Goal: Task Accomplishment & Management: Complete application form

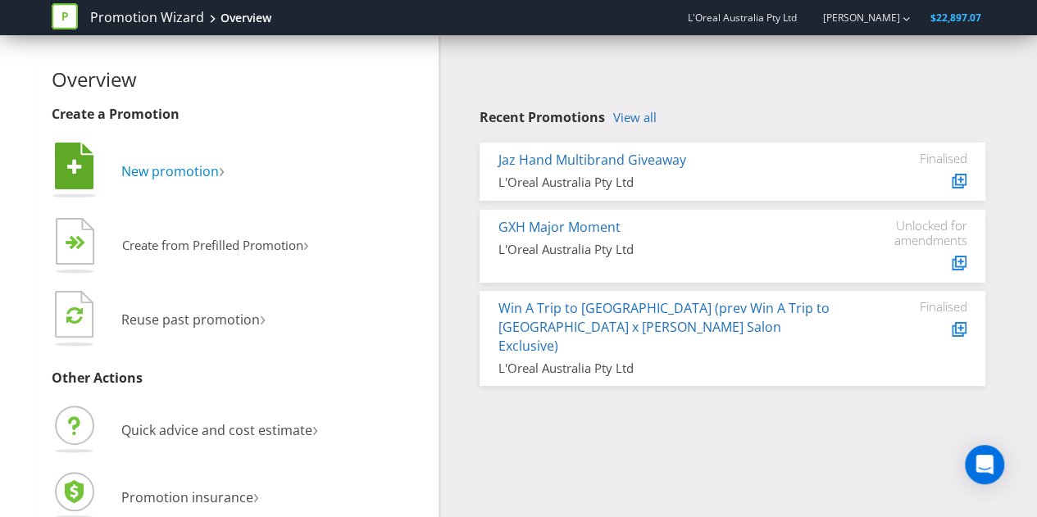
click at [193, 168] on span "New promotion" at bounding box center [170, 171] width 98 height 18
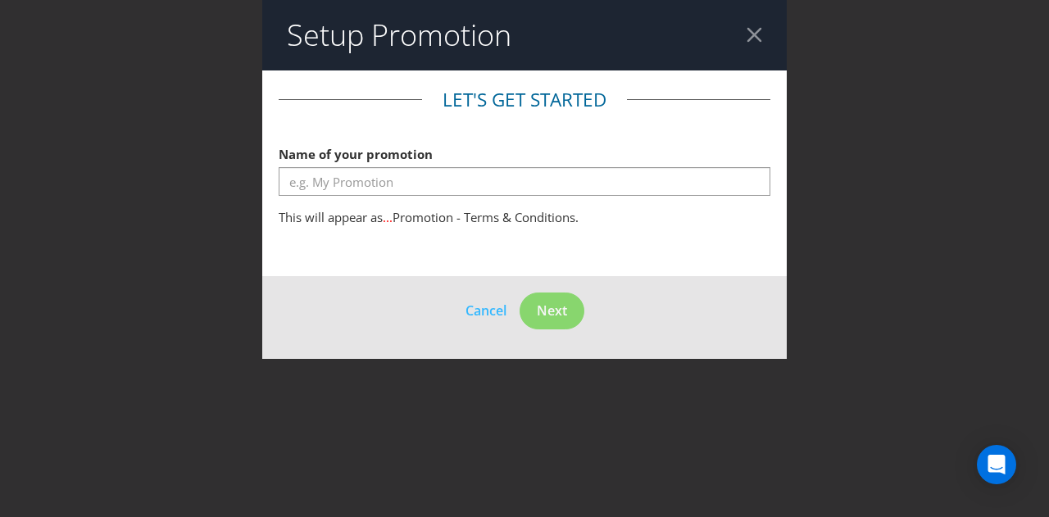
click at [415, 158] on span "Name of your promotion" at bounding box center [356, 154] width 154 height 16
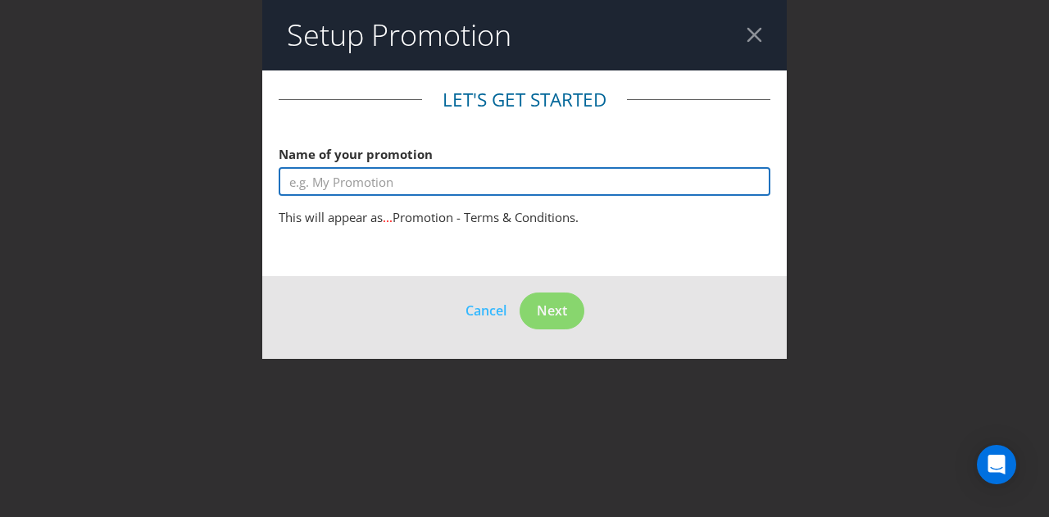
click at [391, 183] on input "text" at bounding box center [525, 181] width 492 height 29
paste input "CeraVe 2025 State of Origin Promotion"
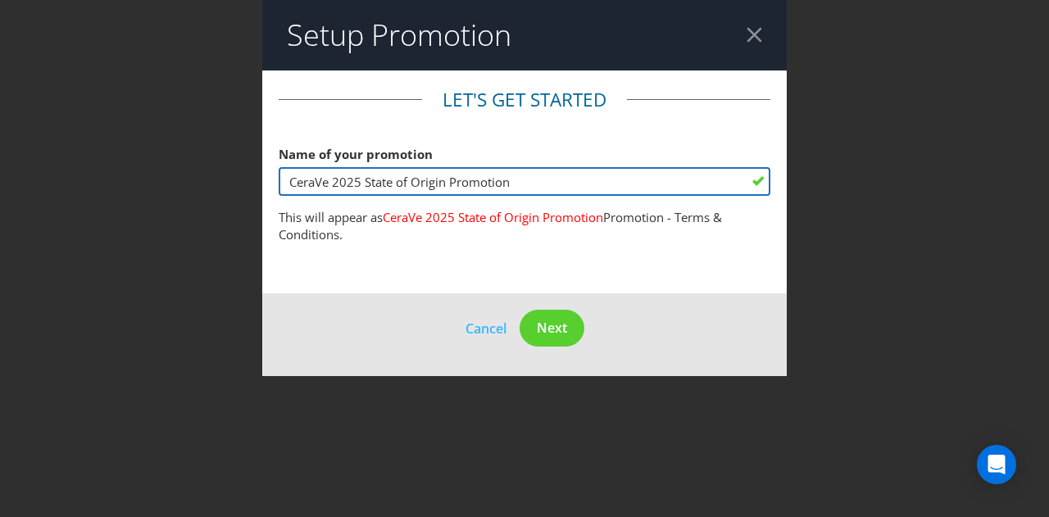
drag, startPoint x: 333, startPoint y: 178, endPoint x: 225, endPoint y: 168, distance: 107.8
click at [225, 168] on div "Setup Promotion Let's get started Name of your promotion CeraVe 2025 State of O…" at bounding box center [524, 258] width 1049 height 517
click at [482, 184] on input "[PERSON_NAME] Posay 2025 State of Origin Promotion" at bounding box center [525, 181] width 492 height 29
type input "[PERSON_NAME] Posay 2025 AFL Promotion"
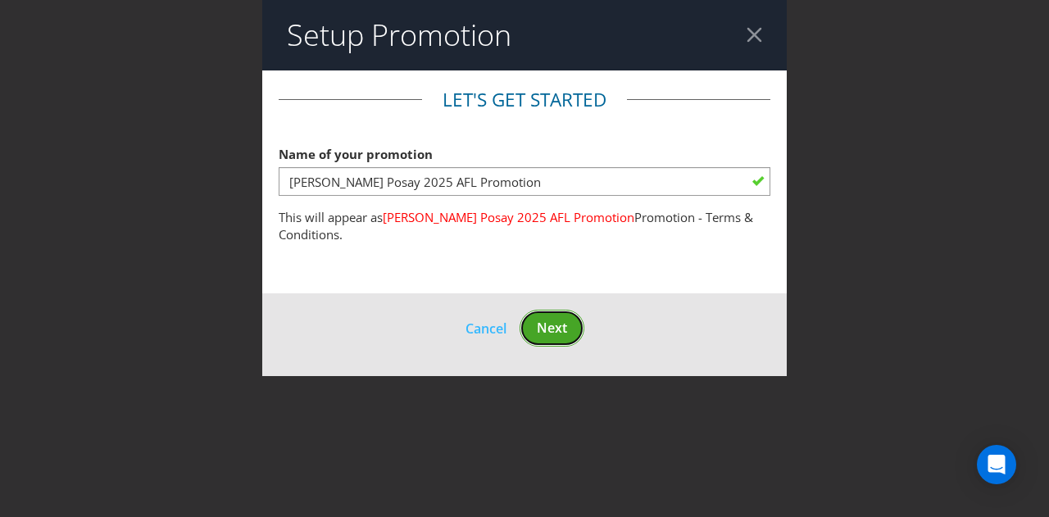
click at [555, 329] on span "Next" at bounding box center [552, 328] width 30 height 18
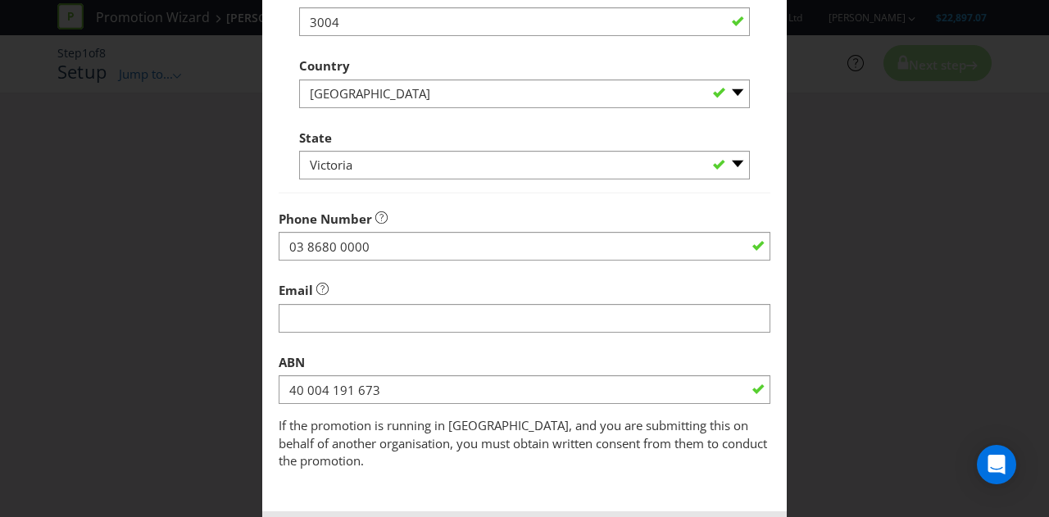
scroll to position [551, 0]
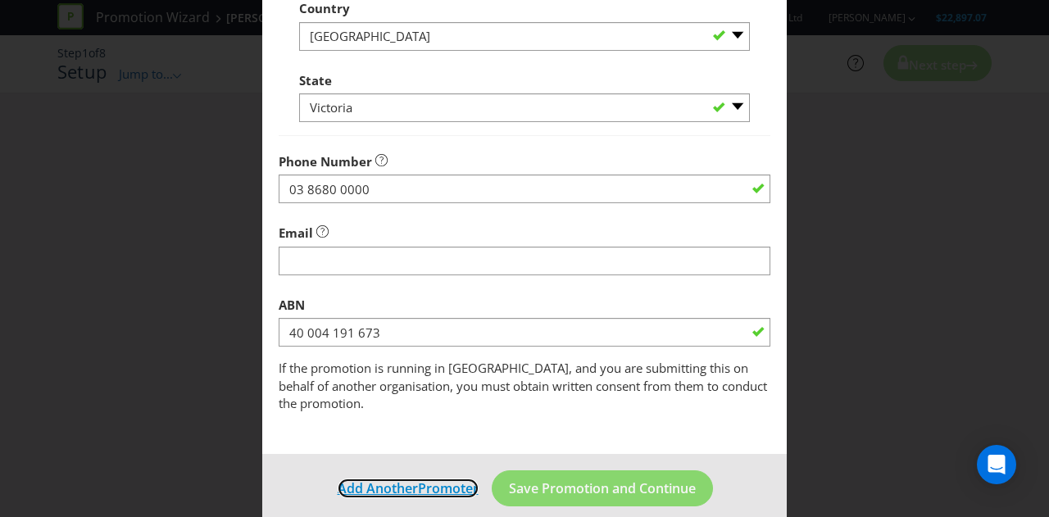
click at [427, 479] on span "Promoter" at bounding box center [448, 488] width 61 height 18
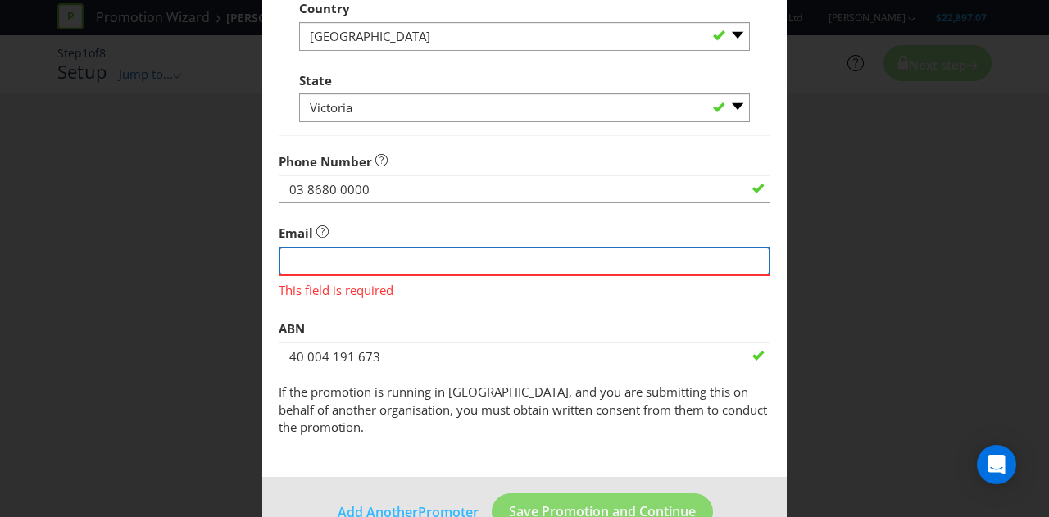
click at [358, 263] on input "string" at bounding box center [525, 261] width 492 height 29
type input "[PERSON_NAME][EMAIL_ADDRESS][DOMAIN_NAME]"
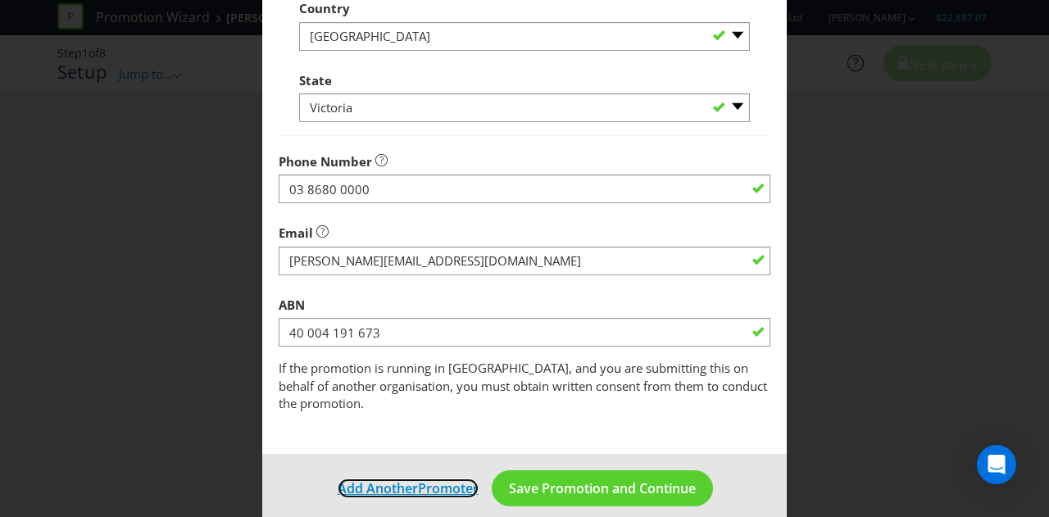
click at [418, 479] on span "Promoter" at bounding box center [448, 488] width 61 height 18
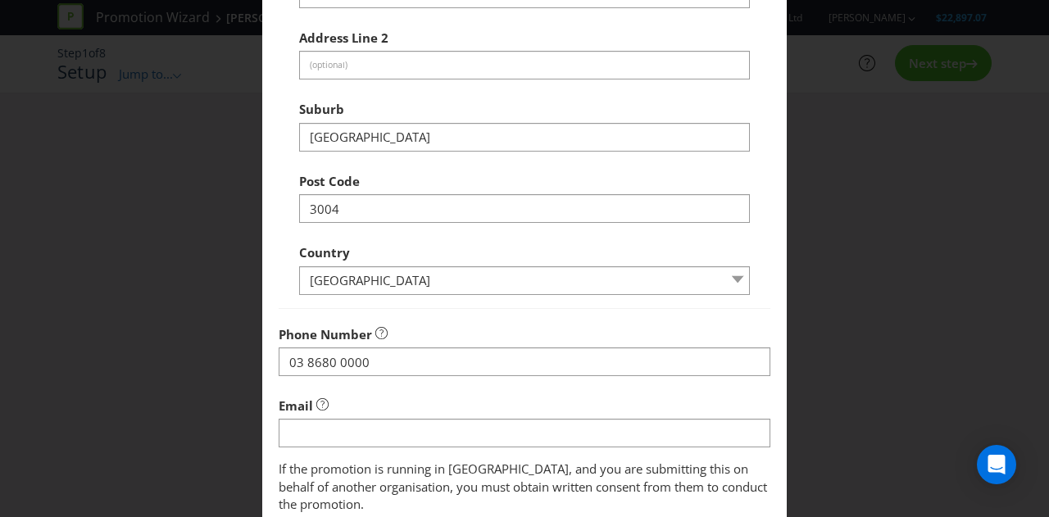
scroll to position [407, 0]
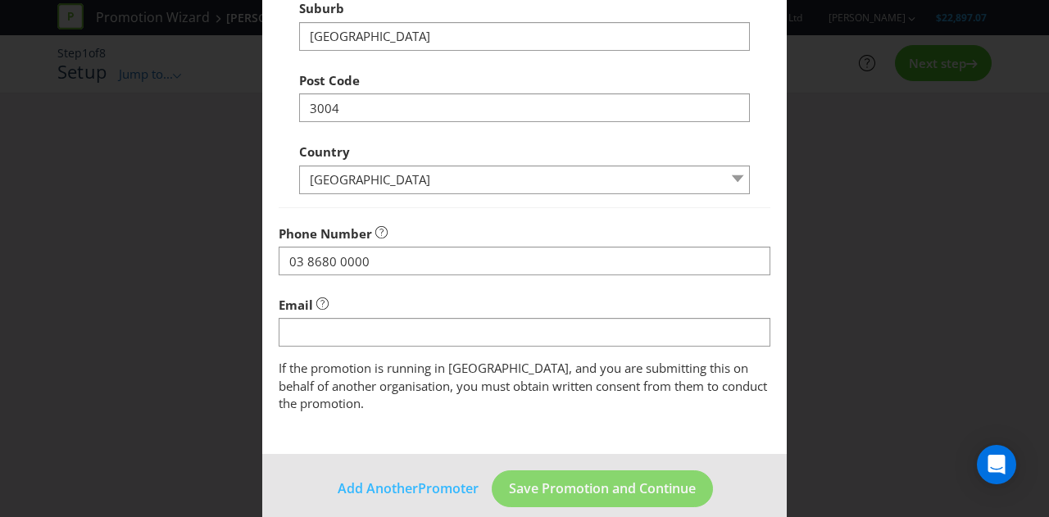
click at [341, 358] on fieldset "Promoter Information Company Name L'Oreal Australia Pty Ltd What is the promote…" at bounding box center [525, 47] width 492 height 734
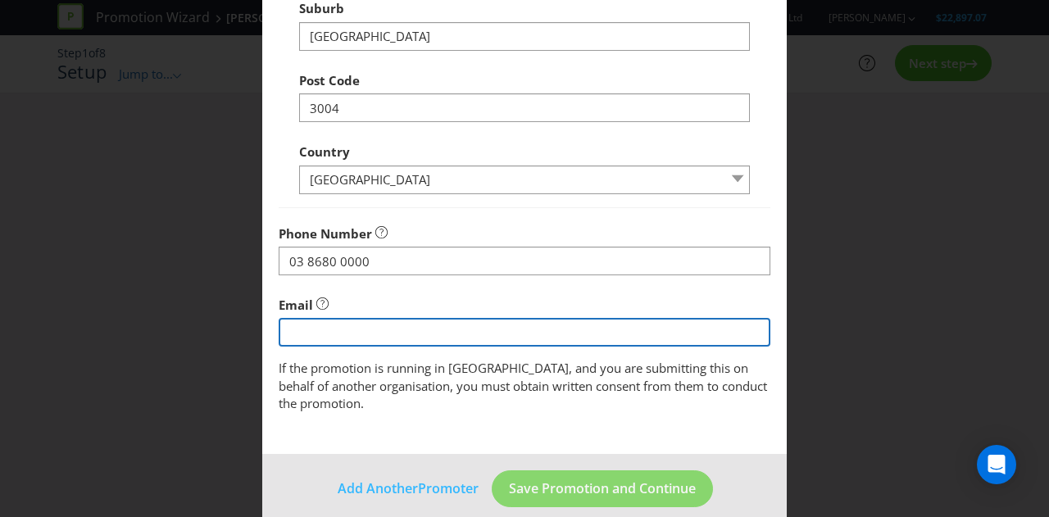
click at [354, 329] on input "string" at bounding box center [525, 332] width 492 height 29
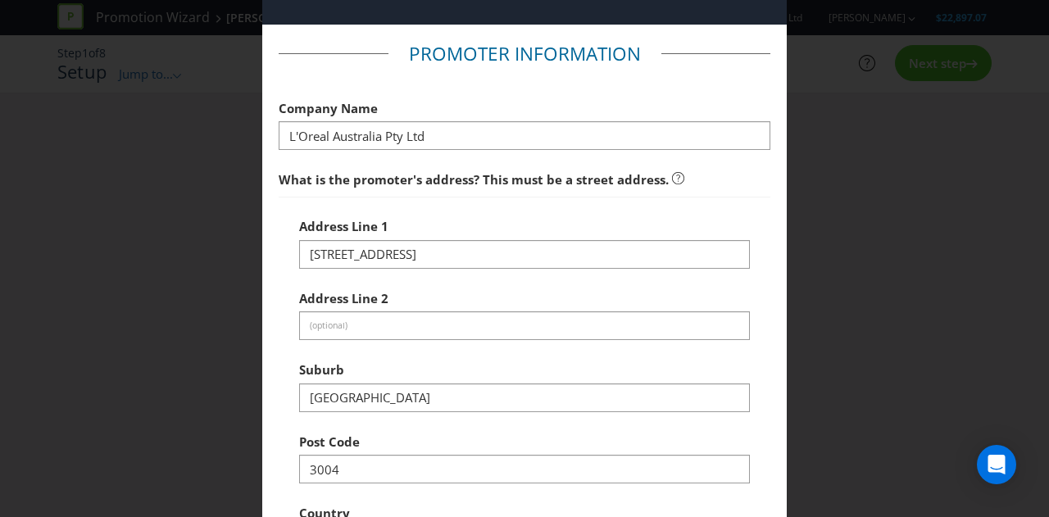
scroll to position [7, 0]
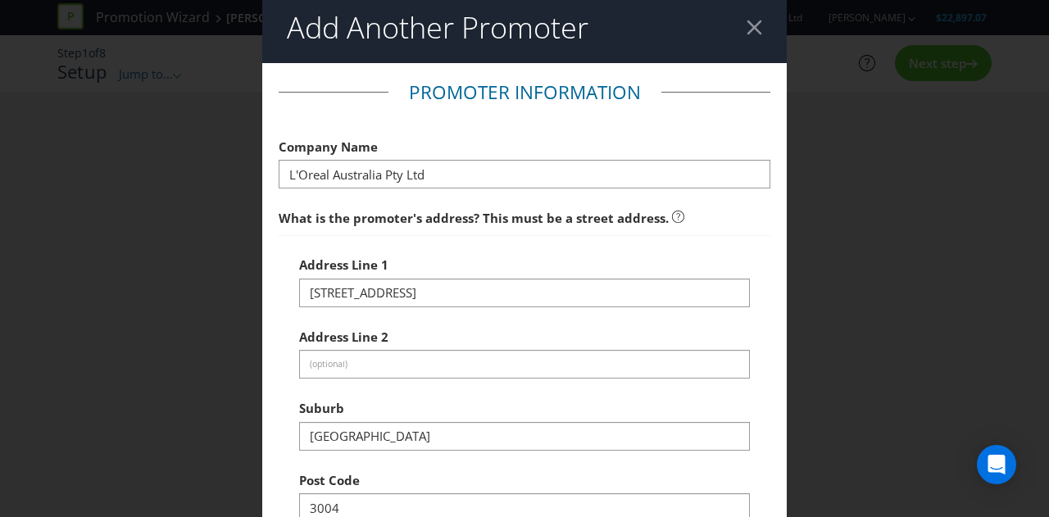
click at [747, 32] on div at bounding box center [755, 28] width 16 height 16
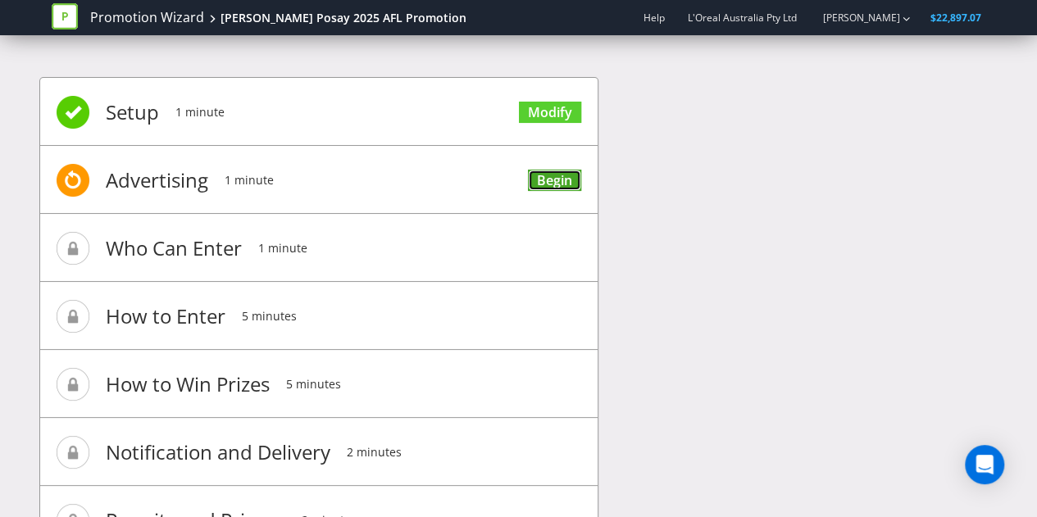
click at [541, 177] on link "Begin" at bounding box center [554, 181] width 53 height 22
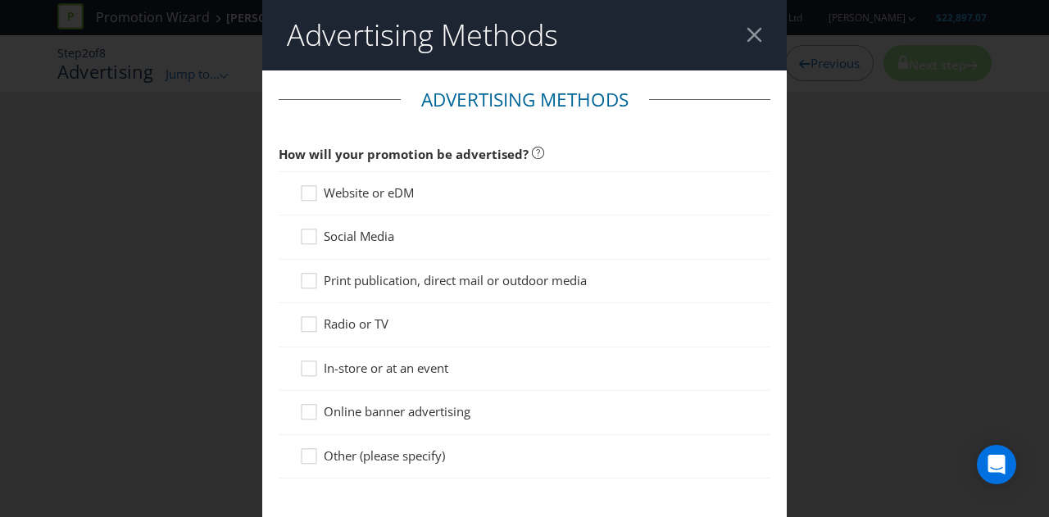
click at [759, 40] on header "Advertising Methods" at bounding box center [524, 35] width 525 height 70
click at [747, 35] on div at bounding box center [755, 35] width 16 height 16
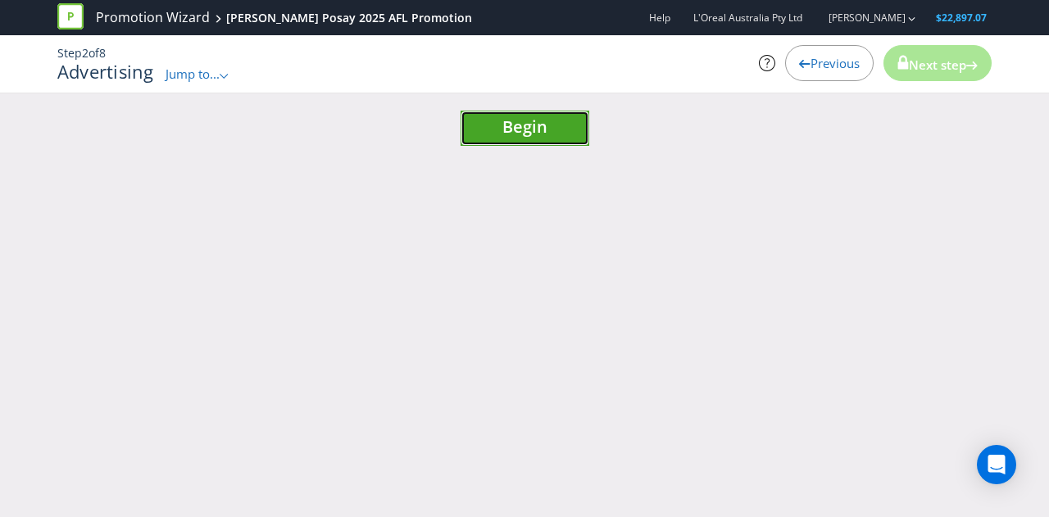
click at [519, 139] on button "Begin" at bounding box center [525, 128] width 129 height 35
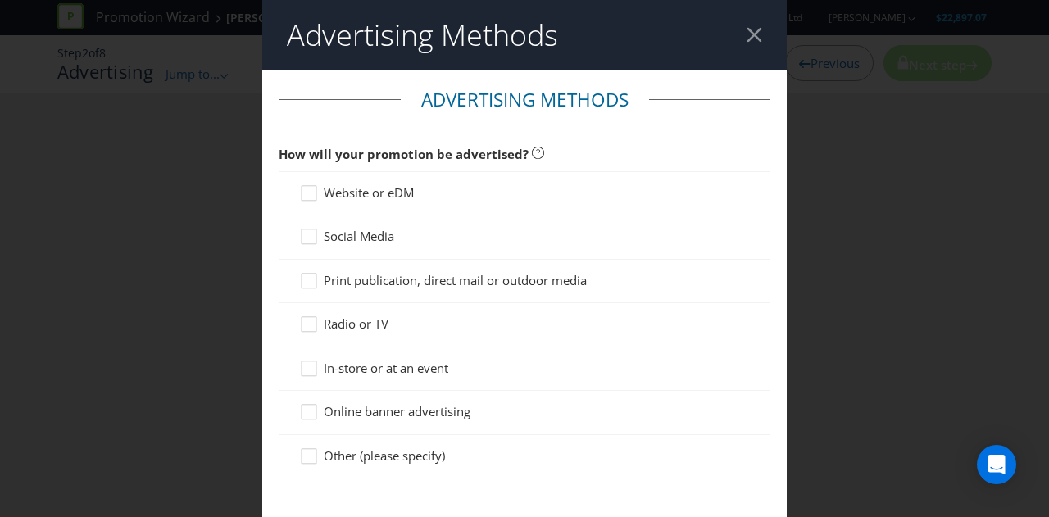
click at [761, 37] on header "Advertising Methods" at bounding box center [524, 35] width 525 height 70
click at [752, 35] on header "Advertising Methods" at bounding box center [524, 35] width 525 height 70
click at [747, 42] on div at bounding box center [755, 35] width 16 height 16
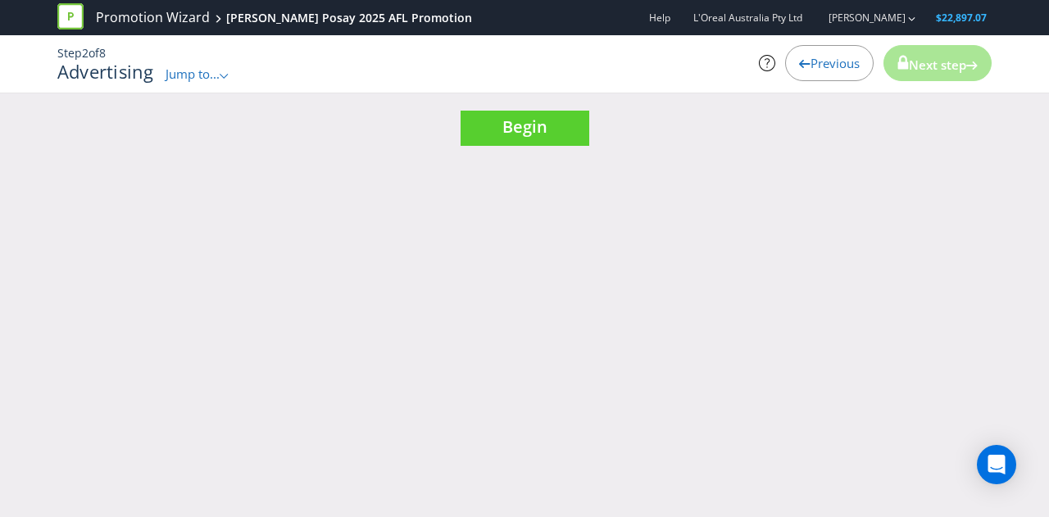
click at [841, 66] on span "Previous" at bounding box center [835, 63] width 49 height 16
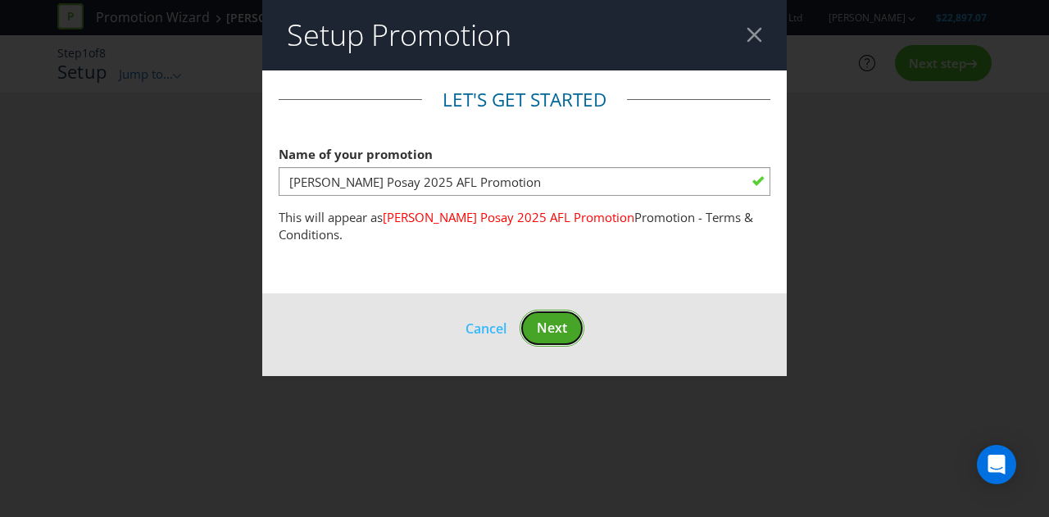
click at [556, 330] on span "Next" at bounding box center [552, 328] width 30 height 18
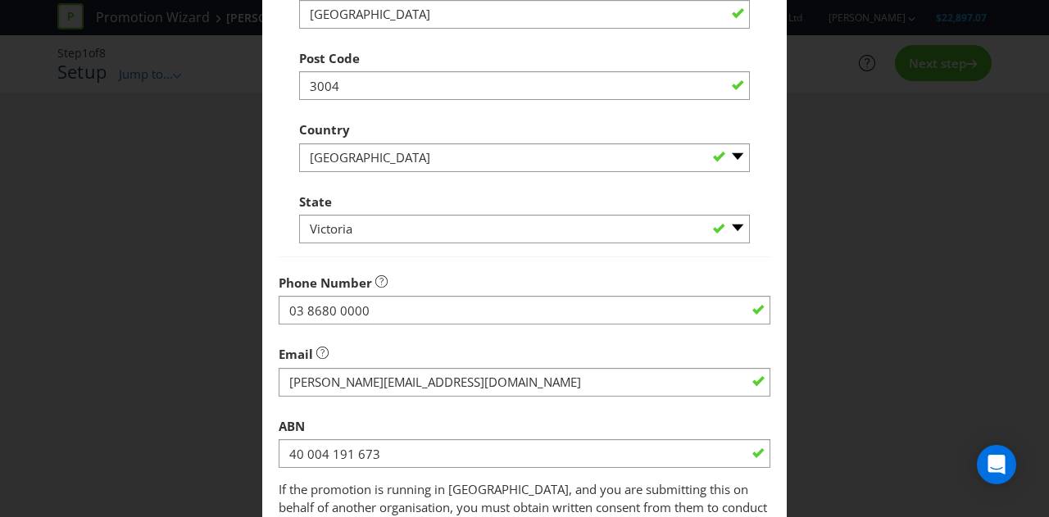
scroll to position [551, 0]
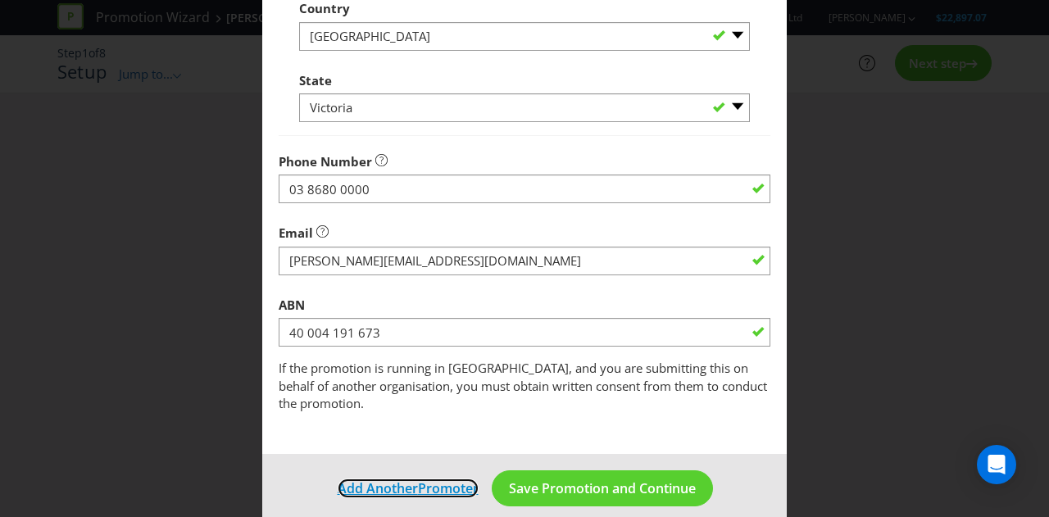
click at [418, 479] on span "Promoter" at bounding box center [448, 488] width 61 height 18
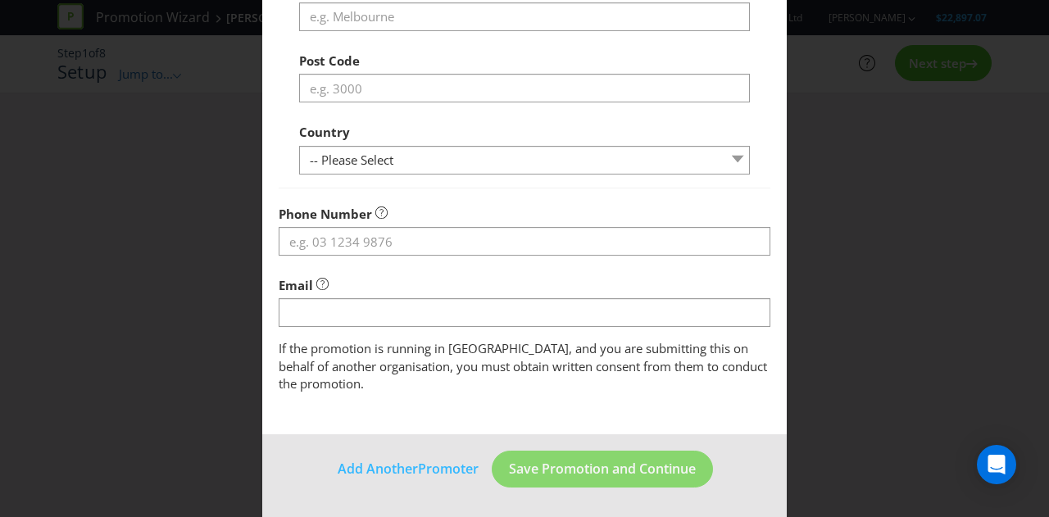
scroll to position [70, 0]
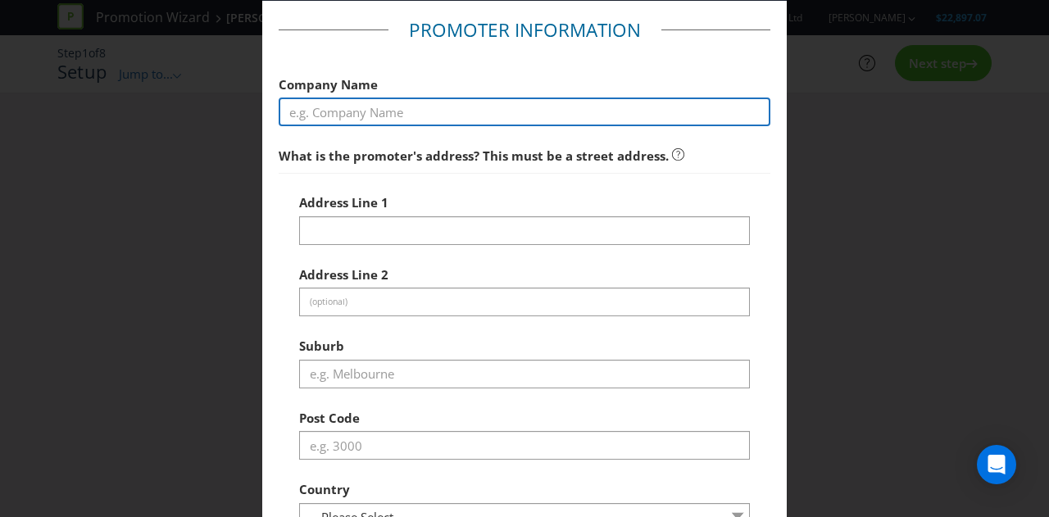
click at [389, 124] on input "text" at bounding box center [525, 112] width 492 height 29
paste input "ePharmacy Group Pty Limited"
type input "ePharmacy Group Pty Limited"
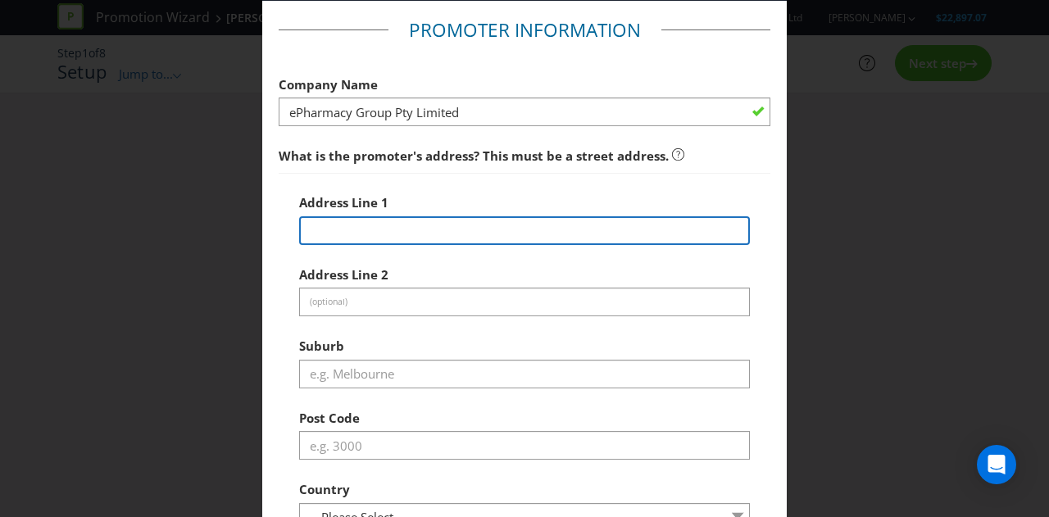
click at [384, 225] on input "text" at bounding box center [524, 230] width 451 height 29
paste input "[STREET_ADDRESS][PERSON_NAME][PERSON_NAME]."
drag, startPoint x: 374, startPoint y: 223, endPoint x: 513, endPoint y: 229, distance: 139.5
click at [513, 229] on input "[STREET_ADDRESS][PERSON_NAME][PERSON_NAME]." at bounding box center [524, 230] width 451 height 29
type input "[STREET_ADDRESS][PERSON_NAME],"
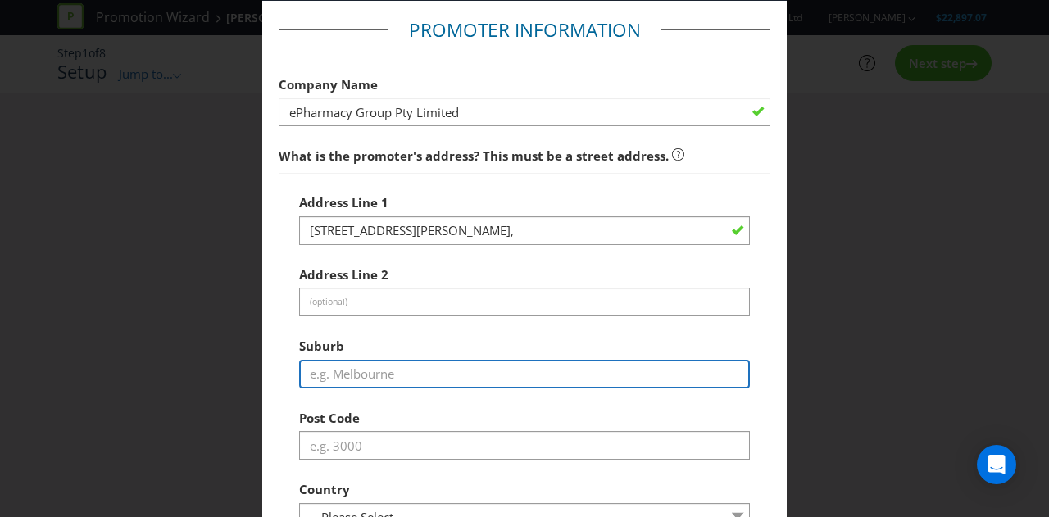
click at [337, 375] on input "text" at bounding box center [524, 374] width 451 height 29
paste input "[PERSON_NAME] 3072."
drag, startPoint x: 416, startPoint y: 376, endPoint x: 347, endPoint y: 379, distance: 69.7
click at [347, 379] on input "[PERSON_NAME] 3072." at bounding box center [524, 374] width 451 height 29
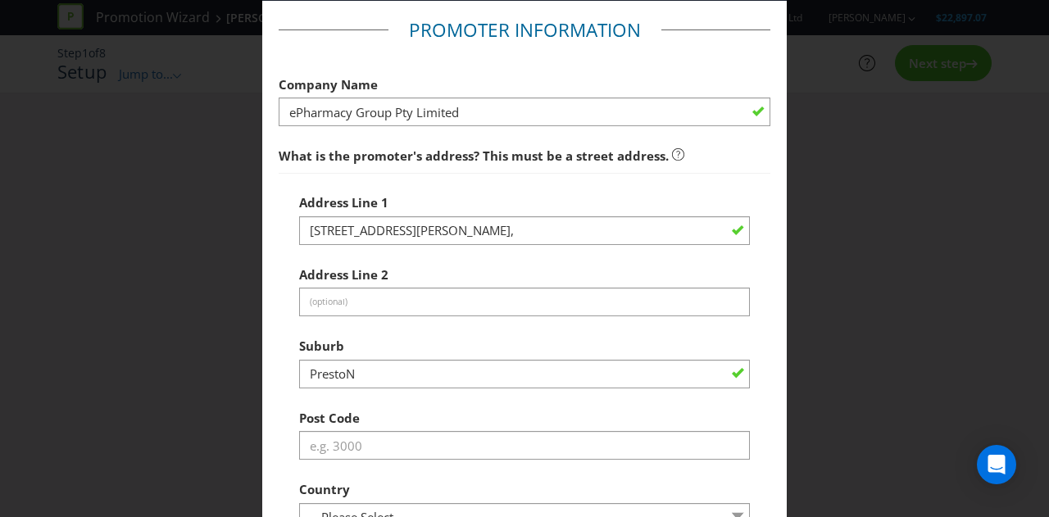
click at [401, 357] on div "Suburb PrestoN" at bounding box center [524, 358] width 451 height 59
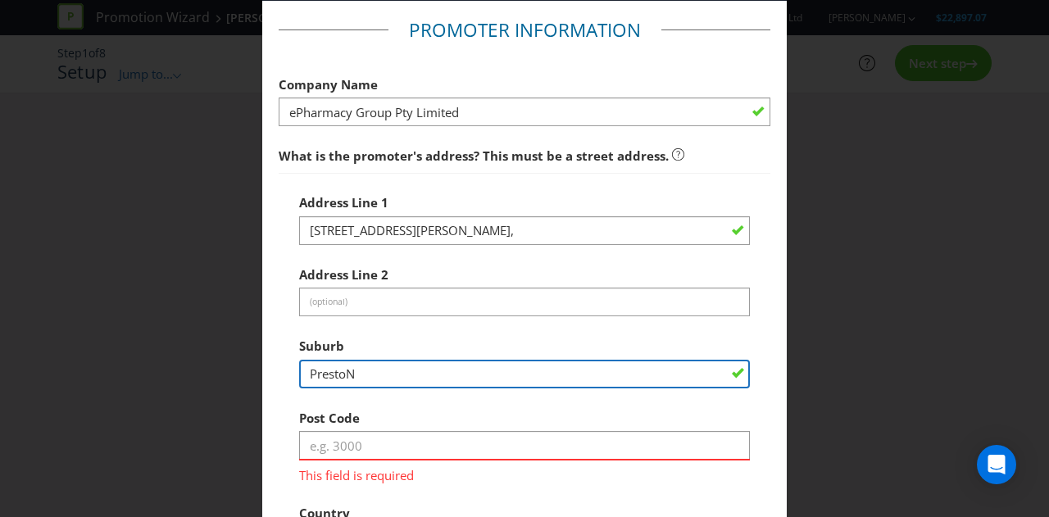
click at [387, 368] on input "PrestoN" at bounding box center [524, 374] width 451 height 29
type input "[PERSON_NAME]"
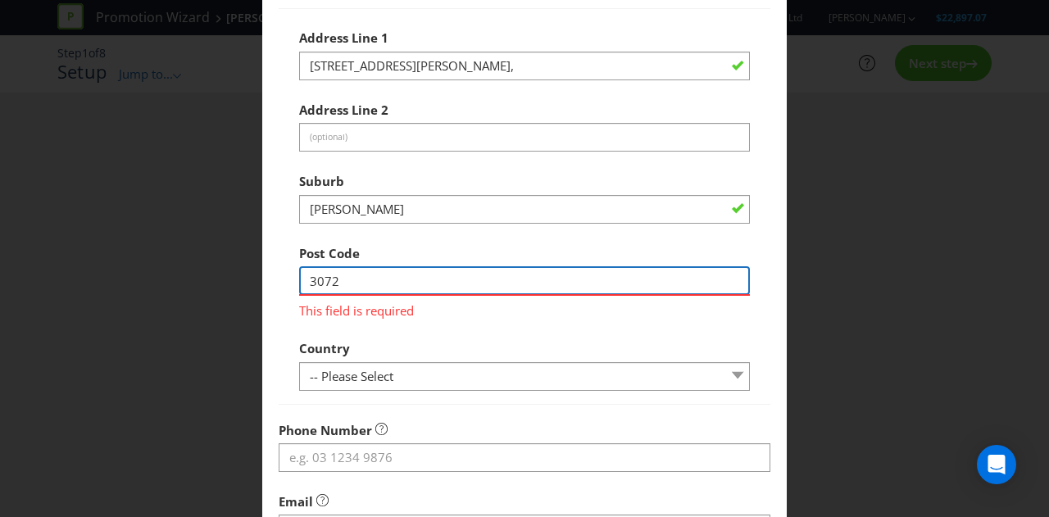
scroll to position [235, 0]
type input "3072"
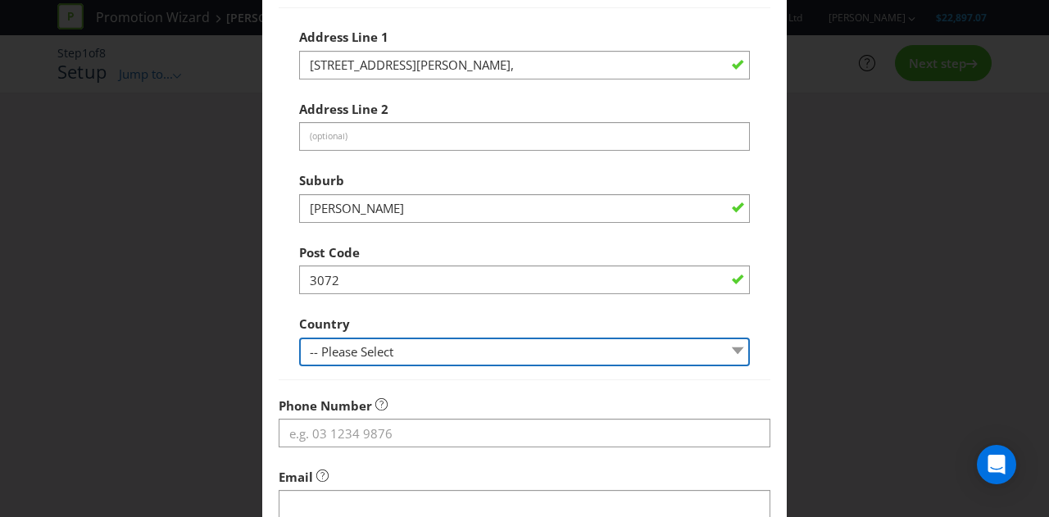
click at [348, 375] on div "Address Line [GEOGRAPHIC_DATA][STREET_ADDRESS][PERSON_NAME], Address Line 2 (op…" at bounding box center [525, 193] width 492 height 372
select select "AU"
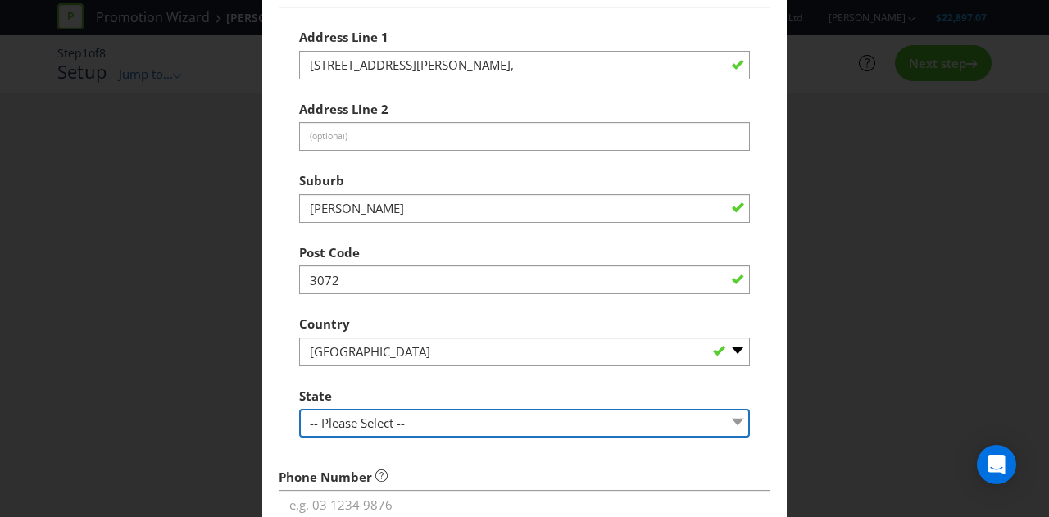
click at [329, 419] on select "-- Please Select -- [GEOGRAPHIC_DATA] [GEOGRAPHIC_DATA] [GEOGRAPHIC_DATA] [GEOG…" at bounding box center [524, 423] width 451 height 29
select select "VIC"
click at [299, 409] on select "-- Please Select -- [GEOGRAPHIC_DATA] [GEOGRAPHIC_DATA] [GEOGRAPHIC_DATA] [GEOG…" at bounding box center [524, 423] width 451 height 29
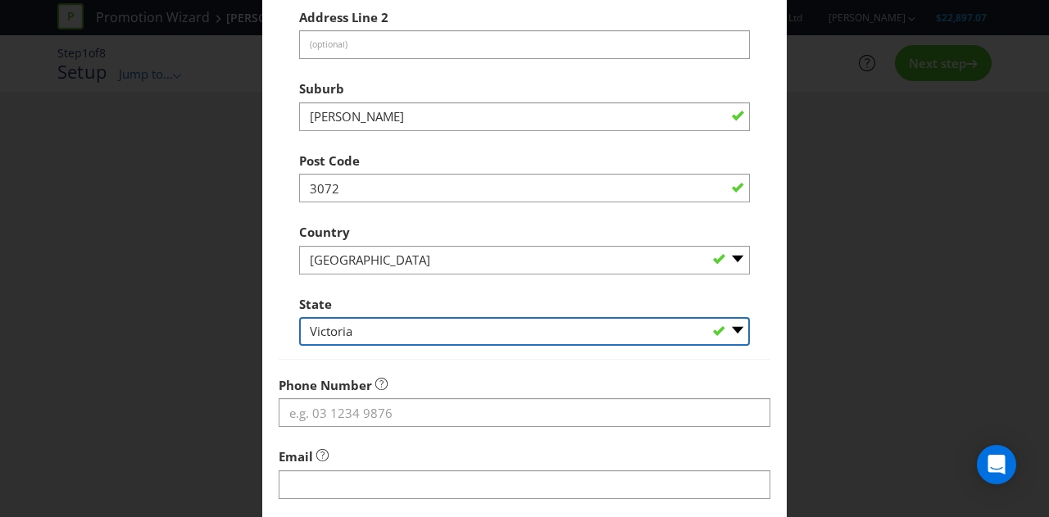
scroll to position [425, 0]
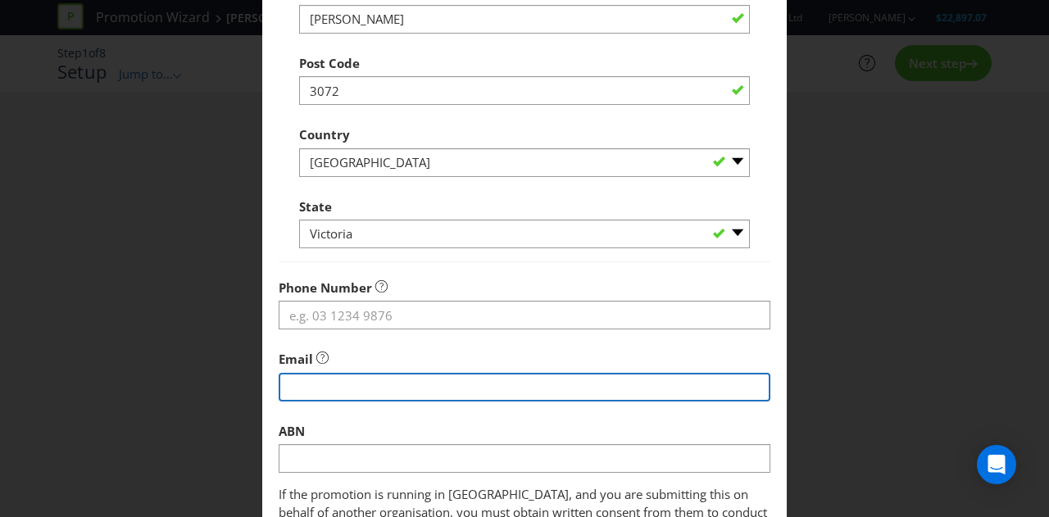
click at [335, 377] on input "string" at bounding box center [525, 387] width 492 height 29
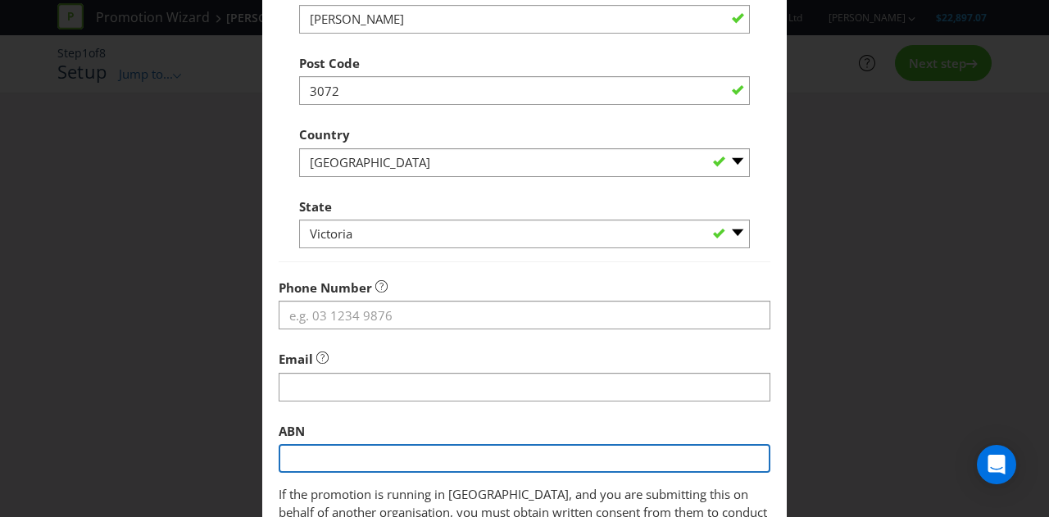
click at [315, 458] on div "ABN" at bounding box center [525, 444] width 492 height 59
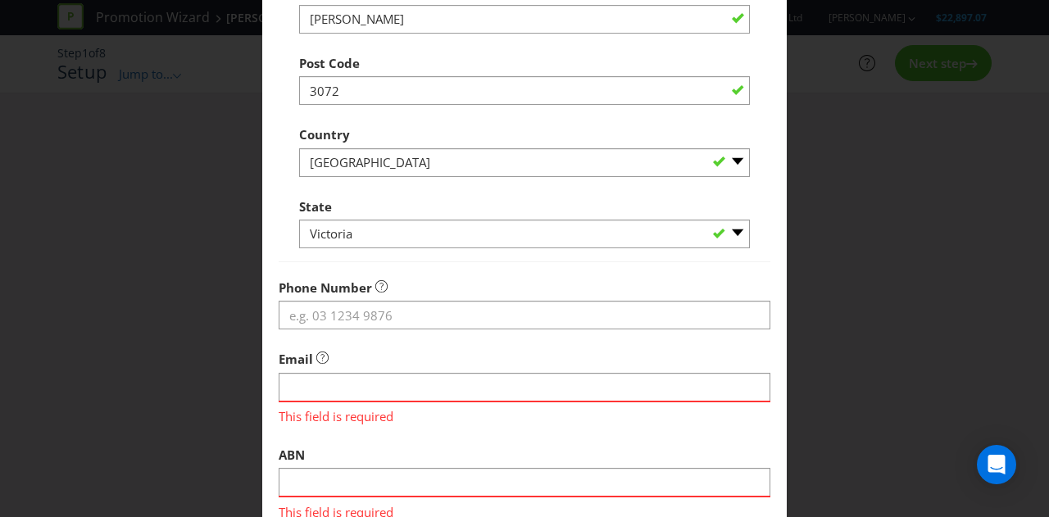
click at [332, 334] on fieldset "Promoter Information Company Name ePharmacy Group Pty Limited What is the promo…" at bounding box center [525, 124] width 492 height 924
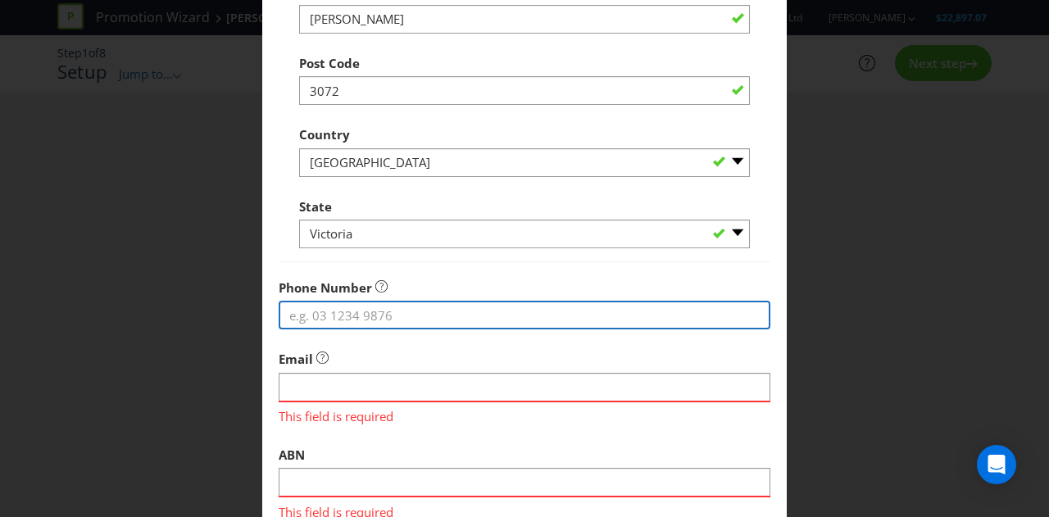
click at [318, 319] on input "tel" at bounding box center [525, 315] width 492 height 29
paste input "03 8680 0000"
type input "03 8680 0000"
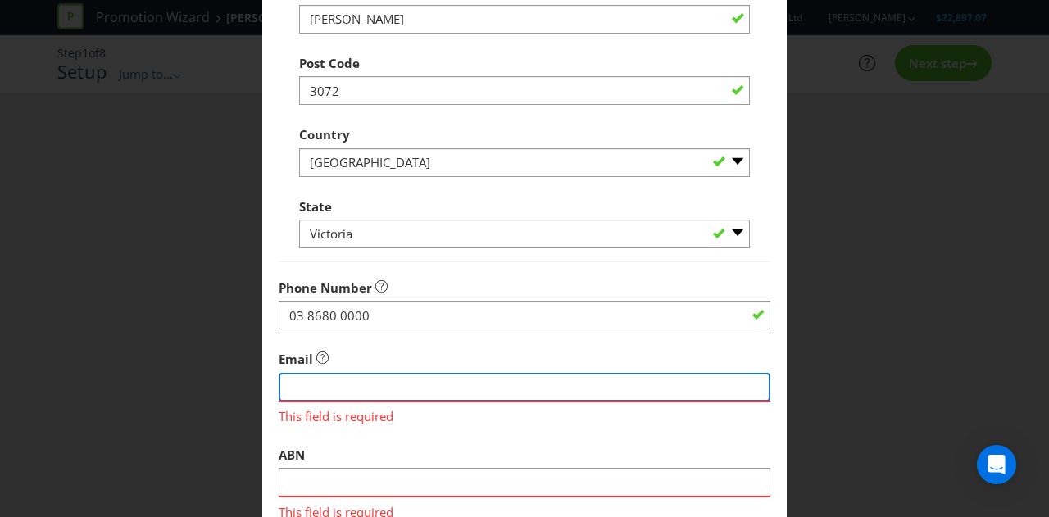
click at [357, 383] on input "string" at bounding box center [525, 387] width 492 height 29
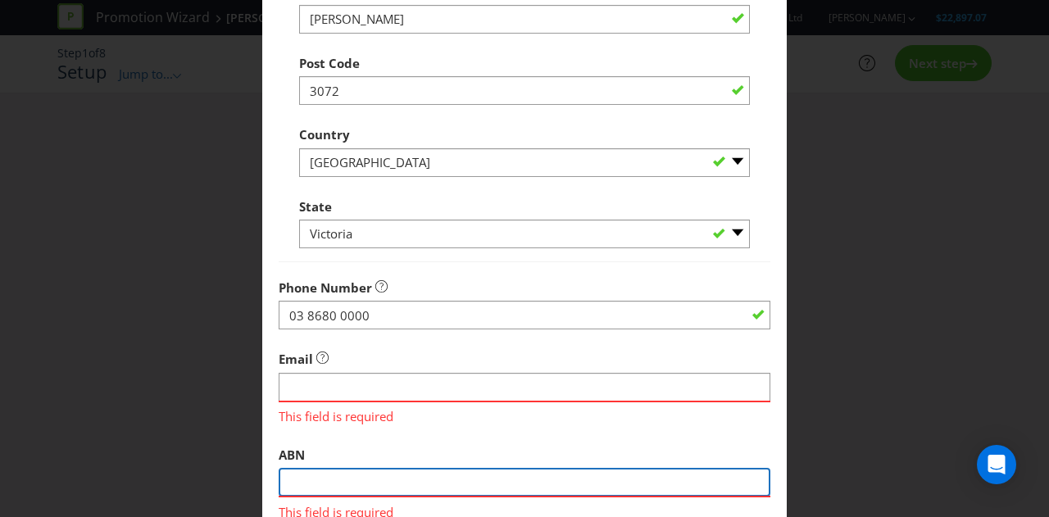
click at [316, 475] on input "text" at bounding box center [525, 482] width 492 height 29
paste input "25 110 869 059"
type input "25 110 869 059"
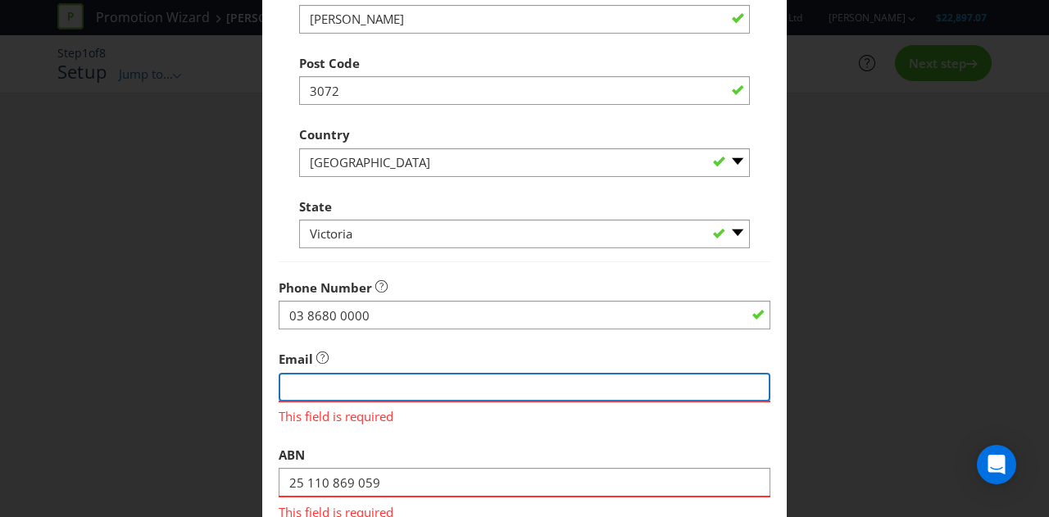
click at [331, 390] on input "string" at bounding box center [525, 387] width 492 height 29
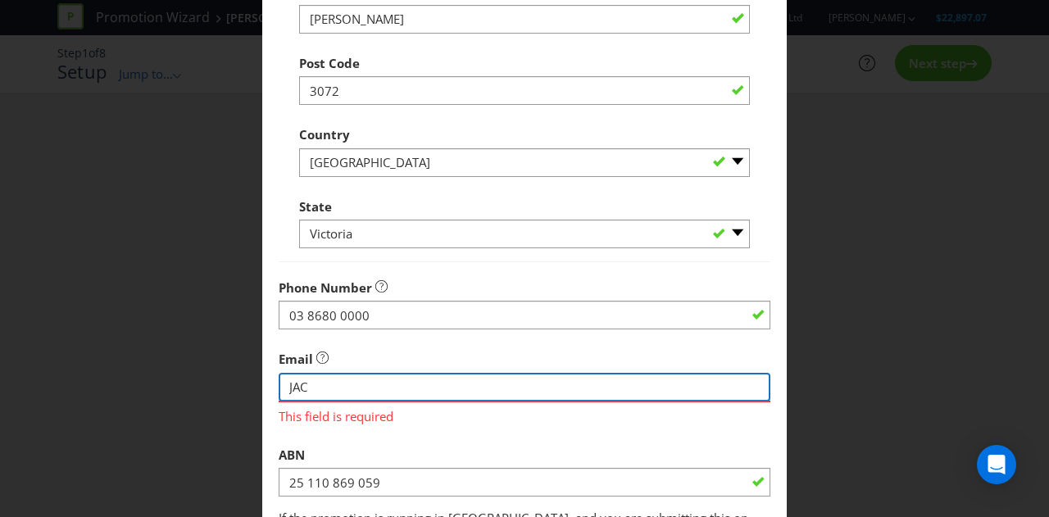
type input "[PERSON_NAME][EMAIL_ADDRESS][DOMAIN_NAME]"
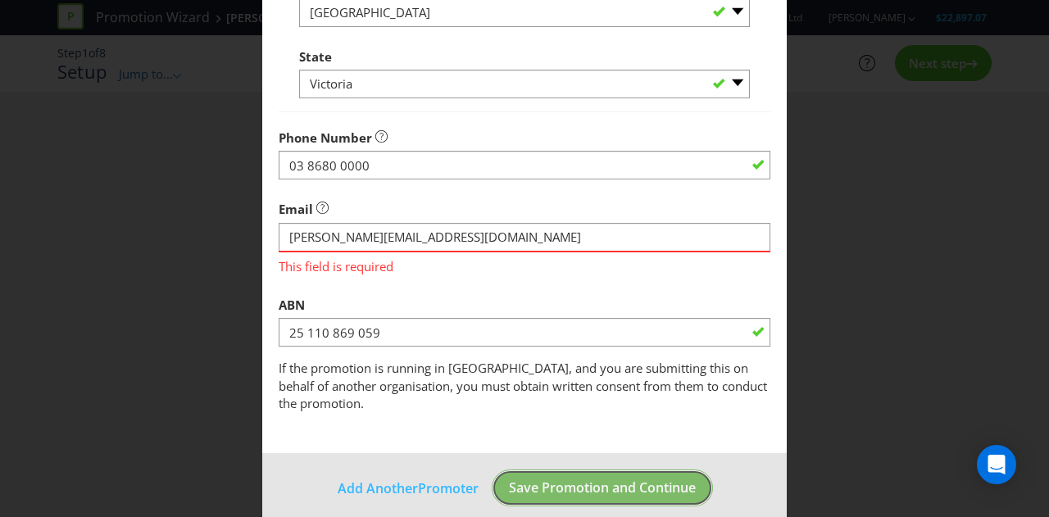
click at [622, 479] on span "Save Promotion and Continue" at bounding box center [602, 488] width 187 height 18
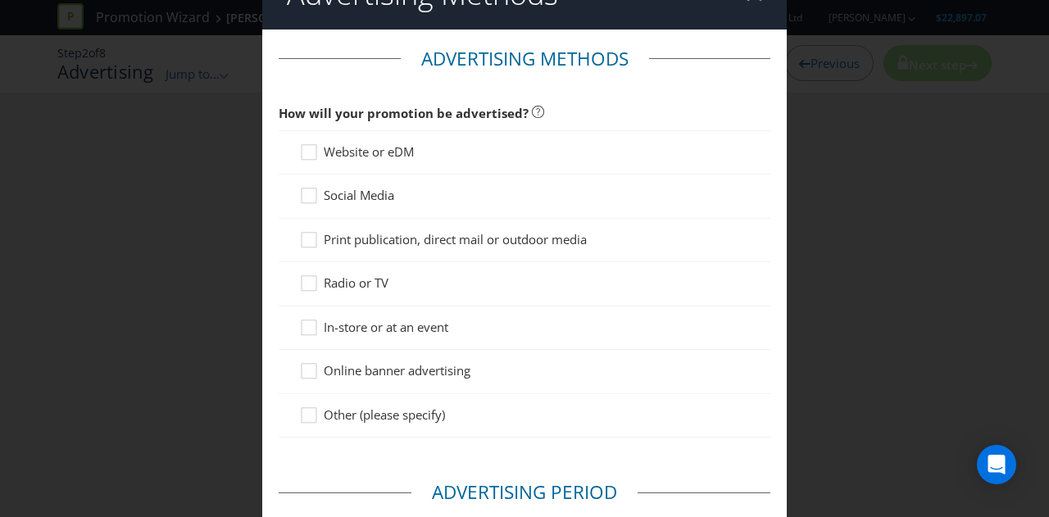
scroll to position [42, 0]
click at [410, 327] on span "In-store or at an event" at bounding box center [386, 326] width 125 height 16
click at [0, 0] on input "In-store or at an event" at bounding box center [0, 0] width 0 height 0
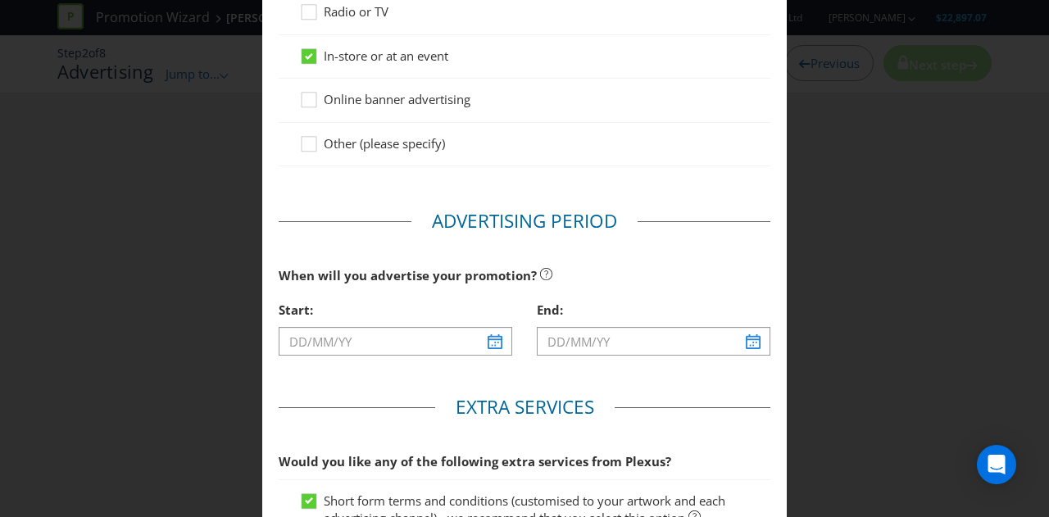
scroll to position [325, 0]
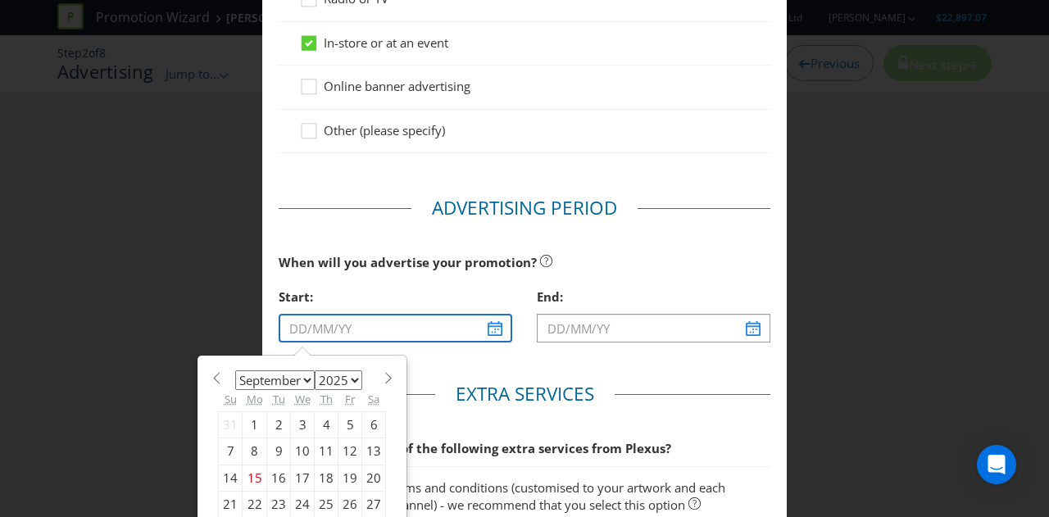
click at [484, 325] on input "text" at bounding box center [396, 328] width 234 height 29
click at [297, 498] on div "24" at bounding box center [303, 505] width 24 height 26
type input "[DATE]"
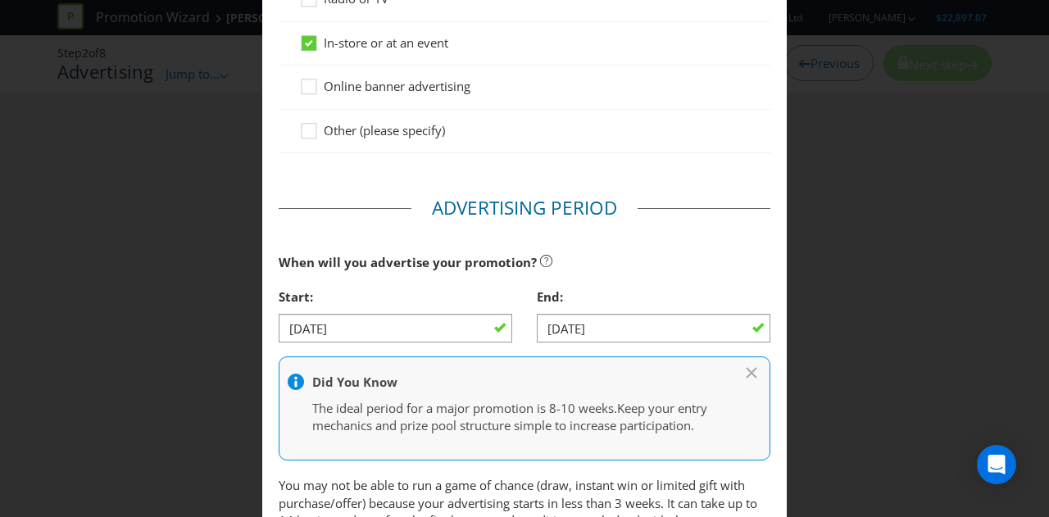
scroll to position [370, 0]
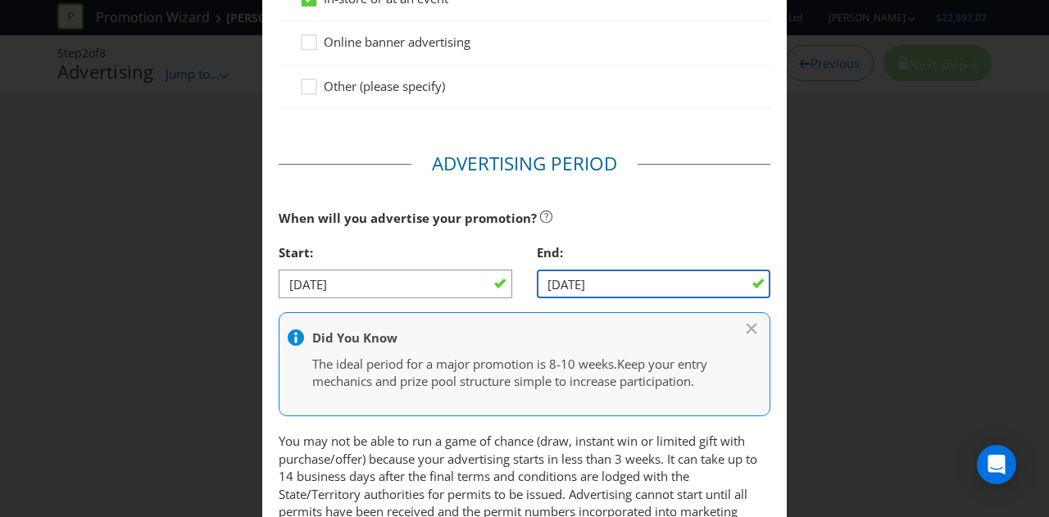
click at [619, 284] on input "[DATE]" at bounding box center [654, 284] width 234 height 29
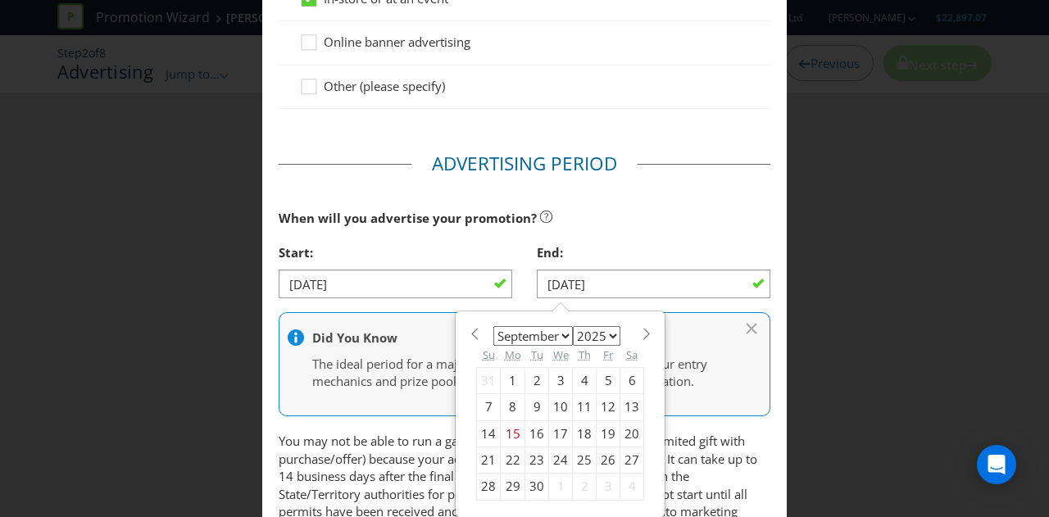
click at [620, 456] on div "27" at bounding box center [632, 460] width 24 height 26
type input "[DATE]"
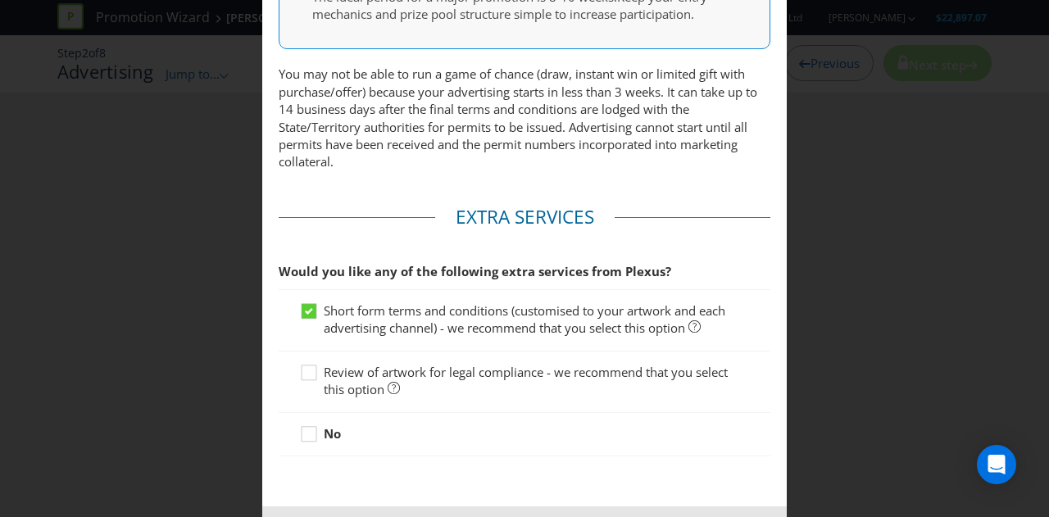
scroll to position [804, 0]
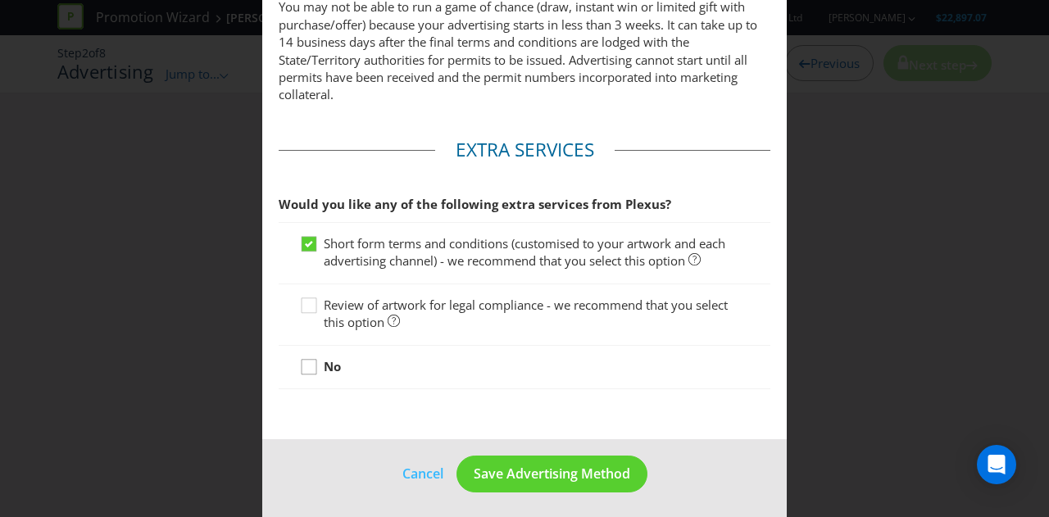
click at [306, 364] on icon at bounding box center [311, 370] width 25 height 25
click at [0, 0] on input "No" at bounding box center [0, 0] width 0 height 0
click at [538, 240] on span "Short form terms and conditions (customised to your artwork and each advertisin…" at bounding box center [525, 252] width 402 height 34
click at [0, 0] on input "Short form terms and conditions (customised to your artwork and each advertisin…" at bounding box center [0, 0] width 0 height 0
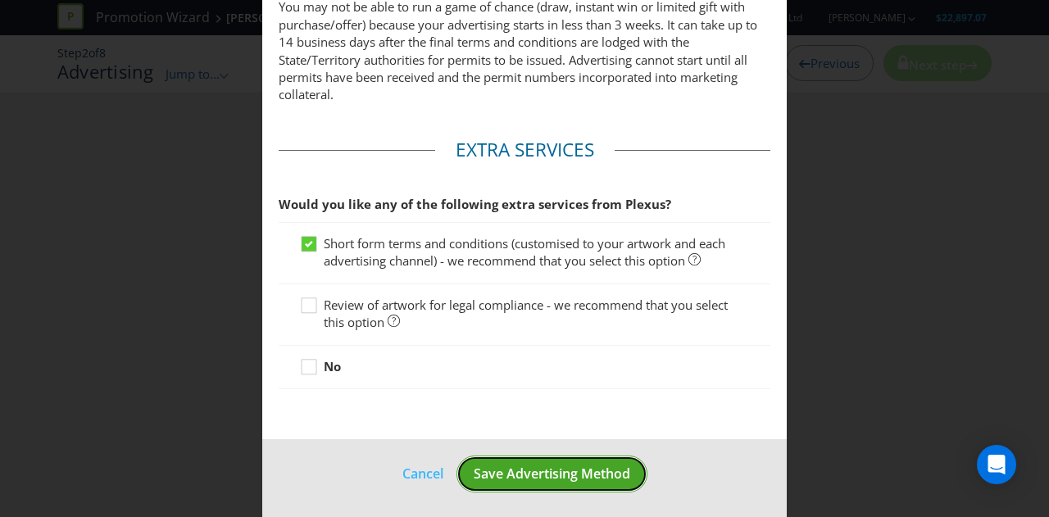
click at [545, 476] on span "Save Advertising Method" at bounding box center [552, 474] width 157 height 18
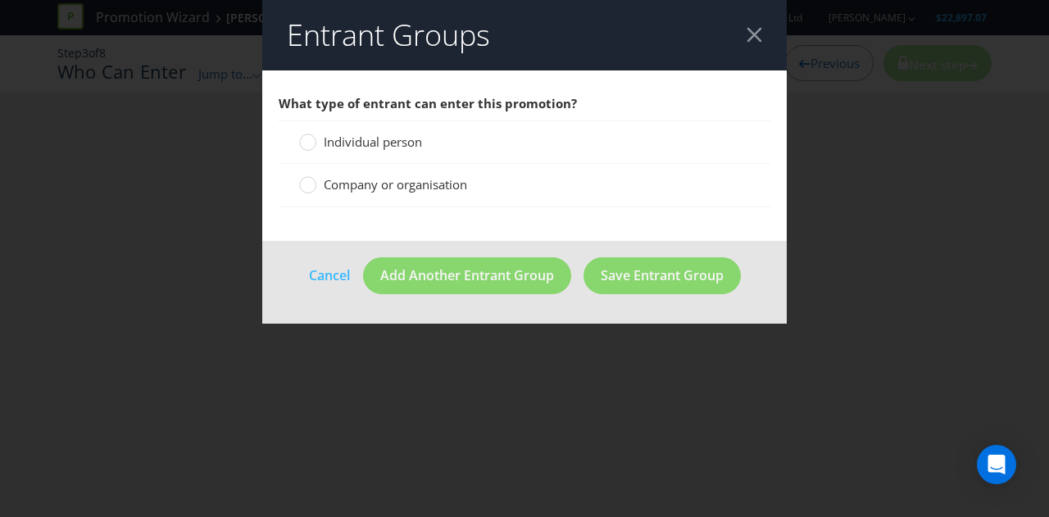
click at [384, 139] on span "Individual person" at bounding box center [373, 142] width 98 height 16
click at [0, 0] on input "Individual person" at bounding box center [0, 0] width 0 height 0
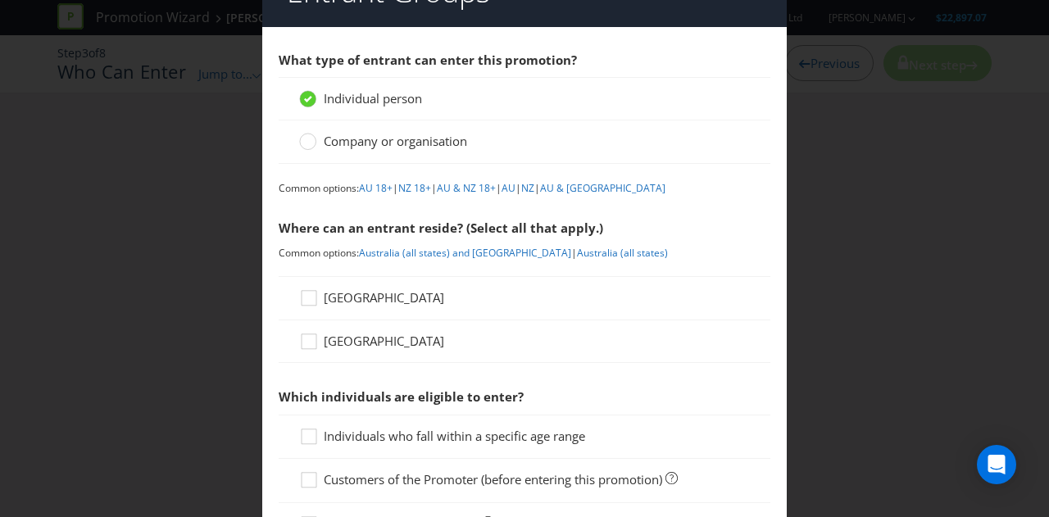
scroll to position [48, 0]
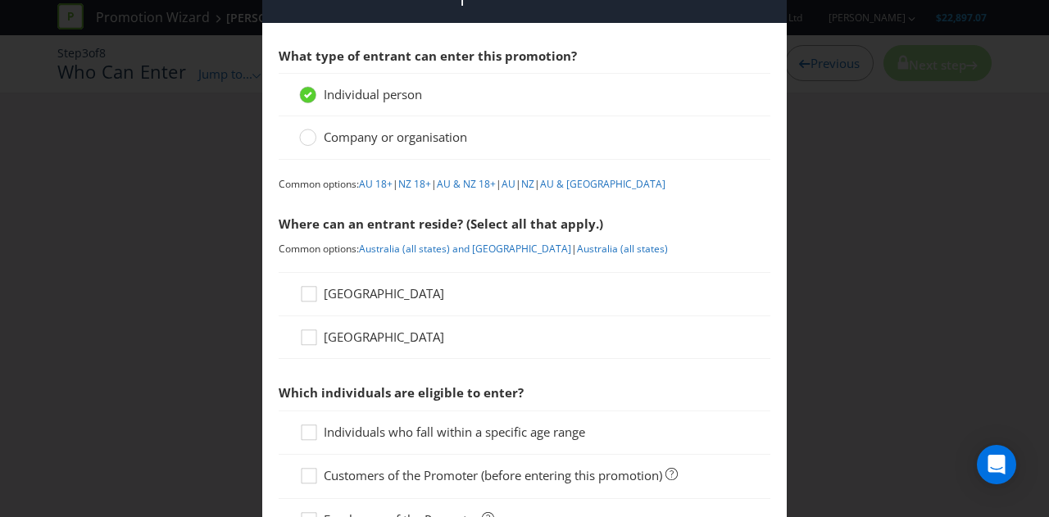
click at [328, 289] on span "[GEOGRAPHIC_DATA]" at bounding box center [384, 293] width 120 height 16
click at [0, 0] on input "[GEOGRAPHIC_DATA]" at bounding box center [0, 0] width 0 height 0
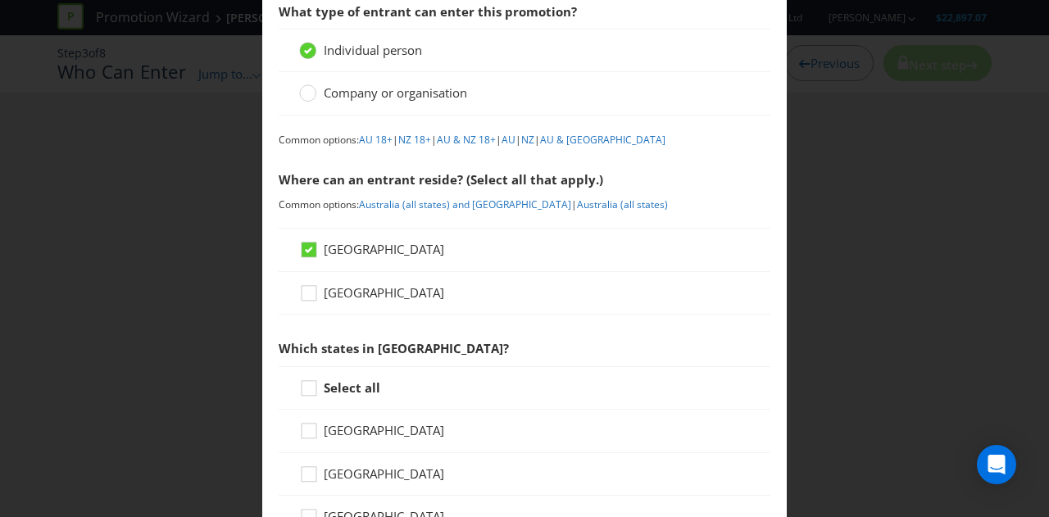
scroll to position [90, 0]
click at [374, 142] on link "AU 18+" at bounding box center [376, 141] width 34 height 14
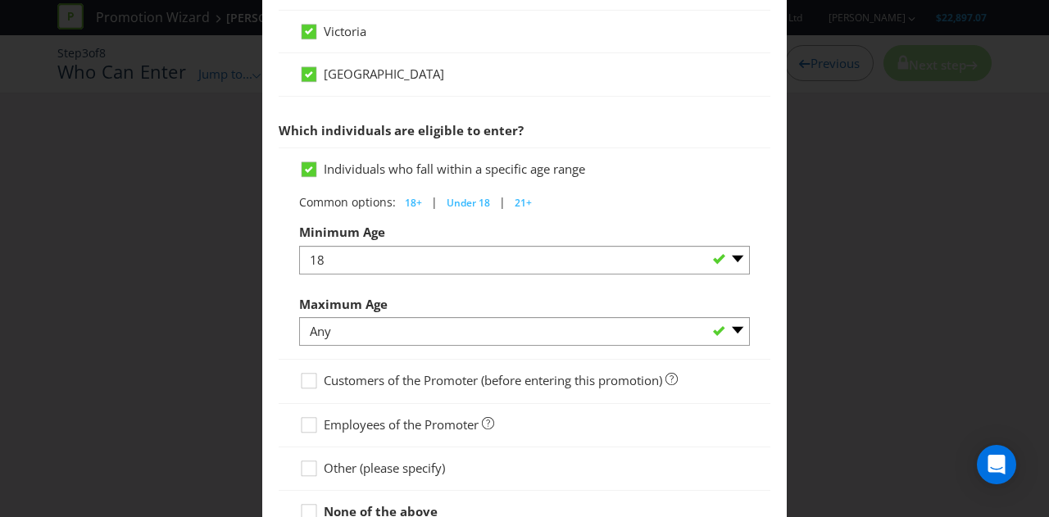
scroll to position [749, 0]
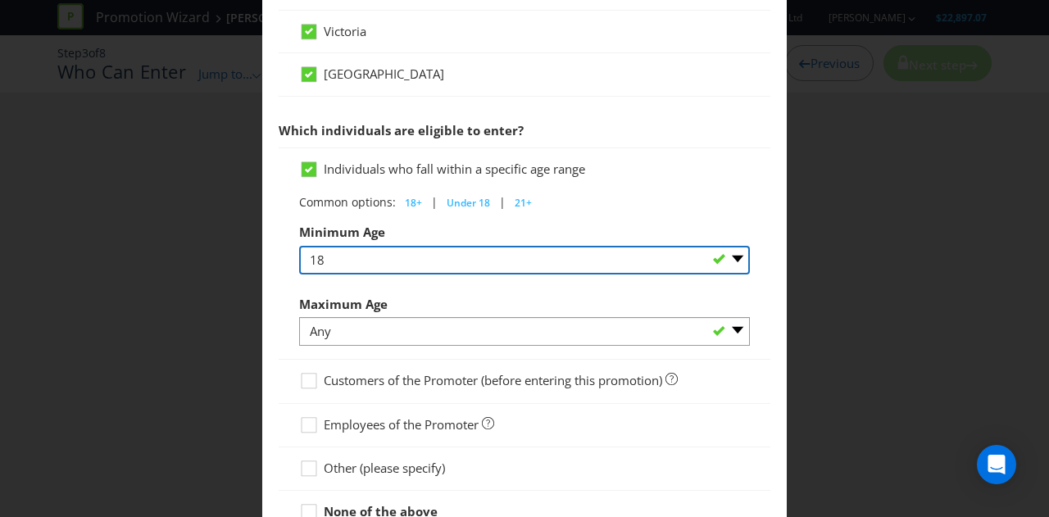
click at [377, 252] on select "Any 1 2 3 4 5 6 7 8 9 10 11 12 13 14 15 16 17 18 19 20 21 22 23 24 25 26 27 28 …" at bounding box center [524, 260] width 451 height 29
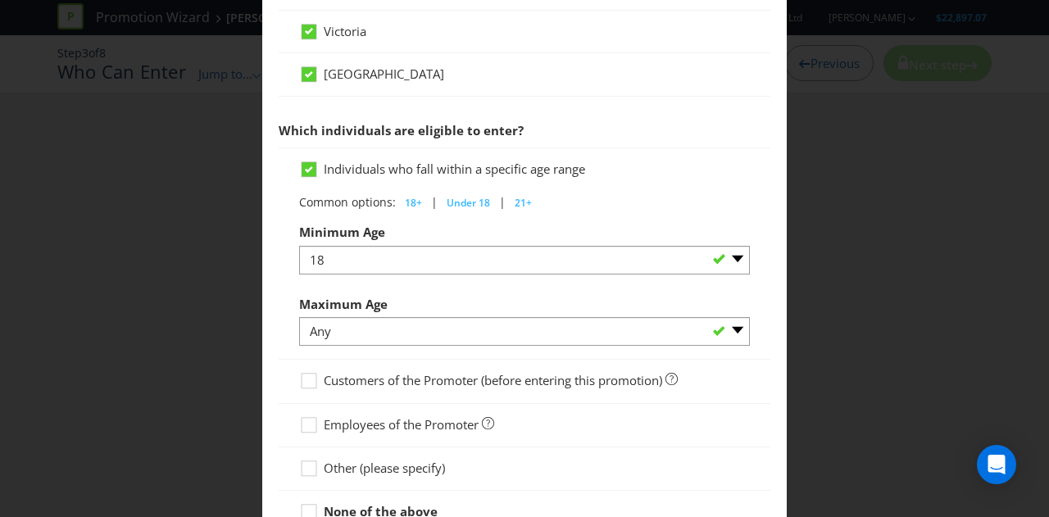
click at [366, 297] on span "Maximum Age" at bounding box center [343, 304] width 89 height 16
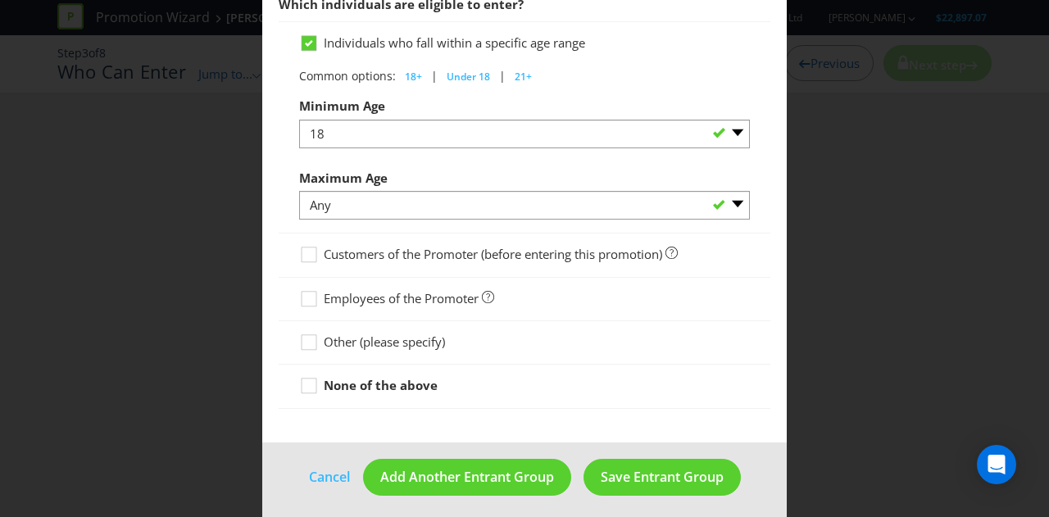
click at [394, 334] on span "Other (please specify)" at bounding box center [384, 342] width 121 height 16
click at [0, 0] on input "Other (please specify)" at bounding box center [0, 0] width 0 height 0
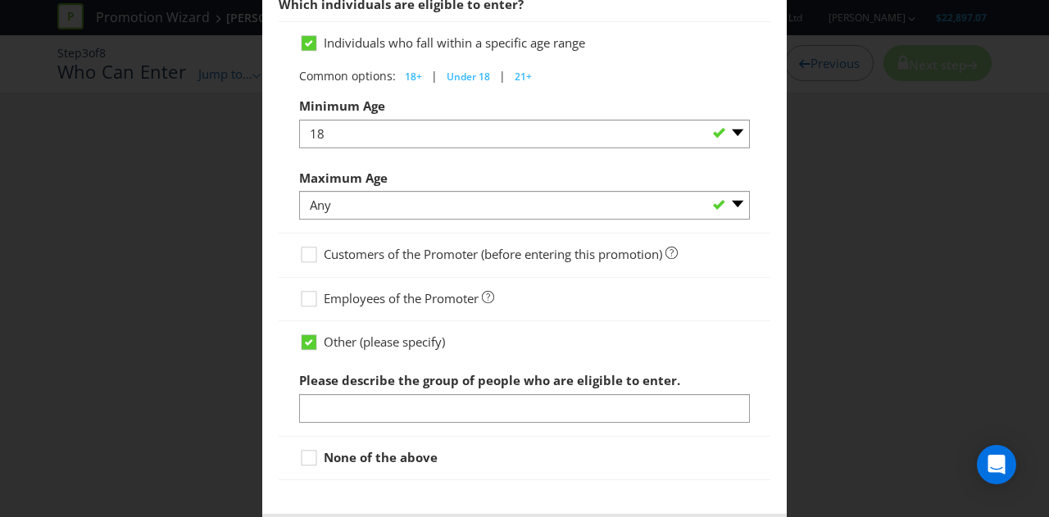
click at [361, 334] on span "Other (please specify)" at bounding box center [384, 342] width 121 height 16
click at [0, 0] on input "Other (please specify)" at bounding box center [0, 0] width 0 height 0
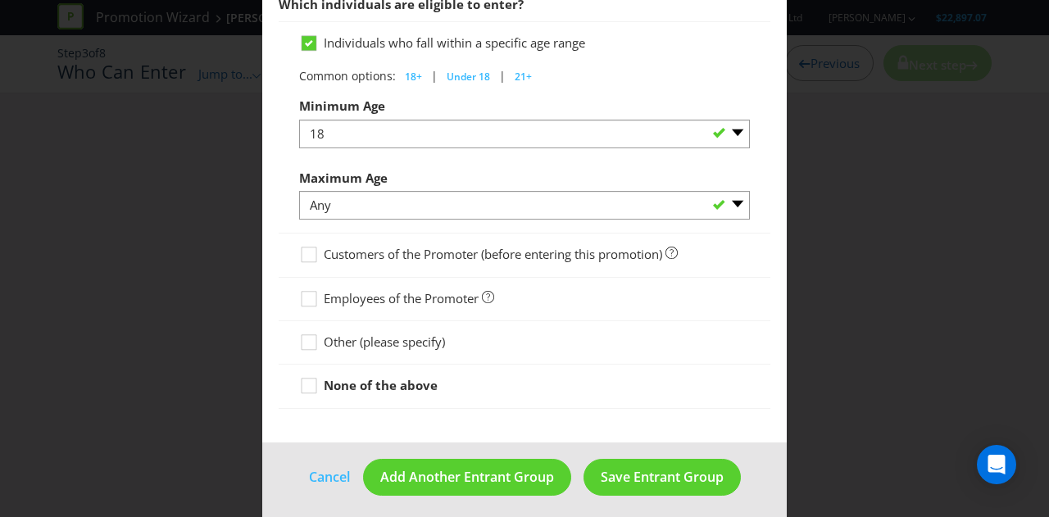
click at [390, 246] on span "Customers of the Promoter (before entering this promotion)" at bounding box center [493, 254] width 338 height 16
click at [0, 0] on input "Customers of the Promoter (before entering this promotion)" at bounding box center [0, 0] width 0 height 0
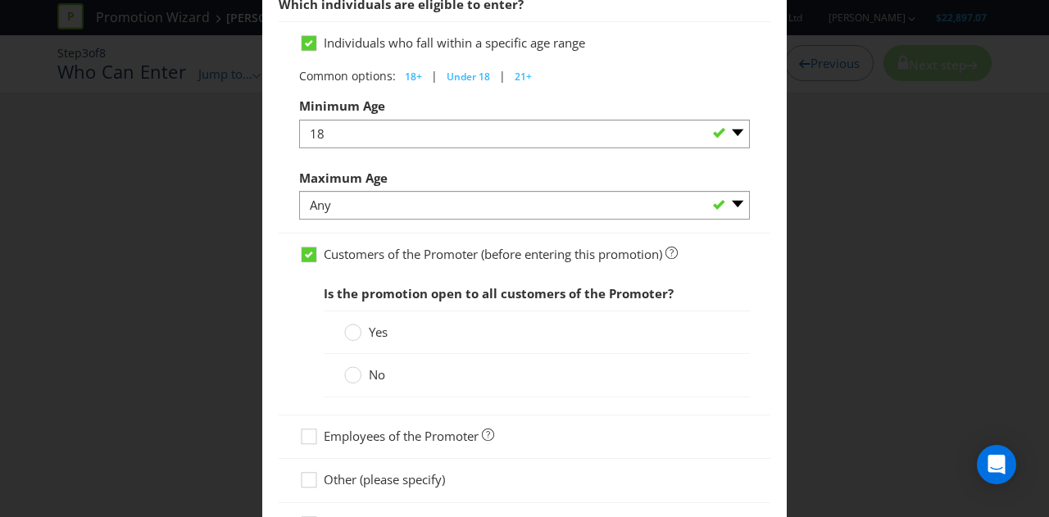
click at [390, 246] on span "Customers of the Promoter (before entering this promotion)" at bounding box center [493, 254] width 338 height 16
click at [0, 0] on input "Customers of the Promoter (before entering this promotion)" at bounding box center [0, 0] width 0 height 0
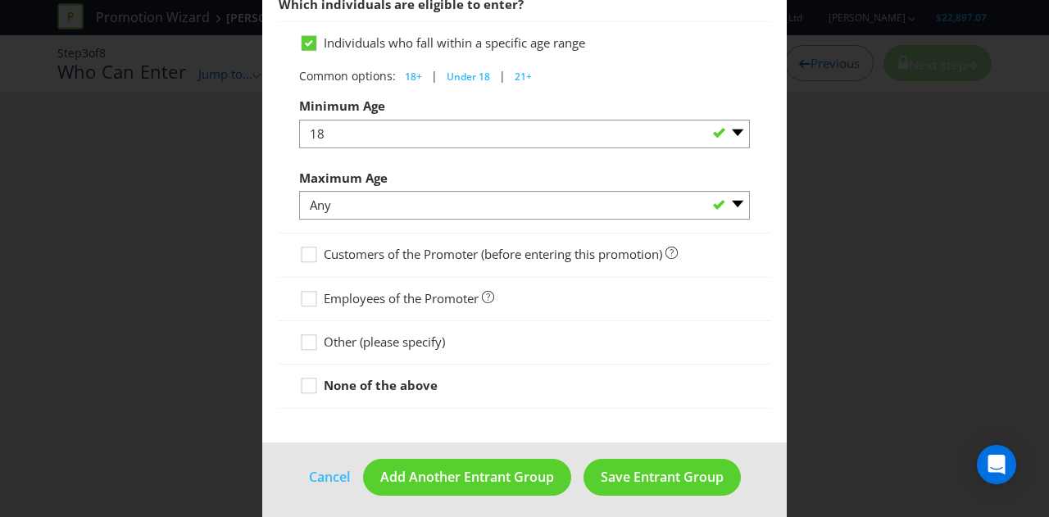
click at [384, 338] on span "Other (please specify)" at bounding box center [384, 342] width 121 height 16
click at [0, 0] on input "Other (please specify)" at bounding box center [0, 0] width 0 height 0
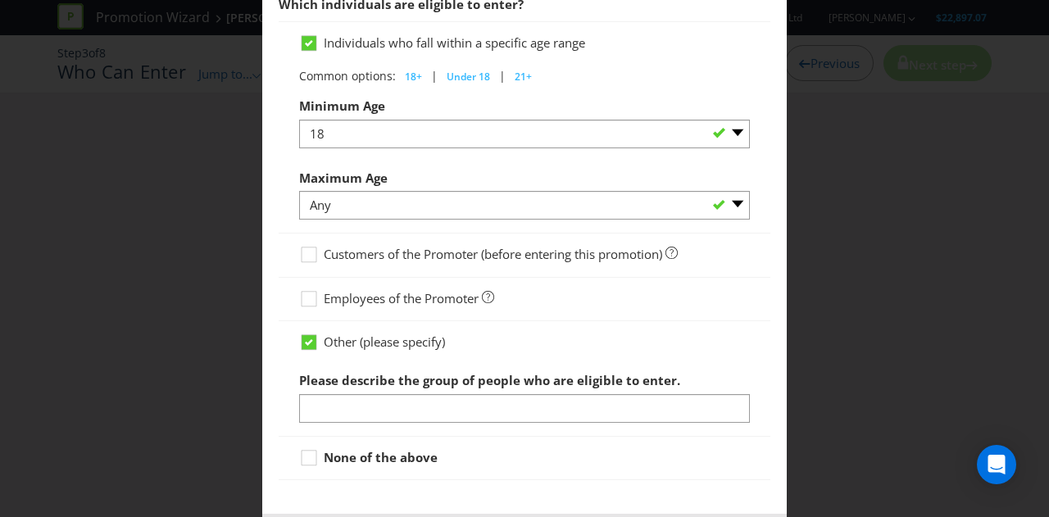
click at [361, 334] on span "Other (please specify)" at bounding box center [384, 342] width 121 height 16
click at [0, 0] on input "Other (please specify)" at bounding box center [0, 0] width 0 height 0
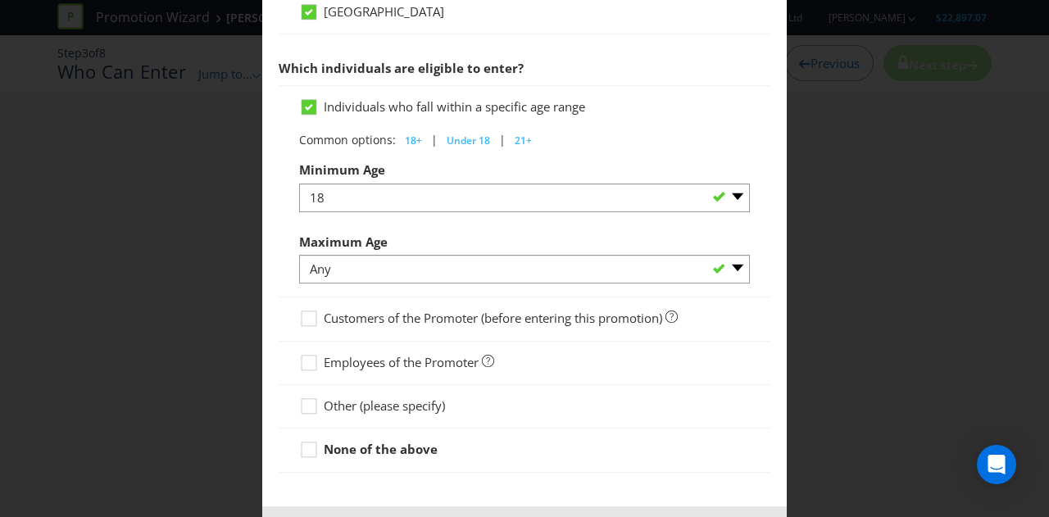
scroll to position [820, 0]
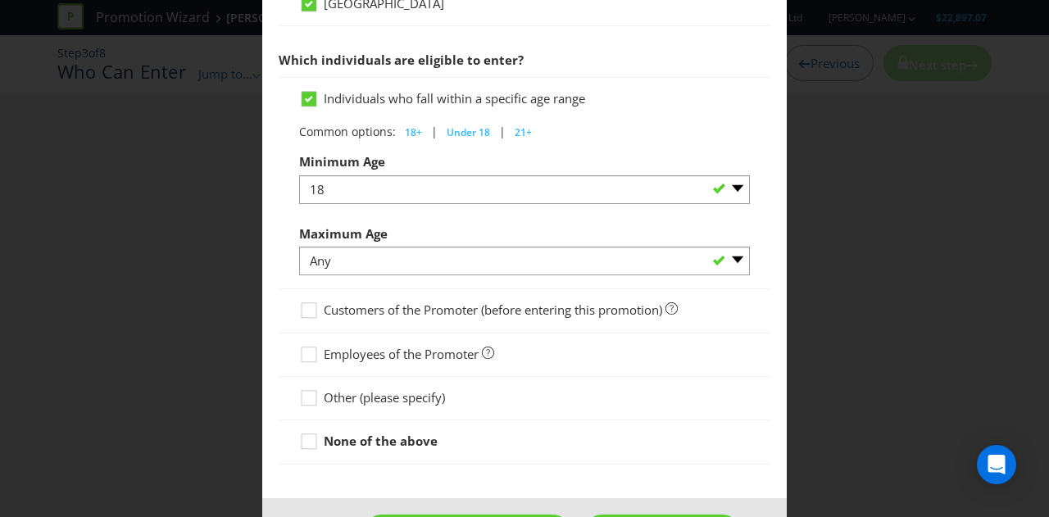
click at [367, 389] on span "Other (please specify)" at bounding box center [384, 397] width 121 height 16
click at [0, 0] on input "Other (please specify)" at bounding box center [0, 0] width 0 height 0
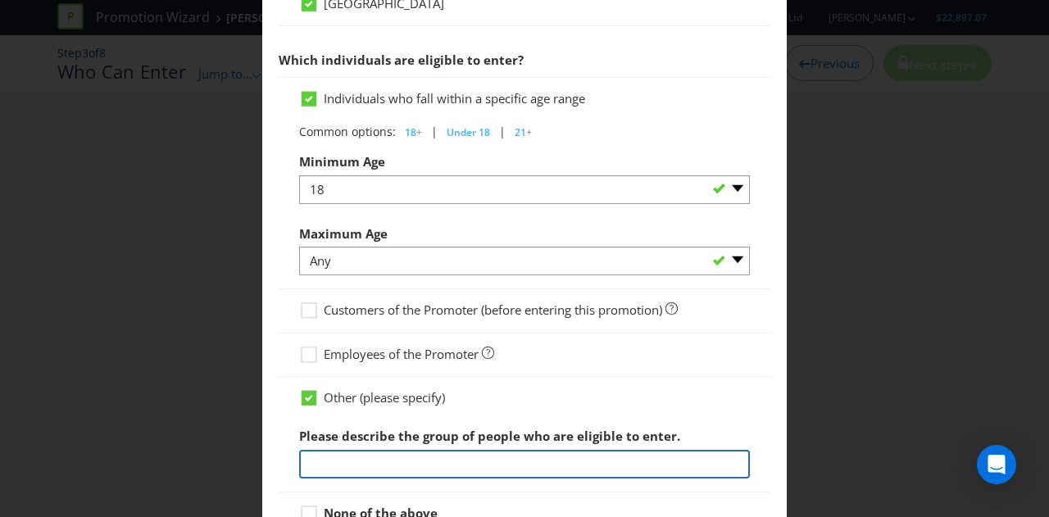
click at [352, 469] on input "text" at bounding box center [524, 464] width 451 height 29
paste input "Participation in the additional Hammer Game is open to all [DEMOGRAPHIC_DATA] r…"
type input "Participation in the additional Hammer Game is open to all [DEMOGRAPHIC_DATA] r…"
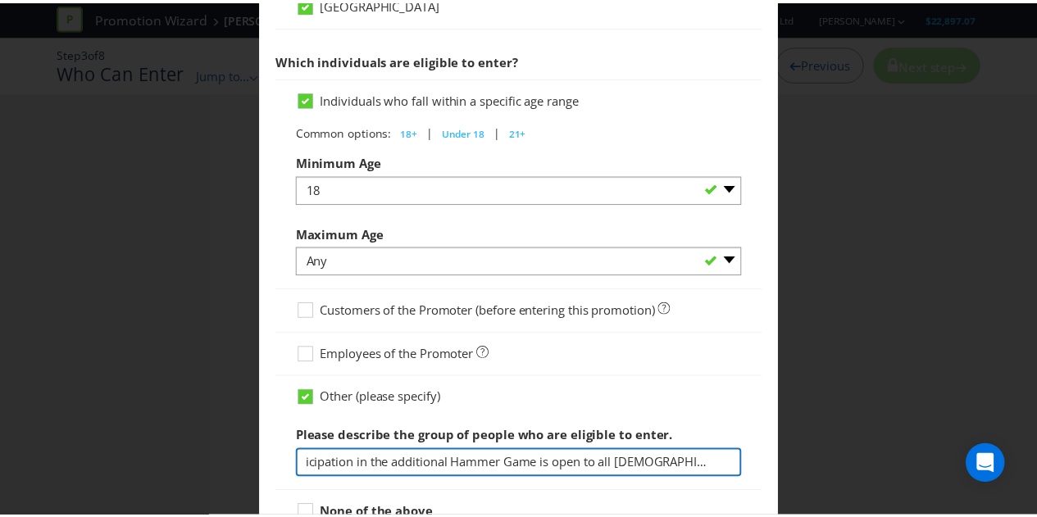
scroll to position [0, 0]
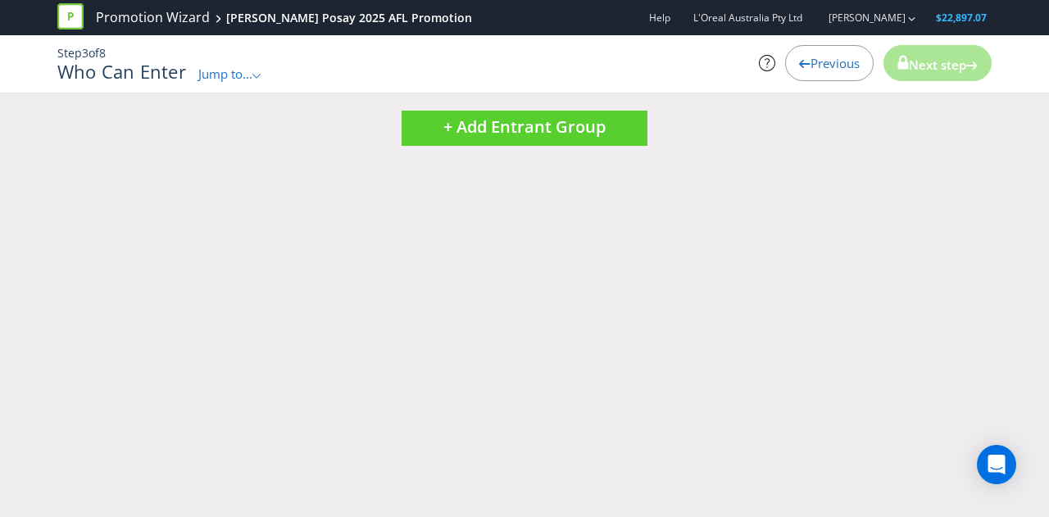
click at [816, 47] on div "Previous" at bounding box center [829, 63] width 89 height 36
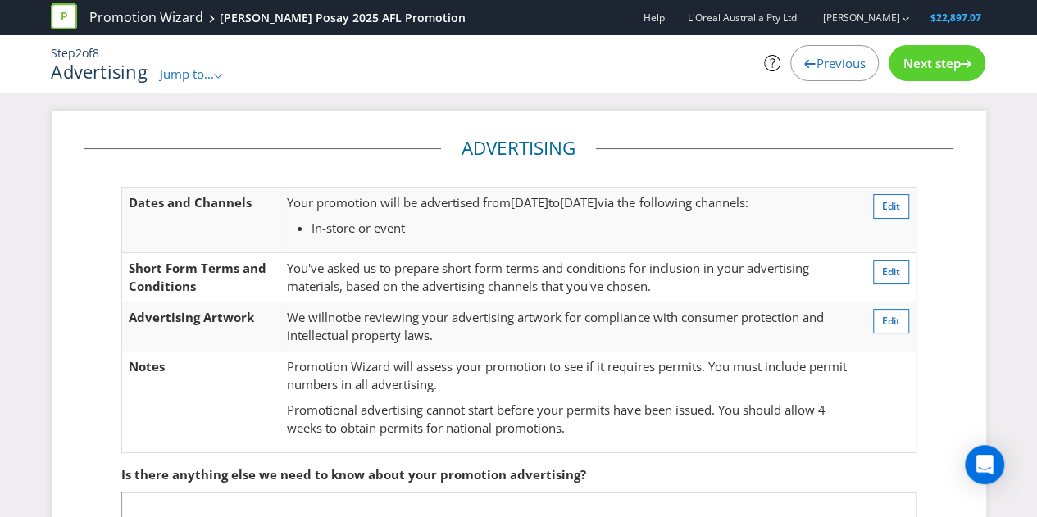
scroll to position [131, 0]
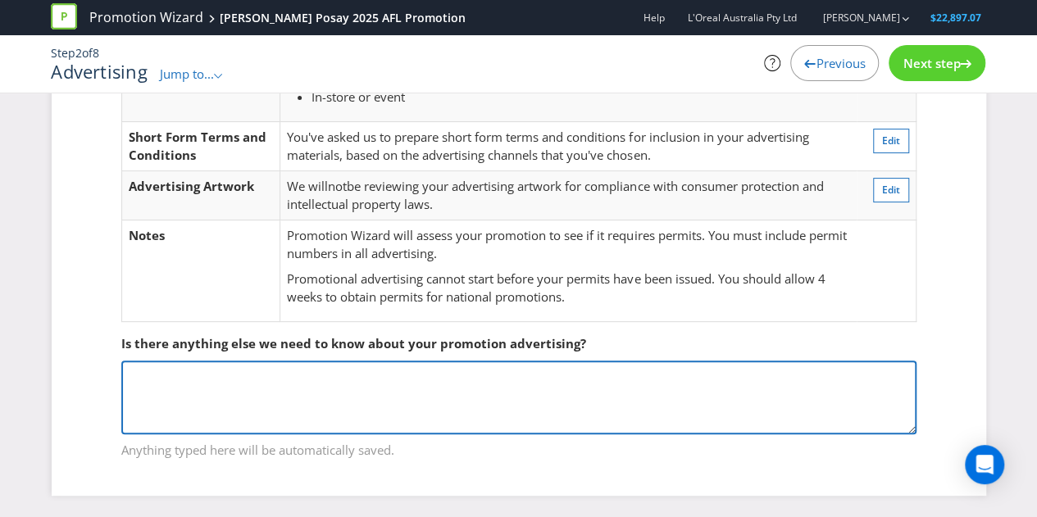
drag, startPoint x: 634, startPoint y: 357, endPoint x: 571, endPoint y: 402, distance: 78.0
click at [571, 402] on textarea at bounding box center [518, 398] width 795 height 74
paste textarea "Participation in the additional Hammer Game is open to all [DEMOGRAPHIC_DATA] r…"
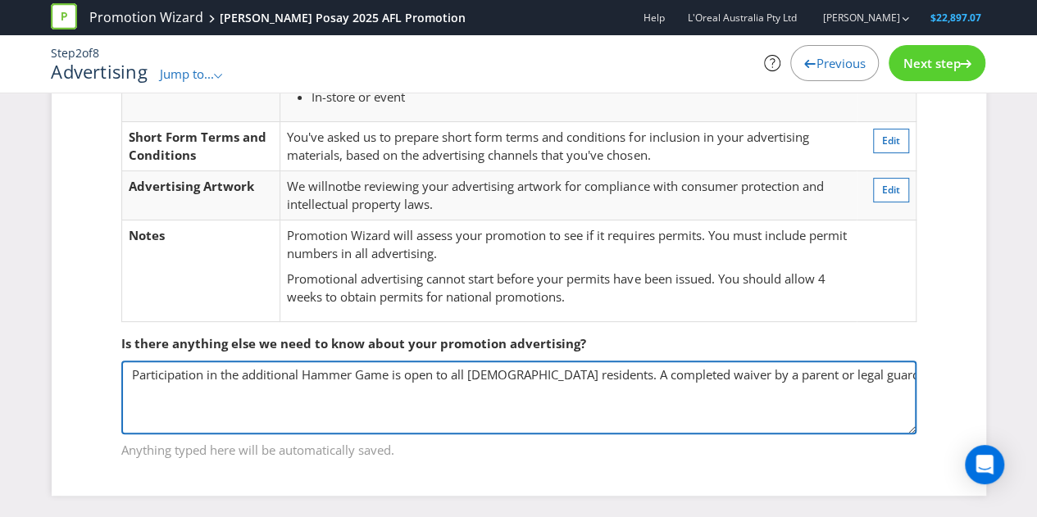
scroll to position [2, 0]
click at [323, 371] on textarea "Participation in the additional Hammer Game is open to all [DEMOGRAPHIC_DATA] r…" at bounding box center [518, 398] width 795 height 74
click at [326, 388] on textarea "Participation in the additional Game is open to all [DEMOGRAPHIC_DATA] resident…" at bounding box center [518, 398] width 795 height 74
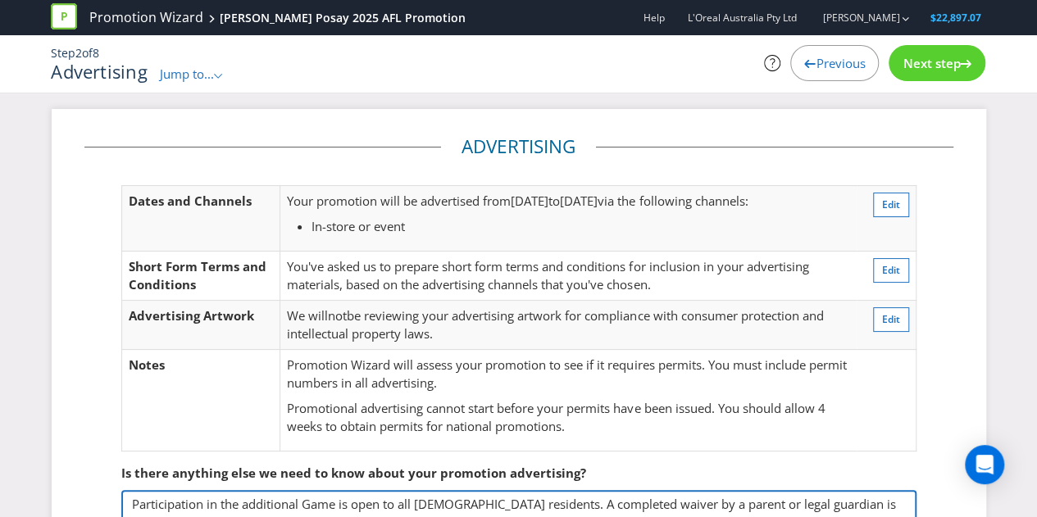
scroll to position [2, 0]
type textarea "Participation in the additional Game is open to all [DEMOGRAPHIC_DATA] resident…"
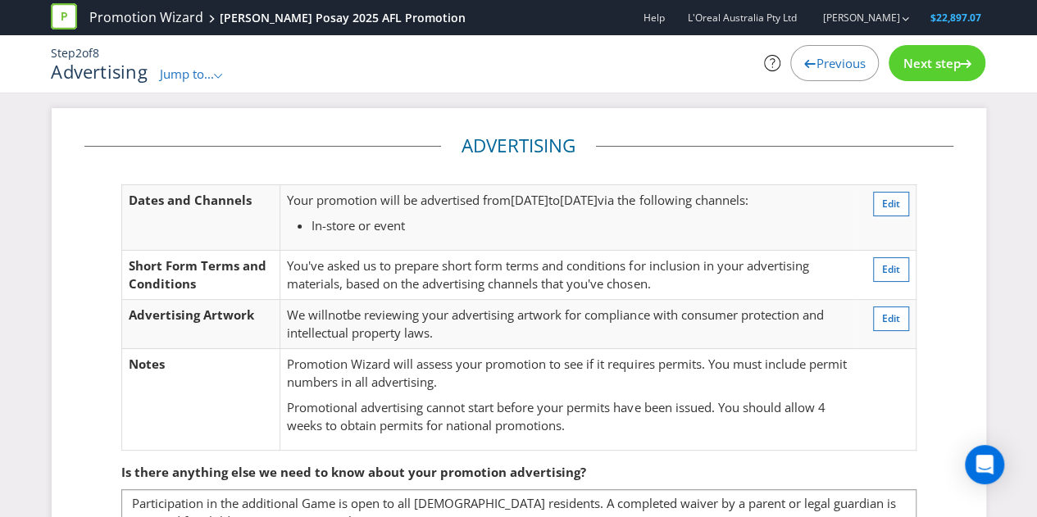
click at [946, 79] on div "Next step" at bounding box center [936, 63] width 97 height 36
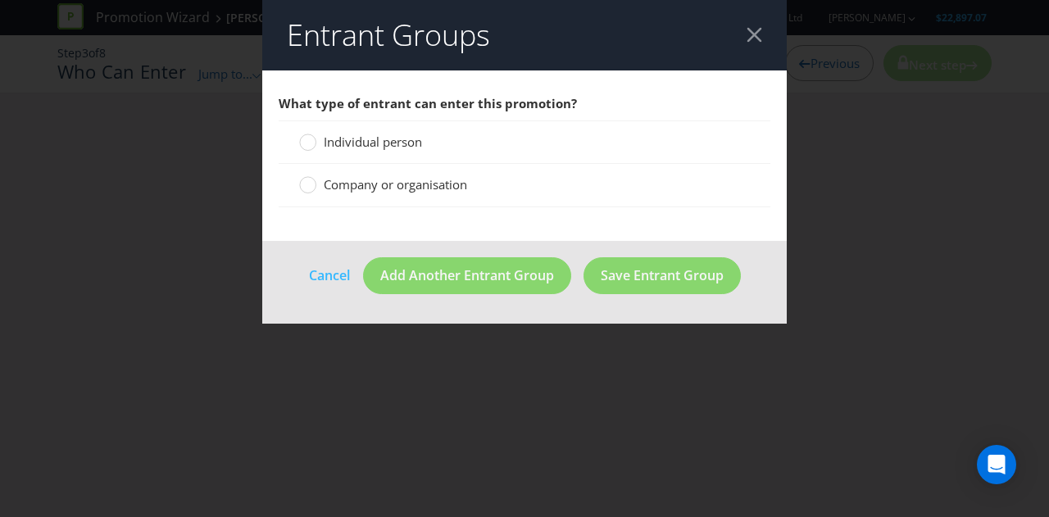
click at [377, 137] on span "Individual person" at bounding box center [373, 142] width 98 height 16
click at [0, 0] on input "Individual person" at bounding box center [0, 0] width 0 height 0
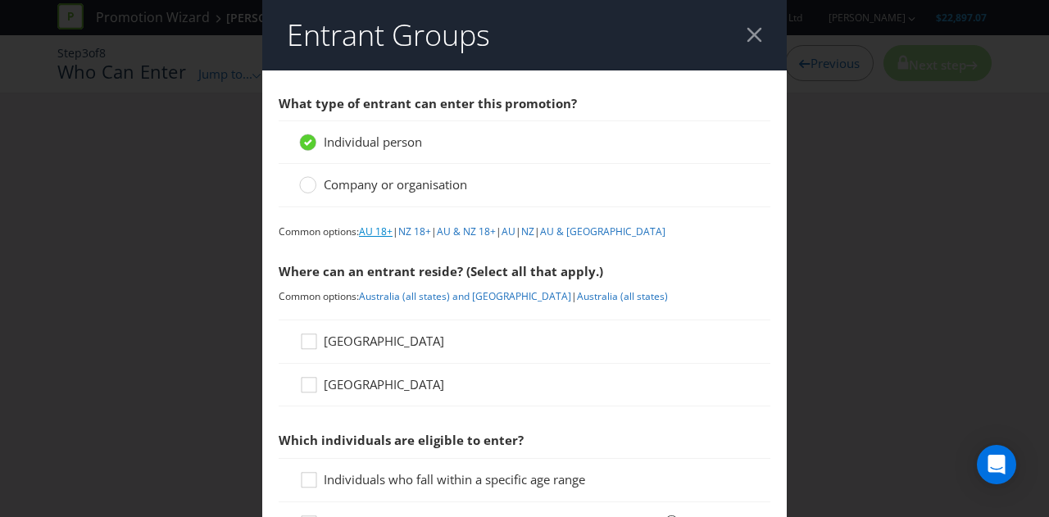
click at [384, 234] on link "AU 18+" at bounding box center [376, 232] width 34 height 14
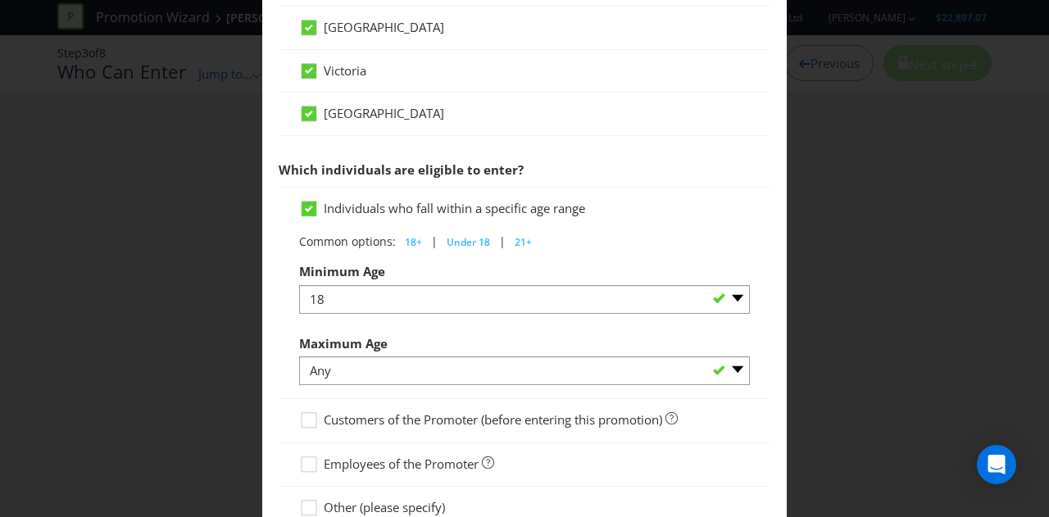
scroll to position [875, 0]
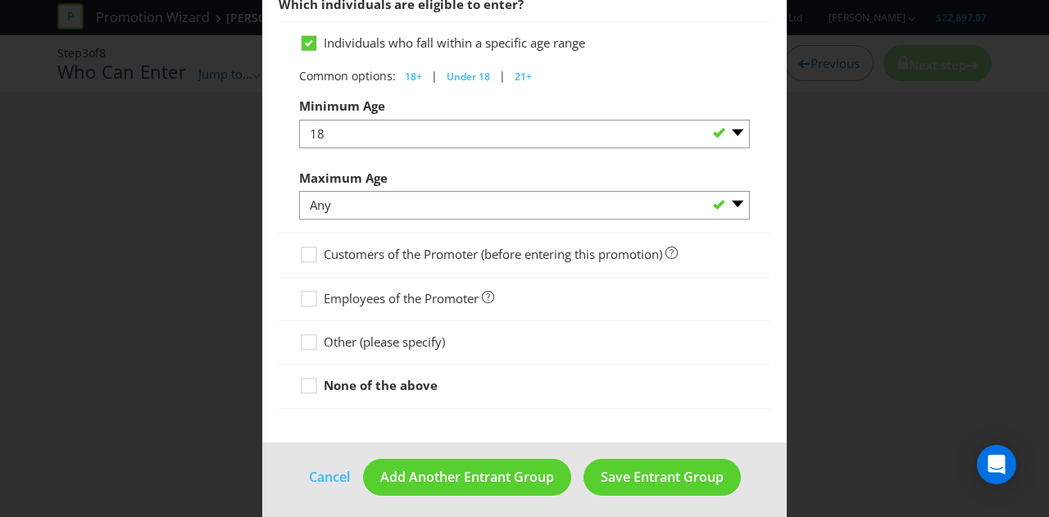
click at [386, 379] on strong "None of the above" at bounding box center [381, 385] width 114 height 16
click at [0, 0] on input "None of the above" at bounding box center [0, 0] width 0 height 0
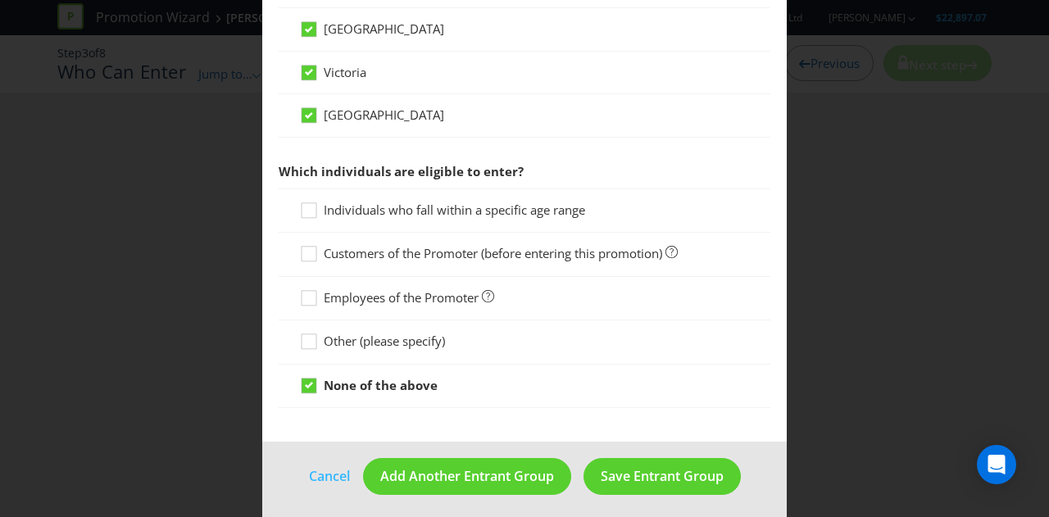
click at [393, 218] on div at bounding box center [524, 219] width 451 height 2
click at [407, 195] on div "Individuals who fall within a specific age range" at bounding box center [525, 211] width 492 height 44
click at [406, 202] on span "Individuals who fall within a specific age range" at bounding box center [454, 210] width 261 height 16
click at [0, 0] on input "Individuals who fall within a specific age range" at bounding box center [0, 0] width 0 height 0
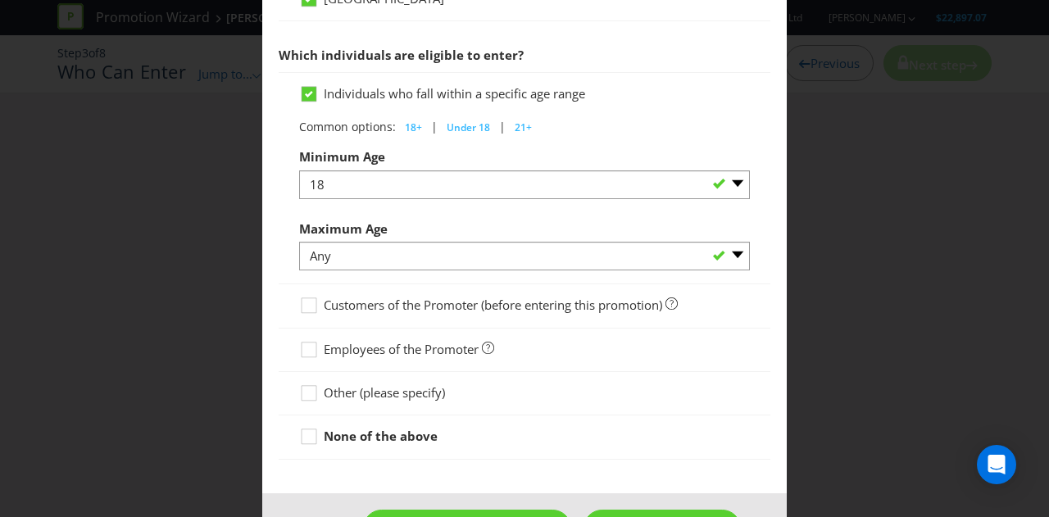
scroll to position [875, 0]
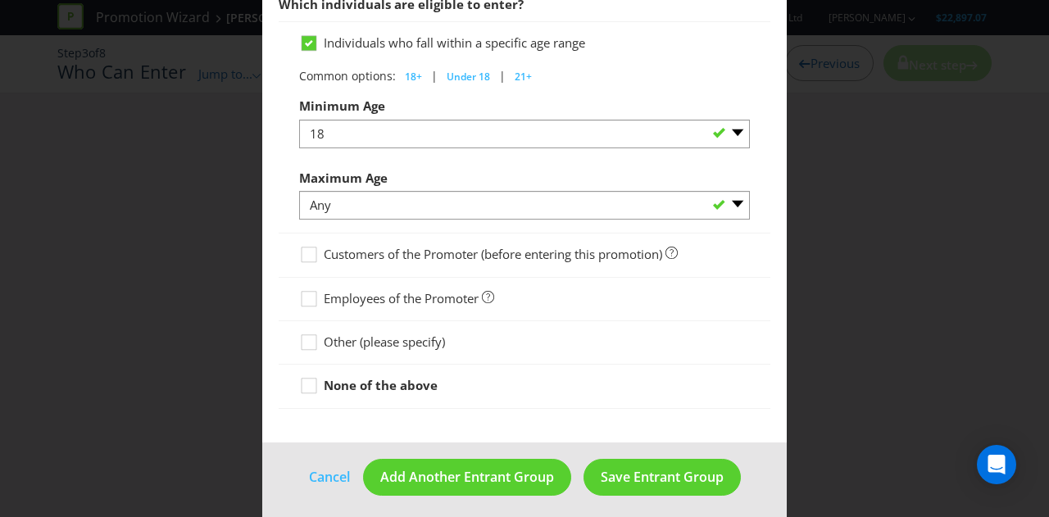
click at [362, 334] on span "Other (please specify)" at bounding box center [384, 342] width 121 height 16
click at [0, 0] on input "Other (please specify)" at bounding box center [0, 0] width 0 height 0
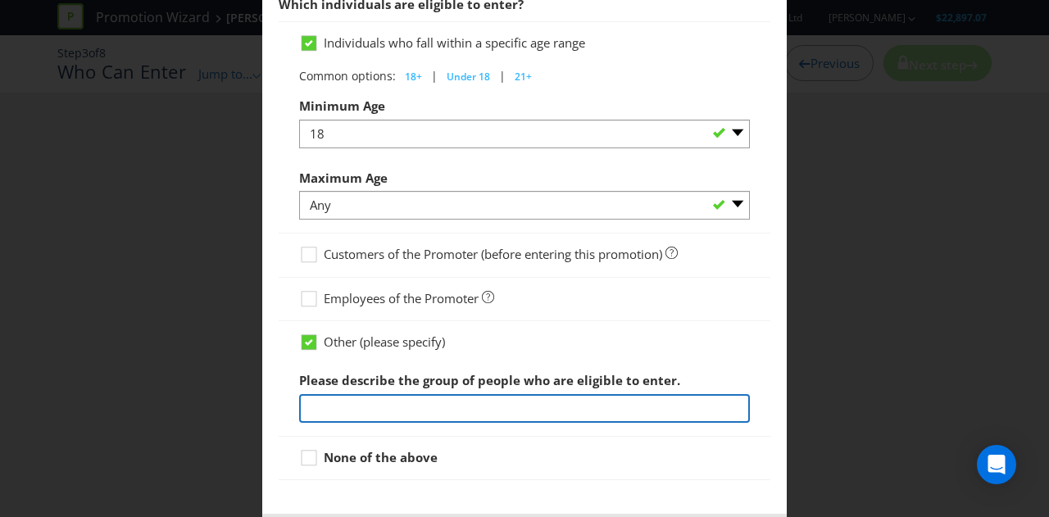
click at [366, 394] on input "text" at bounding box center [524, 408] width 451 height 29
paste input "Participation in the additional Hammer Game is open to all [DEMOGRAPHIC_DATA] r…"
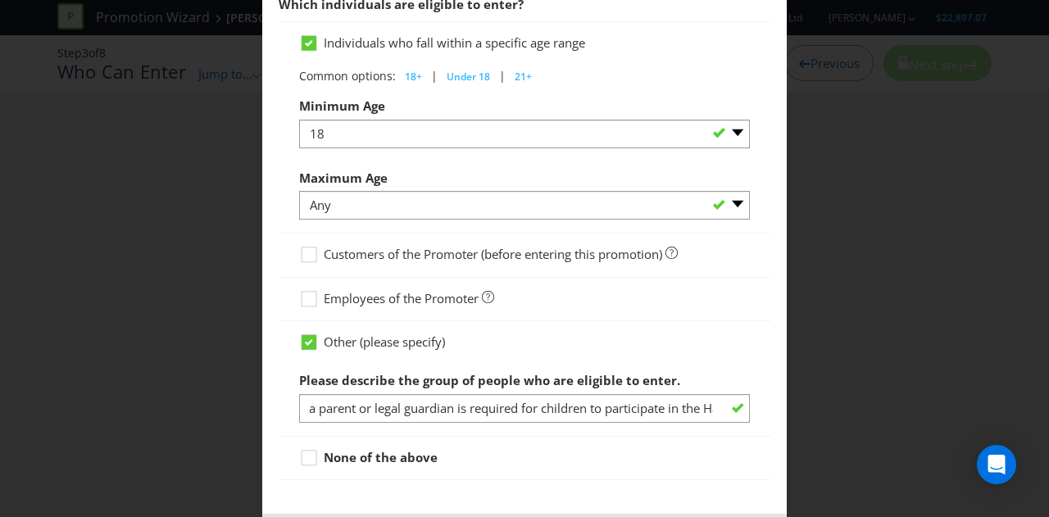
scroll to position [0, 0]
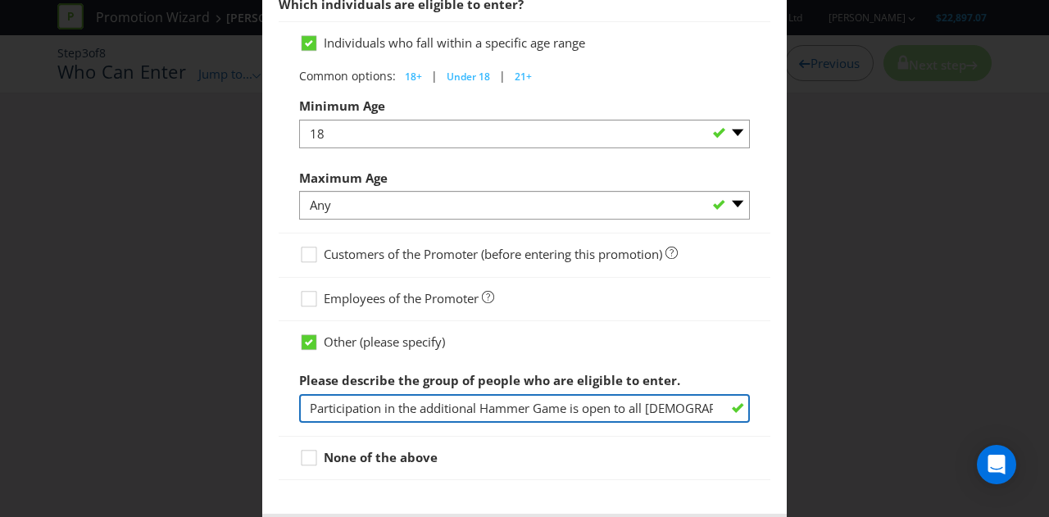
drag, startPoint x: 412, startPoint y: 386, endPoint x: 498, endPoint y: 401, distance: 87.3
click at [498, 401] on input "Participation in the additional Hammer Game is open to all [DEMOGRAPHIC_DATA] r…" at bounding box center [524, 408] width 451 height 29
click at [639, 397] on input "Participation in the additional Game is open to all [DEMOGRAPHIC_DATA] resident…" at bounding box center [524, 408] width 451 height 29
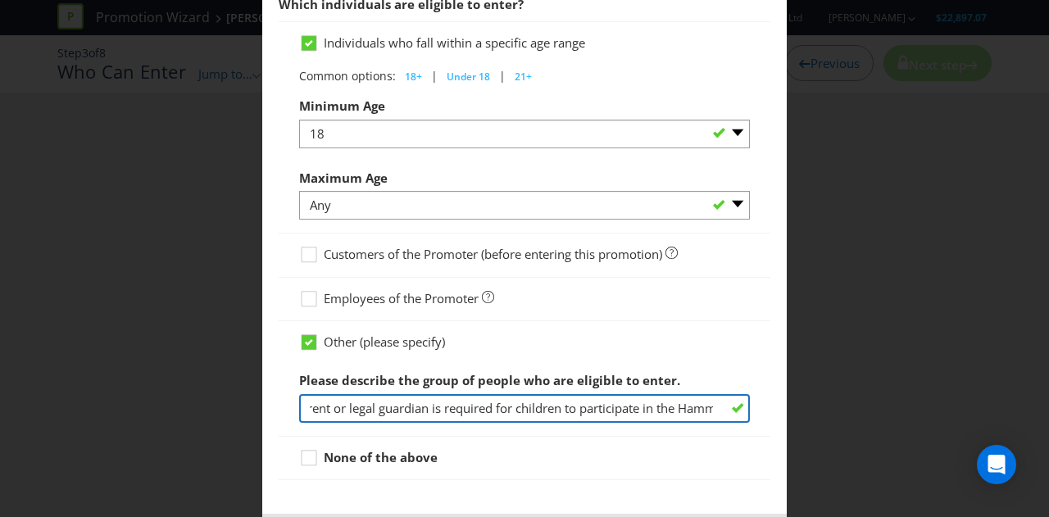
click at [639, 397] on input "Participation in the additional Game is open to all [DEMOGRAPHIC_DATA] resident…" at bounding box center [524, 408] width 451 height 29
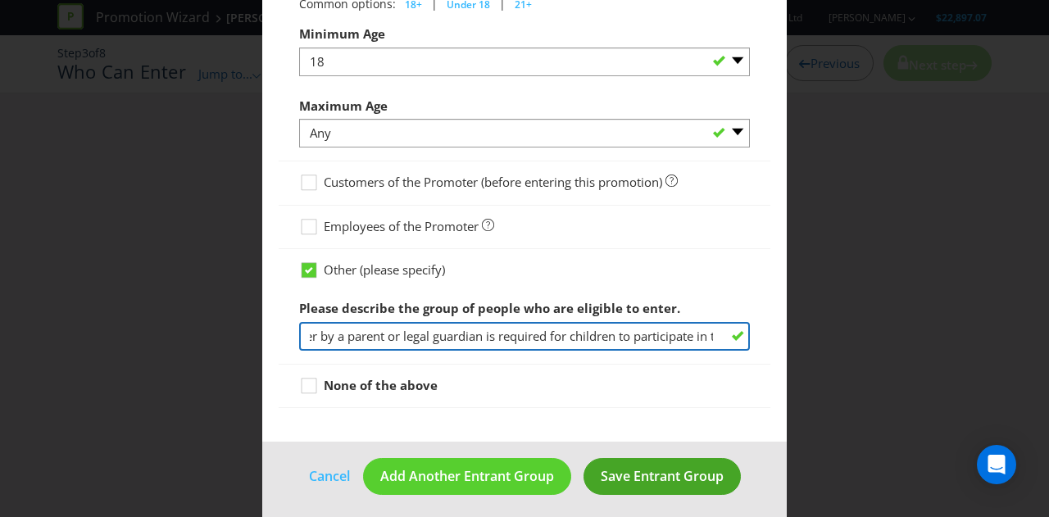
type input "Participation in the additional Game is open to all [DEMOGRAPHIC_DATA] resident…"
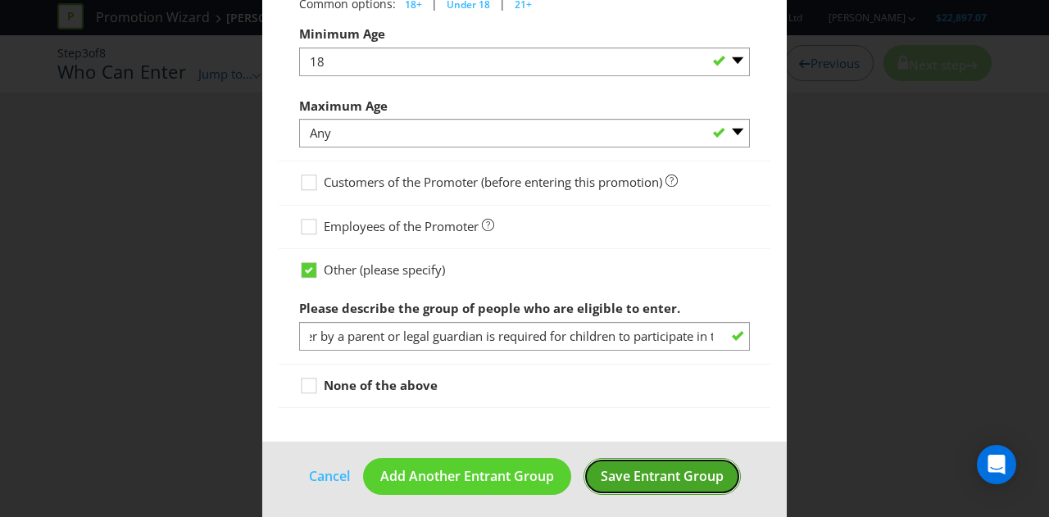
click at [638, 467] on span "Save Entrant Group" at bounding box center [662, 476] width 123 height 18
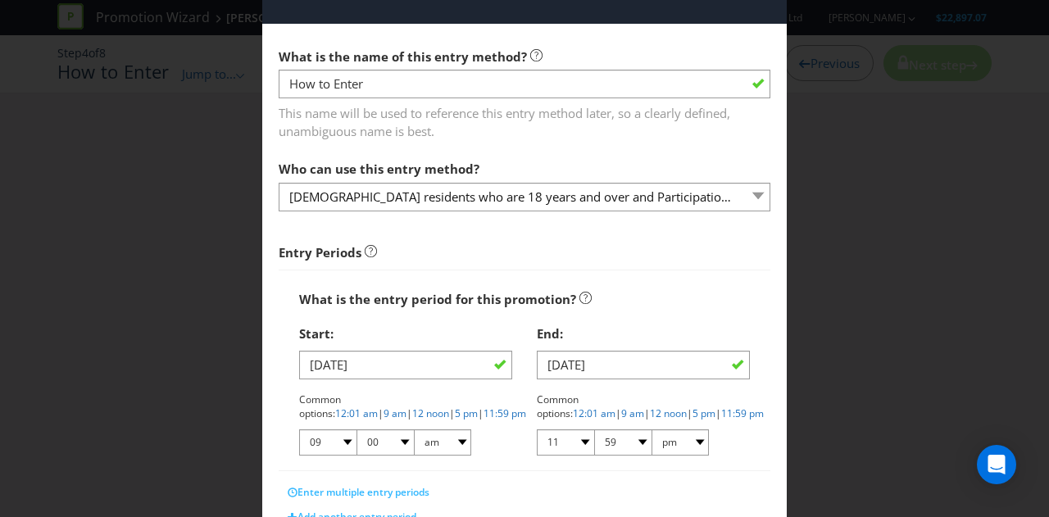
scroll to position [50, 0]
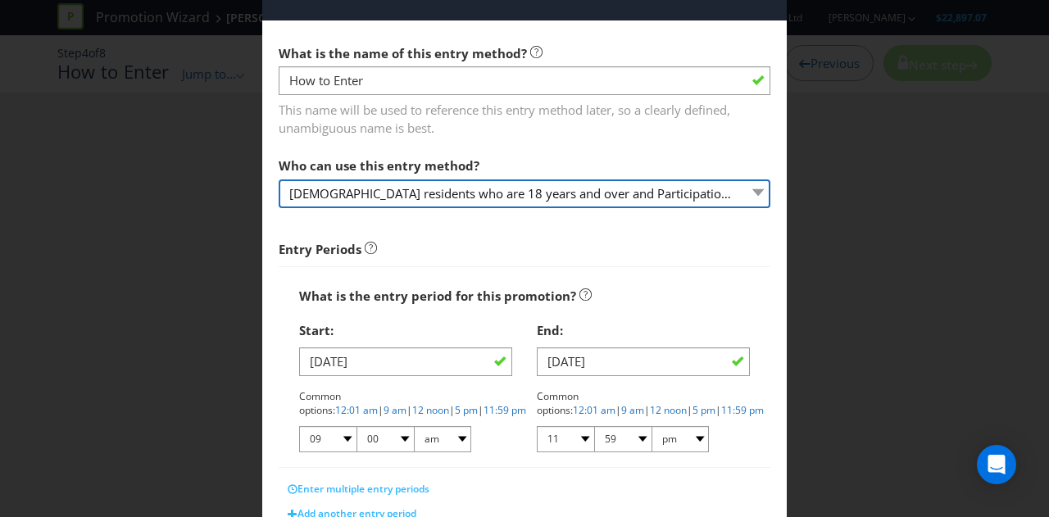
click at [570, 202] on select "[DEMOGRAPHIC_DATA] residents who are 18 years and over and Participation in the…" at bounding box center [525, 193] width 492 height 29
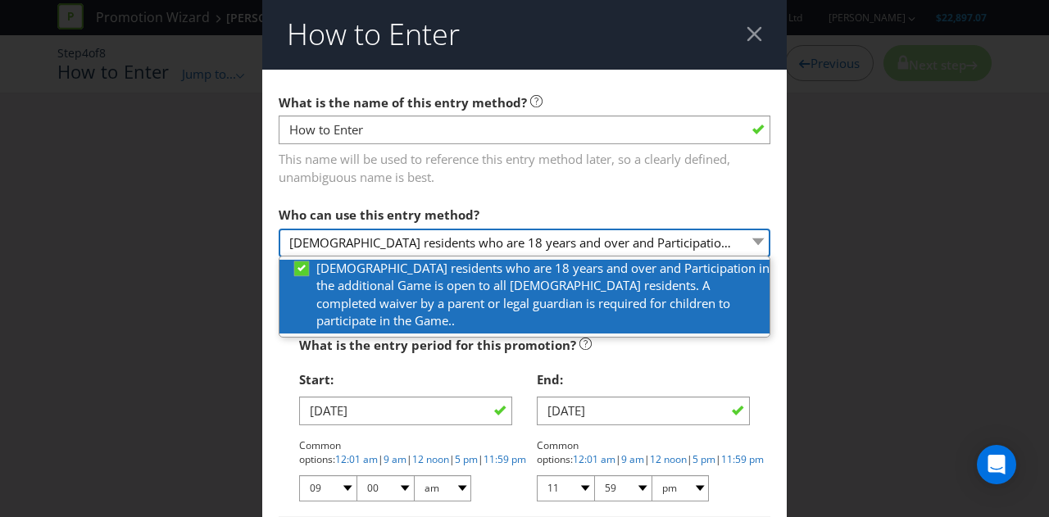
scroll to position [2, 0]
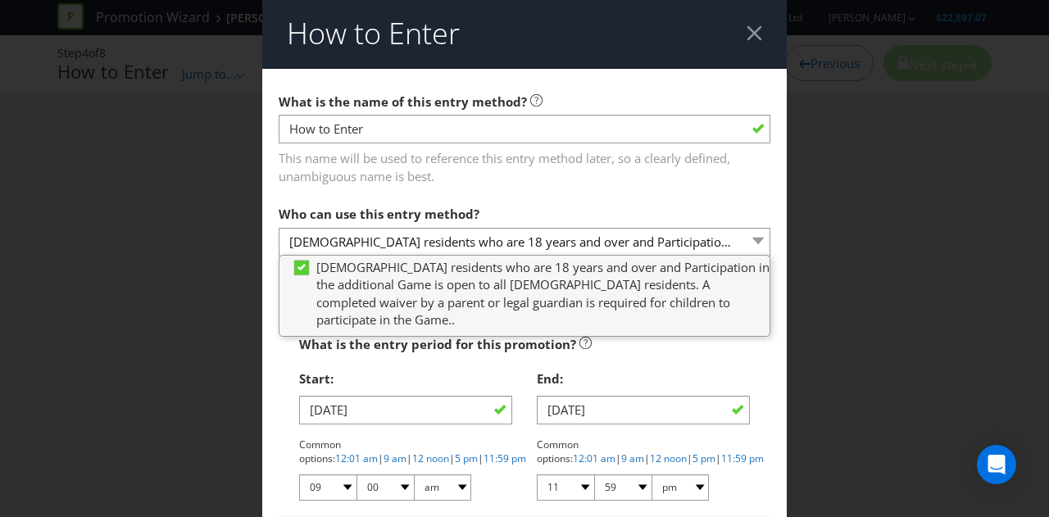
click at [625, 348] on div "What is the entry period for this promotion?" at bounding box center [524, 345] width 451 height 34
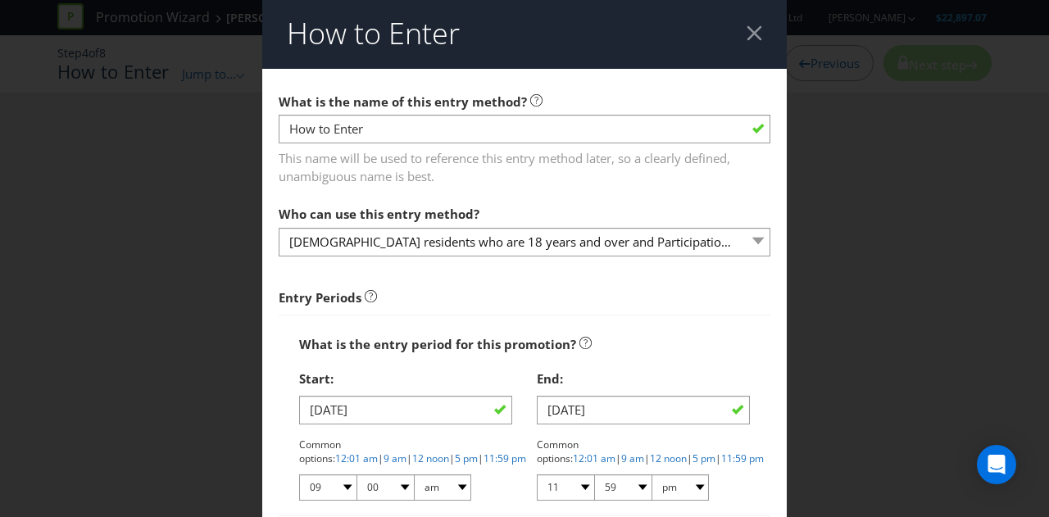
scroll to position [204, 0]
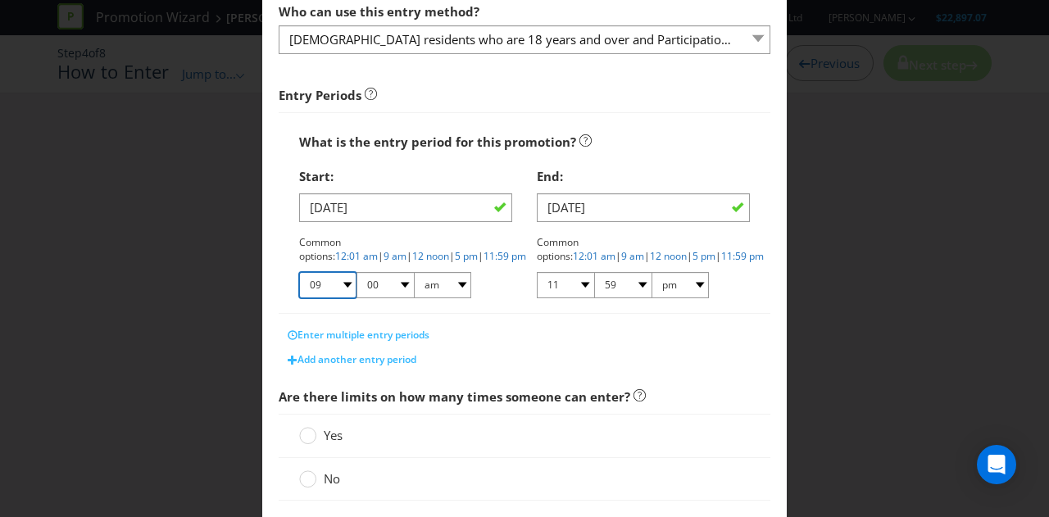
click at [341, 281] on select "01 02 03 04 05 06 07 08 09 10 11 12" at bounding box center [327, 285] width 57 height 26
select select "12"
click at [299, 272] on select "01 02 03 04 05 06 07 08 09 10 11 12" at bounding box center [327, 285] width 57 height 26
click at [702, 327] on div "Enter multiple entry periods" at bounding box center [525, 335] width 492 height 25
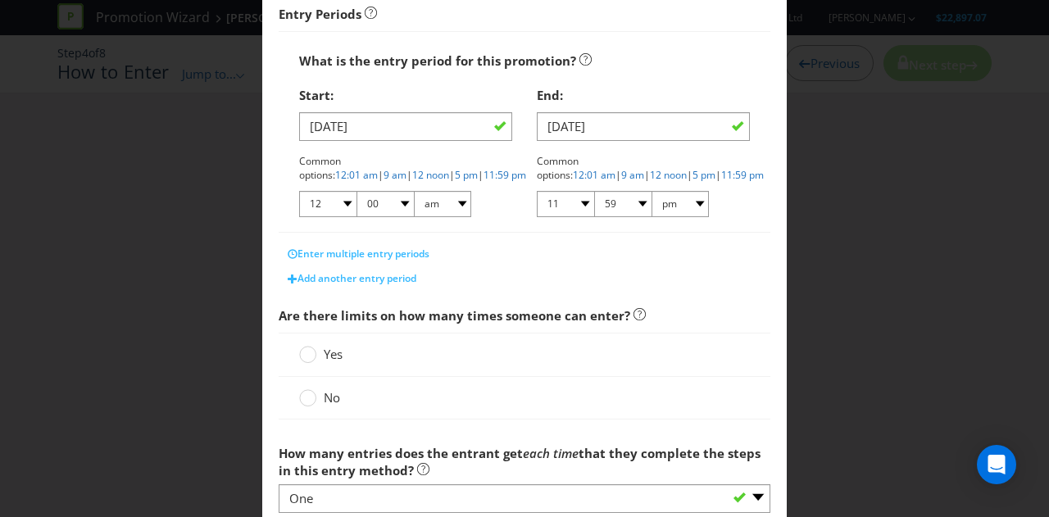
scroll to position [303, 0]
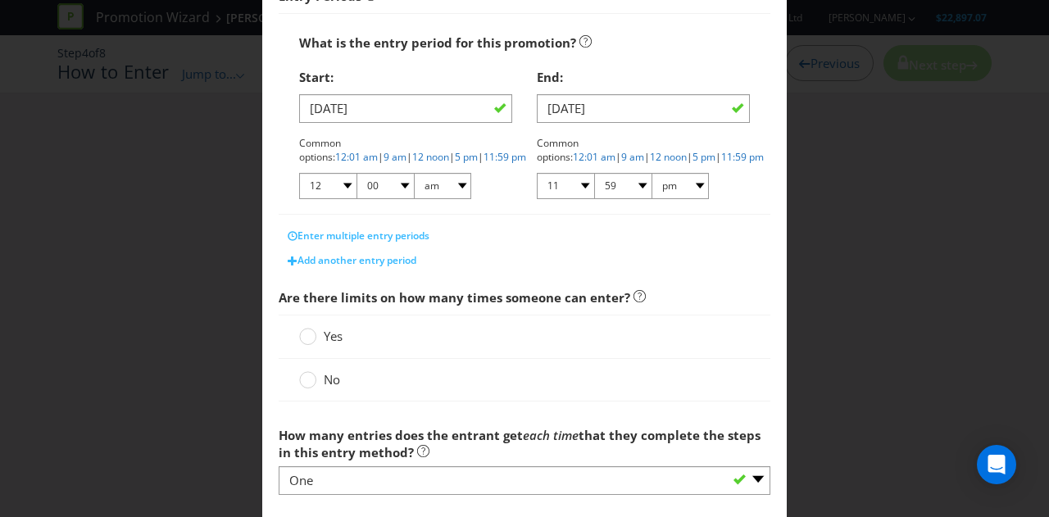
click at [326, 329] on span "Yes" at bounding box center [333, 336] width 19 height 16
click at [0, 0] on input "Yes" at bounding box center [0, 0] width 0 height 0
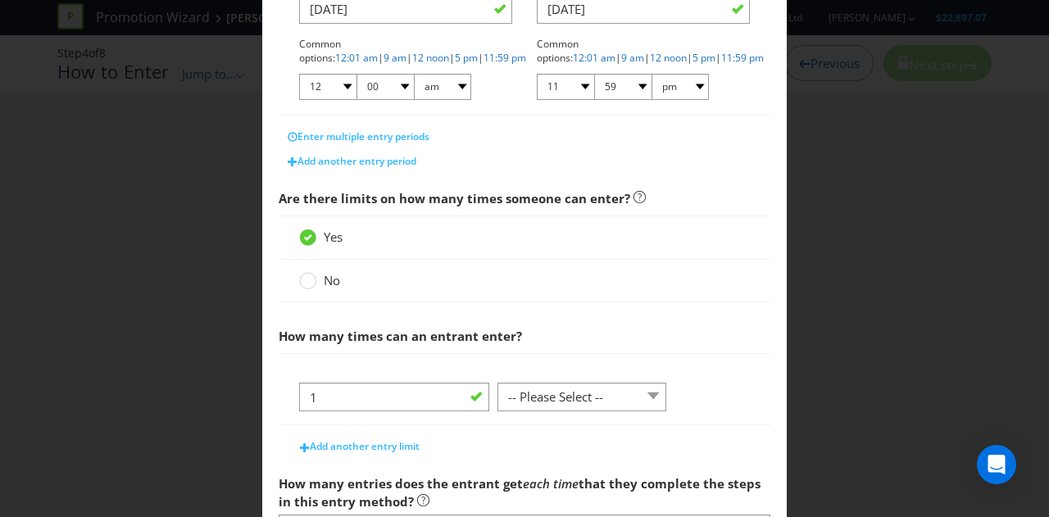
scroll to position [403, 0]
click at [572, 384] on select "-- Please Select -- per person per day per purchase per transaction Other (plea…" at bounding box center [581, 396] width 169 height 29
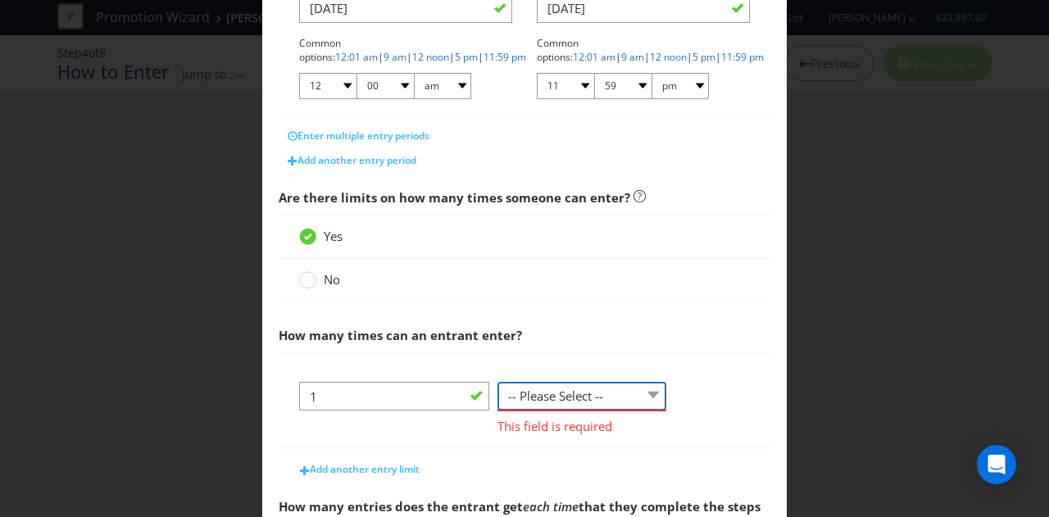
click at [552, 397] on select "-- Please Select -- per person per day per purchase per transaction Other (plea…" at bounding box center [581, 396] width 169 height 29
click at [582, 388] on select "-- Please Select -- per person per day per purchase per transaction Other (plea…" at bounding box center [581, 396] width 169 height 29
select select "PER_PERSON"
click at [497, 382] on select "-- Please Select -- per person per day per purchase per transaction Other (plea…" at bounding box center [581, 396] width 169 height 29
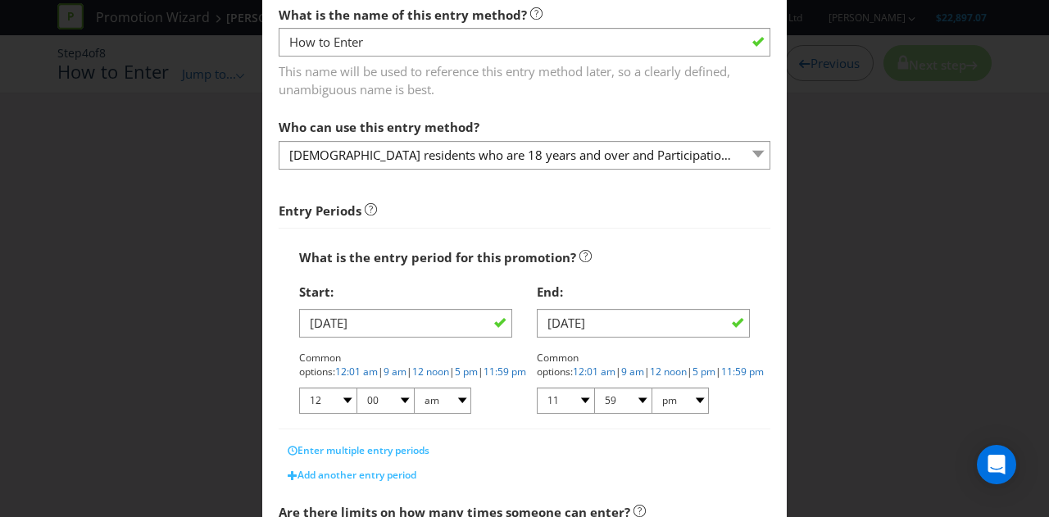
scroll to position [0, 0]
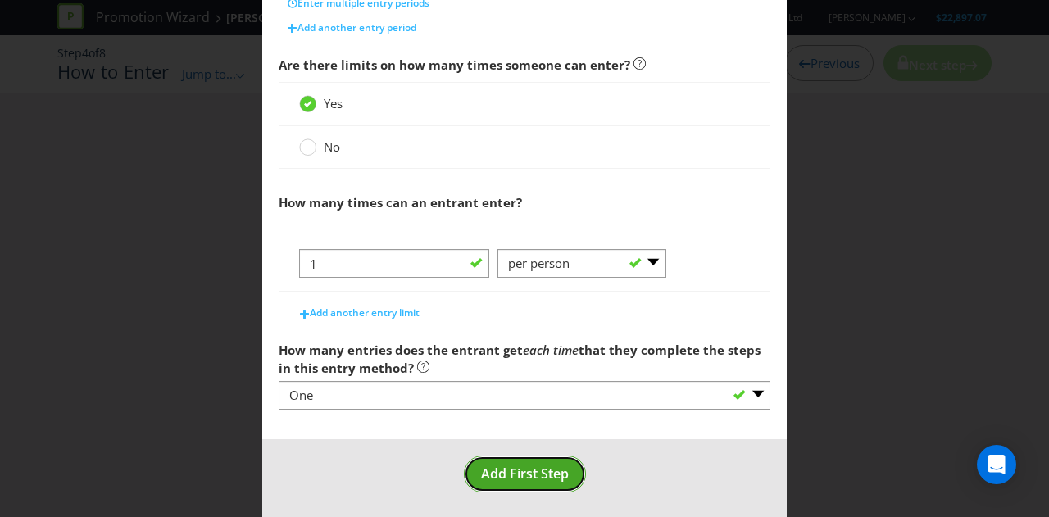
click at [516, 471] on span "Add First Step" at bounding box center [525, 474] width 88 height 18
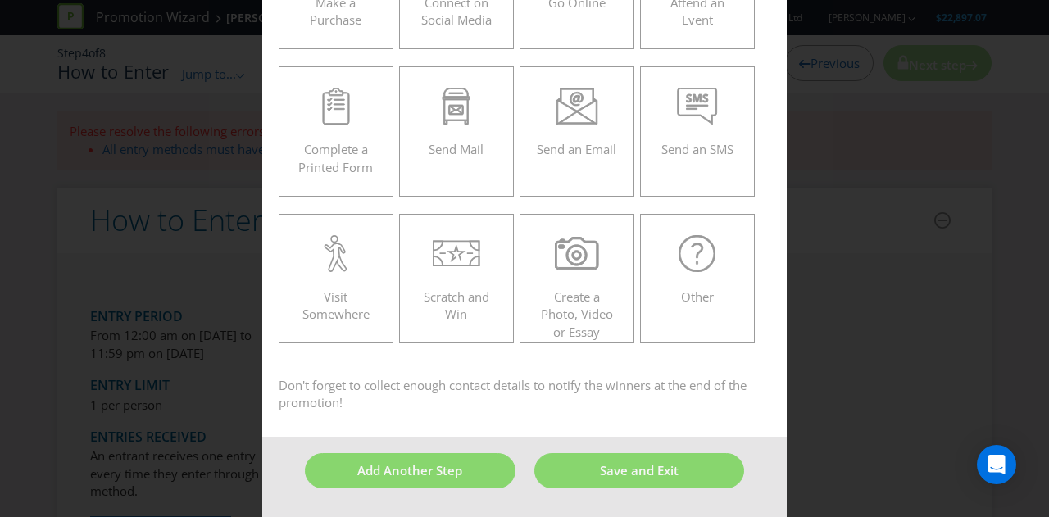
scroll to position [70, 0]
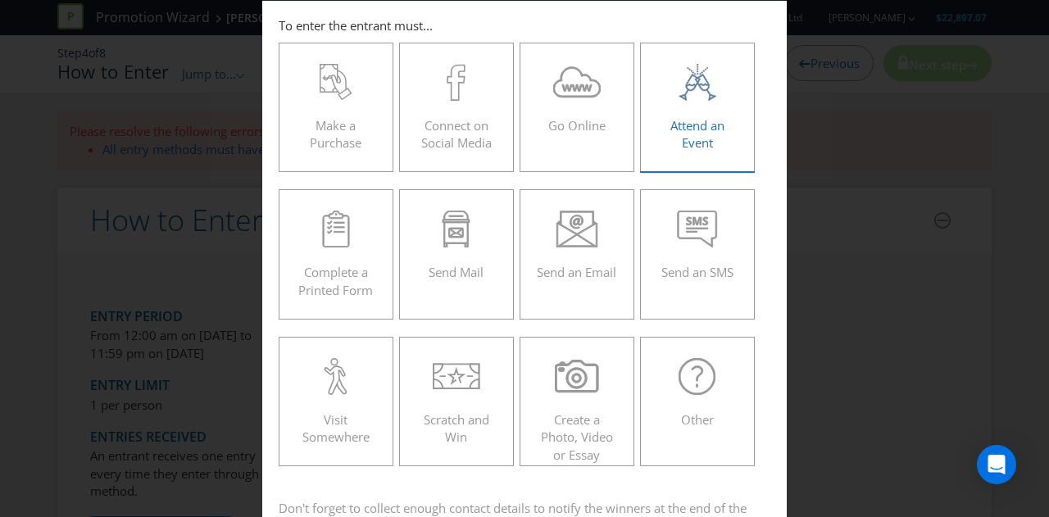
click at [704, 142] on span "Attend an Event" at bounding box center [697, 134] width 54 height 34
click at [0, 0] on input "Attend an Event" at bounding box center [0, 0] width 0 height 0
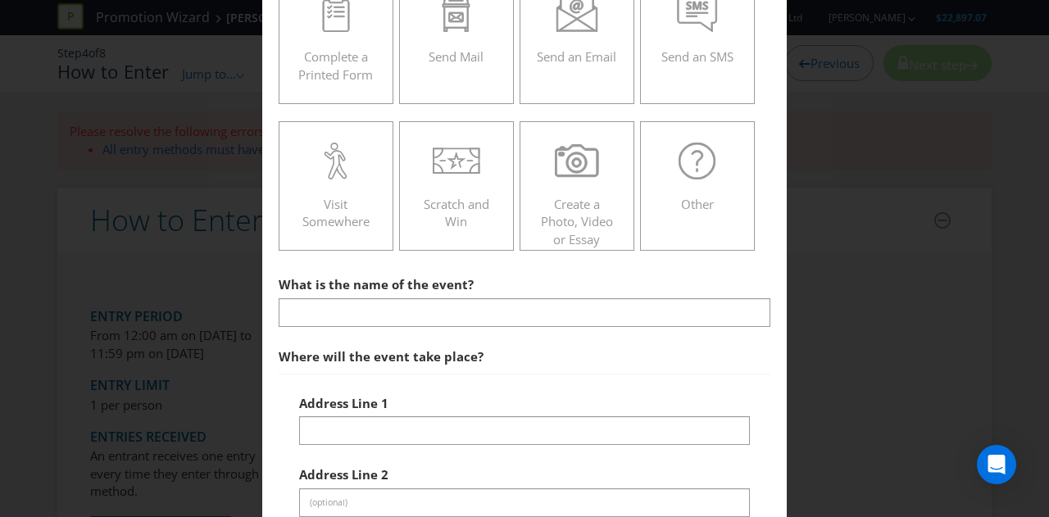
scroll to position [286, 0]
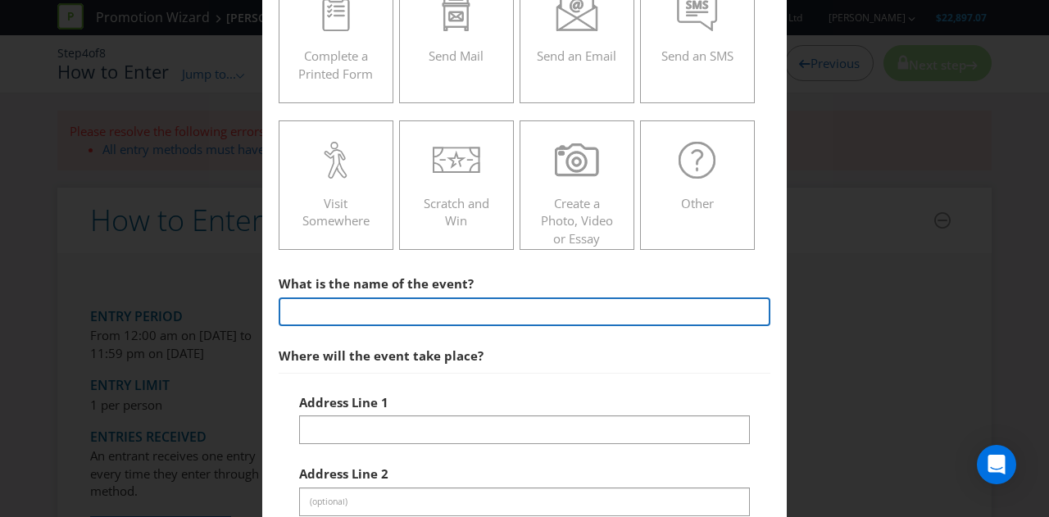
click at [338, 317] on input "text" at bounding box center [525, 312] width 492 height 29
paste input "attend the Chemist Warehouse & CeraVe NRL Activation during one of the Event Ac…"
click at [437, 311] on input "attend the Chemist Warehouse & CeraVe NRL Activation during one of the Event Ac…" at bounding box center [525, 312] width 492 height 29
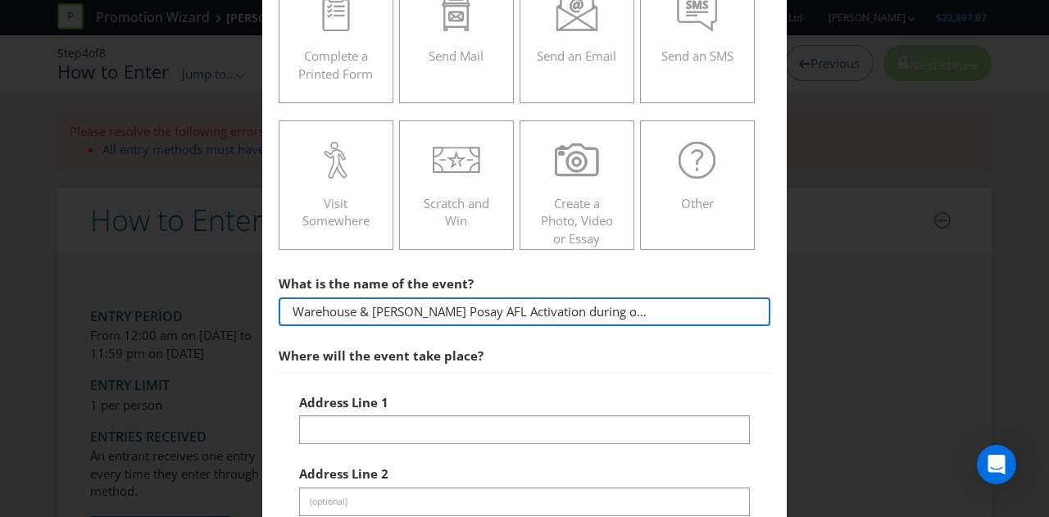
scroll to position [385, 0]
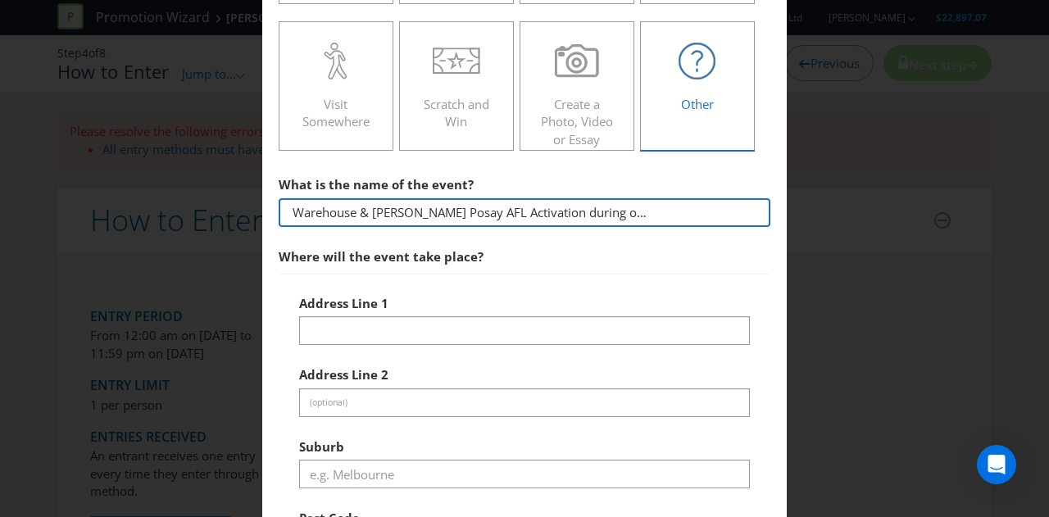
type input "attend the Chemist Warehouse & [PERSON_NAME] Posay AFL Activation during one of…"
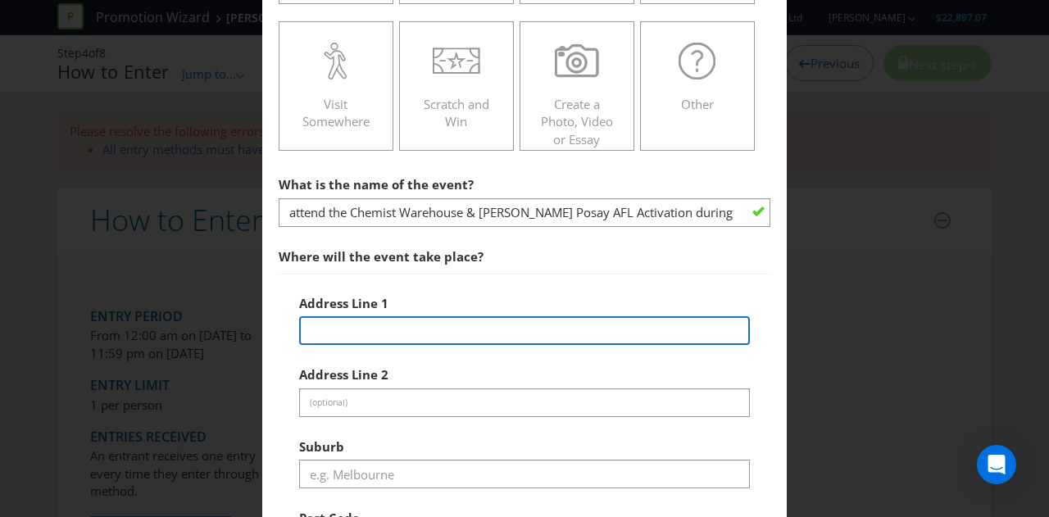
click at [375, 316] on input "text" at bounding box center [524, 330] width 451 height 29
paste input "[GEOGRAPHIC_DATA]"
drag, startPoint x: 384, startPoint y: 325, endPoint x: 588, endPoint y: 299, distance: 205.8
click at [588, 299] on div "Address Line [STREET_ADDRESS]" at bounding box center [524, 316] width 451 height 59
type input "Brunton Ave,"
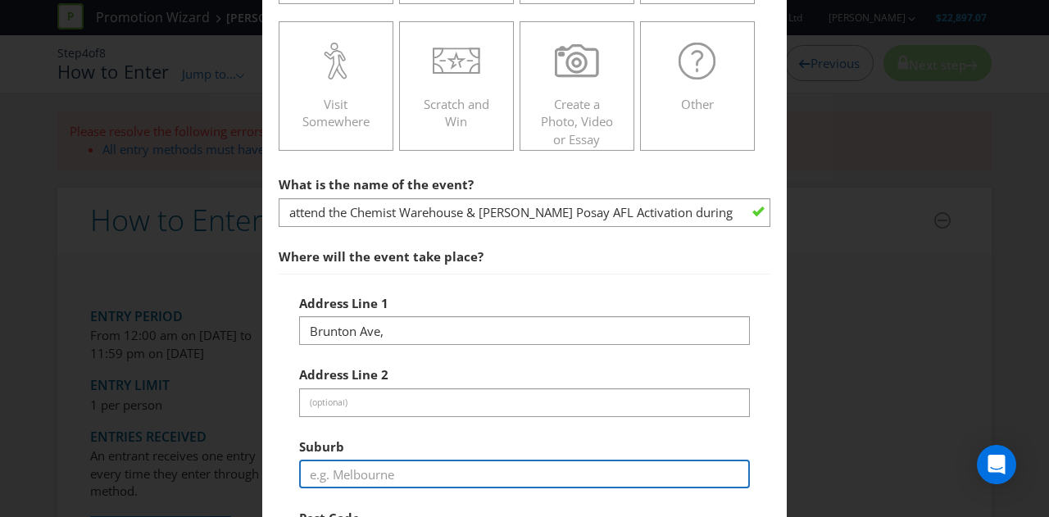
click at [344, 468] on input "text" at bounding box center [524, 474] width 451 height 29
paste input "[GEOGRAPHIC_DATA] 3002"
drag, startPoint x: 370, startPoint y: 470, endPoint x: 506, endPoint y: 460, distance: 136.4
click at [506, 460] on input "[GEOGRAPHIC_DATA] 3002" at bounding box center [524, 474] width 451 height 29
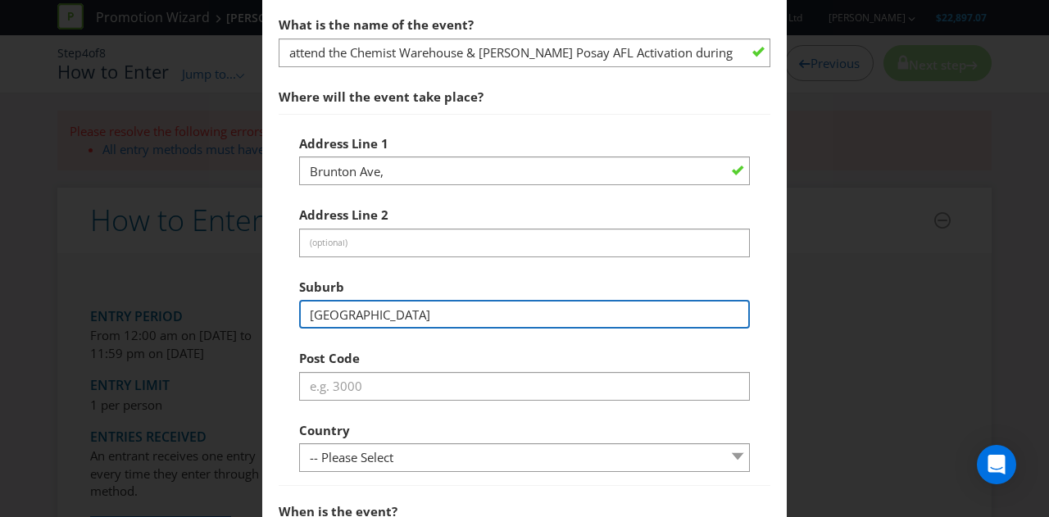
scroll to position [546, 0]
type input "[GEOGRAPHIC_DATA]"
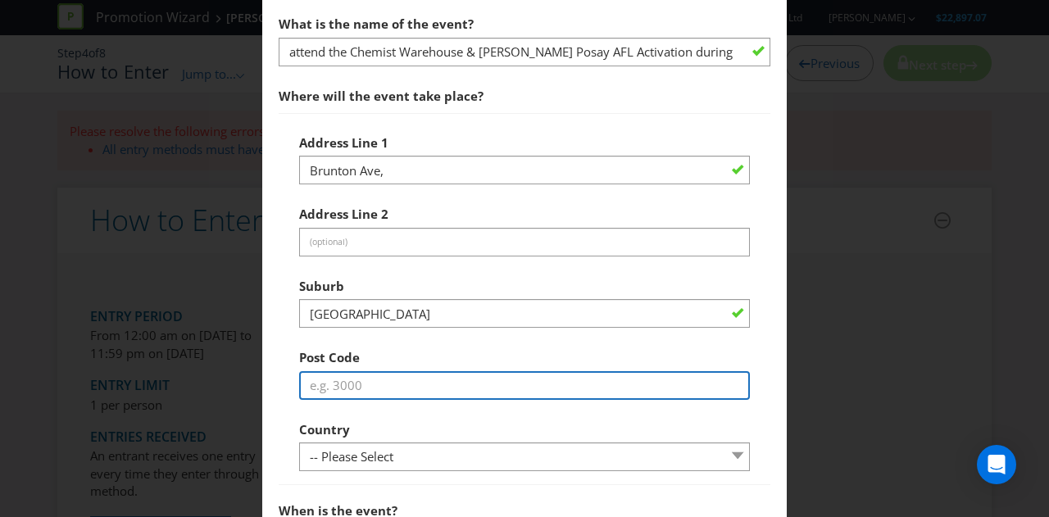
click at [393, 375] on input "text" at bounding box center [524, 385] width 451 height 29
type input "3002"
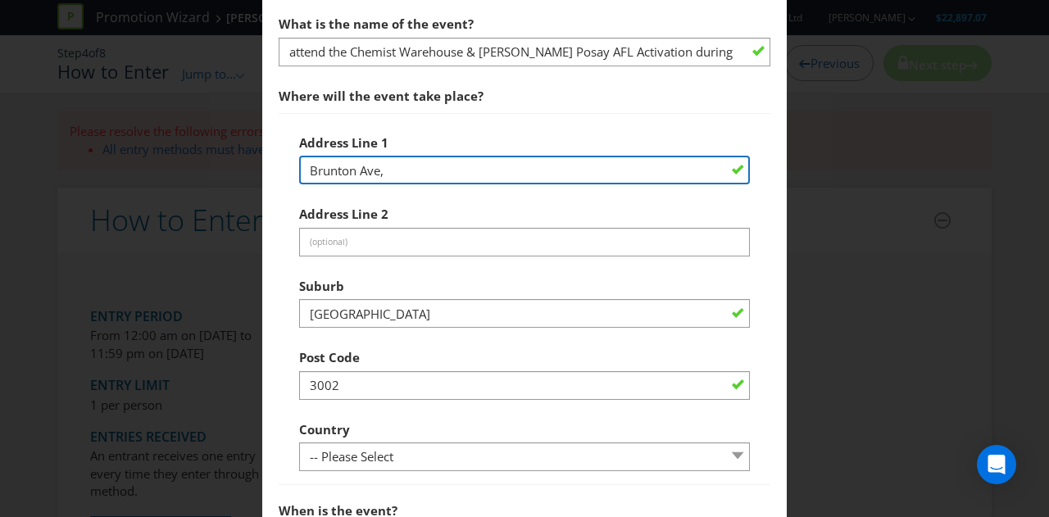
click at [410, 159] on input "Brunton Ave," at bounding box center [524, 170] width 451 height 29
type input "Brunton Ave"
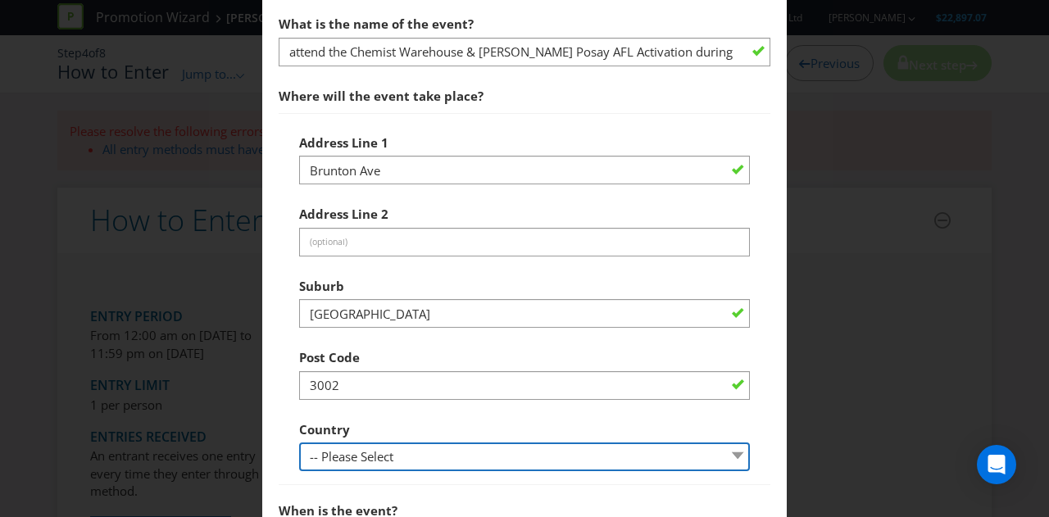
click at [348, 452] on select "-- Please Select [GEOGRAPHIC_DATA] [GEOGRAPHIC_DATA]" at bounding box center [524, 457] width 451 height 29
select select "AU"
click at [299, 443] on select "-- Please Select [GEOGRAPHIC_DATA] [GEOGRAPHIC_DATA]" at bounding box center [524, 457] width 451 height 29
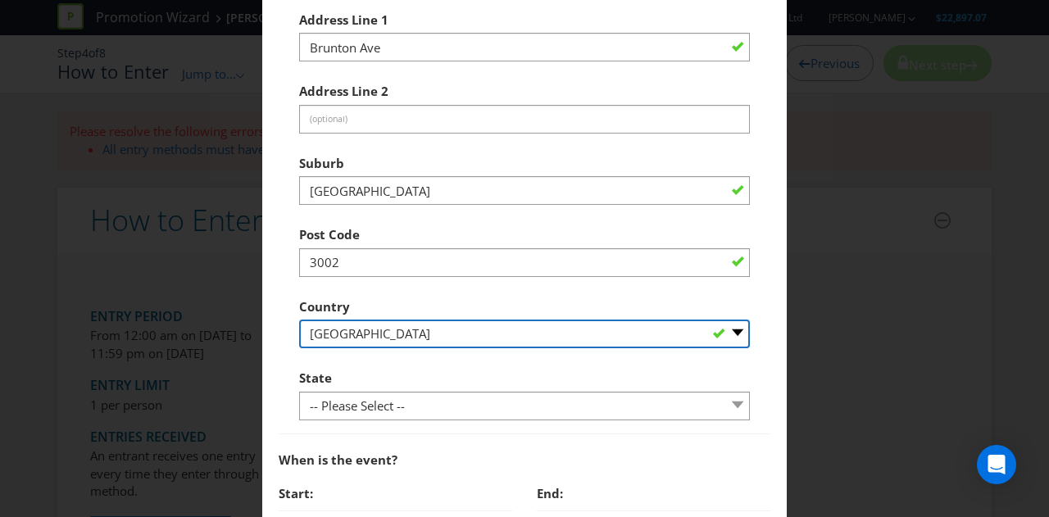
scroll to position [677, 0]
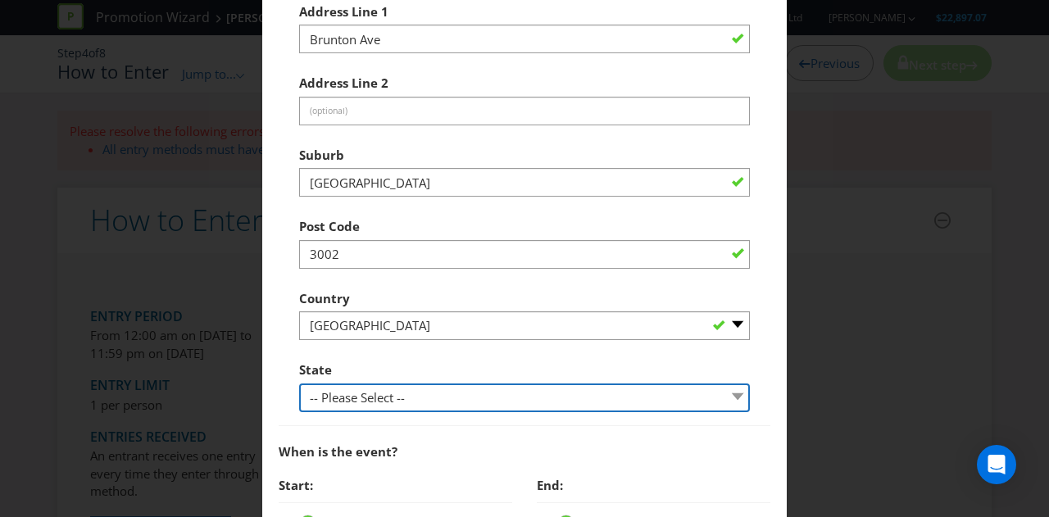
click at [354, 393] on select "-- Please Select -- [GEOGRAPHIC_DATA] [GEOGRAPHIC_DATA] [GEOGRAPHIC_DATA] [GEOG…" at bounding box center [524, 398] width 451 height 29
select select "VIC"
click at [299, 384] on select "-- Please Select -- [GEOGRAPHIC_DATA] [GEOGRAPHIC_DATA] [GEOGRAPHIC_DATA] [GEOG…" at bounding box center [524, 398] width 451 height 29
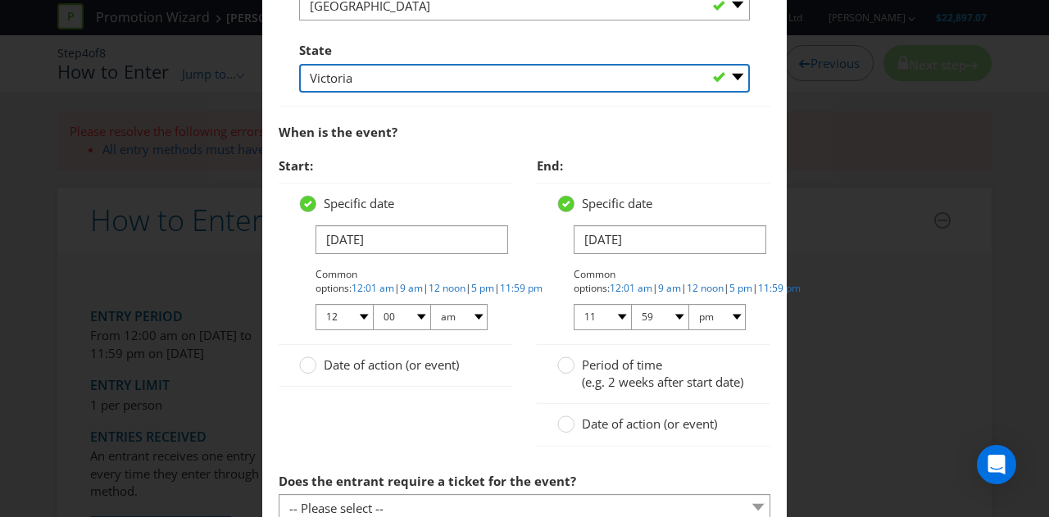
scroll to position [999, 0]
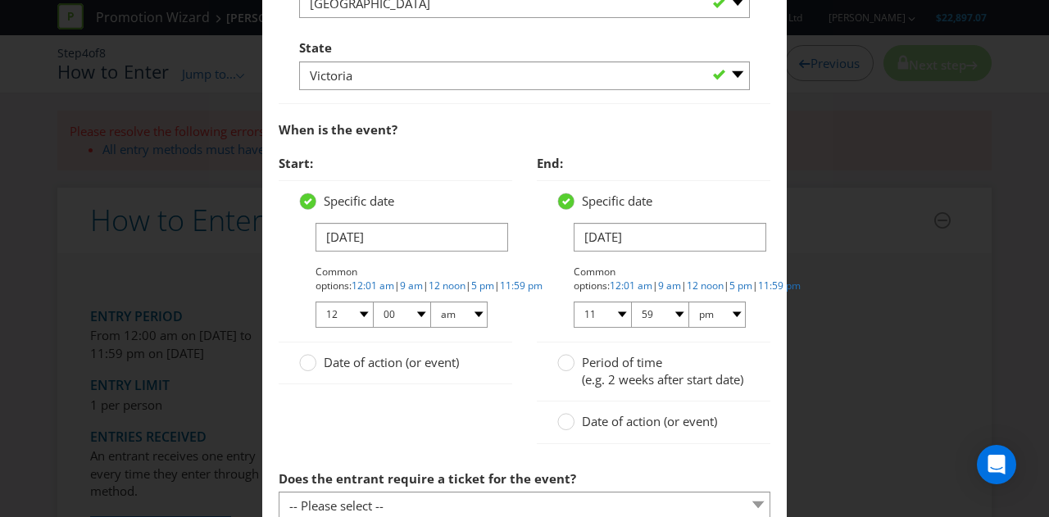
click at [356, 357] on span "Date of action (or event)" at bounding box center [391, 362] width 135 height 16
click at [0, 0] on input "Date of action (or event)" at bounding box center [0, 0] width 0 height 0
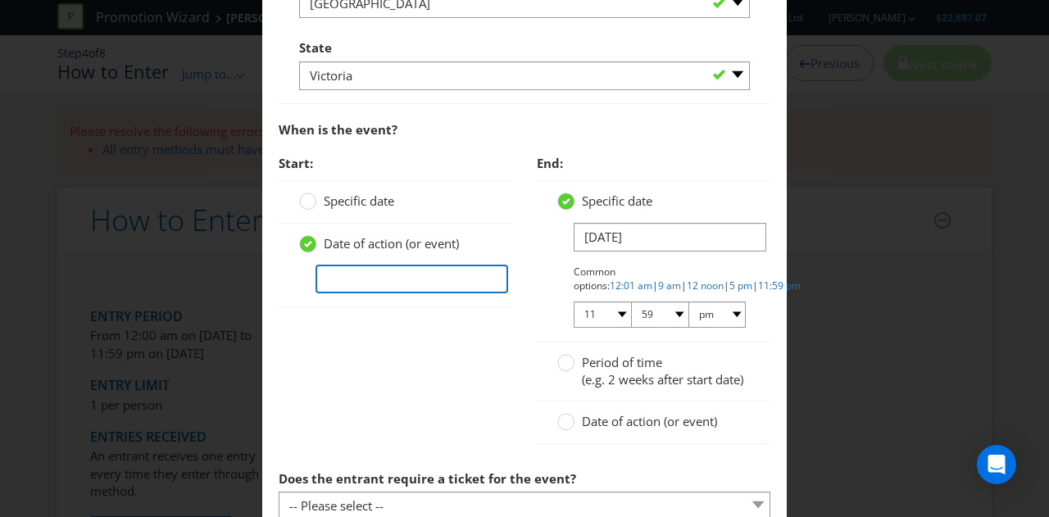
click at [387, 283] on input "text" at bounding box center [412, 279] width 193 height 29
click at [336, 203] on span "Specific date" at bounding box center [359, 201] width 70 height 16
click at [0, 0] on input "Specific date" at bounding box center [0, 0] width 0 height 0
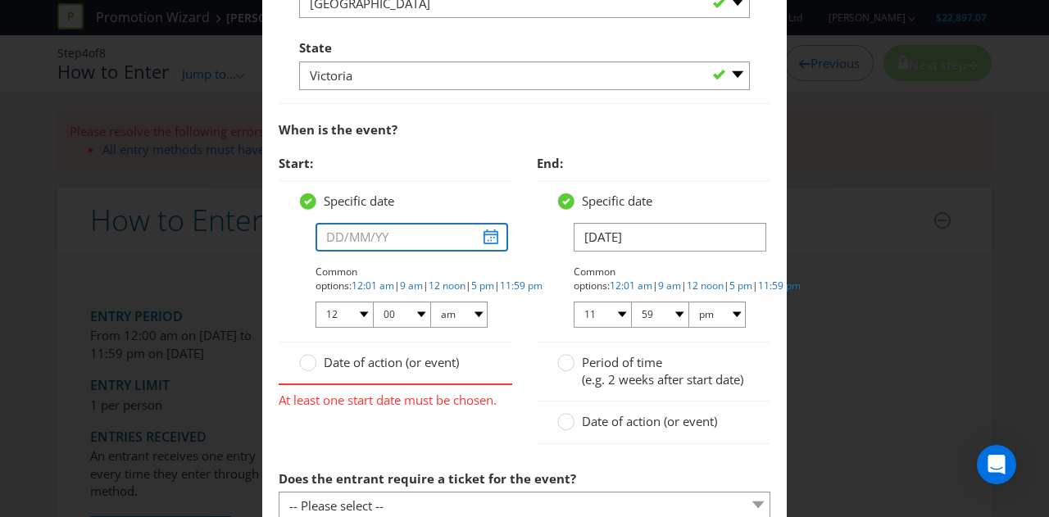
click at [349, 243] on input "text" at bounding box center [412, 237] width 193 height 29
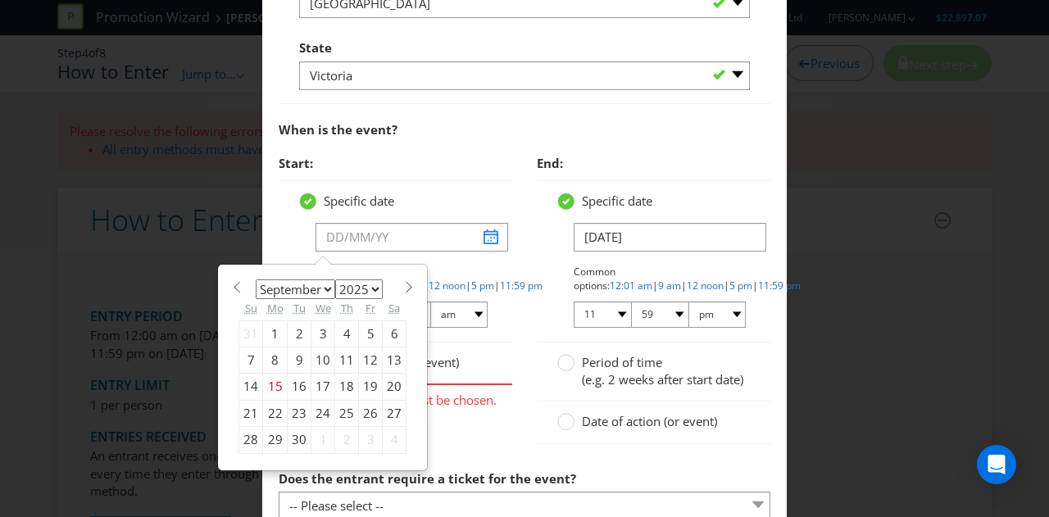
click at [324, 407] on div "24" at bounding box center [323, 413] width 24 height 26
type input "[DATE]"
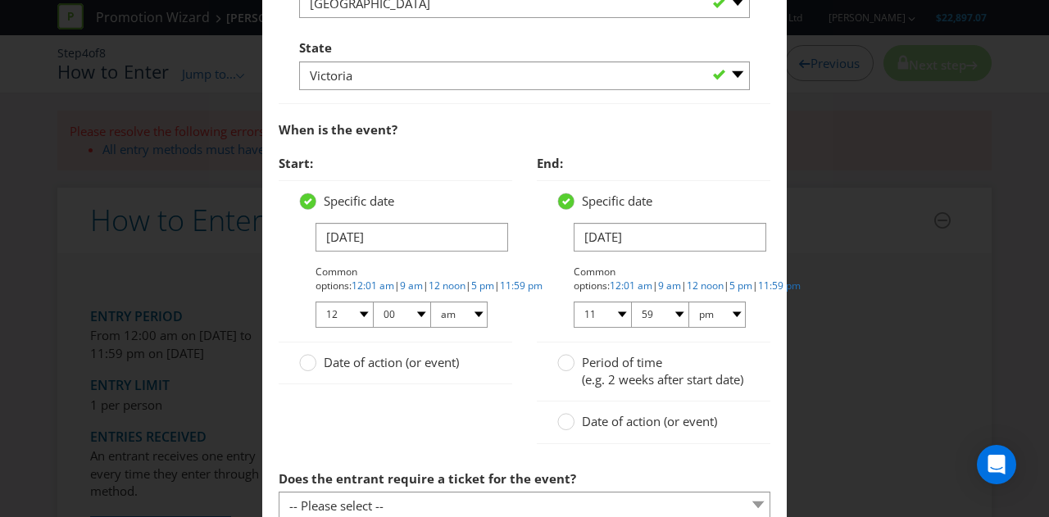
click at [320, 361] on label "Date of action (or event)" at bounding box center [380, 362] width 163 height 17
click at [0, 0] on input "Date of action (or event)" at bounding box center [0, 0] width 0 height 0
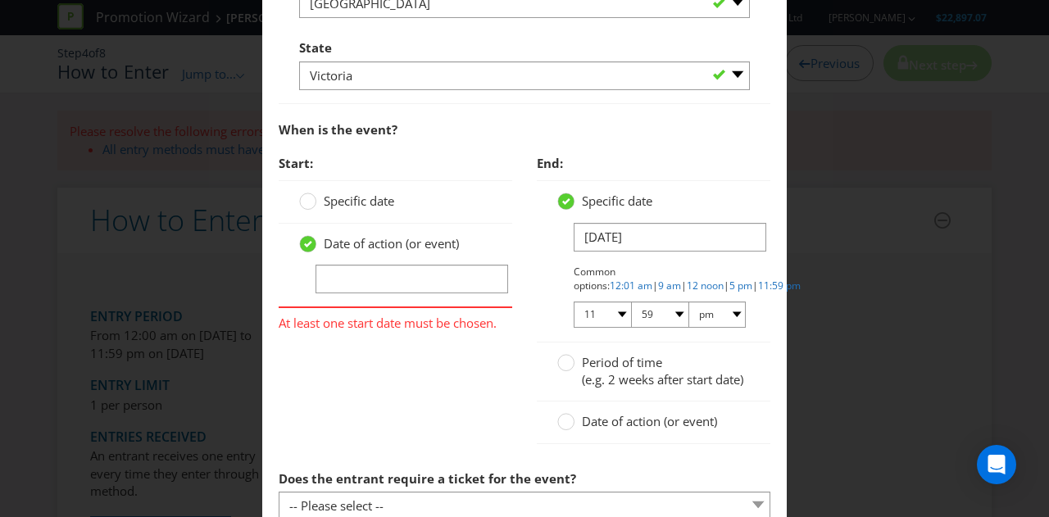
click at [388, 256] on div "Date of action (or event)" at bounding box center [395, 264] width 193 height 59
click at [388, 271] on input "text" at bounding box center [412, 279] width 193 height 29
click at [388, 275] on input "text" at bounding box center [412, 279] width 193 height 29
type input "[DATE]"
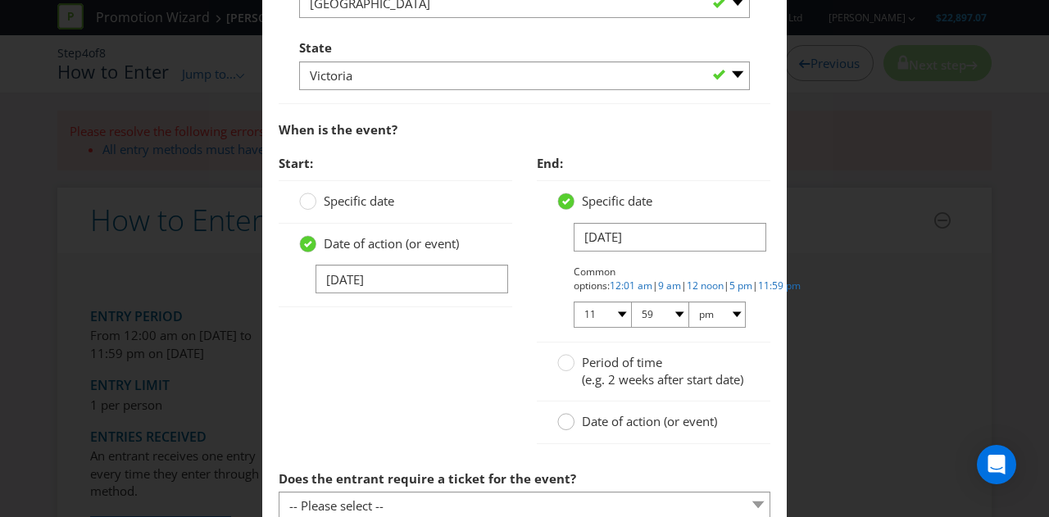
click at [566, 430] on circle at bounding box center [566, 422] width 16 height 16
click at [0, 0] on input "Date of action (or event)" at bounding box center [0, 0] width 0 height 0
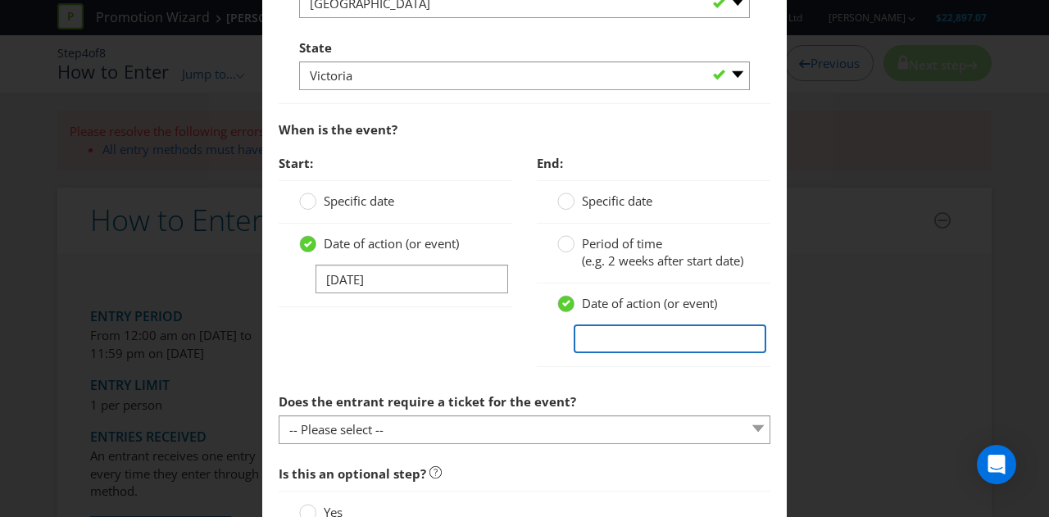
click at [608, 353] on input "text" at bounding box center [670, 339] width 193 height 29
type input "[DATE]"
click at [439, 365] on div "Start: Specific date Date of action (or event) [DATE] End: Specific date Period…" at bounding box center [524, 266] width 516 height 238
click at [416, 445] on div at bounding box center [525, 444] width 492 height 2
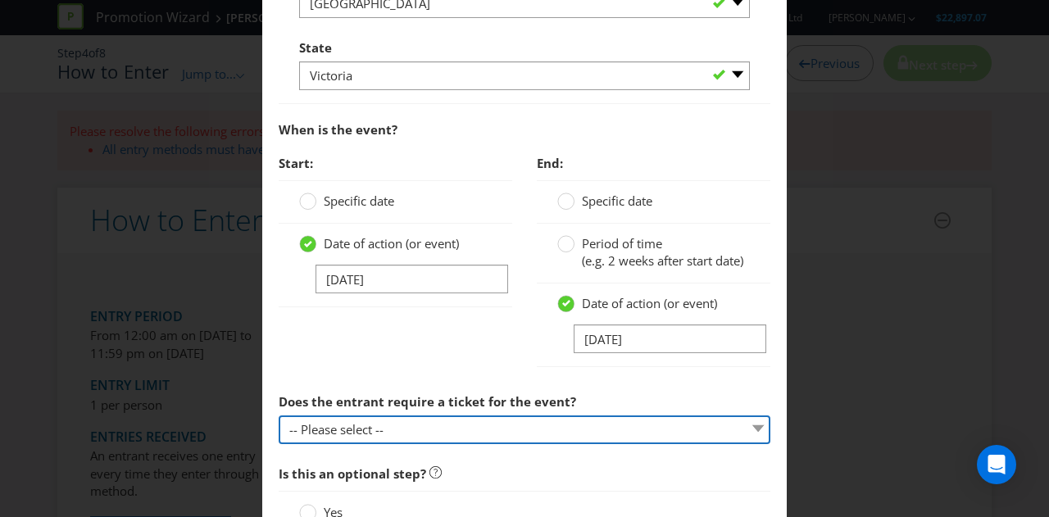
click at [411, 436] on select "-- Please select -- Yes, they must buy a ticket Yes, but tickets are free No ti…" at bounding box center [525, 430] width 492 height 29
select select "NO"
click at [279, 429] on select "-- Please select -- Yes, they must buy a ticket Yes, but tickets are free No ti…" at bounding box center [525, 430] width 492 height 29
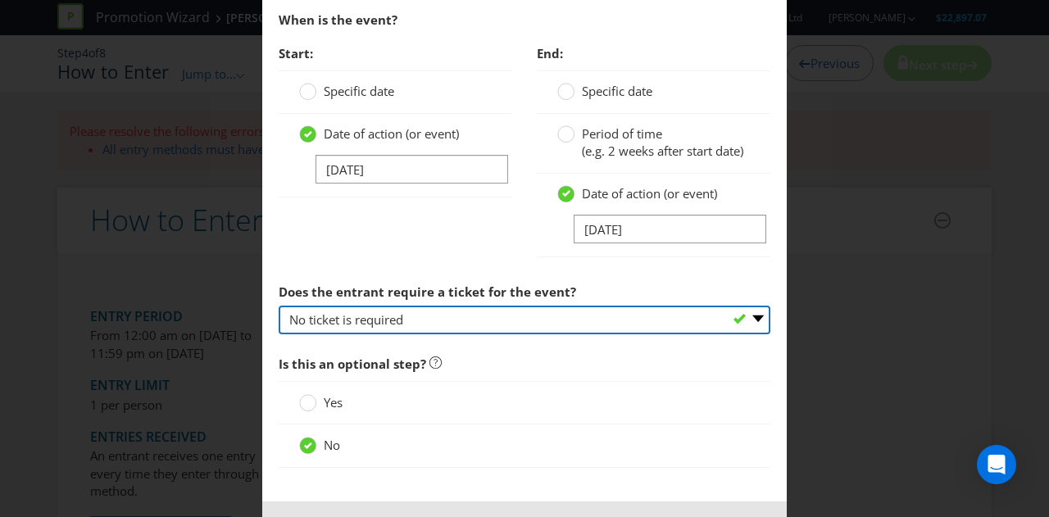
scroll to position [1187, 0]
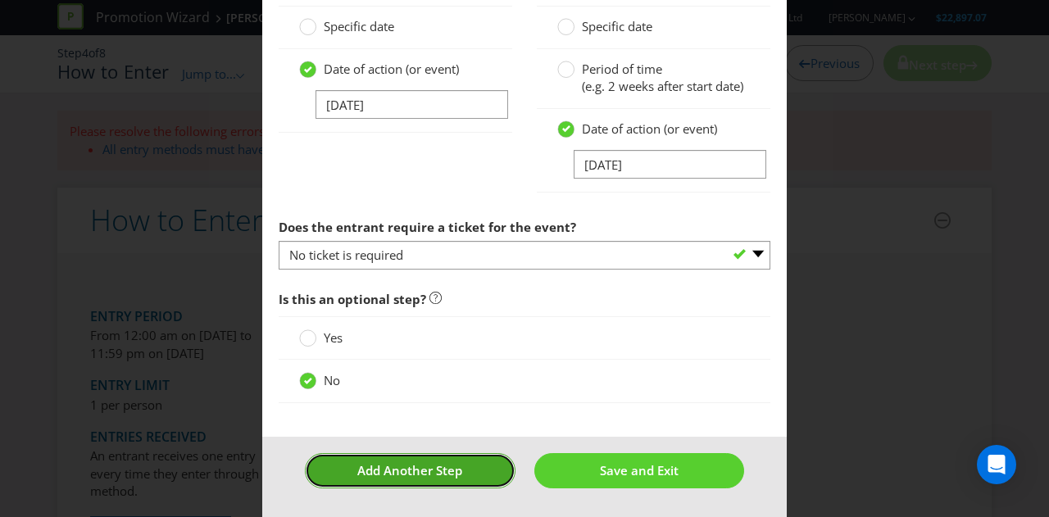
click at [407, 484] on button "Add Another Step" at bounding box center [410, 470] width 211 height 35
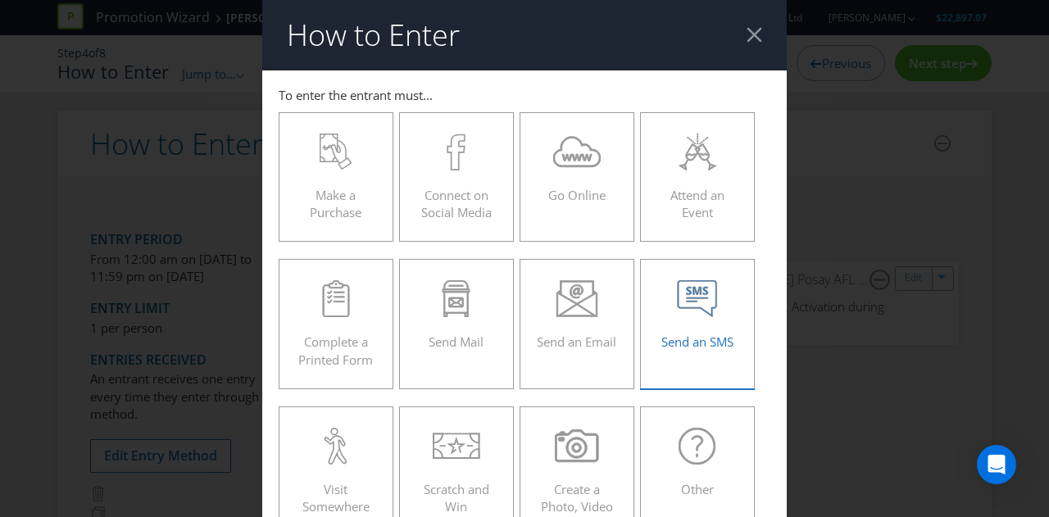
scroll to position [87, 0]
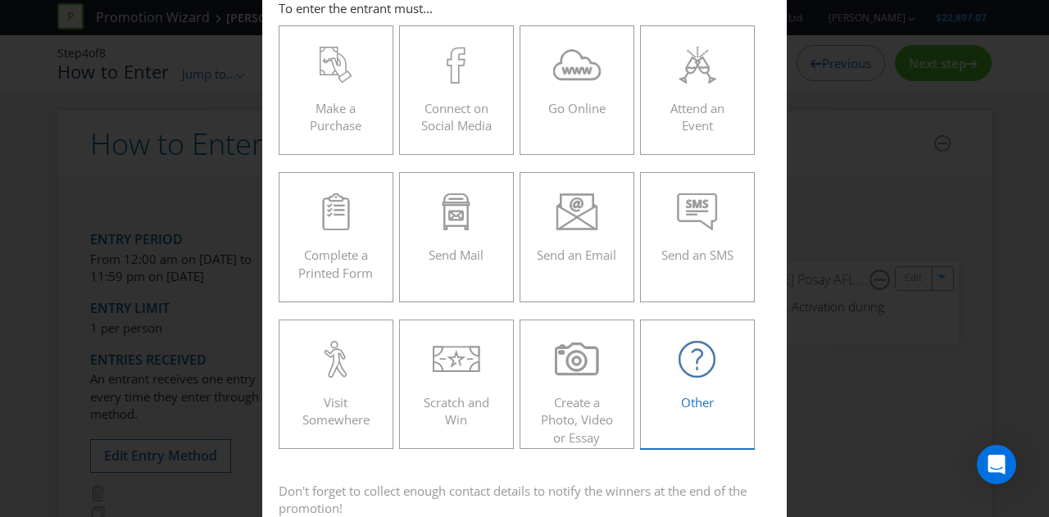
click at [700, 397] on span "Other" at bounding box center [697, 402] width 33 height 16
click at [0, 0] on input "Other" at bounding box center [0, 0] width 0 height 0
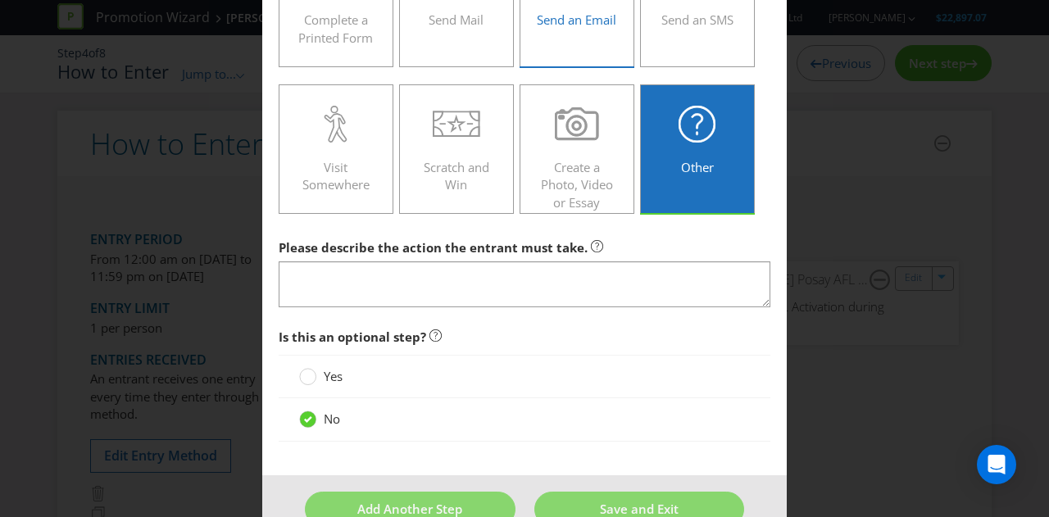
scroll to position [323, 0]
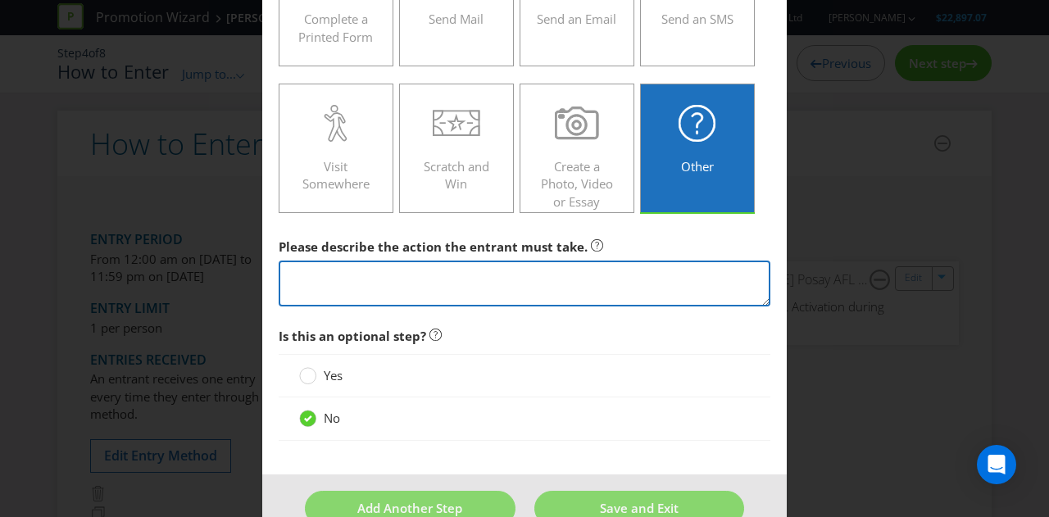
click at [493, 268] on textarea at bounding box center [525, 284] width 492 height 47
paste textarea "scan the QR code available at the Activation or visit [URL][DOMAIN_NAME]., foll…"
type textarea "scan the QR code available at the Activation or visit [URL][DOMAIN_NAME]., foll…"
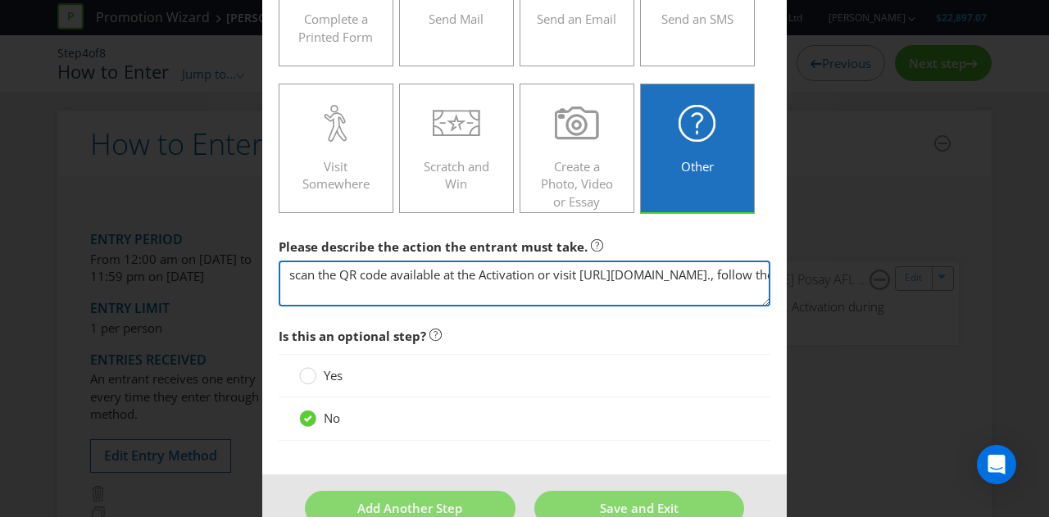
scroll to position [0, 1043]
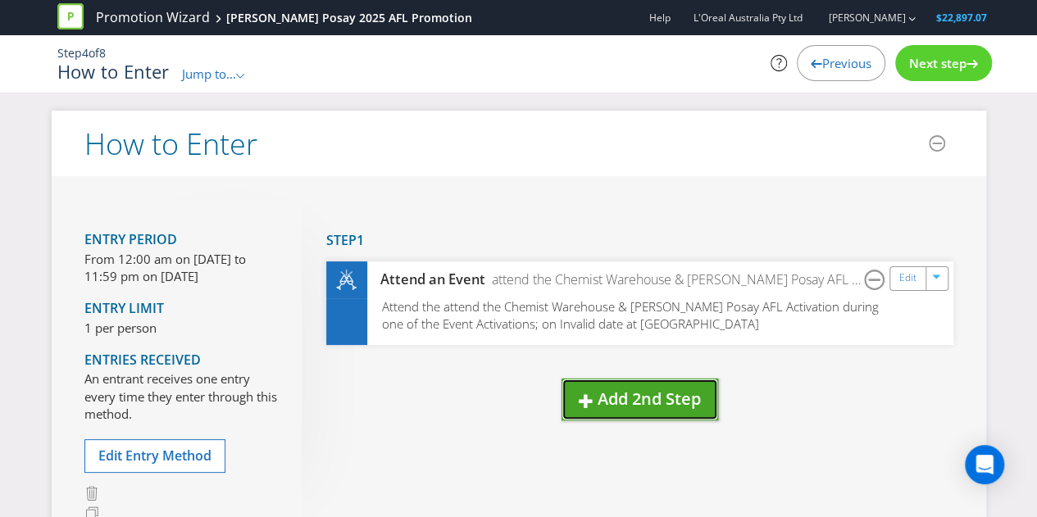
click at [589, 418] on button "Add 2nd Step" at bounding box center [639, 400] width 157 height 42
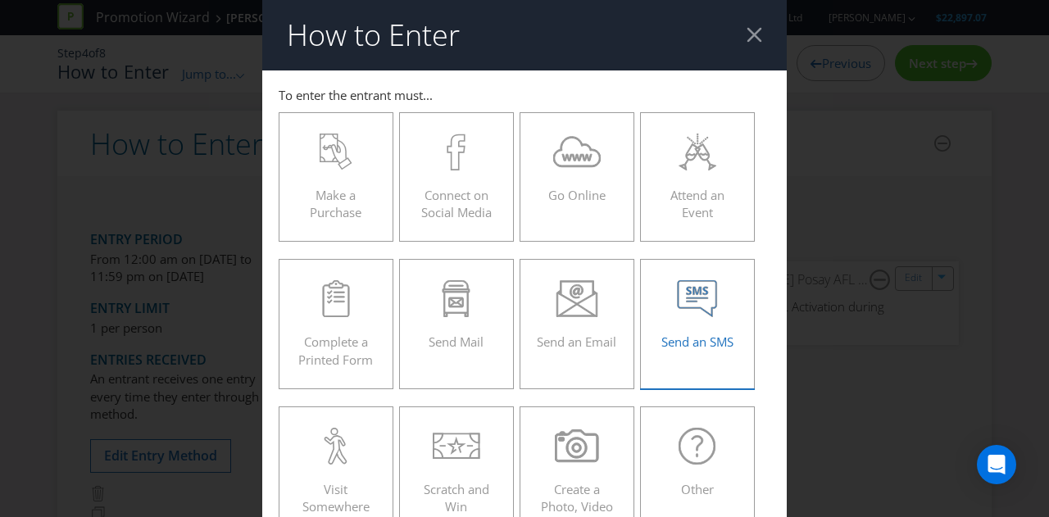
scroll to position [190, 0]
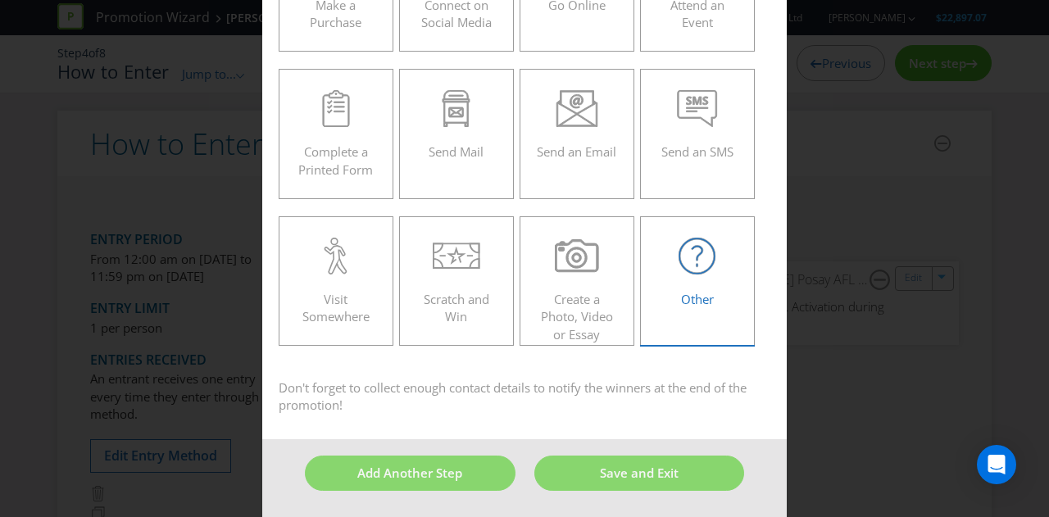
click at [714, 287] on div "Other" at bounding box center [697, 275] width 80 height 74
click at [0, 0] on input "Other" at bounding box center [0, 0] width 0 height 0
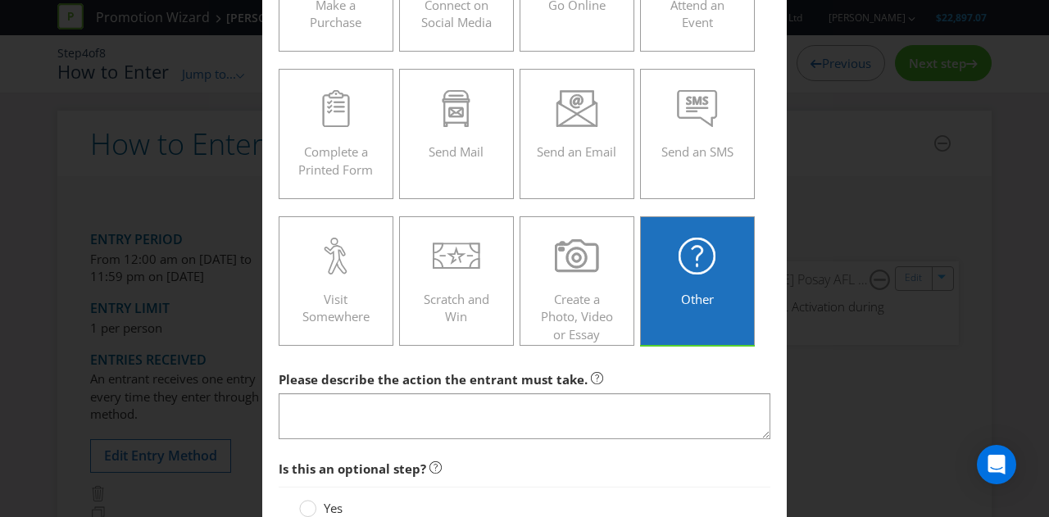
click at [456, 438] on div at bounding box center [525, 439] width 492 height 2
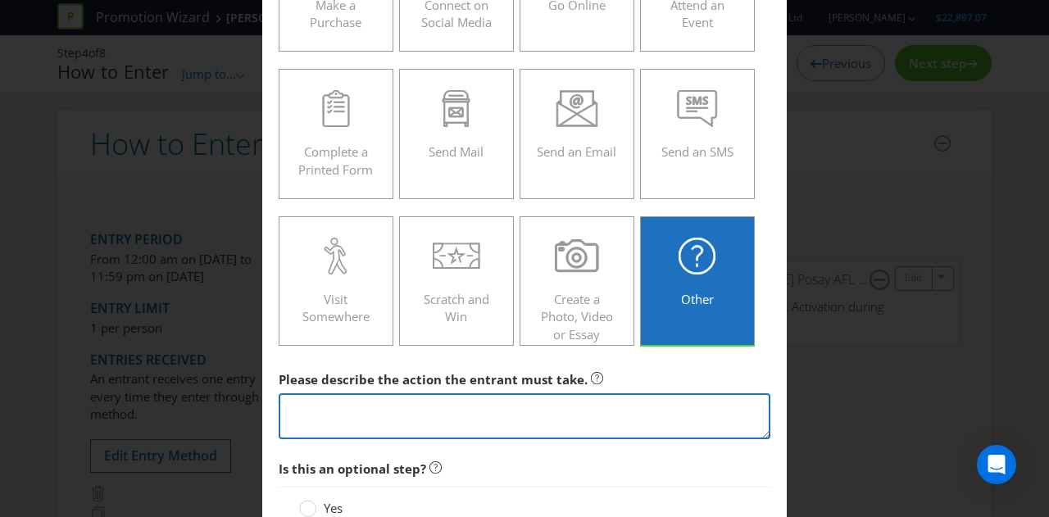
click at [430, 408] on textarea at bounding box center [525, 416] width 492 height 47
paste textarea "scan the QR code available at the Activation or visit [URL][DOMAIN_NAME]., foll…"
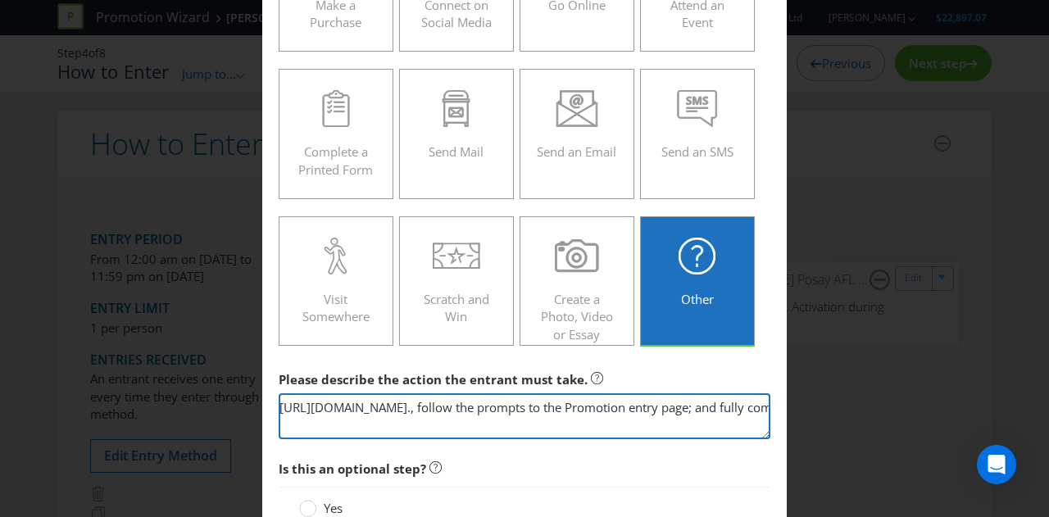
scroll to position [0, 287]
drag, startPoint x: 481, startPoint y: 411, endPoint x: 295, endPoint y: 389, distance: 187.3
click at [295, 389] on div "Please describe the action the entrant must take. scan the QR code available at…" at bounding box center [525, 401] width 492 height 77
click at [431, 409] on textarea "scan the QR code available at the Activation or visi follow the prompts to the …" at bounding box center [525, 416] width 492 height 47
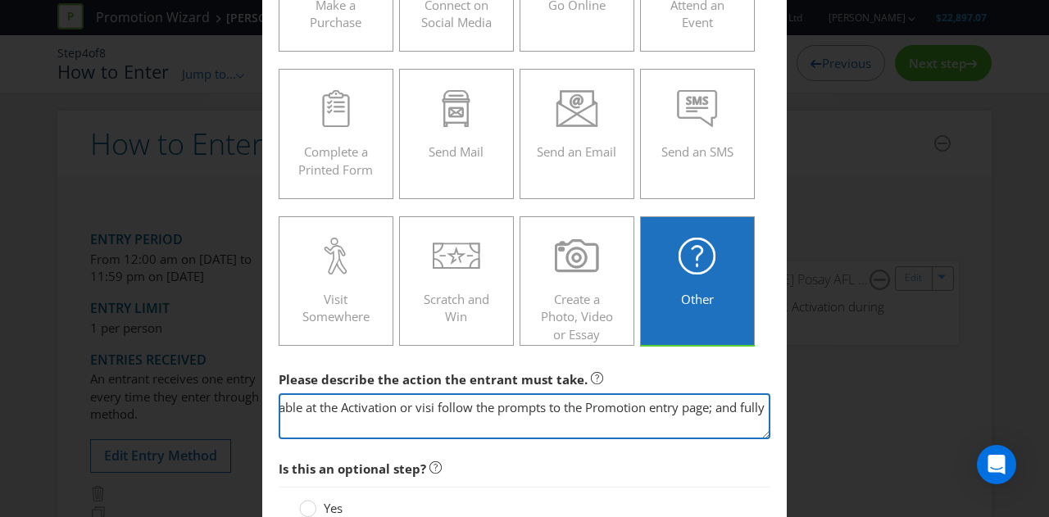
click at [431, 409] on textarea "scan the QR code available at the Activation or visi follow the prompts to the …" at bounding box center [525, 416] width 492 height 47
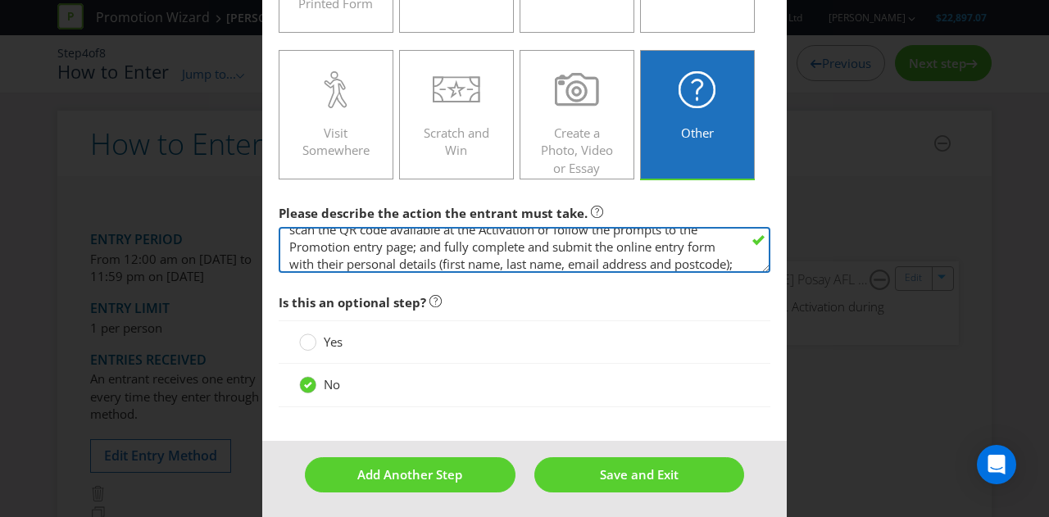
scroll to position [30, 0]
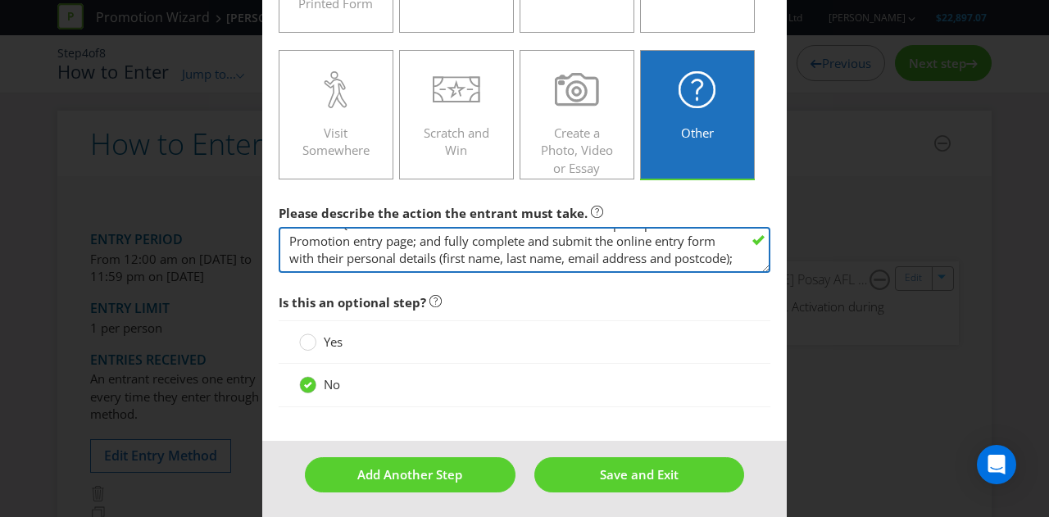
paste textarea "consent to receipt of marketing materials (including newsletters) from both Cer…"
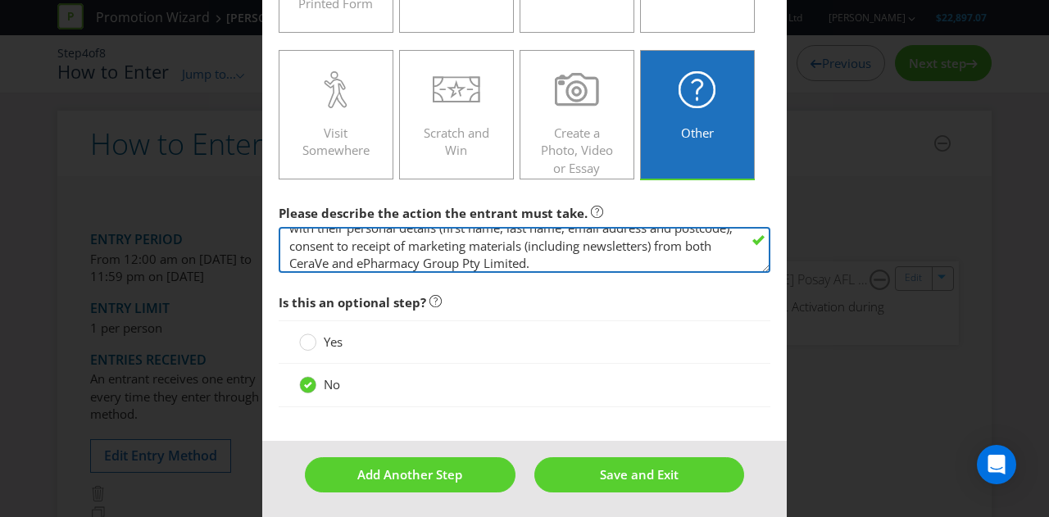
scroll to position [82, 0]
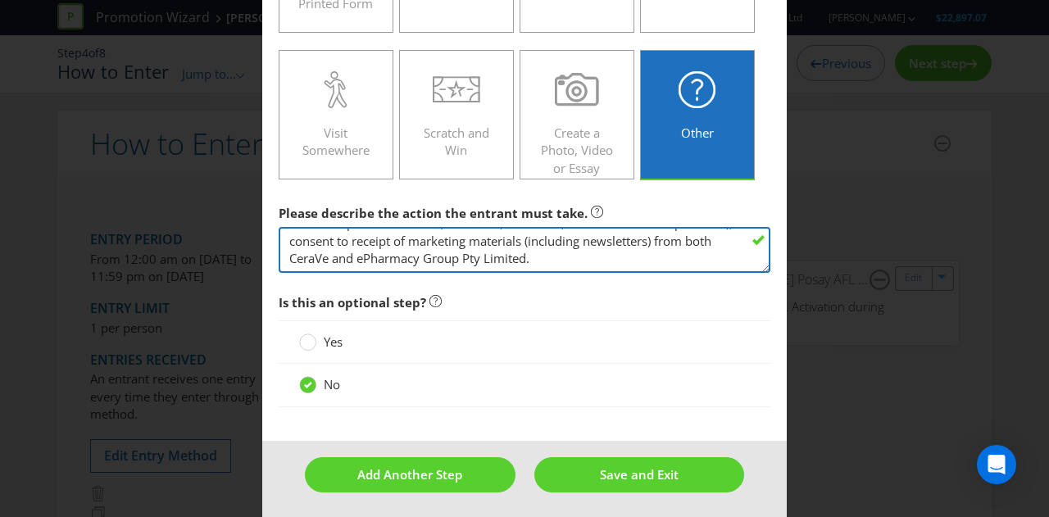
click at [347, 242] on textarea "scan the QR code available at the Activation or follow the prompts to the Promo…" at bounding box center [525, 250] width 492 height 47
click at [288, 247] on textarea "scan the QR code available at the Activation or follow the prompts to the Promo…" at bounding box center [525, 250] width 492 height 47
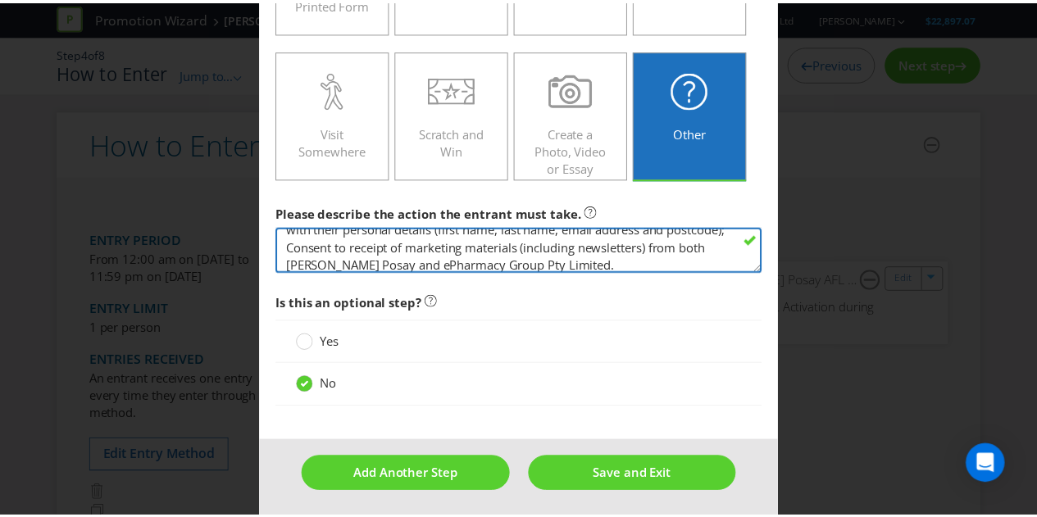
scroll to position [44, 0]
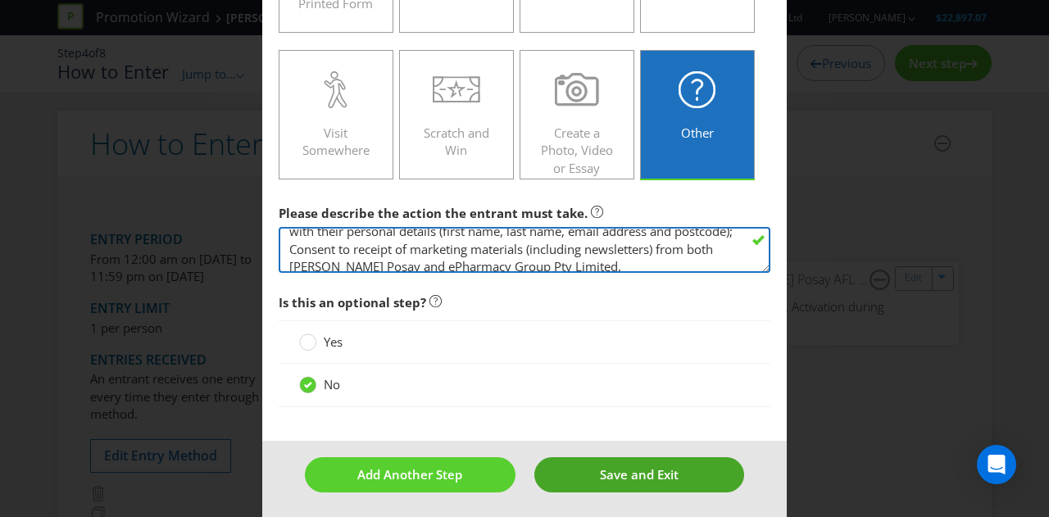
type textarea "scan the QR code available at the Activation or follow the prompts to the Promo…"
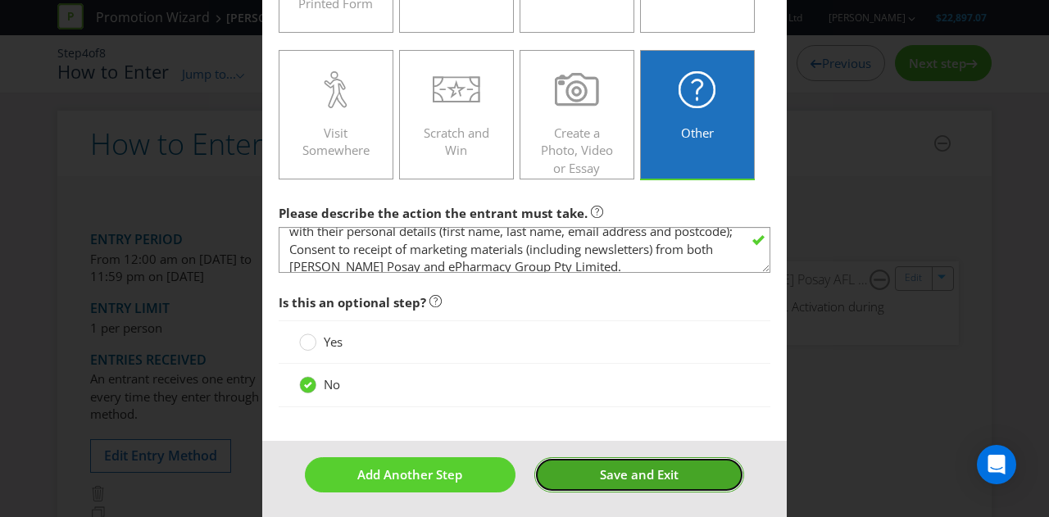
click at [605, 479] on button "Save and Exit" at bounding box center [639, 474] width 211 height 35
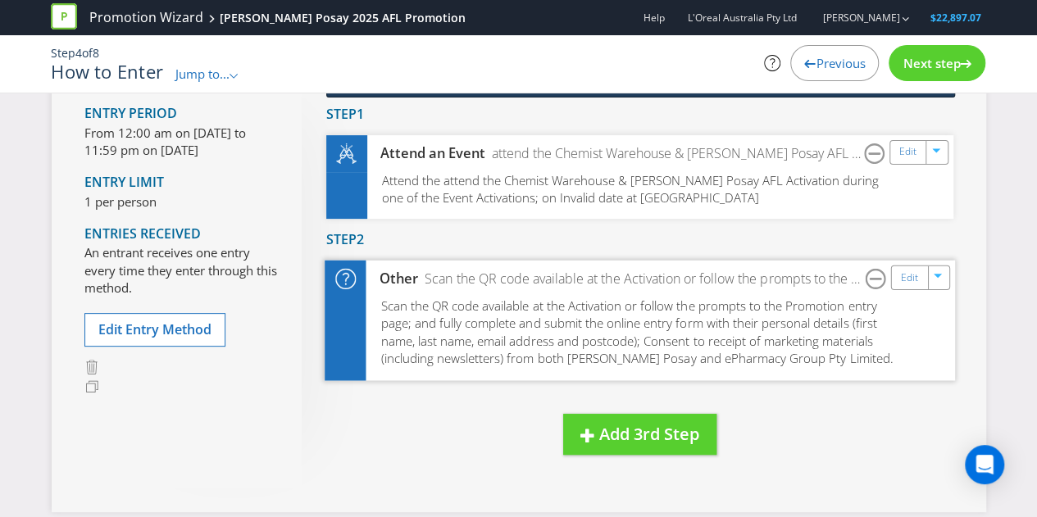
scroll to position [127, 0]
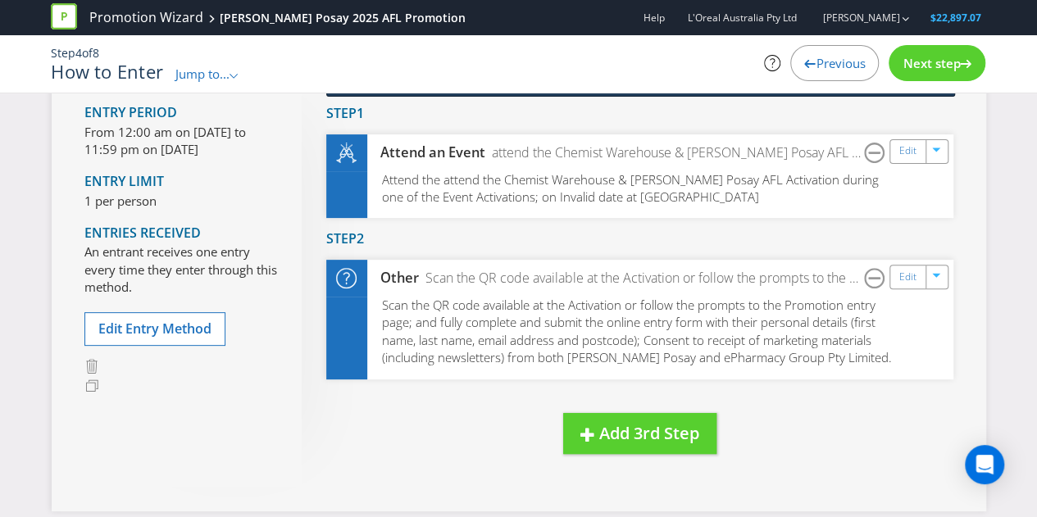
click at [969, 63] on icon at bounding box center [965, 64] width 11 height 8
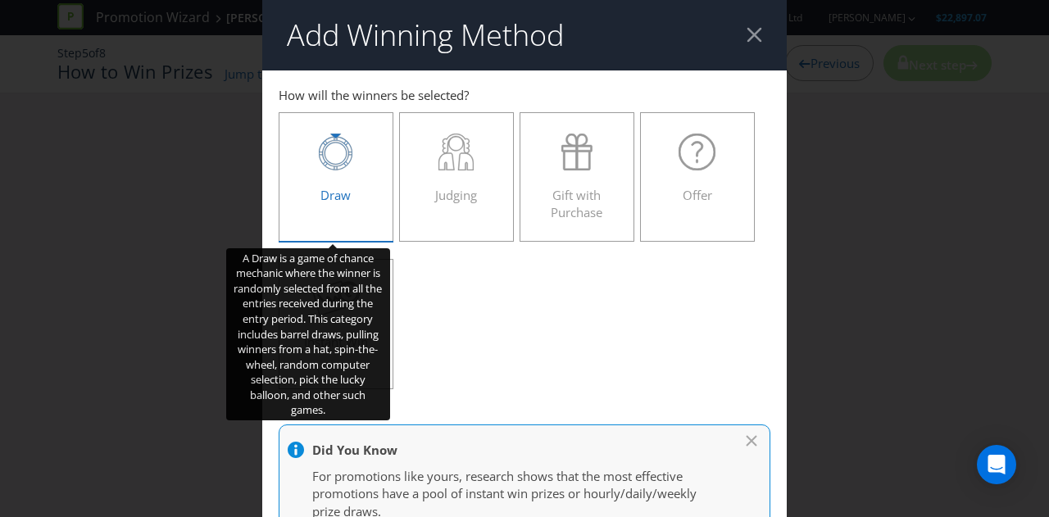
click at [359, 174] on div "Draw" at bounding box center [336, 171] width 80 height 74
click at [0, 0] on input "Draw" at bounding box center [0, 0] width 0 height 0
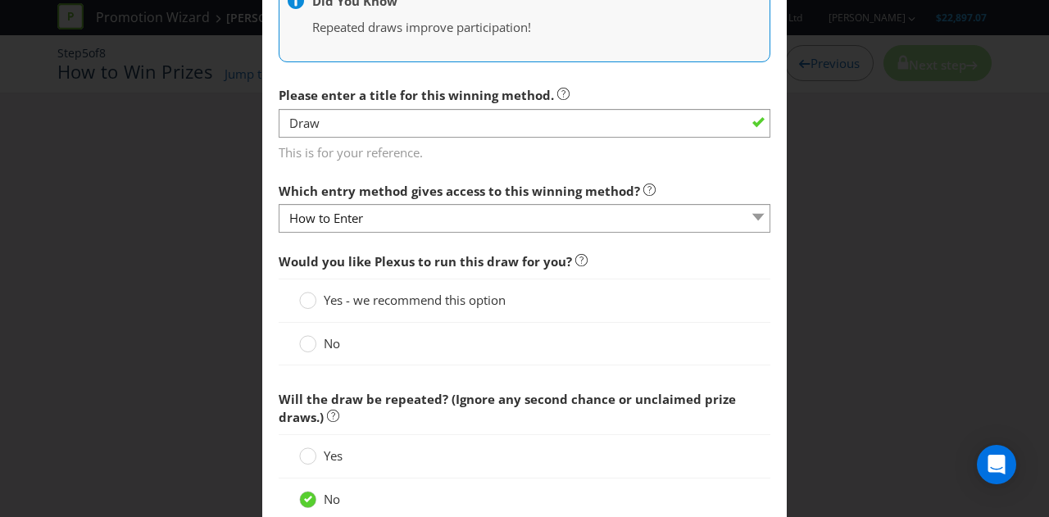
scroll to position [578, 0]
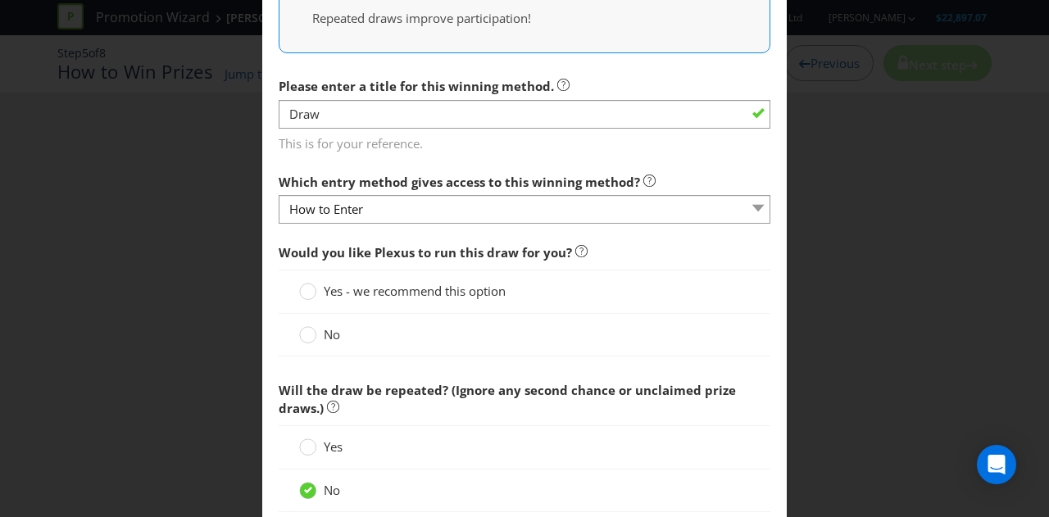
click at [324, 288] on span "Yes - we recommend this option" at bounding box center [415, 291] width 182 height 16
click at [0, 0] on input "Yes - we recommend this option" at bounding box center [0, 0] width 0 height 0
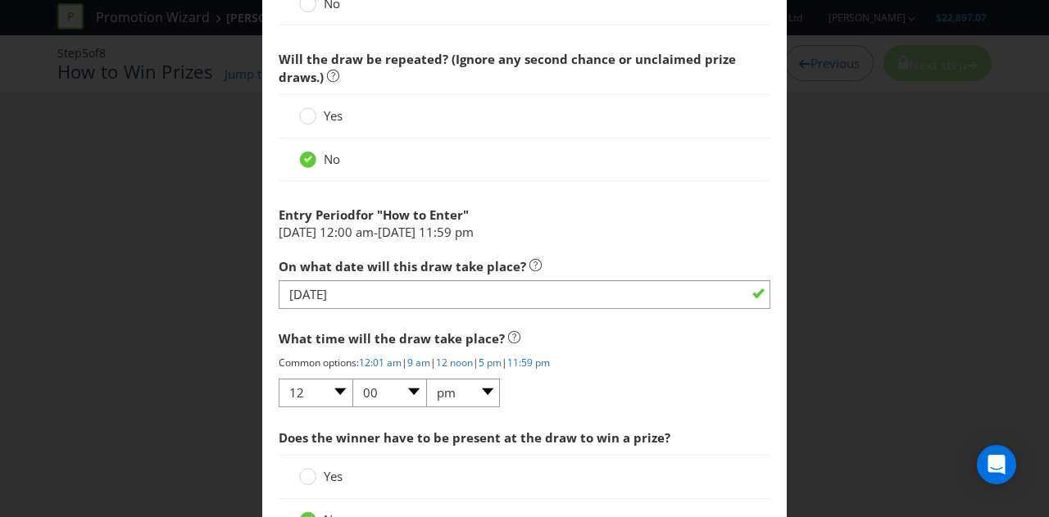
scroll to position [911, 0]
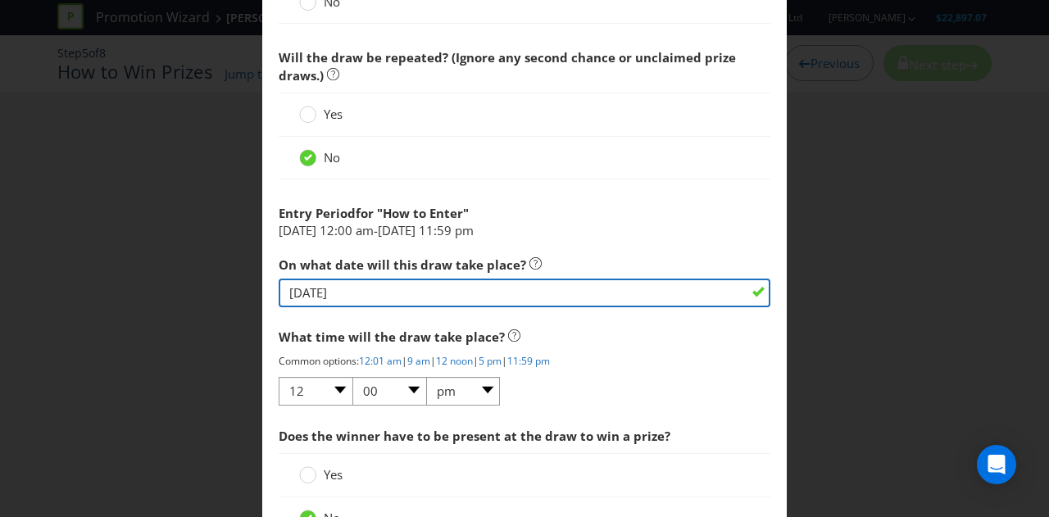
click at [429, 288] on input "[DATE]" at bounding box center [525, 293] width 492 height 29
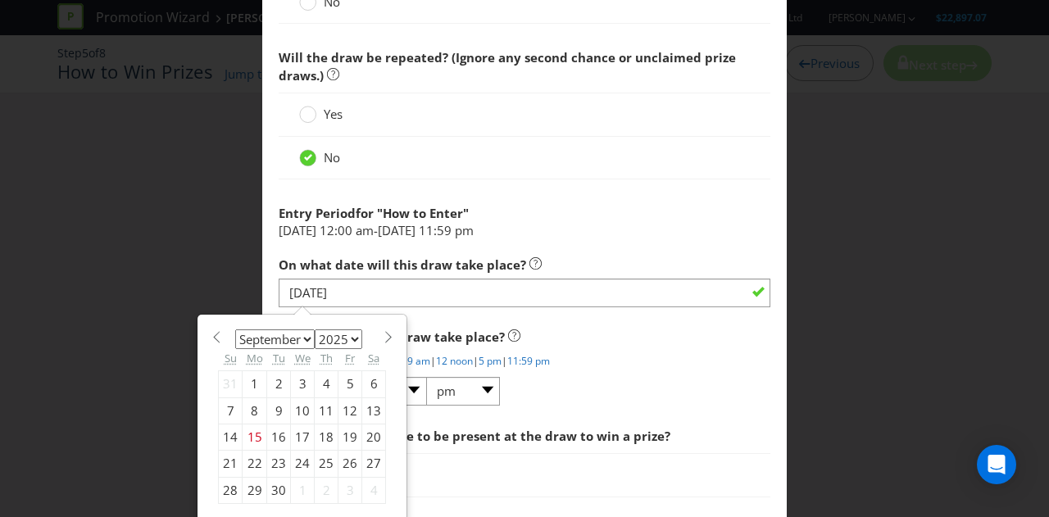
click at [270, 491] on div "30" at bounding box center [279, 490] width 24 height 26
type input "[DATE]"
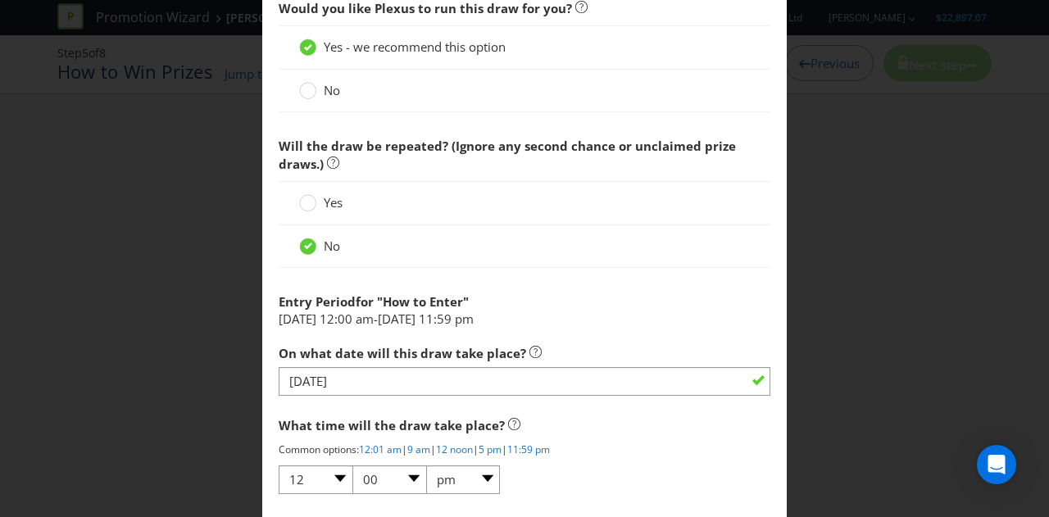
scroll to position [821, 0]
click at [333, 206] on span "Yes" at bounding box center [333, 203] width 19 height 16
click at [0, 0] on input "Yes" at bounding box center [0, 0] width 0 height 0
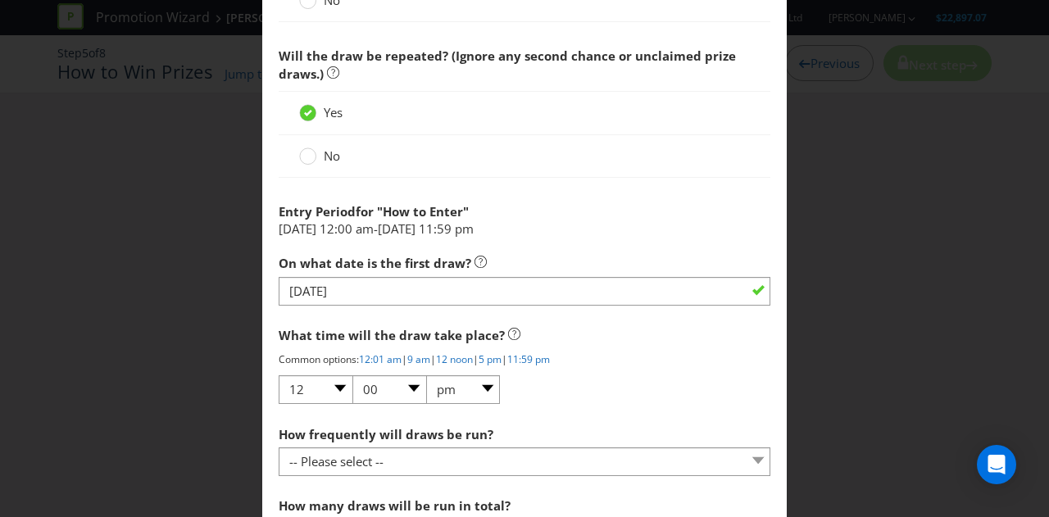
scroll to position [906, 0]
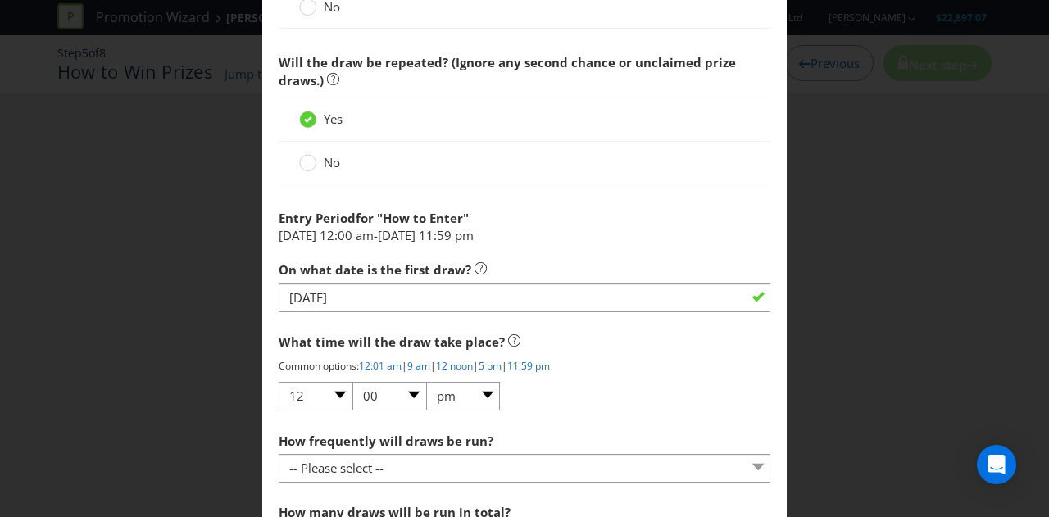
click at [325, 157] on span "No" at bounding box center [332, 162] width 16 height 16
click at [0, 0] on input "No" at bounding box center [0, 0] width 0 height 0
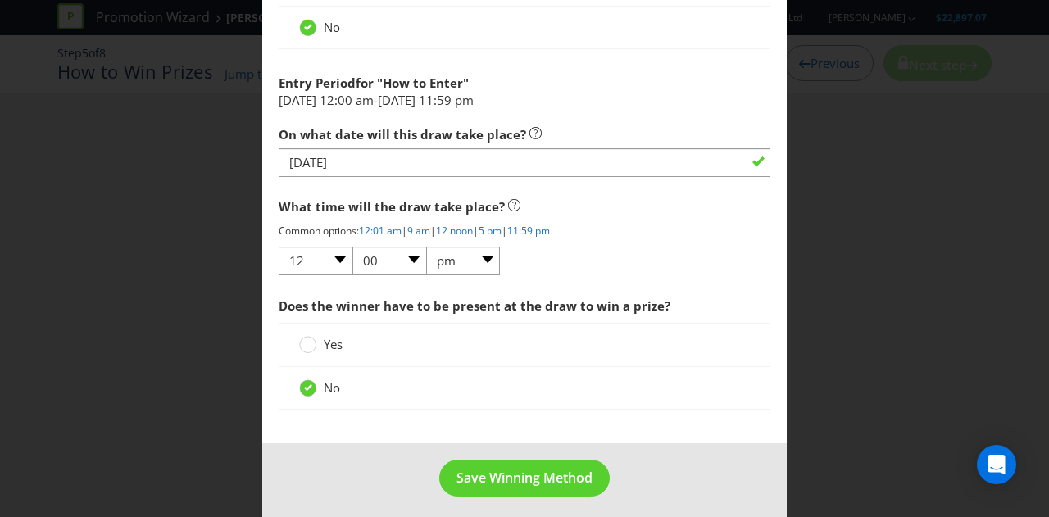
scroll to position [1042, 0]
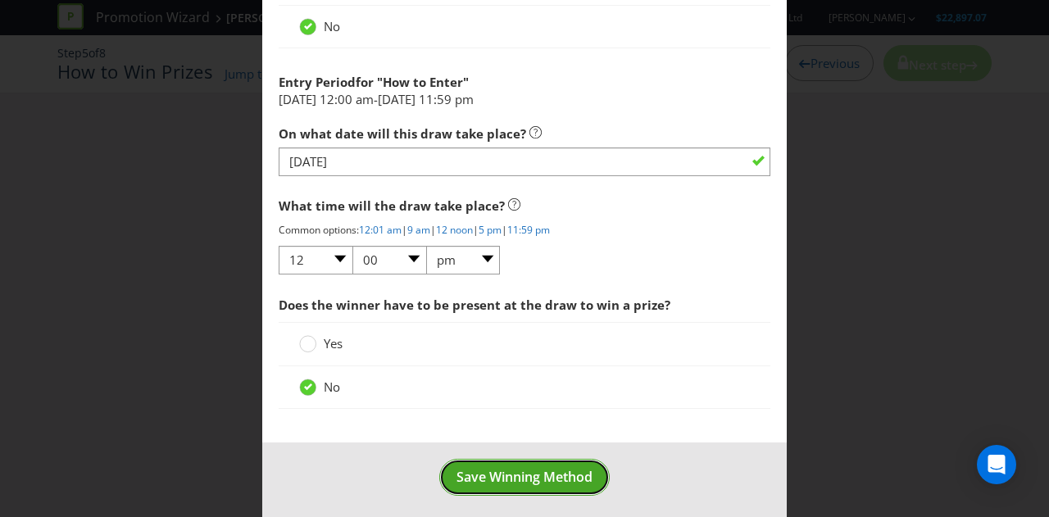
click at [534, 478] on span "Save Winning Method" at bounding box center [525, 477] width 136 height 18
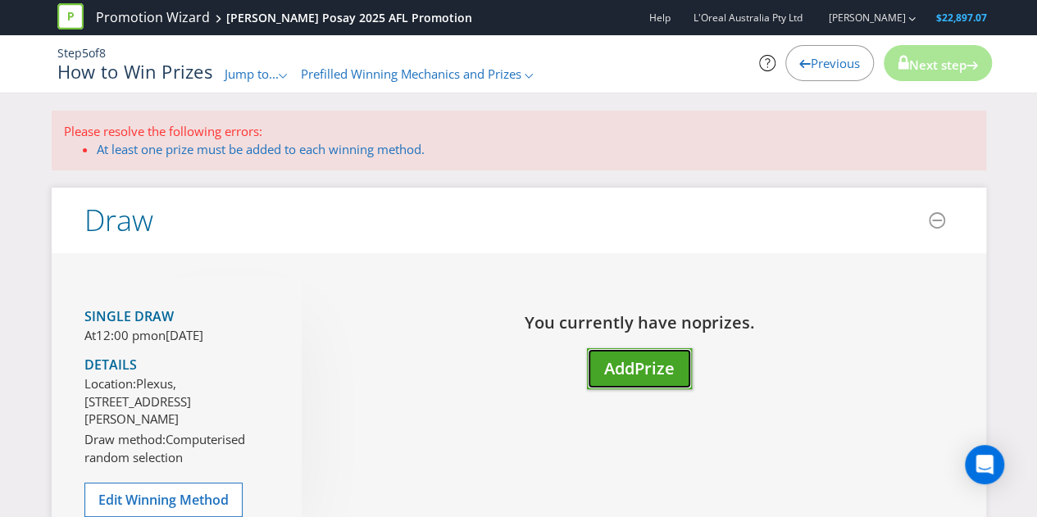
click at [613, 375] on span "Add" at bounding box center [619, 368] width 30 height 22
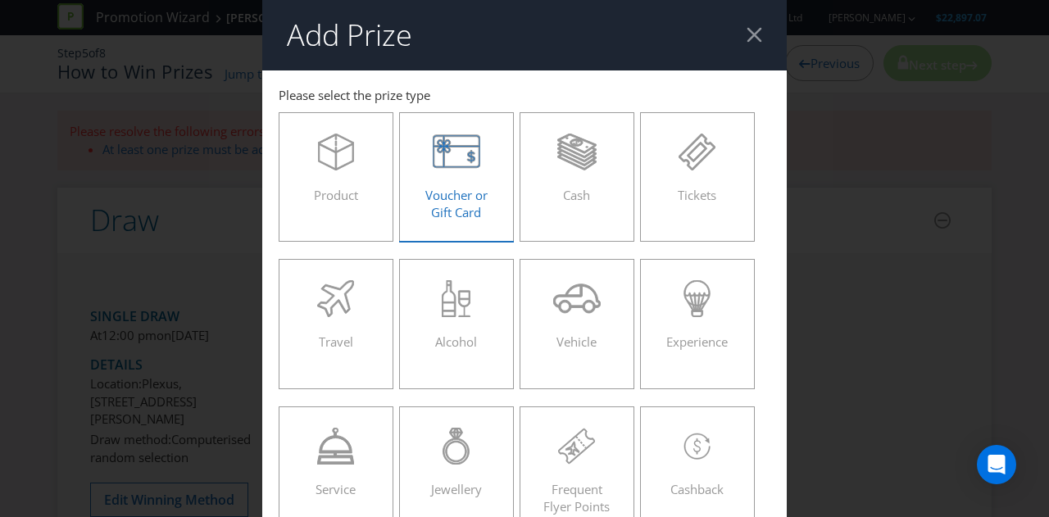
click at [470, 202] on span "Voucher or Gift Card" at bounding box center [456, 204] width 62 height 34
click at [0, 0] on input "Voucher or Gift Card" at bounding box center [0, 0] width 0 height 0
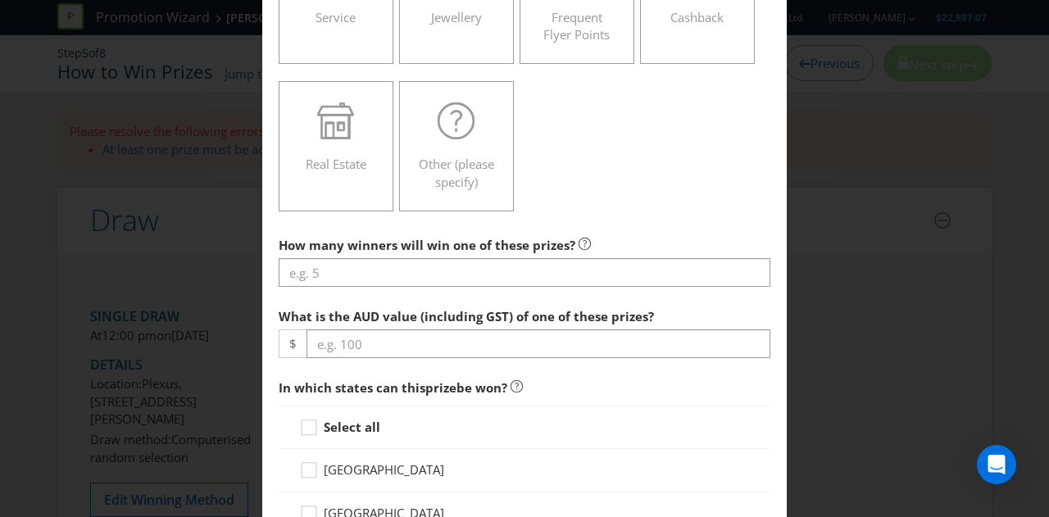
scroll to position [478, 0]
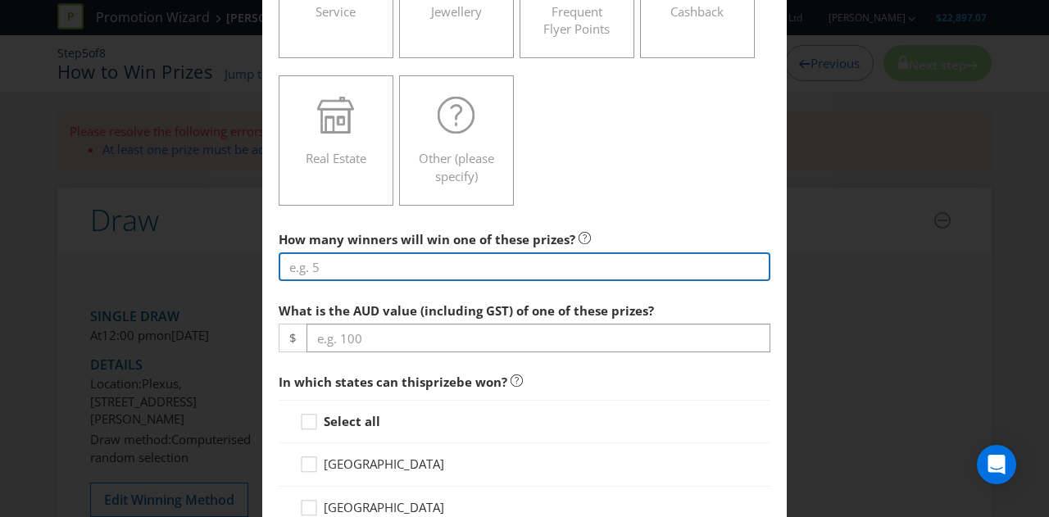
click at [400, 258] on input "number" at bounding box center [525, 266] width 492 height 29
type input "1"
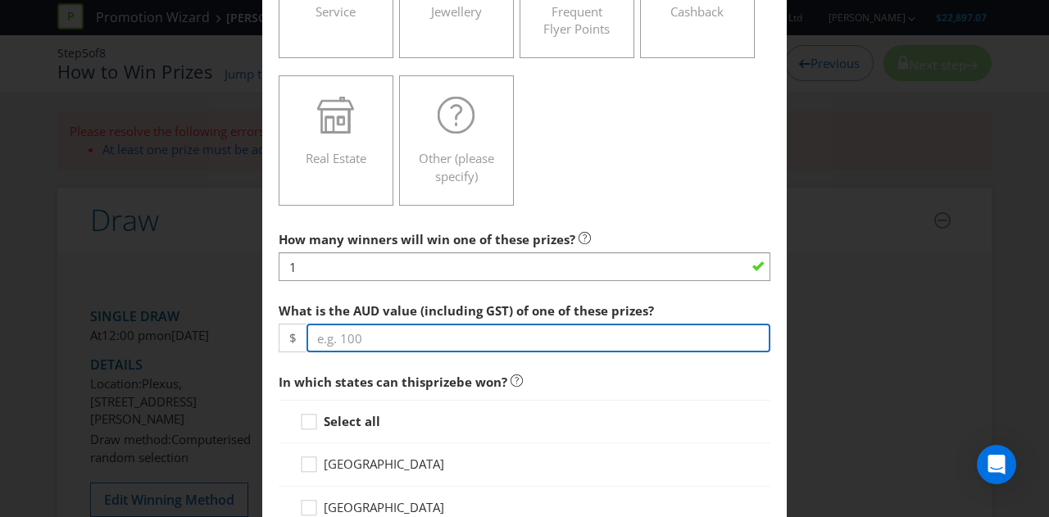
click at [397, 348] on input "number" at bounding box center [539, 338] width 464 height 29
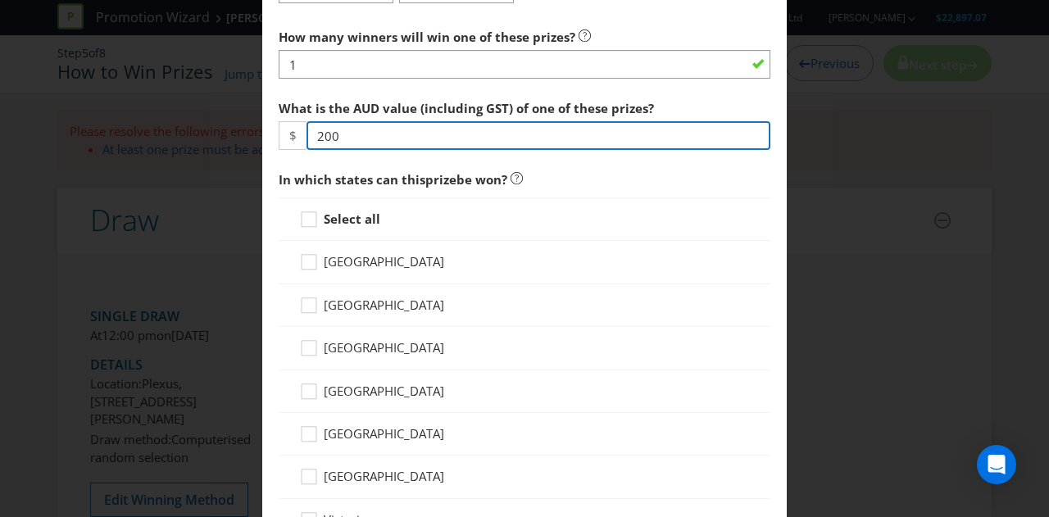
scroll to position [680, 0]
type input "200"
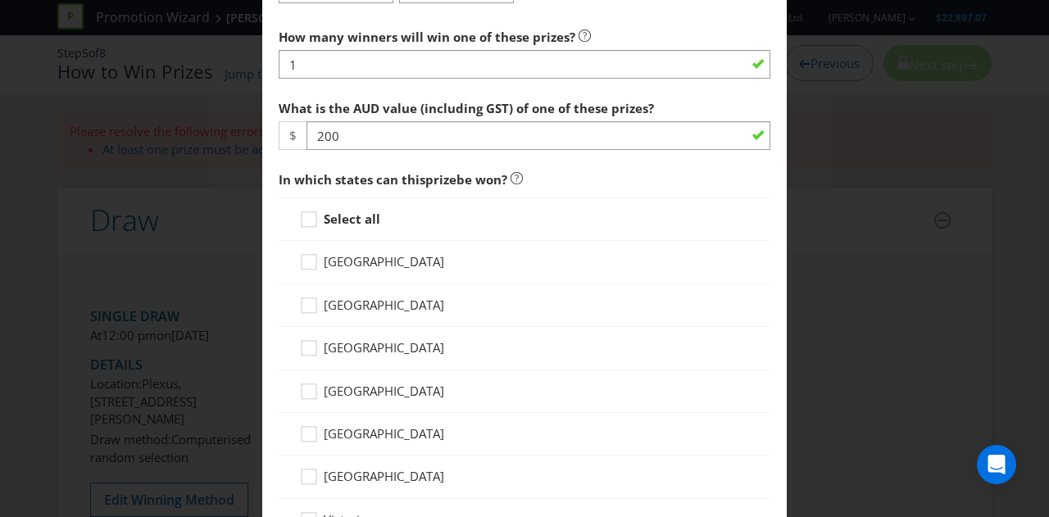
click at [347, 203] on div "Select all" at bounding box center [525, 219] width 492 height 43
click at [343, 211] on strong "Select all" at bounding box center [352, 219] width 57 height 16
click at [0, 0] on input "Select all" at bounding box center [0, 0] width 0 height 0
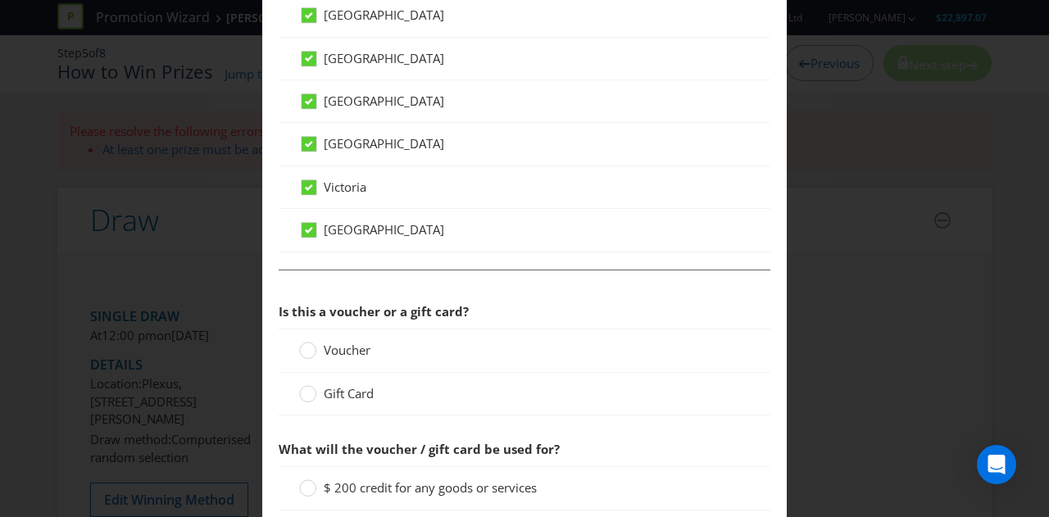
scroll to position [1016, 0]
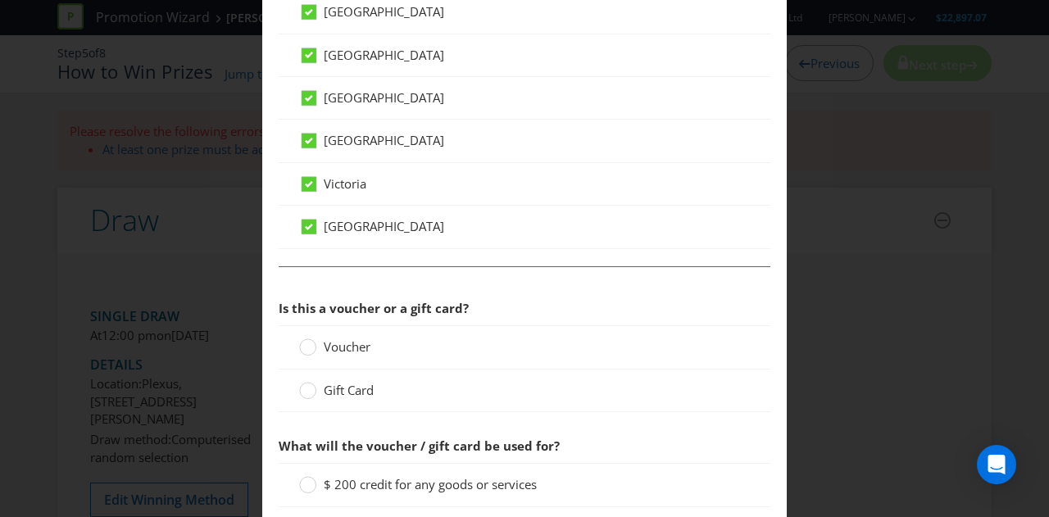
click at [329, 348] on span "Voucher" at bounding box center [347, 346] width 47 height 16
click at [0, 0] on input "Voucher" at bounding box center [0, 0] width 0 height 0
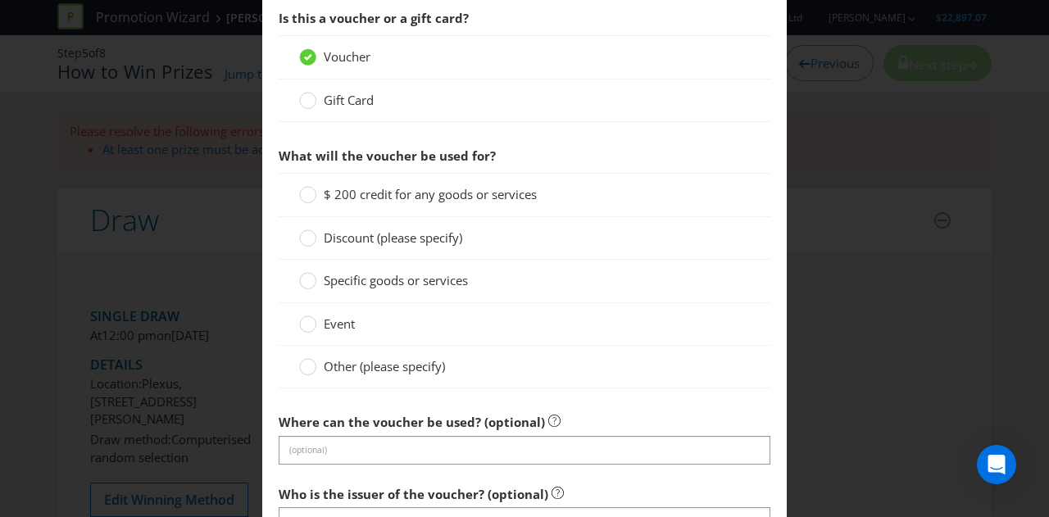
scroll to position [1299, 0]
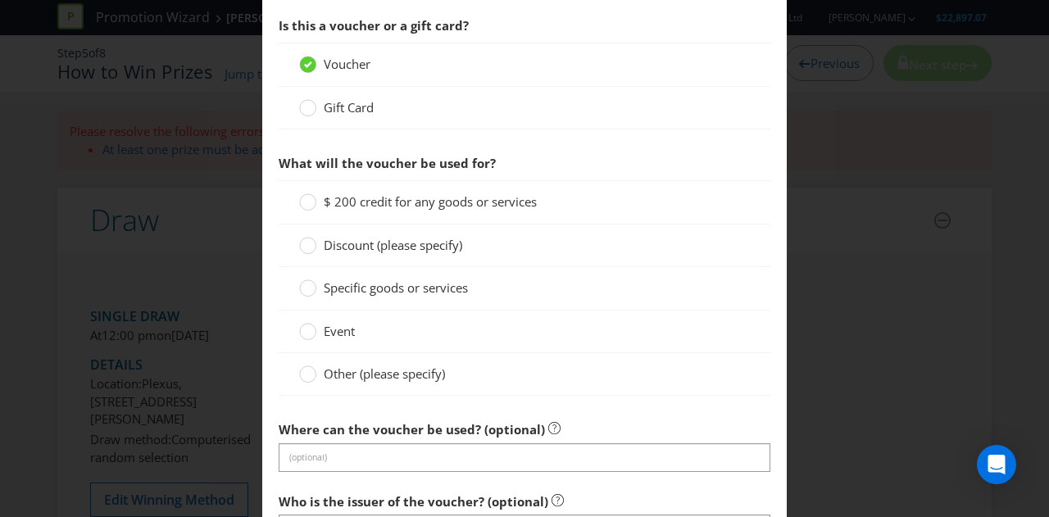
click at [352, 99] on span "Gift Card" at bounding box center [349, 107] width 50 height 16
click at [0, 0] on input "Gift Card" at bounding box center [0, 0] width 0 height 0
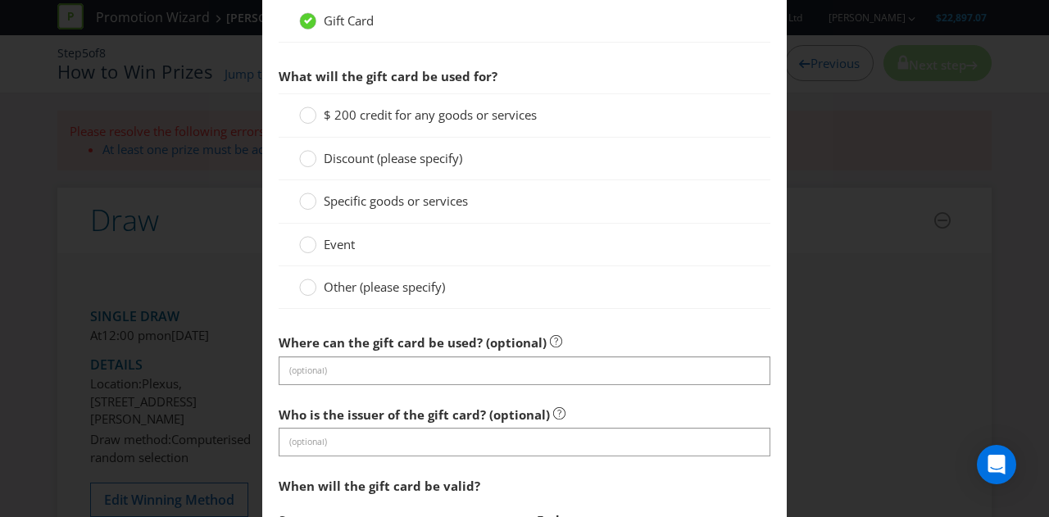
scroll to position [1388, 0]
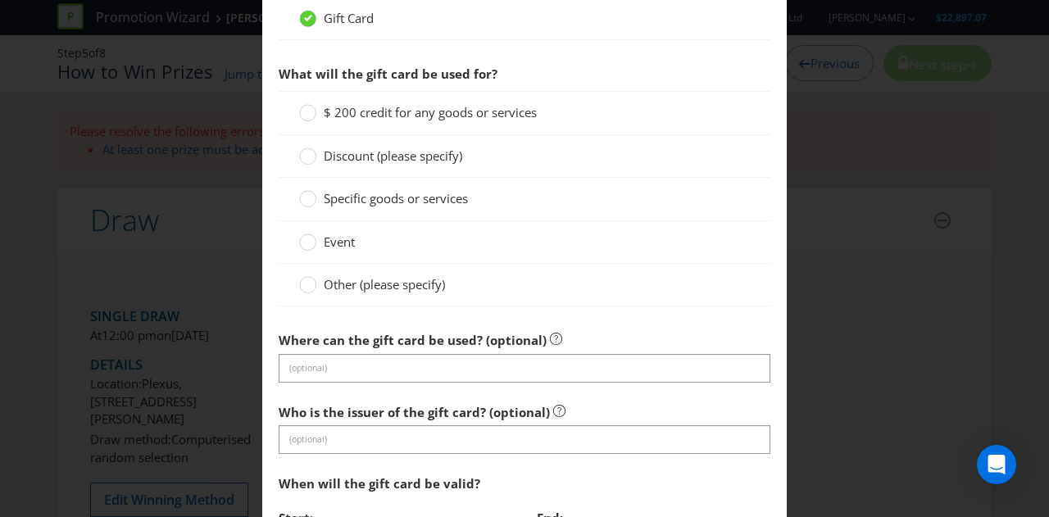
click at [345, 278] on span "Other (please specify)" at bounding box center [384, 284] width 121 height 16
click at [0, 0] on input "Other (please specify)" at bounding box center [0, 0] width 0 height 0
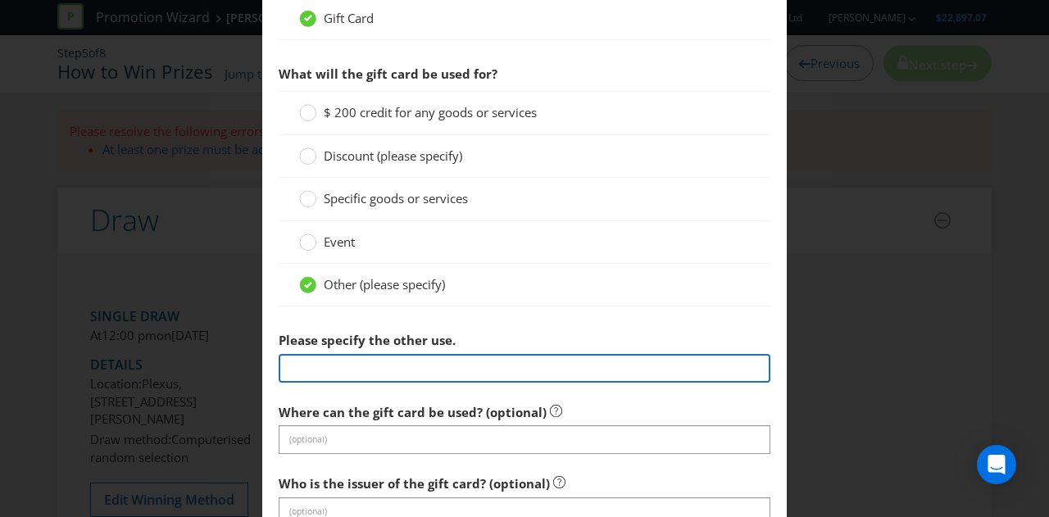
click at [381, 354] on input "text" at bounding box center [525, 368] width 492 height 29
click at [381, 354] on input "$200 CHEMIEST WAREHOUSE VOUCHER" at bounding box center [525, 368] width 492 height 29
type input "$200 CHEMIEST WAREHOUSE VOUCHER"
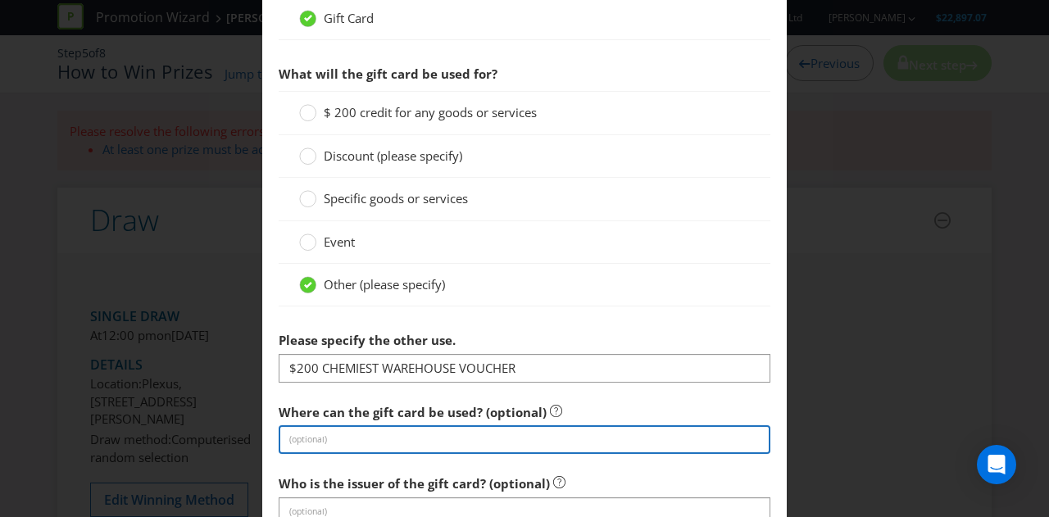
click at [333, 436] on input "text" at bounding box center [525, 439] width 492 height 29
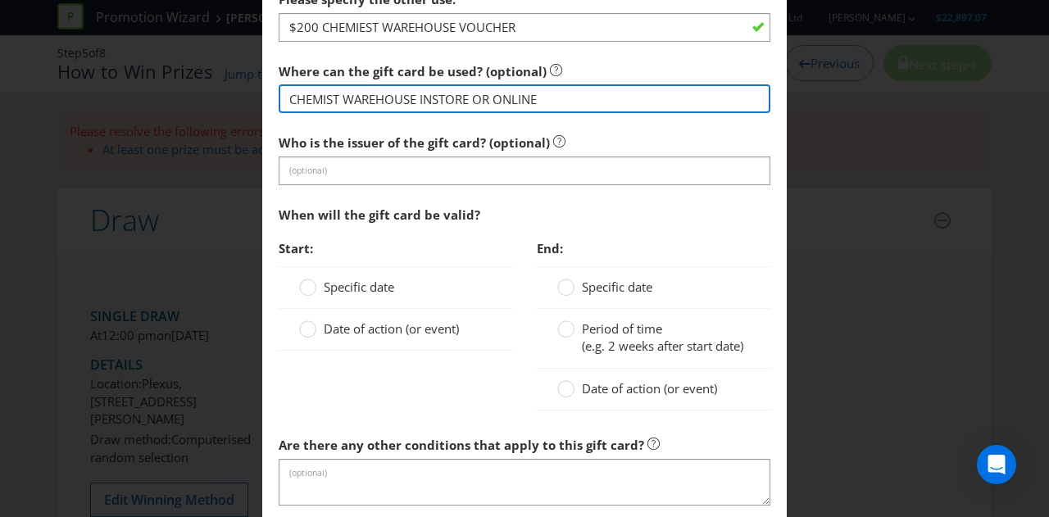
scroll to position [1733, 0]
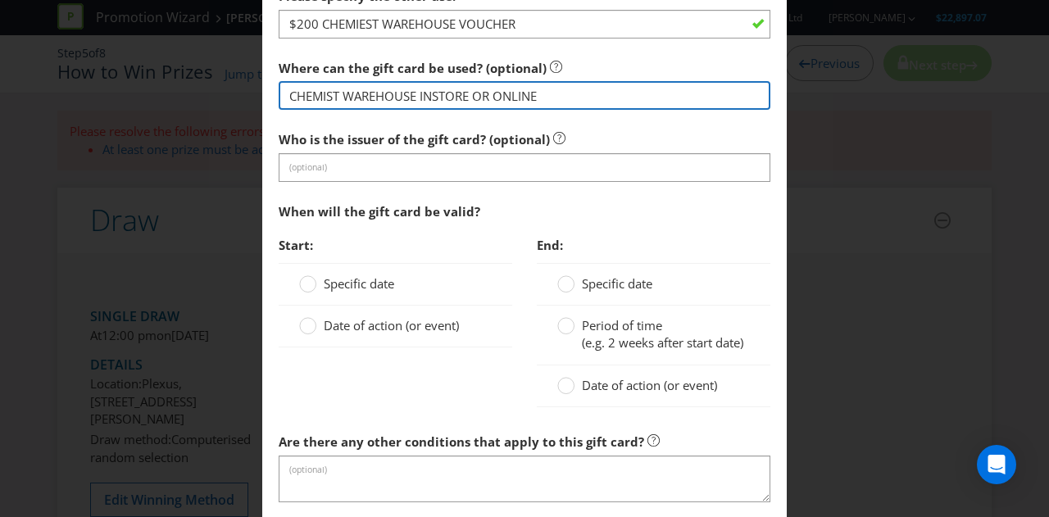
type input "CHEMIST WAREHOUSE INSTORE OR ONLINE"
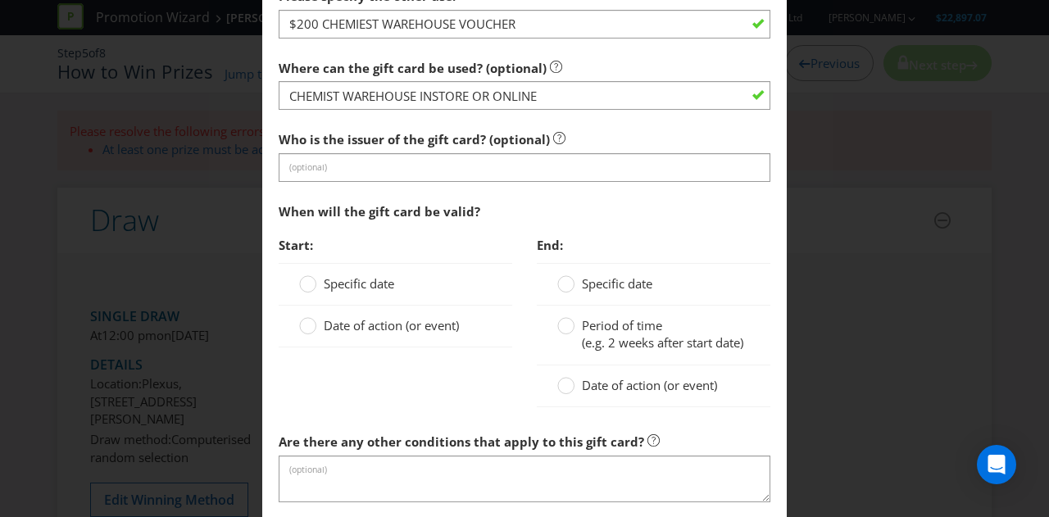
click at [324, 317] on span "Date of action (or event)" at bounding box center [391, 325] width 135 height 16
click at [0, 0] on input "Date of action (or event)" at bounding box center [0, 0] width 0 height 0
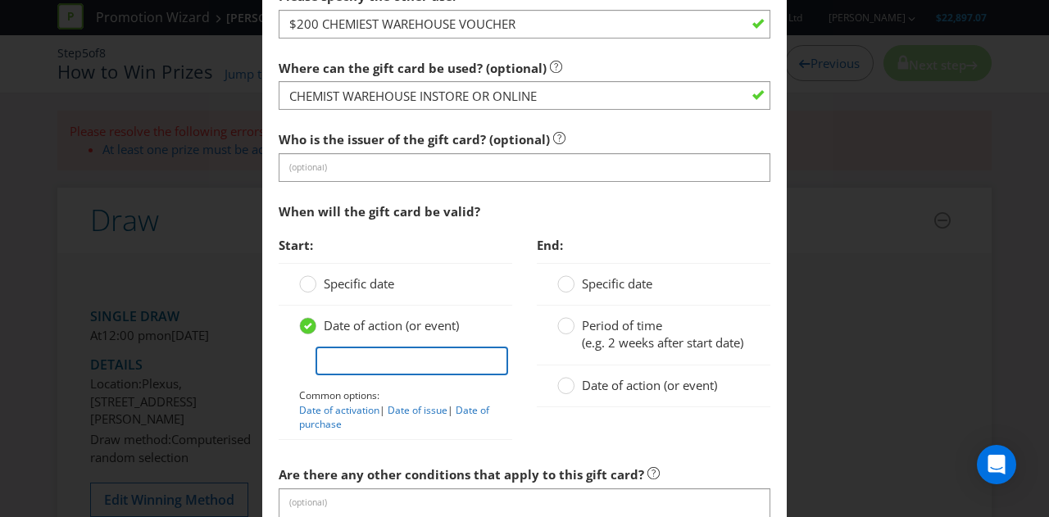
click at [360, 350] on input "text" at bounding box center [412, 361] width 193 height 29
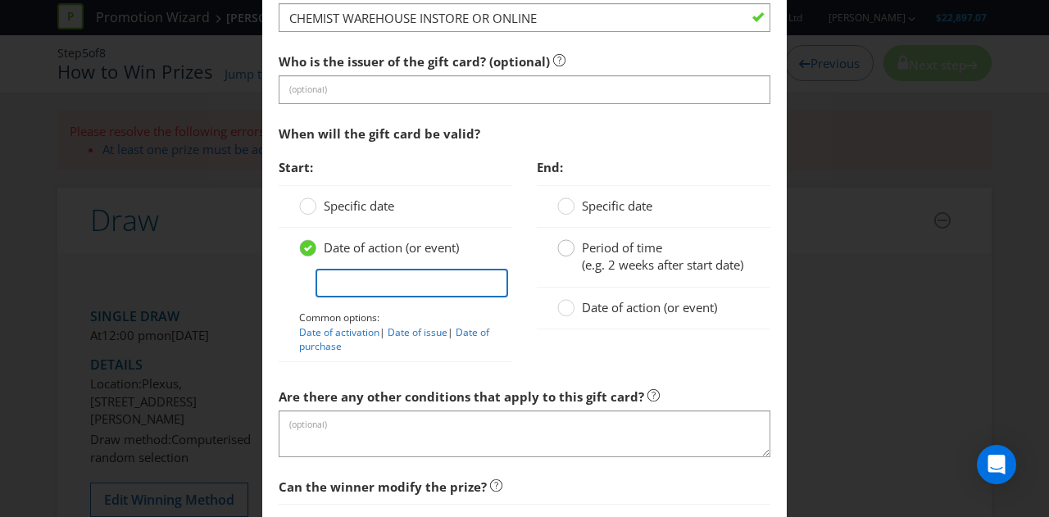
scroll to position [1814, 0]
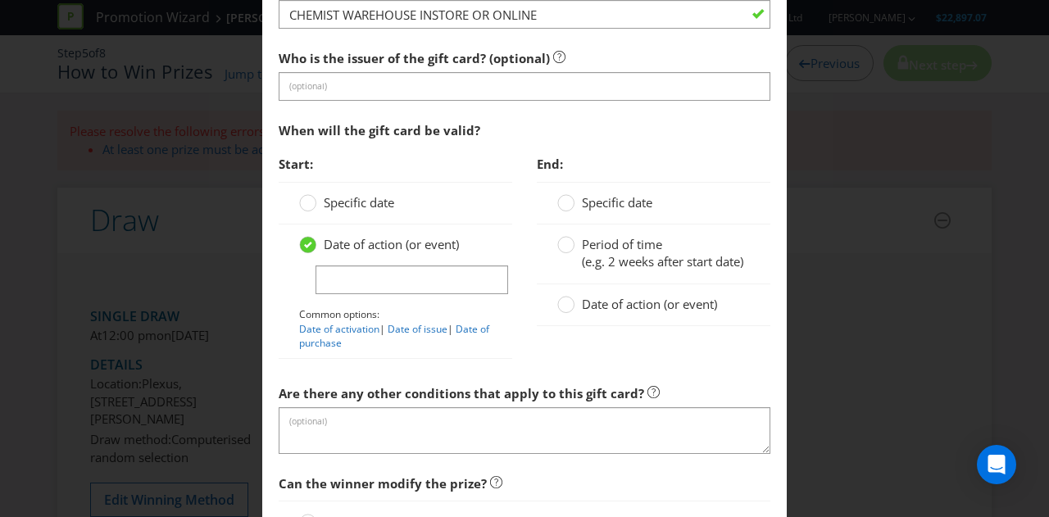
click at [357, 199] on span "Specific date" at bounding box center [359, 202] width 70 height 16
click at [0, 0] on input "Specific date" at bounding box center [0, 0] width 0 height 0
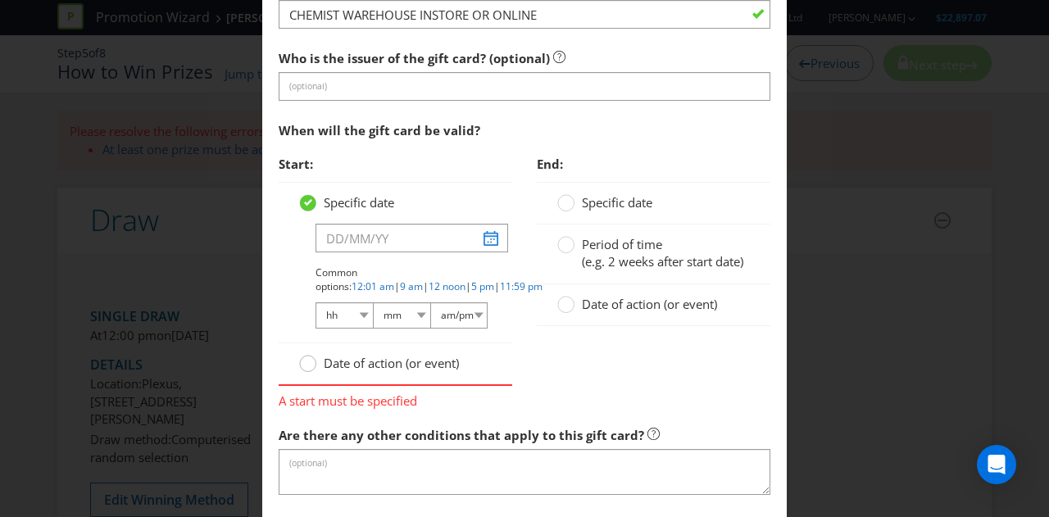
click at [302, 356] on circle at bounding box center [308, 364] width 16 height 16
click at [0, 0] on input "Date of action (or event)" at bounding box center [0, 0] width 0 height 0
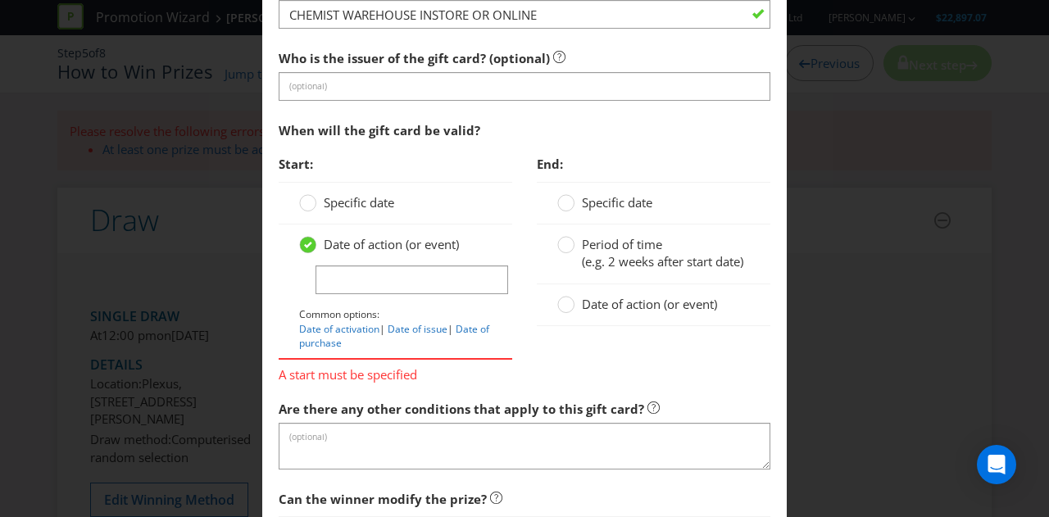
scroll to position [1919, 0]
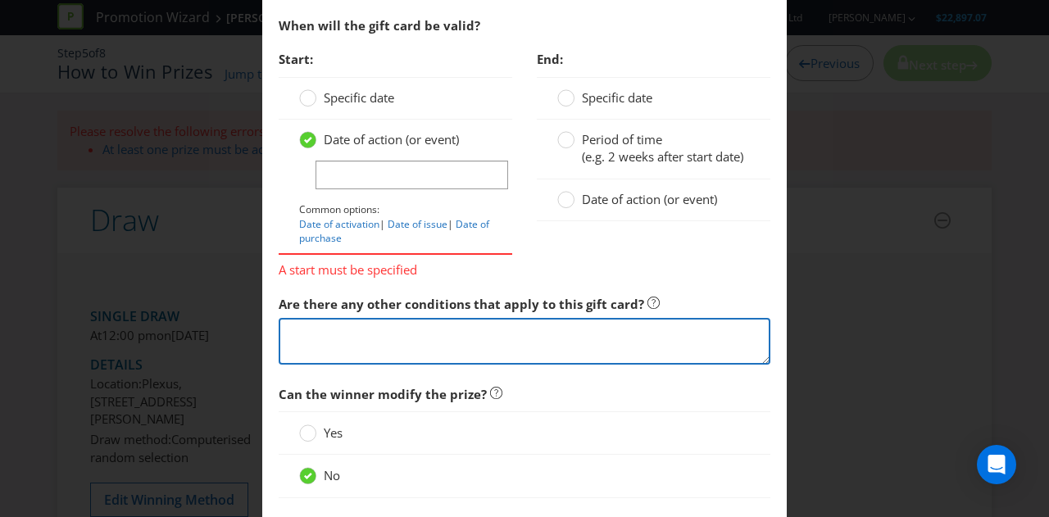
click at [340, 350] on textarea at bounding box center [525, 341] width 492 height 47
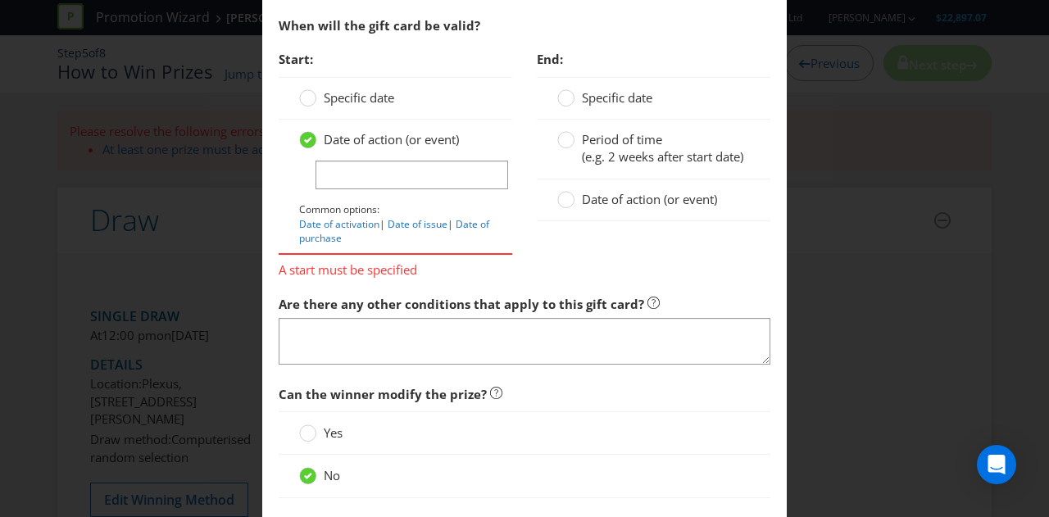
click at [380, 189] on div at bounding box center [395, 190] width 193 height 2
click at [374, 173] on input "text" at bounding box center [412, 175] width 193 height 29
type input "3"
type input "[DATE]"
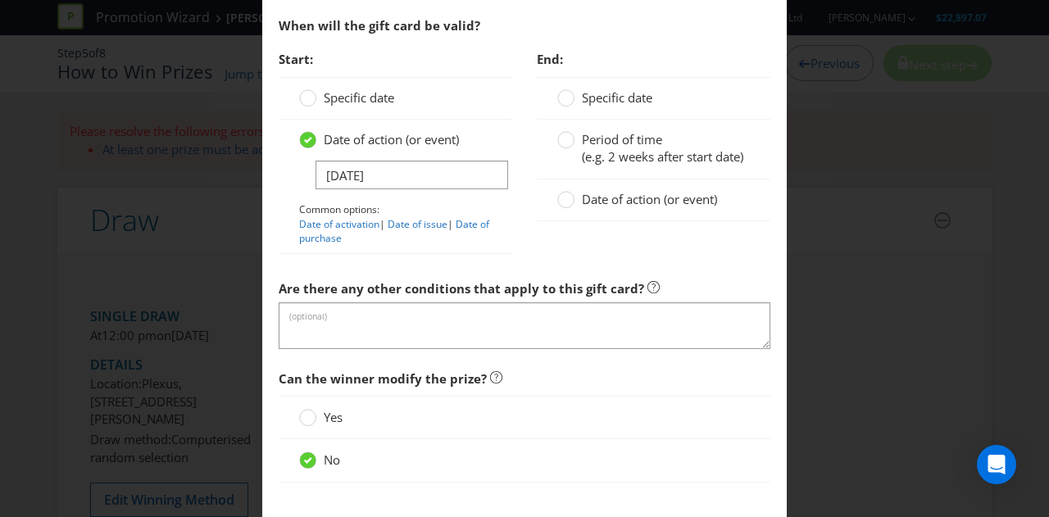
click at [582, 89] on span "Specific date" at bounding box center [617, 97] width 70 height 16
click at [0, 0] on input "Specific date" at bounding box center [0, 0] width 0 height 0
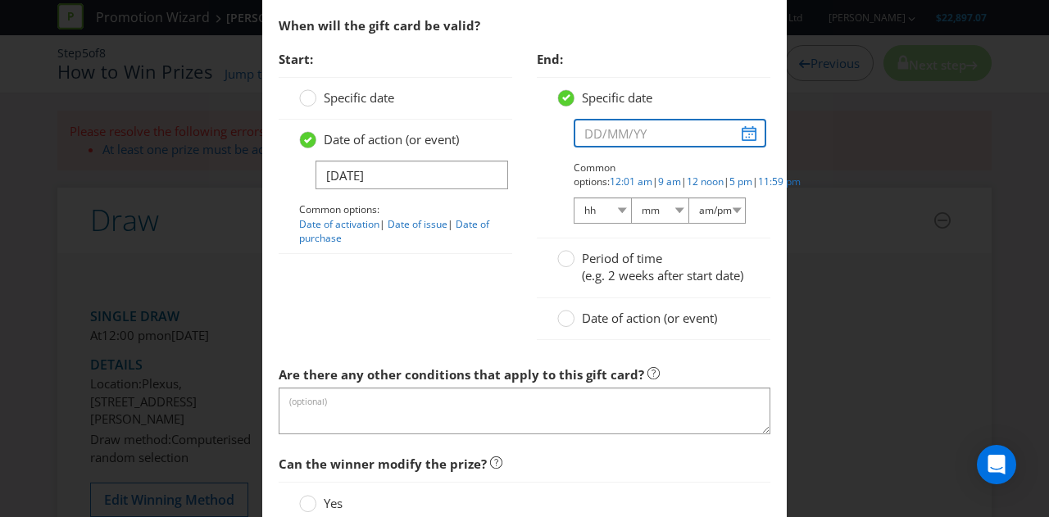
click at [740, 131] on input "text" at bounding box center [670, 133] width 193 height 29
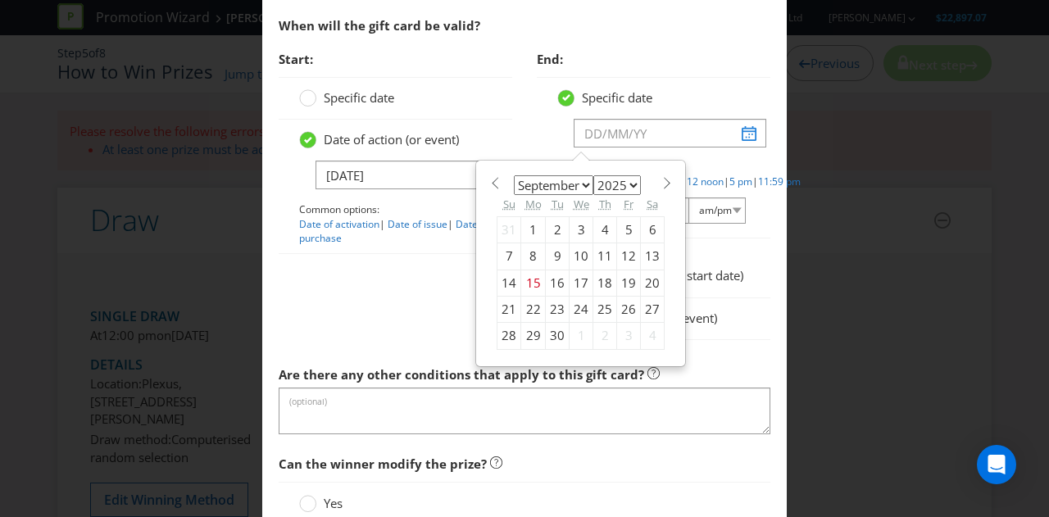
click at [583, 176] on select "January February March April May June July August September October November De…" at bounding box center [553, 185] width 79 height 20
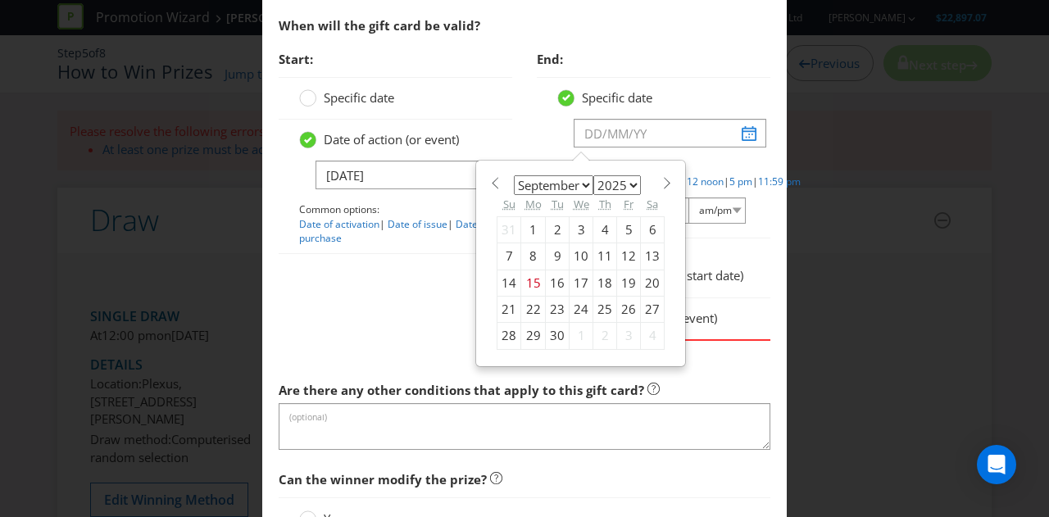
click at [625, 175] on select "2025 2026 2027 2028 2029 2030 2031 2032 2033 2034 2035" at bounding box center [617, 185] width 48 height 20
select select "2027"
click at [593, 175] on select "2025 2026 2027 2028 2029 2030 2031 2032 2033 2034 2035" at bounding box center [617, 185] width 48 height 20
click at [741, 284] on div "Period of time (e.g. 2 weeks after start date)" at bounding box center [654, 268] width 234 height 60
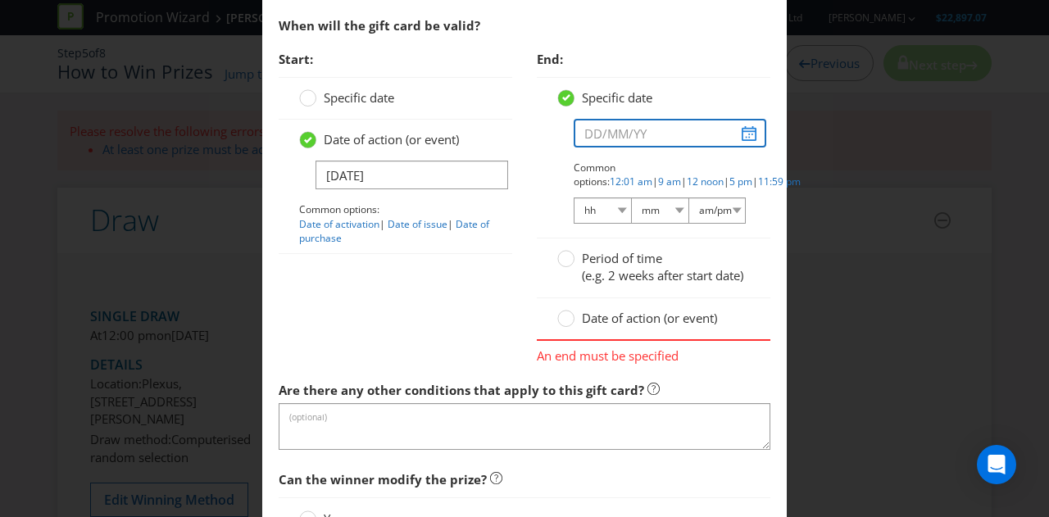
click at [737, 131] on input "text" at bounding box center [670, 133] width 193 height 29
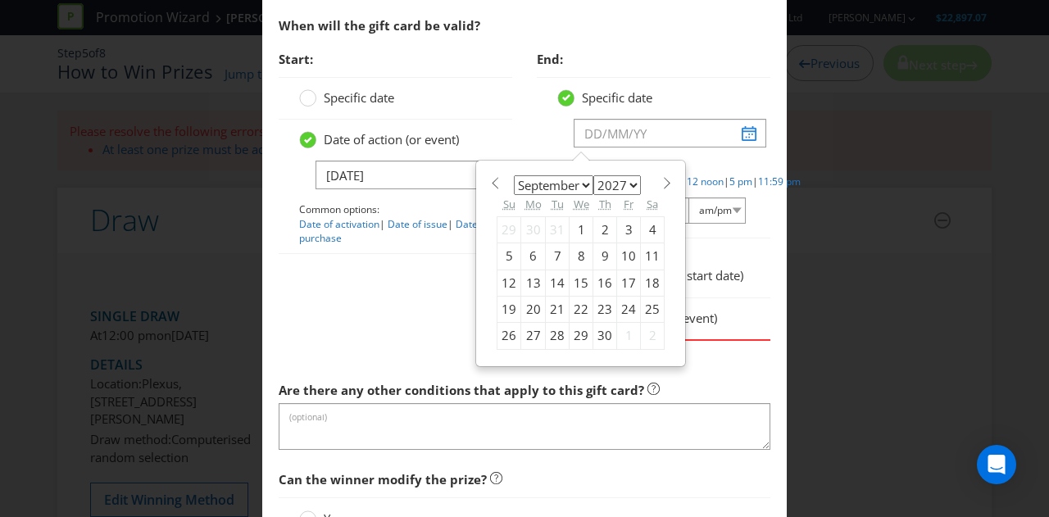
click at [523, 324] on div "27" at bounding box center [533, 336] width 25 height 26
type input "[DATE]"
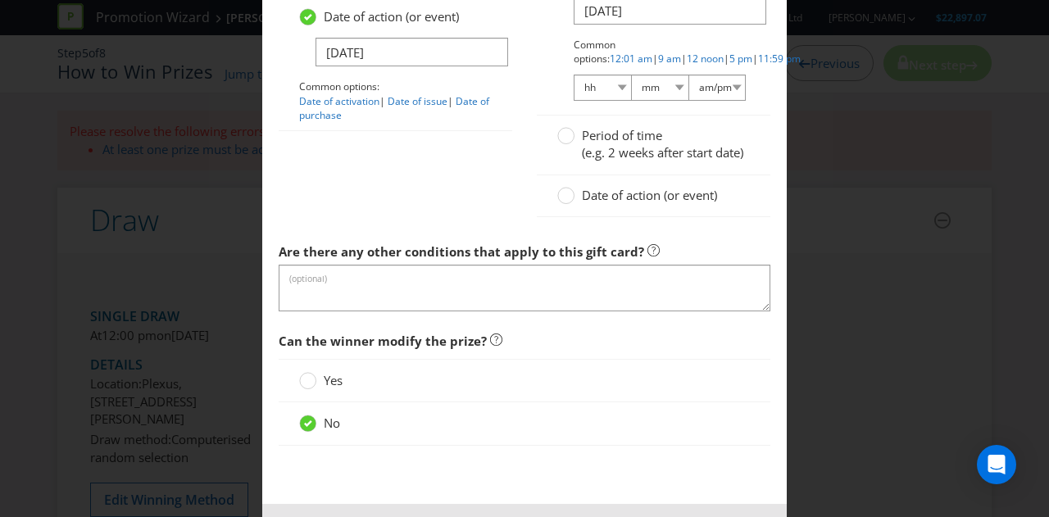
scroll to position [2115, 0]
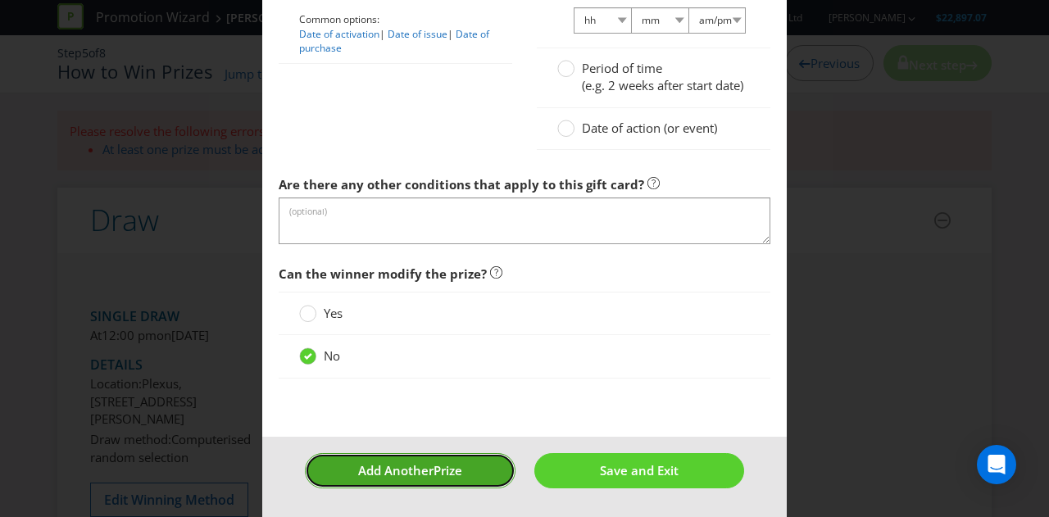
click at [413, 468] on span "Add Another" at bounding box center [395, 470] width 75 height 16
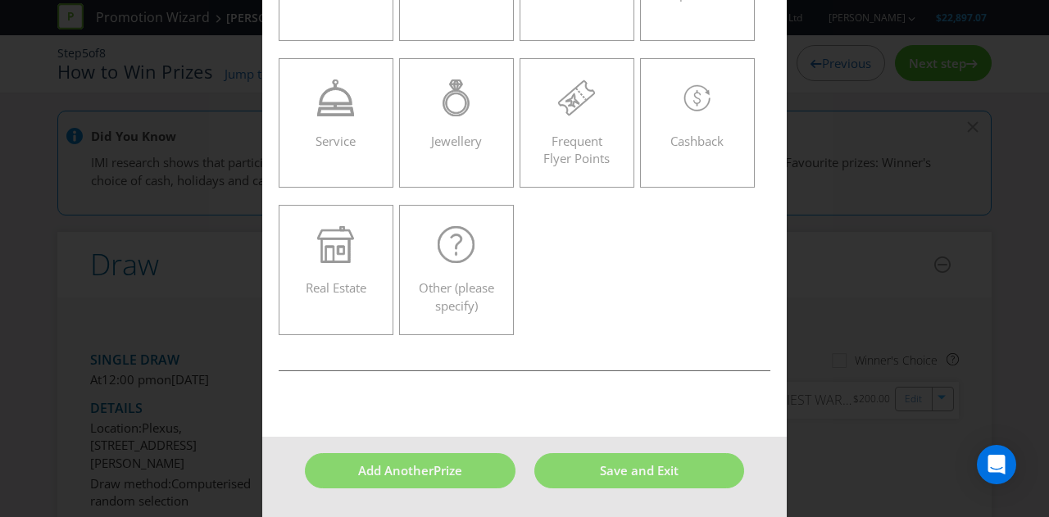
scroll to position [70, 0]
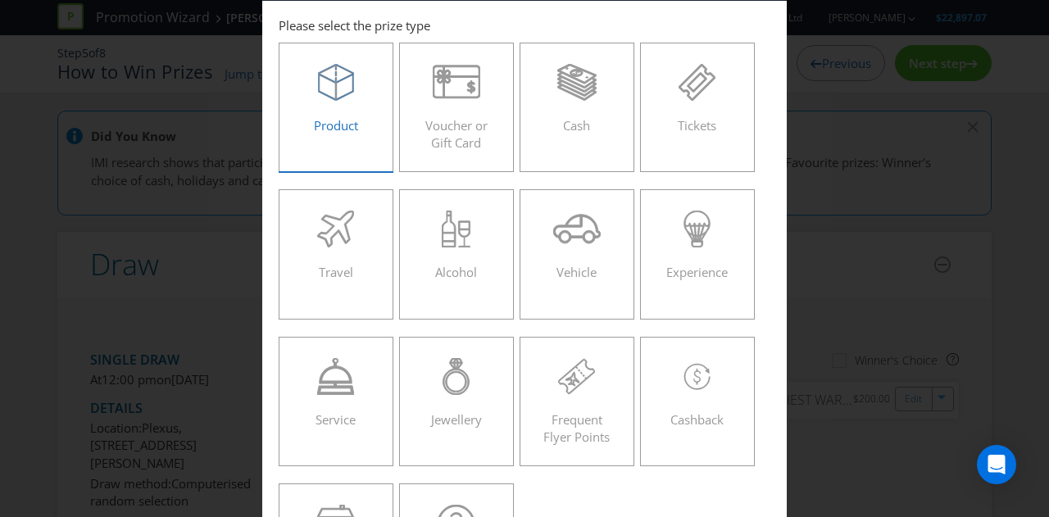
click at [348, 90] on icon at bounding box center [336, 87] width 36 height 28
click at [0, 0] on input "Product" at bounding box center [0, 0] width 0 height 0
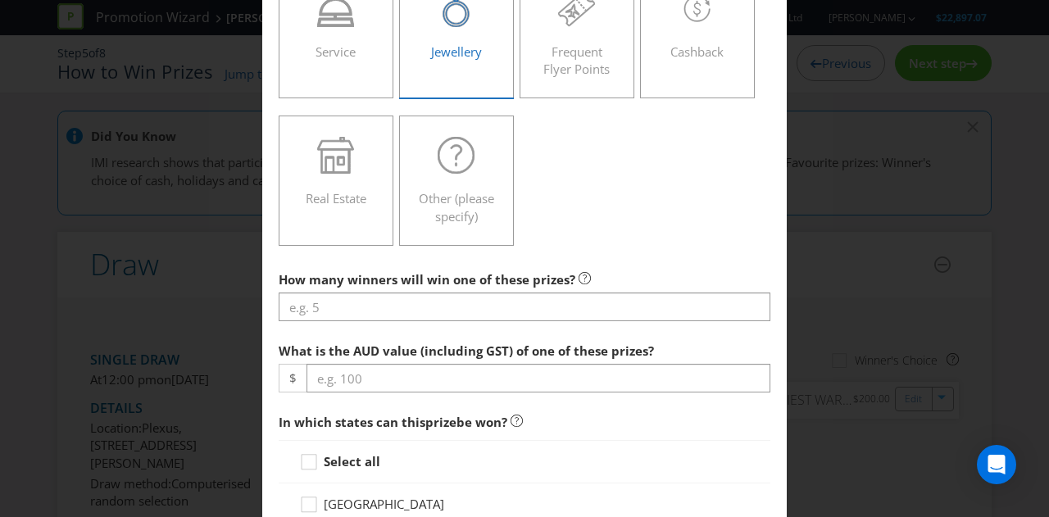
scroll to position [440, 0]
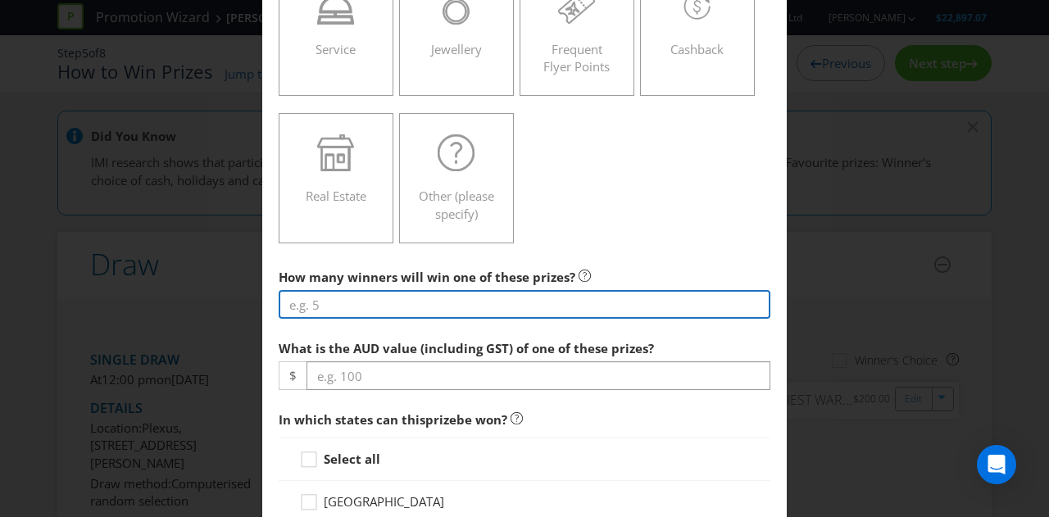
click at [397, 303] on input "number" at bounding box center [525, 304] width 492 height 29
type input "1"
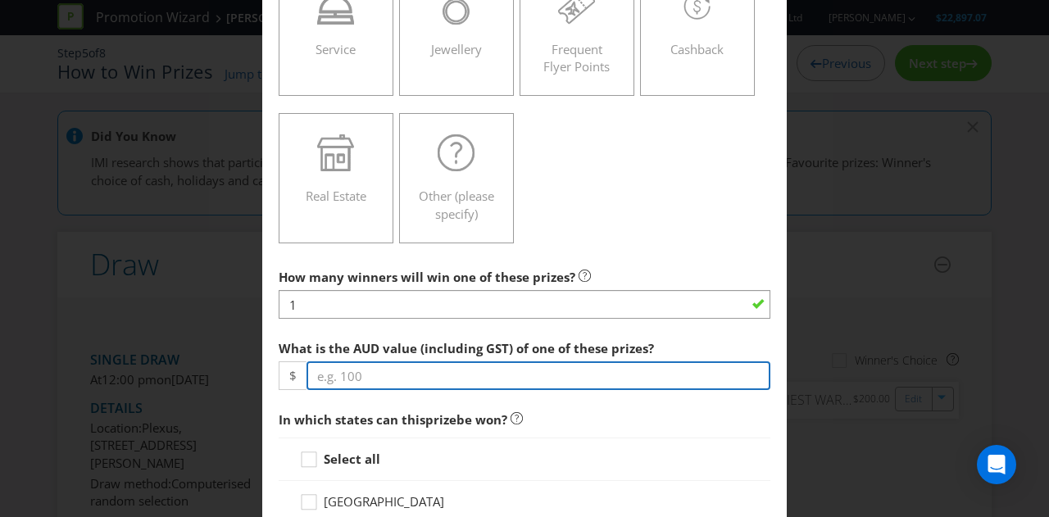
click at [376, 385] on input "number" at bounding box center [539, 375] width 464 height 29
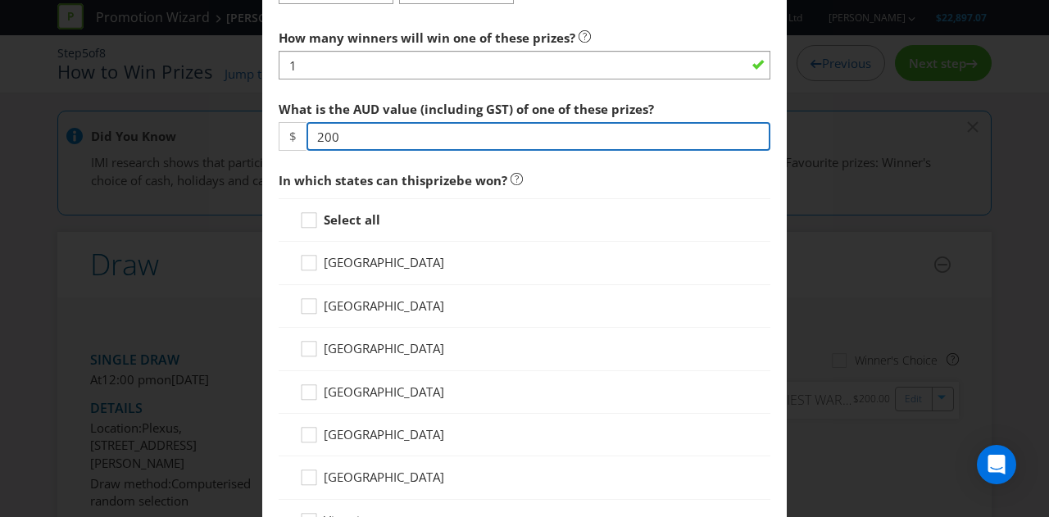
scroll to position [680, 0]
type input "200"
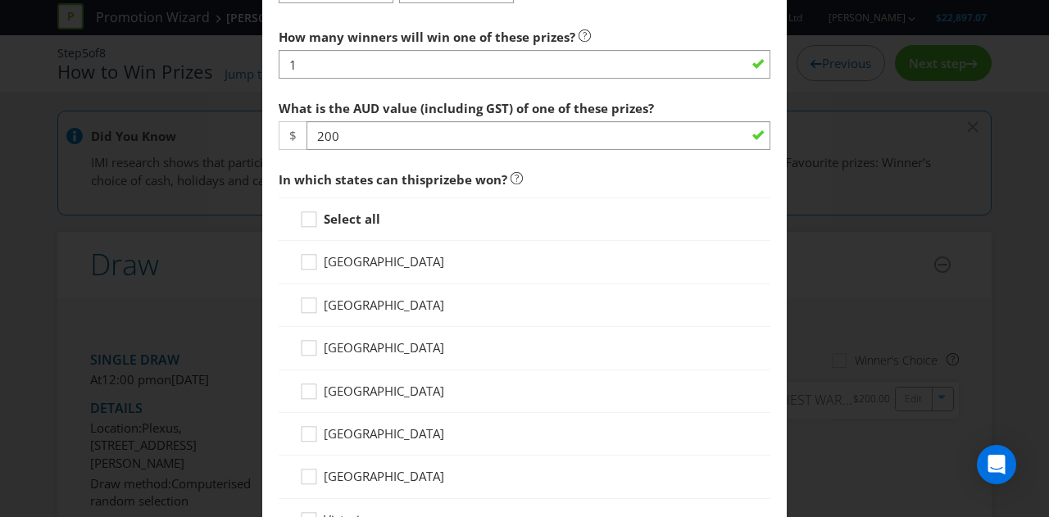
click at [341, 220] on strong "Select all" at bounding box center [352, 219] width 57 height 16
click at [0, 0] on input "Select all" at bounding box center [0, 0] width 0 height 0
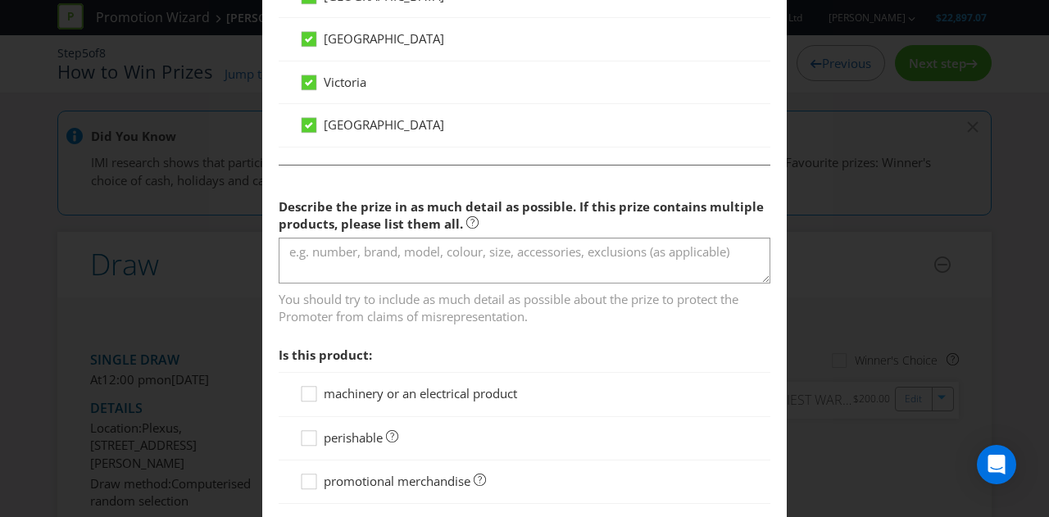
scroll to position [1122, 0]
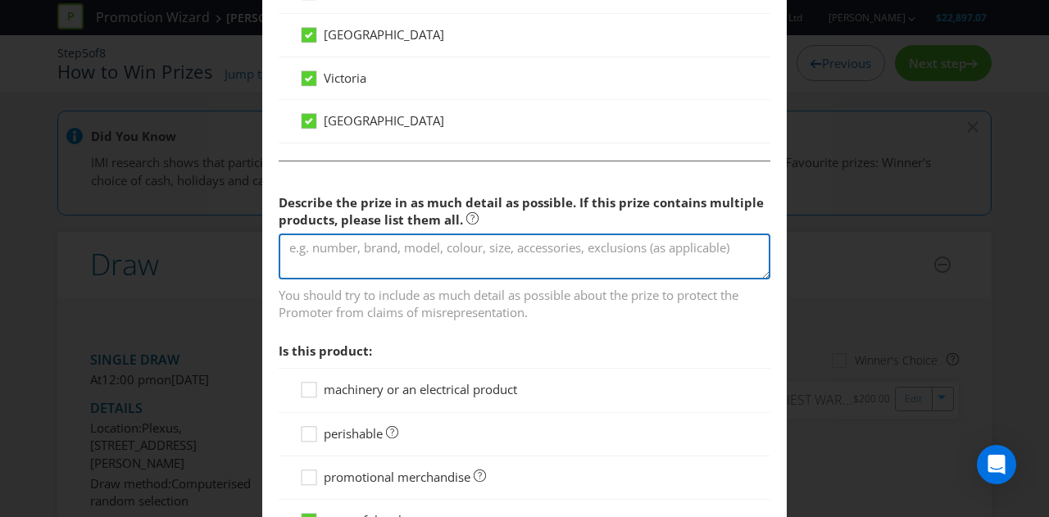
click at [359, 255] on textarea at bounding box center [525, 257] width 492 height 47
type textarea "W"
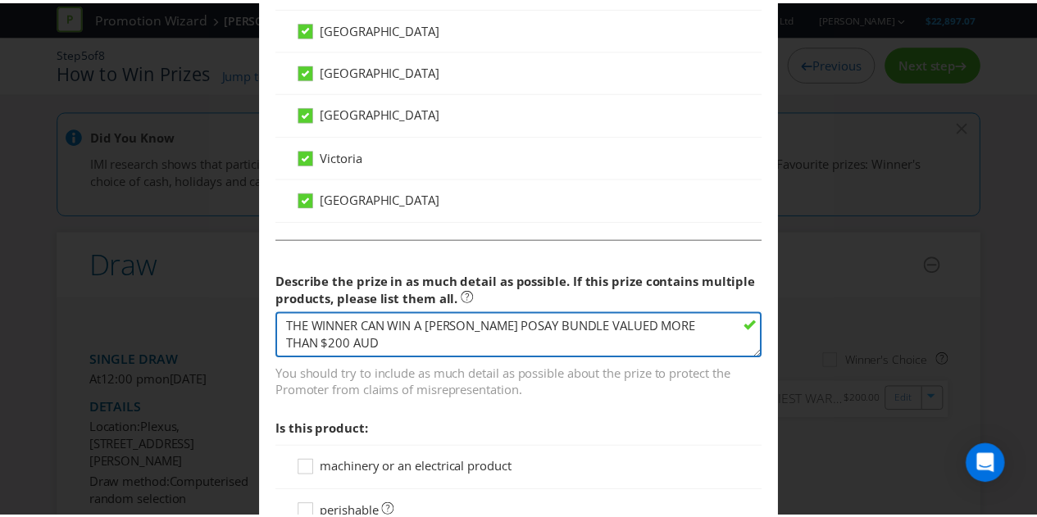
scroll to position [1409, 0]
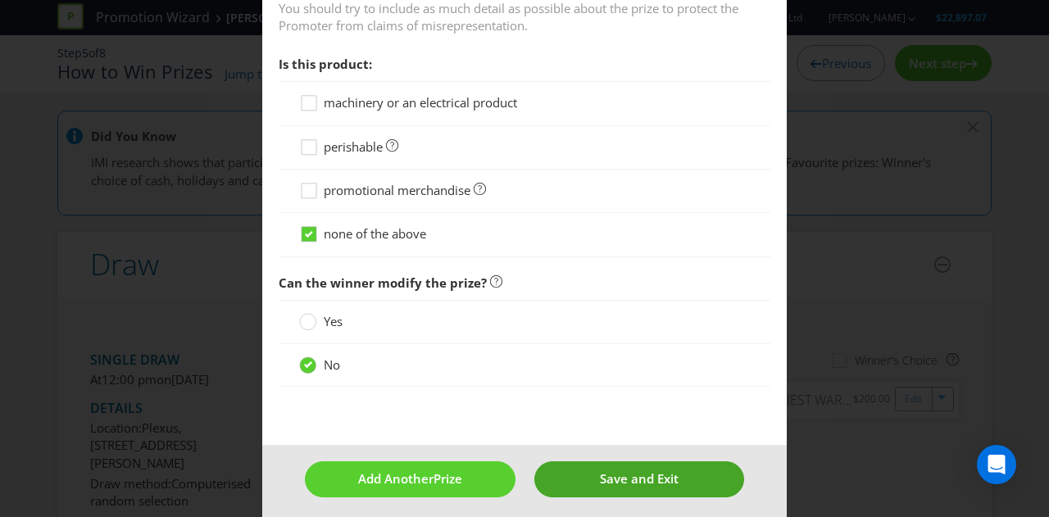
type textarea "THE WINNER CAN WIN A [PERSON_NAME] POSAY BUNDLE VALUED MORE THAN $200 AUD"
click at [578, 479] on button "Save and Exit" at bounding box center [639, 478] width 211 height 35
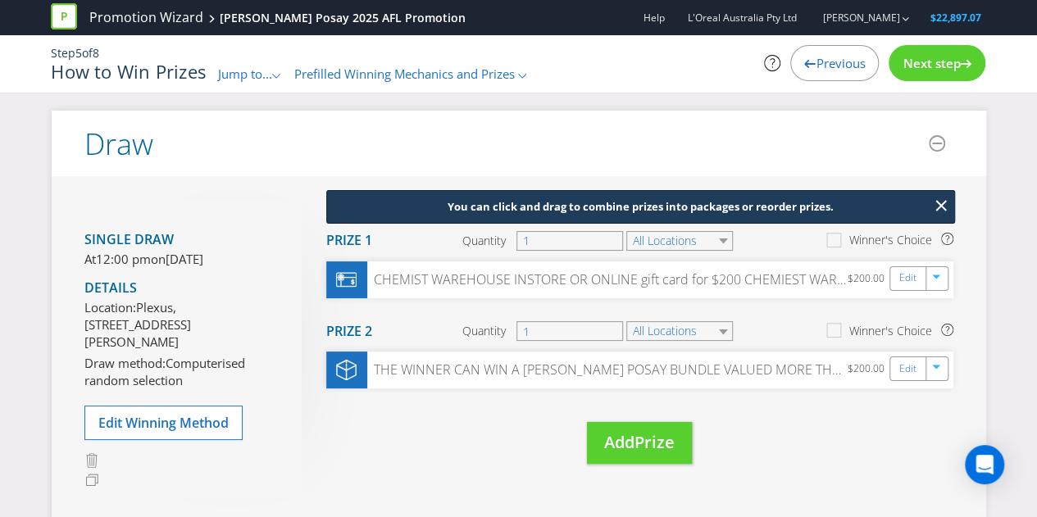
click at [191, 345] on span "Plexus, [STREET_ADDRESS][PERSON_NAME]" at bounding box center [137, 325] width 107 height 52
click at [189, 255] on span "[DATE]" at bounding box center [185, 259] width 38 height 16
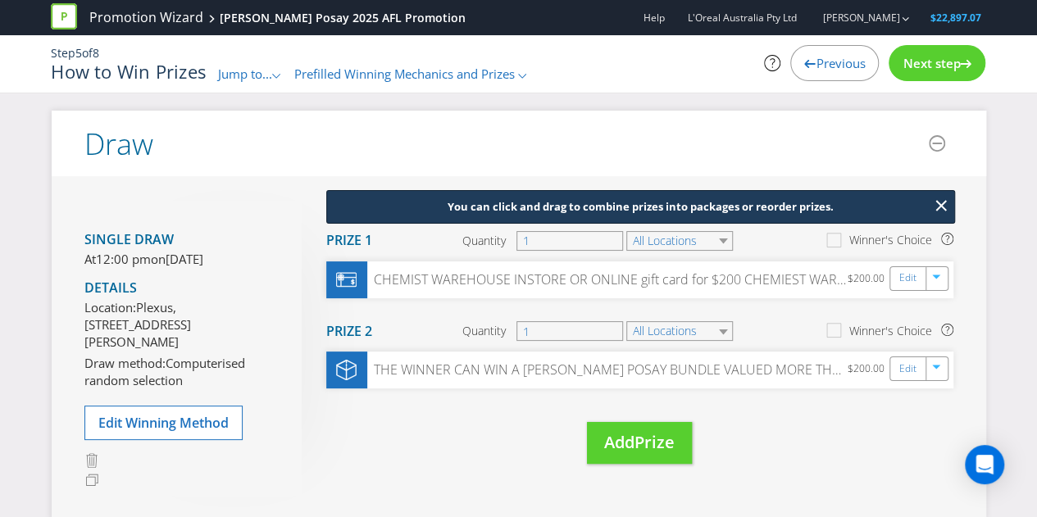
click at [189, 255] on span "[DATE]" at bounding box center [185, 259] width 38 height 16
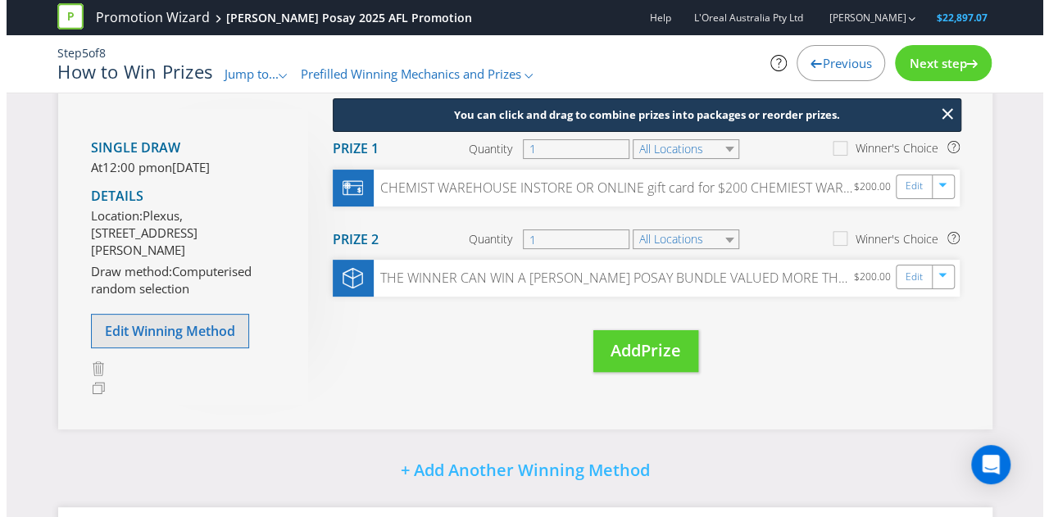
scroll to position [93, 0]
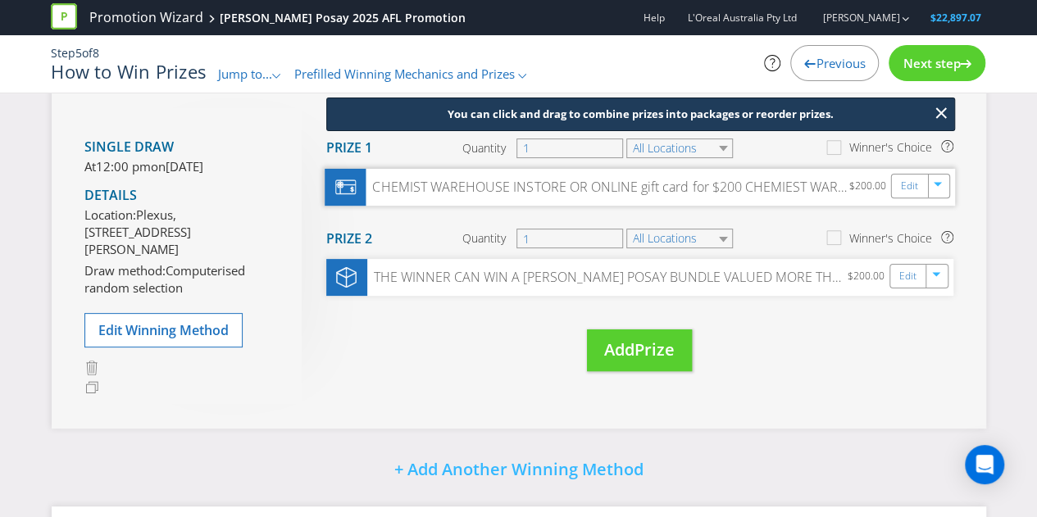
click at [441, 202] on div "CHEMIST WAREHOUSE INSTORE OR ONLINE gift card for $200 CHEMIEST WAREHOUSE VOUCH…" at bounding box center [640, 186] width 630 height 37
click at [905, 179] on link "Edit" at bounding box center [908, 185] width 17 height 19
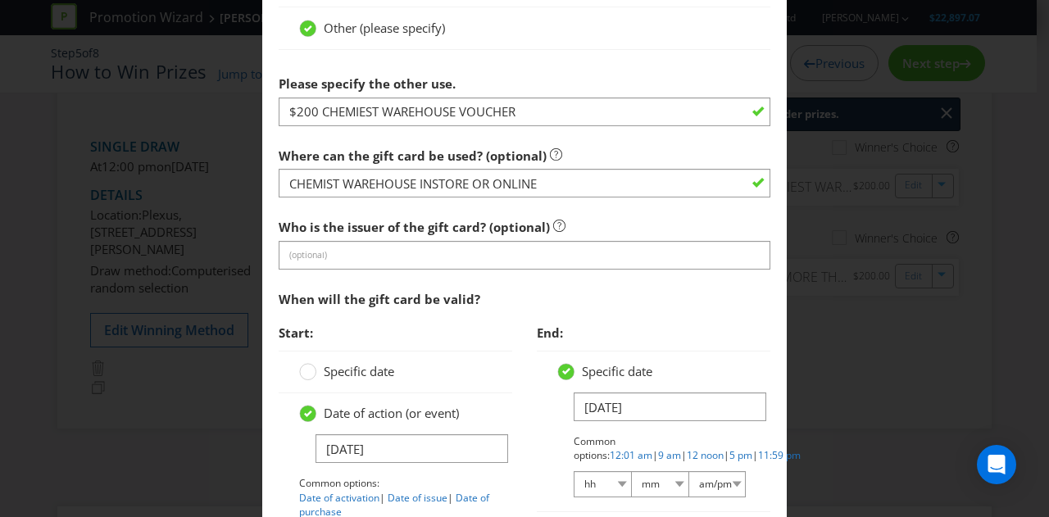
scroll to position [2115, 0]
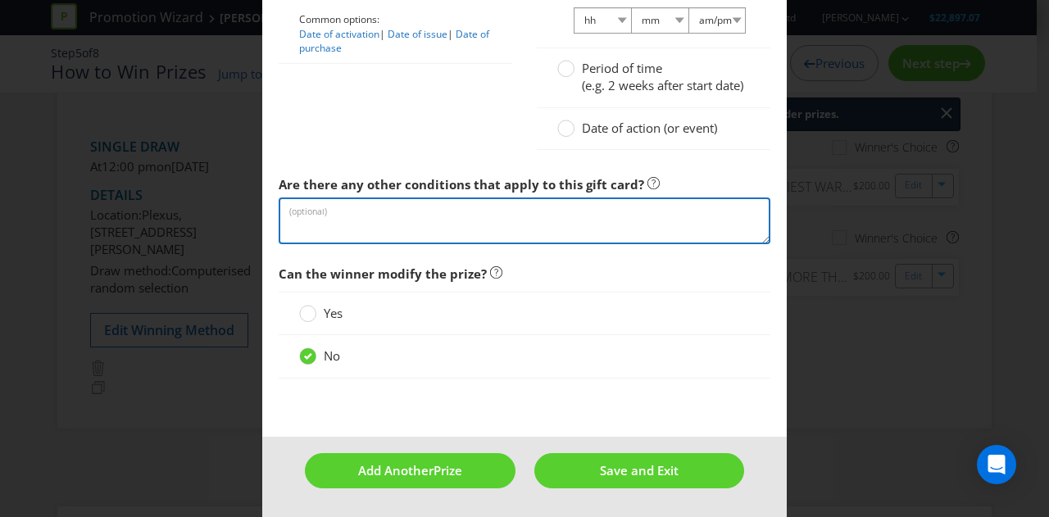
click at [381, 227] on textarea at bounding box center [525, 221] width 492 height 47
click at [382, 218] on textarea "winner wins both the bundle and the cwh gift card" at bounding box center [525, 221] width 492 height 47
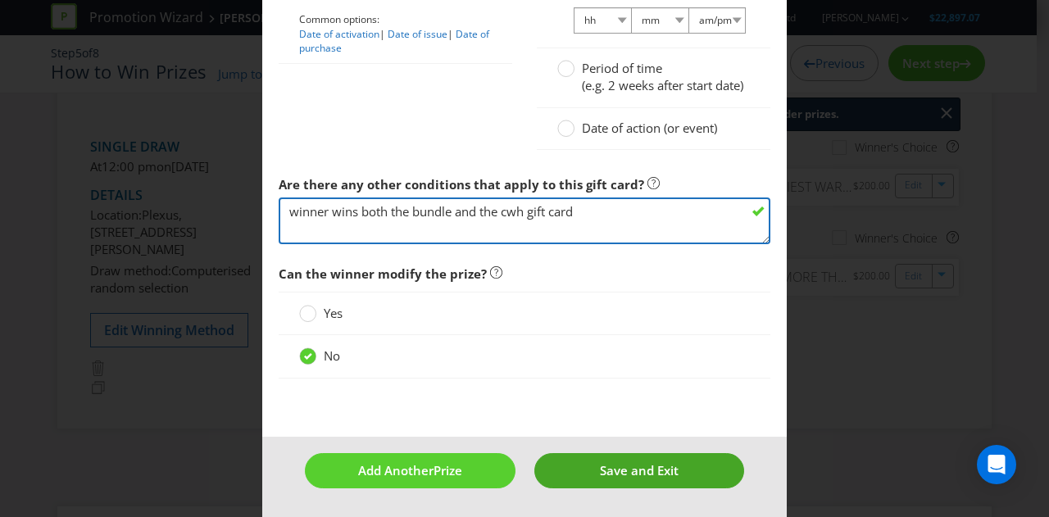
type textarea "winner wins both the bundle and the cwh gift card"
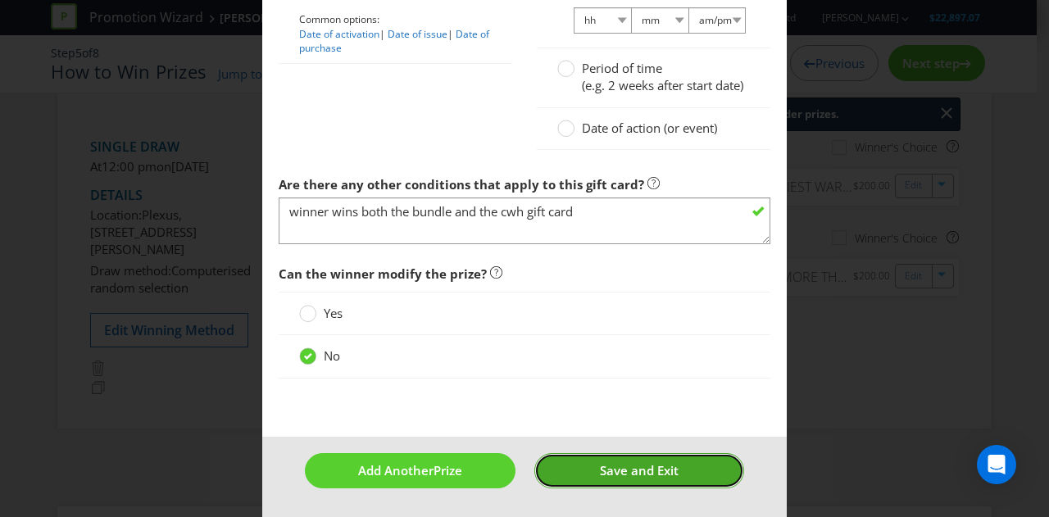
click at [606, 475] on span "Save and Exit" at bounding box center [639, 470] width 79 height 16
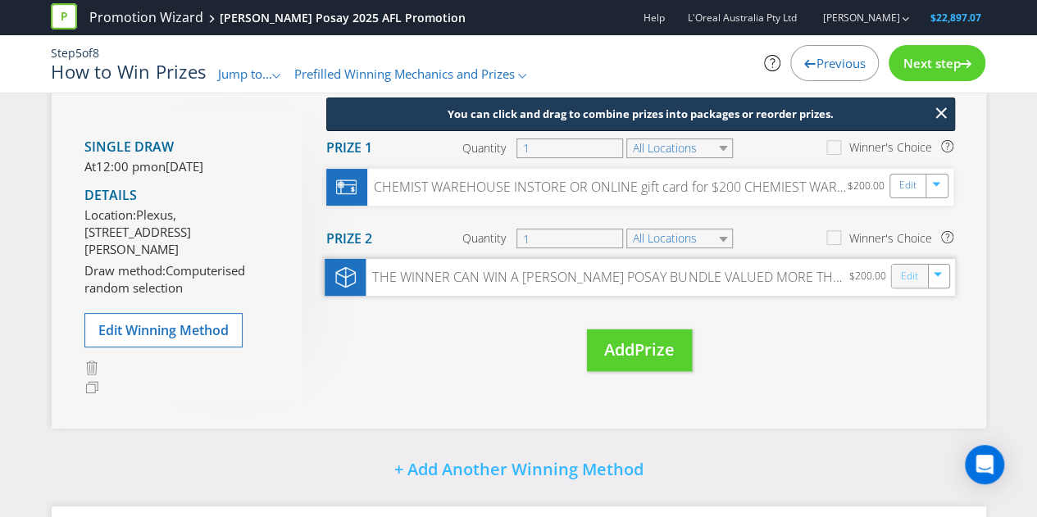
click at [904, 281] on link "Edit" at bounding box center [908, 276] width 17 height 19
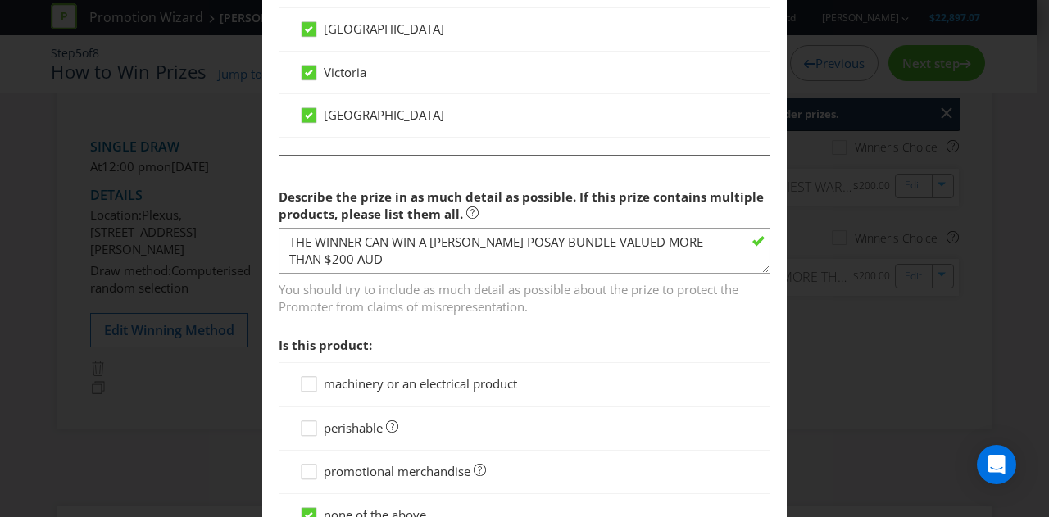
scroll to position [1127, 0]
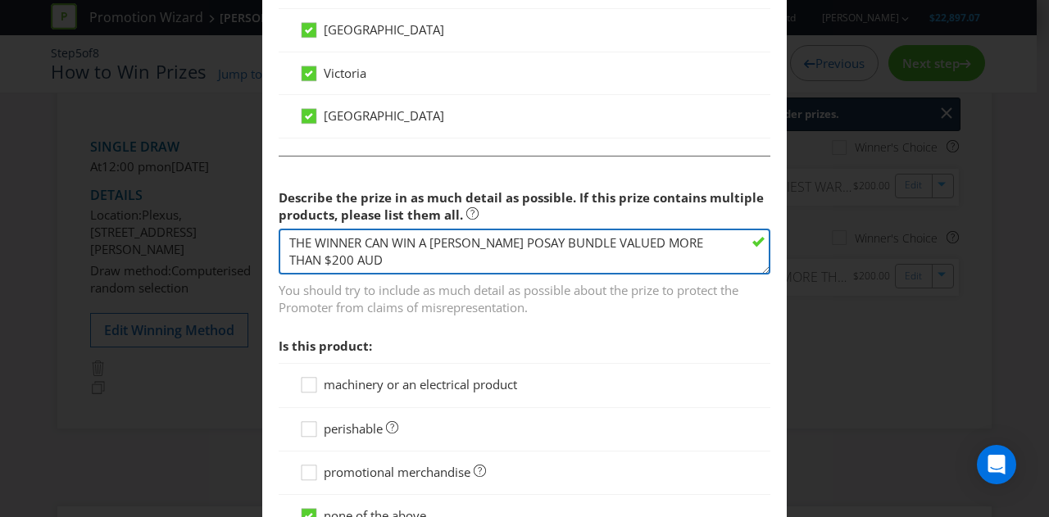
click at [436, 255] on textarea "THE WINNER CAN WIN A [PERSON_NAME] POSAY BUNDLE VALUED MORE THAN $200 AUD" at bounding box center [525, 252] width 492 height 47
paste textarea "winner wins both the bundle and the cwh gift card"
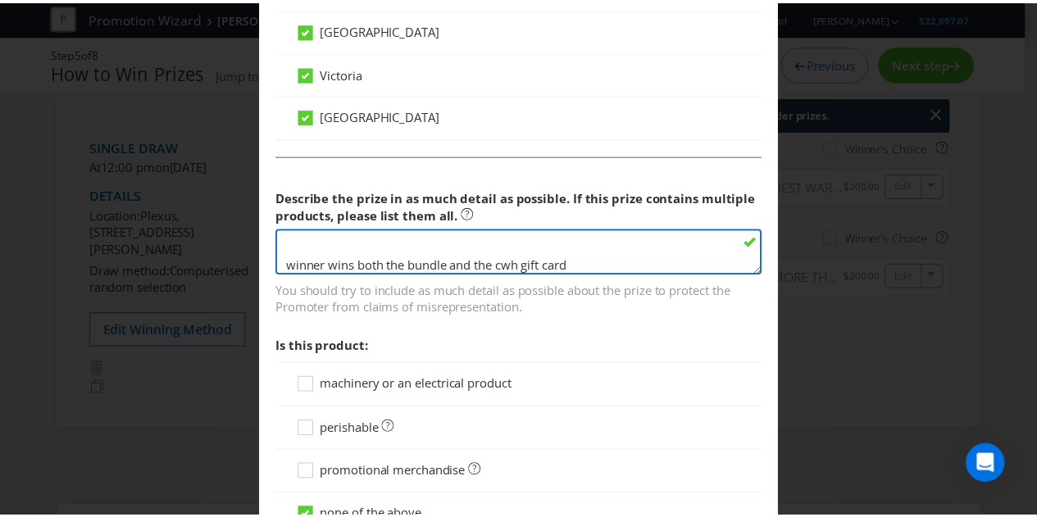
scroll to position [1409, 0]
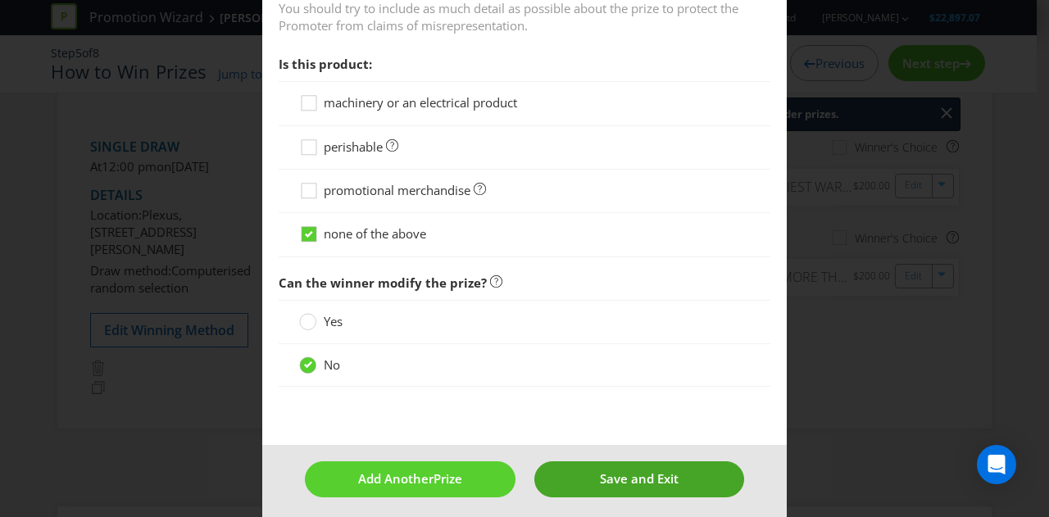
type textarea "THE WINNER CAN WIN A [PERSON_NAME] POSAY BUNDLE VALUED MORE THAN $200 AUD winne…"
click at [590, 476] on button "Save and Exit" at bounding box center [639, 478] width 211 height 35
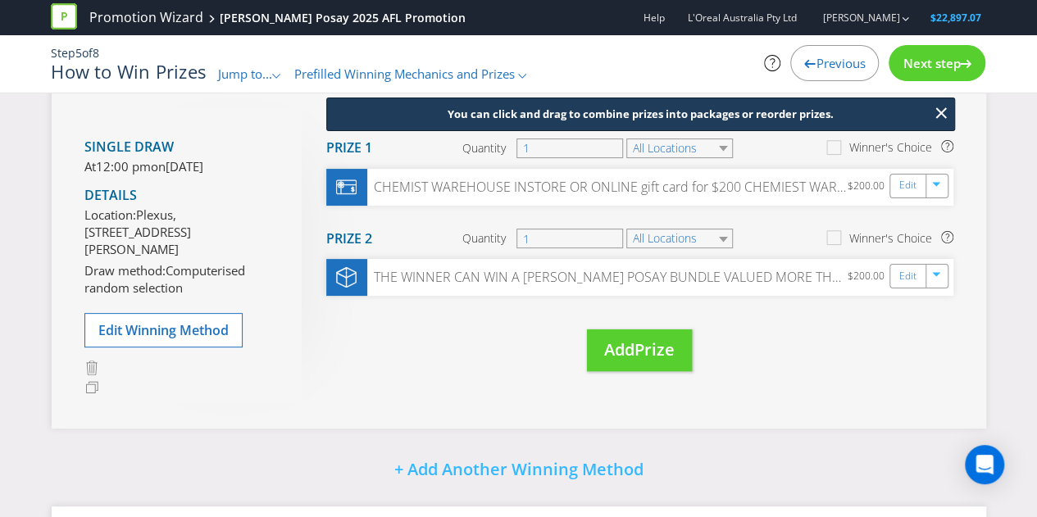
click at [920, 70] on span "Next step" at bounding box center [930, 63] width 57 height 16
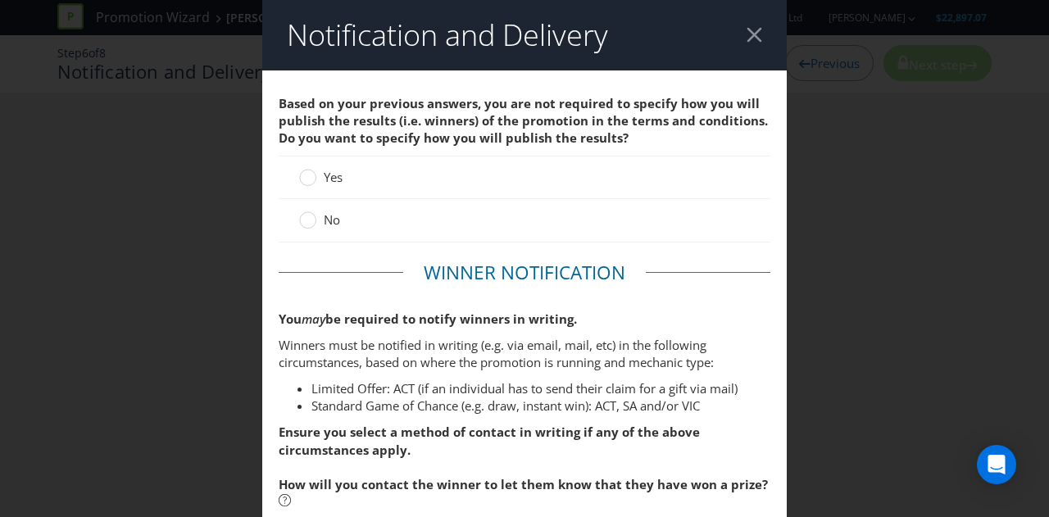
click at [444, 127] on span "Based on your previous answers, you are not required to specify how you will pu…" at bounding box center [523, 121] width 489 height 52
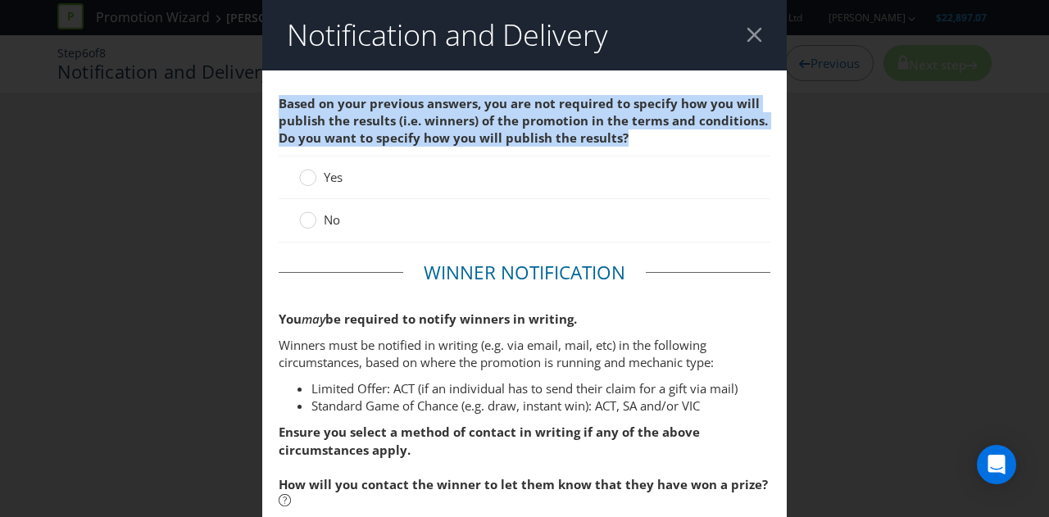
click at [444, 127] on span "Based on your previous answers, you are not required to specify how you will pu…" at bounding box center [523, 121] width 489 height 52
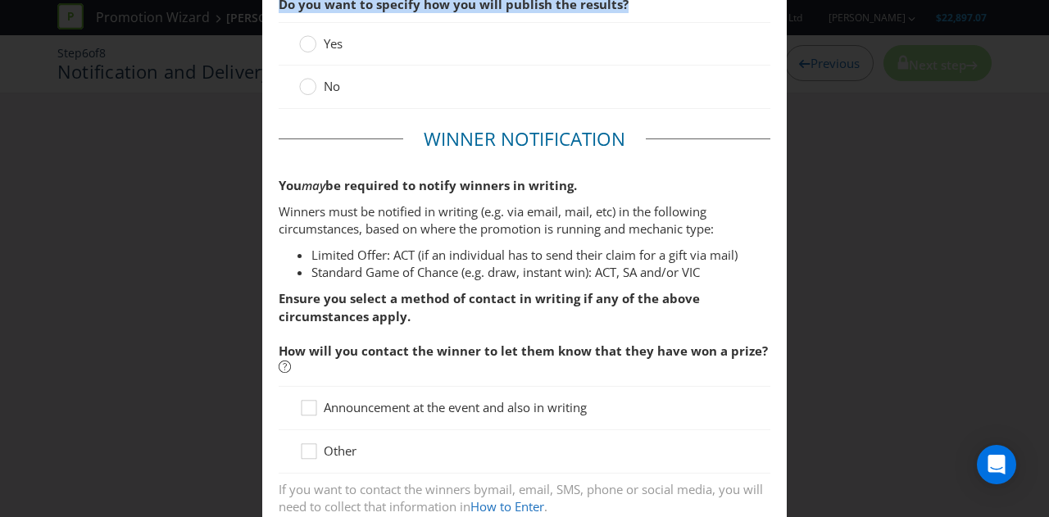
scroll to position [134, 0]
click at [334, 447] on span "Other" at bounding box center [340, 450] width 33 height 16
click at [0, 0] on input "Other" at bounding box center [0, 0] width 0 height 0
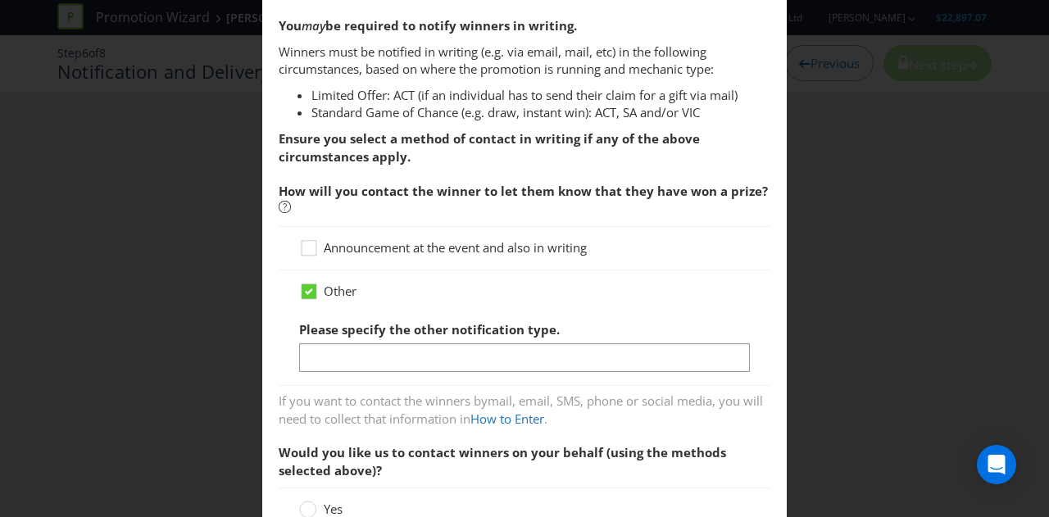
scroll to position [296, 0]
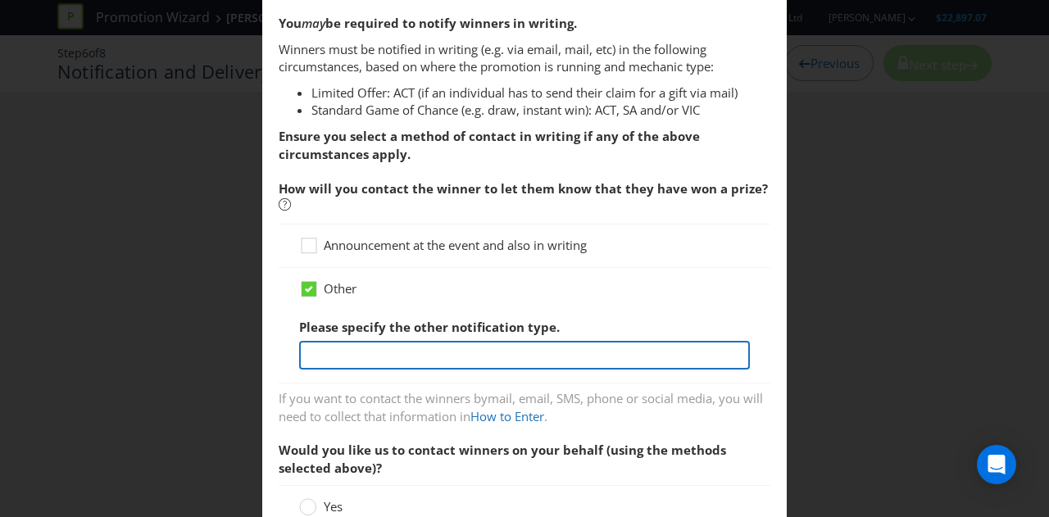
click at [369, 358] on input "text" at bounding box center [524, 355] width 451 height 29
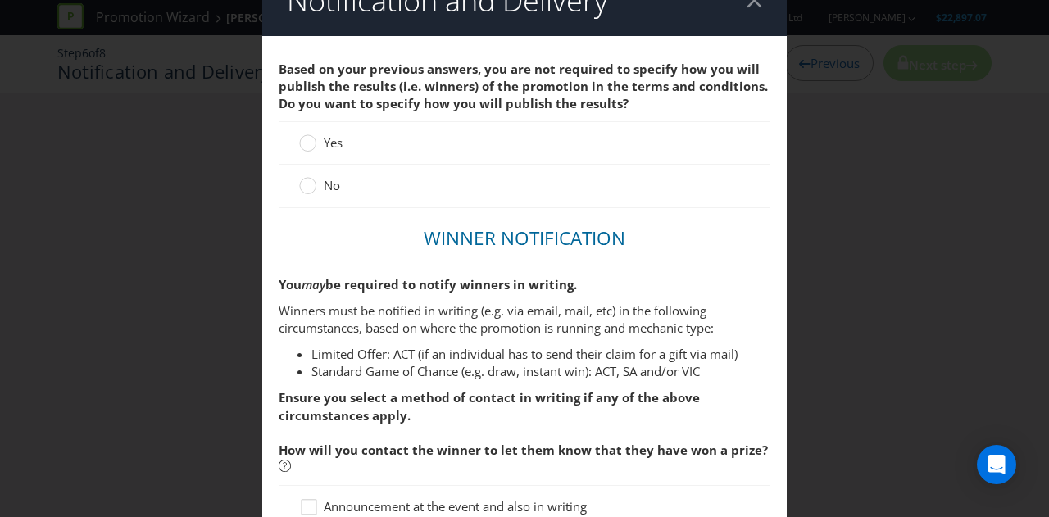
scroll to position [25, 0]
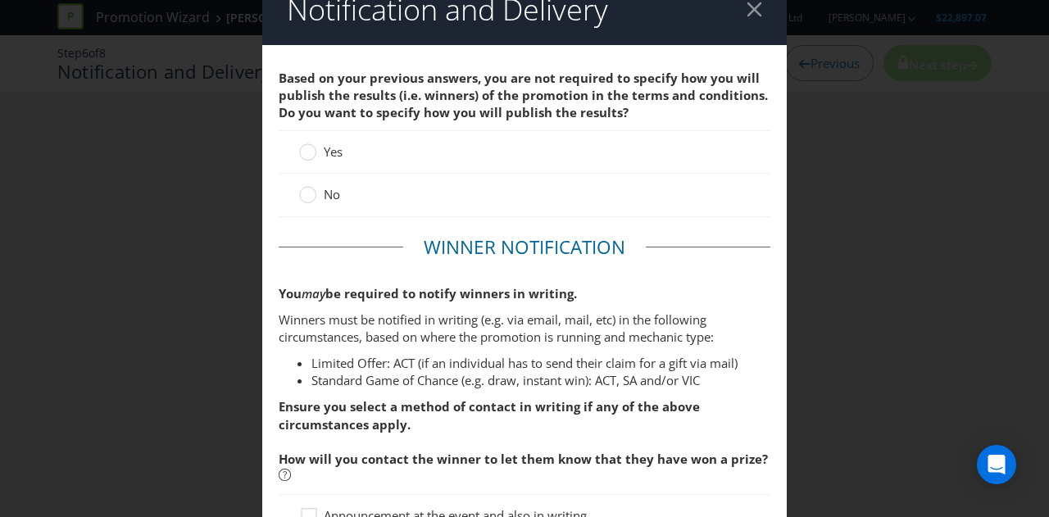
click at [324, 197] on span "No" at bounding box center [332, 194] width 16 height 16
click at [0, 0] on input "No" at bounding box center [0, 0] width 0 height 0
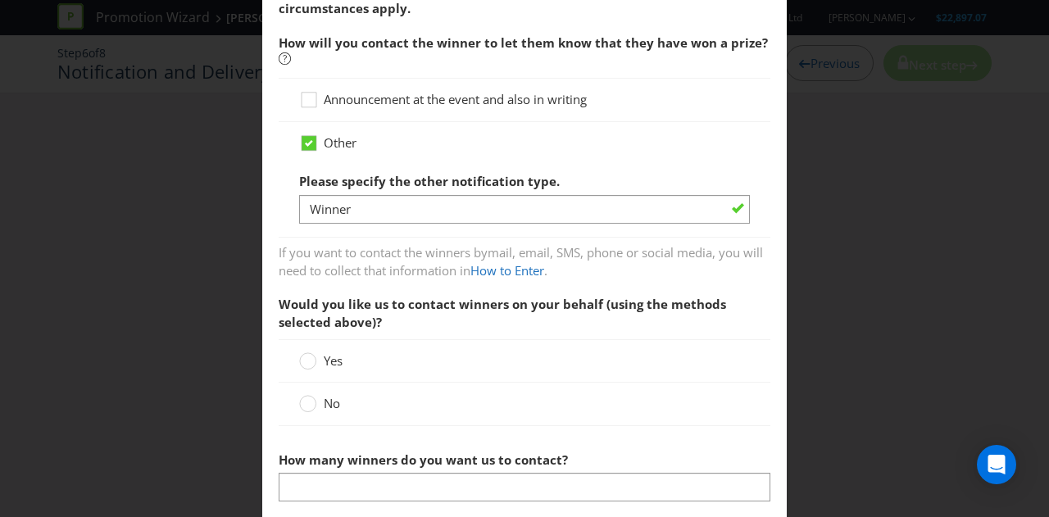
scroll to position [389, 0]
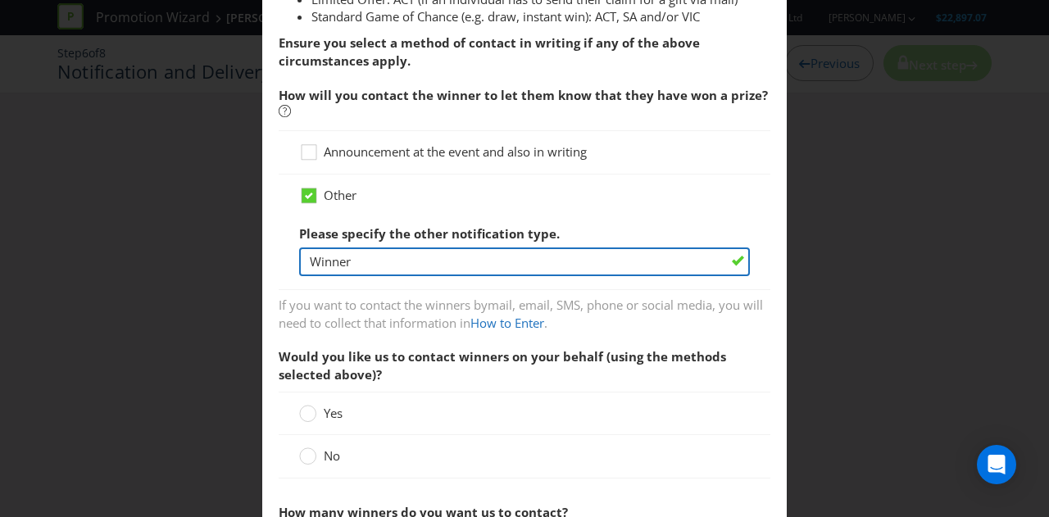
click at [391, 254] on input "Winner" at bounding box center [524, 262] width 451 height 29
click at [329, 265] on input "Winner" at bounding box center [524, 262] width 451 height 29
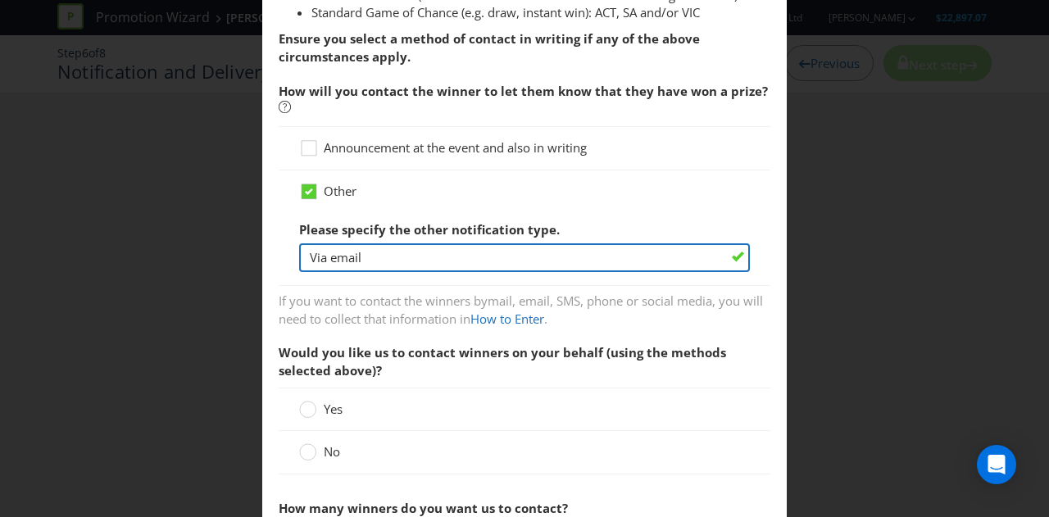
scroll to position [394, 0]
type input "Via email"
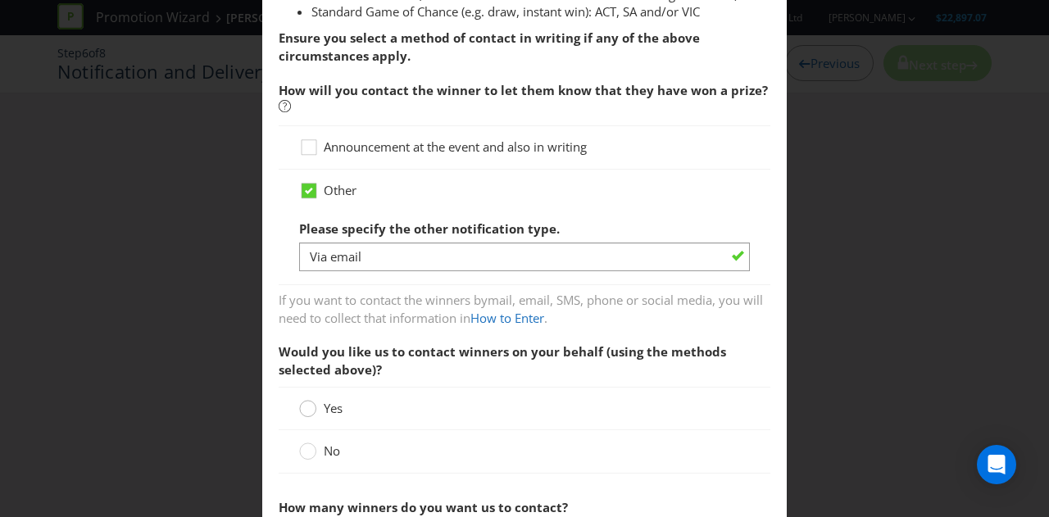
click at [308, 401] on div at bounding box center [308, 403] width 8 height 8
click at [0, 0] on input "Yes" at bounding box center [0, 0] width 0 height 0
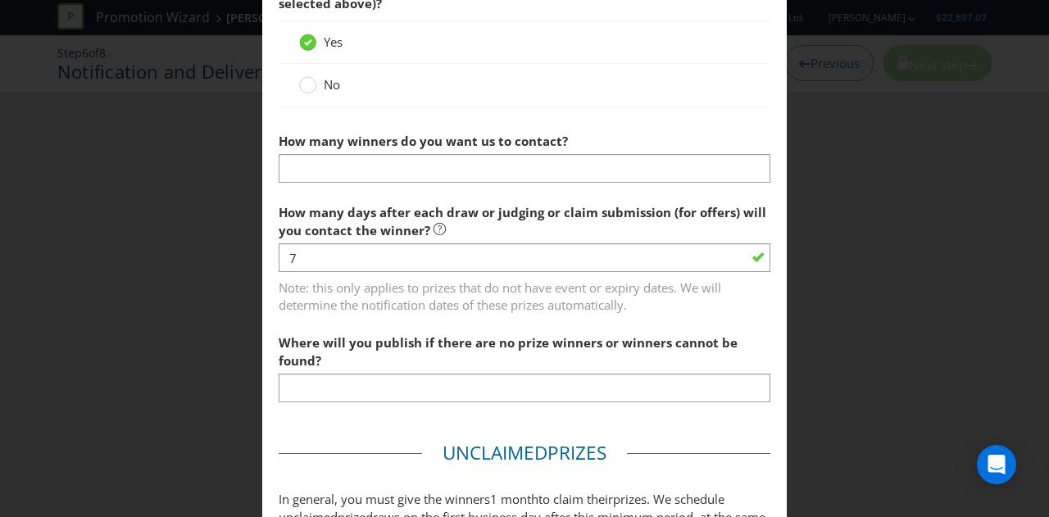
scroll to position [762, 0]
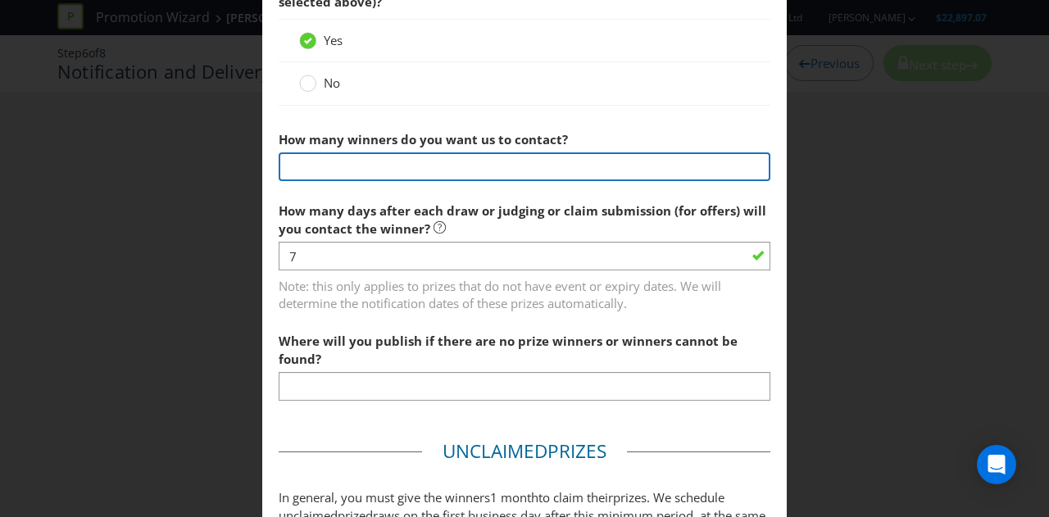
click at [407, 164] on input "text" at bounding box center [525, 166] width 492 height 29
type input "1"
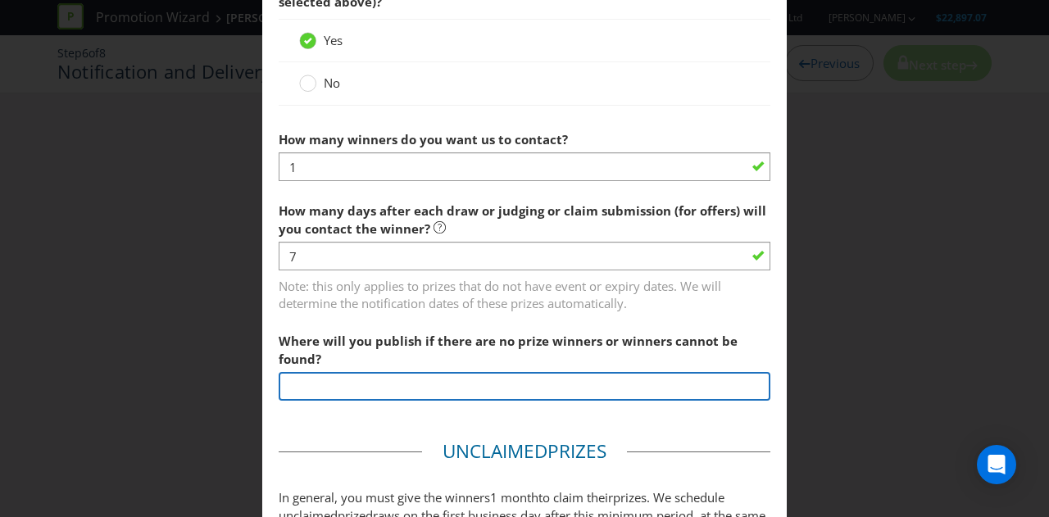
click at [378, 394] on input "text" at bounding box center [525, 386] width 492 height 29
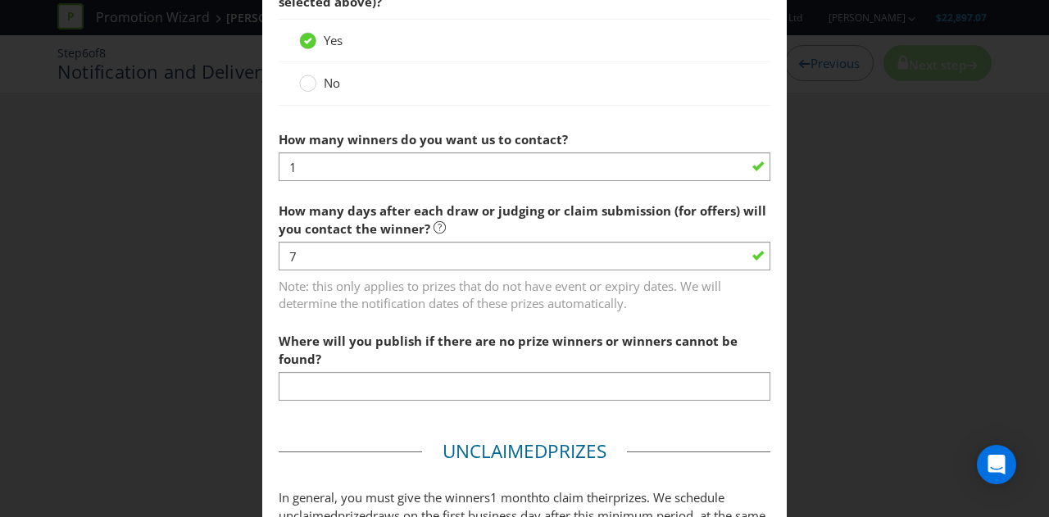
click at [411, 365] on label "Where will you publish if there are no prize winners or winners cannot be found?" at bounding box center [525, 346] width 492 height 43
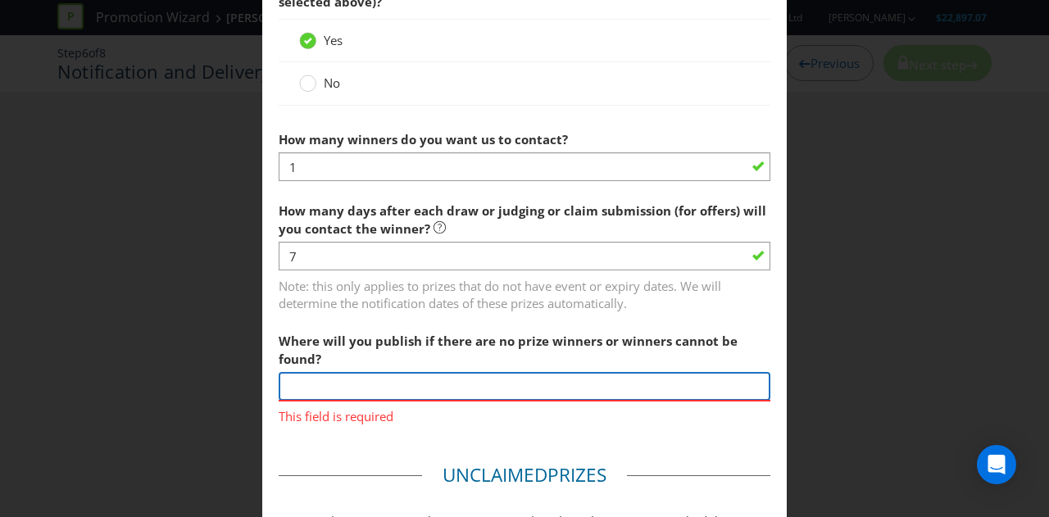
click at [347, 388] on input "text" at bounding box center [525, 386] width 492 height 29
paste input "If any winner chooses not to take their prize (or is unable to), or does not ta…"
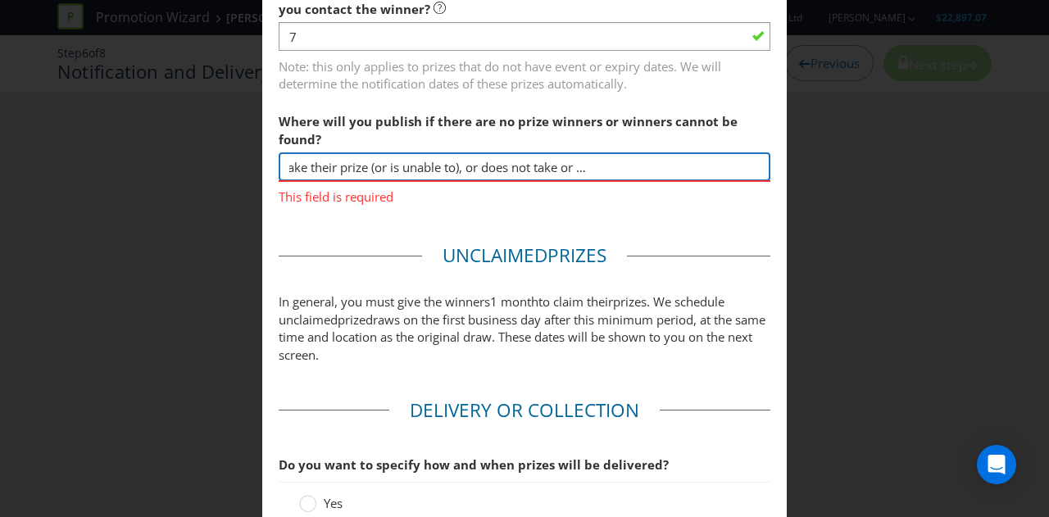
scroll to position [1017, 0]
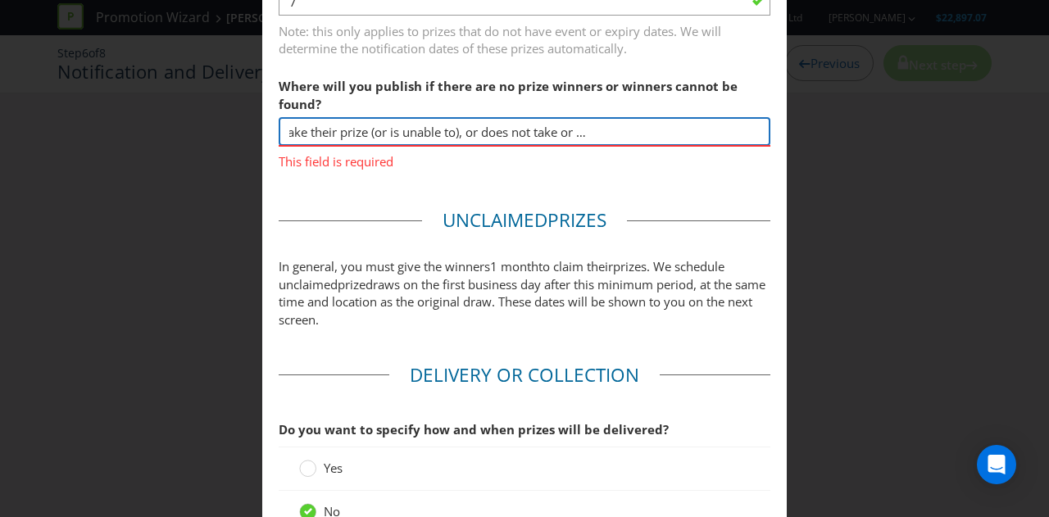
type input "If any winner chooses not to take their prize (or is unable to), or does not ta…"
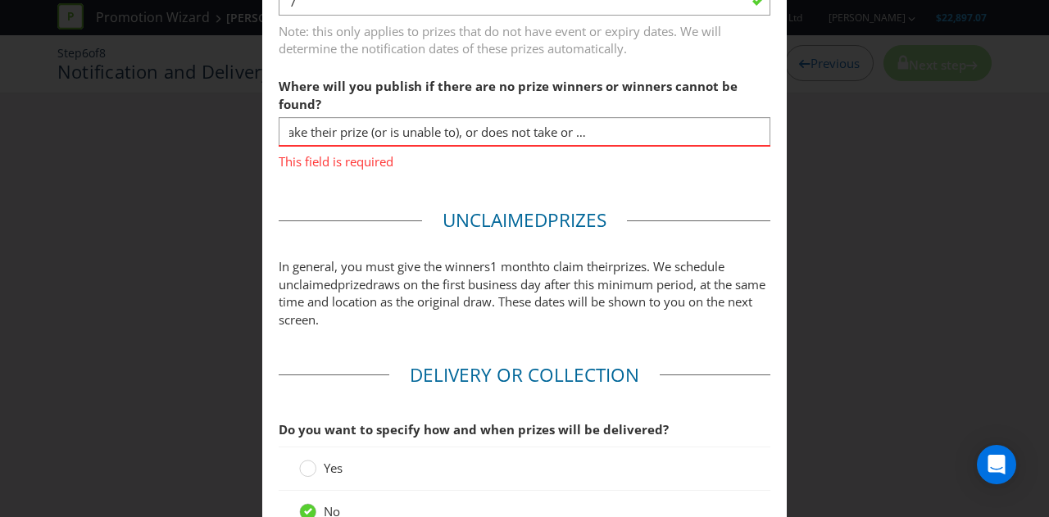
click at [416, 286] on p "In general, you must give the winners 1 month to claim their prize s. We schedu…" at bounding box center [525, 293] width 492 height 70
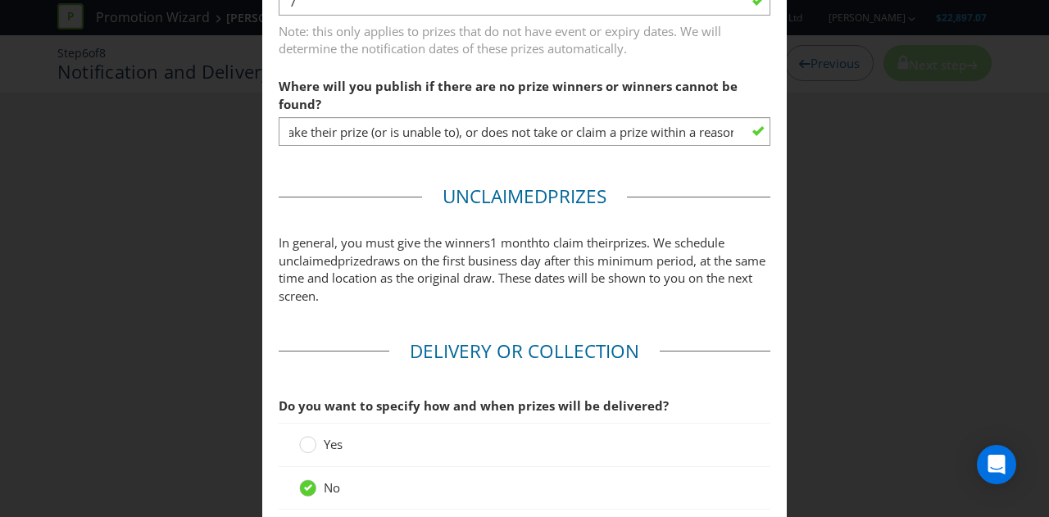
scroll to position [0, 0]
click at [416, 286] on p "In general, you must give the winners 1 month to claim their prize s. We schedu…" at bounding box center [525, 269] width 492 height 70
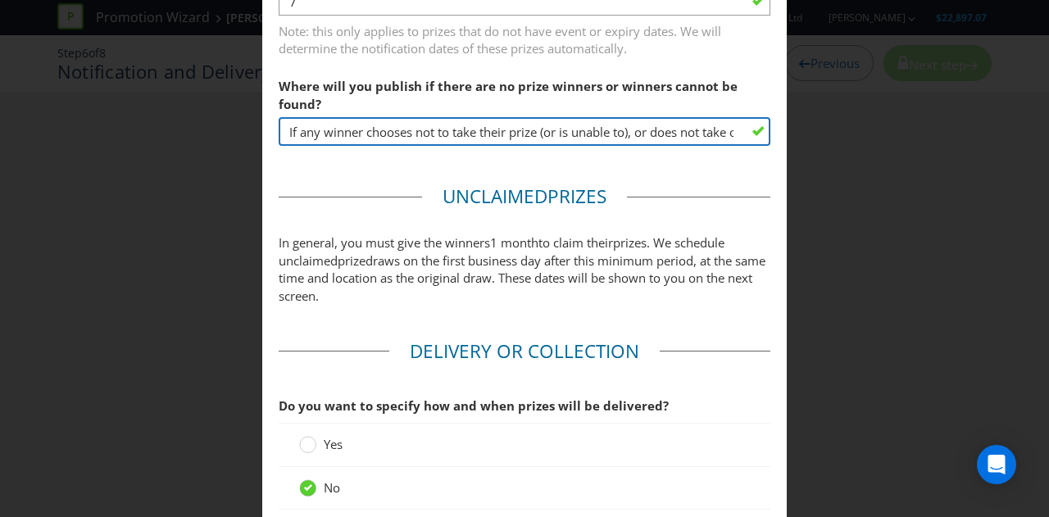
click at [472, 130] on input "If any winner chooses not to take their prize (or is unable to), or does not ta…" at bounding box center [525, 131] width 492 height 29
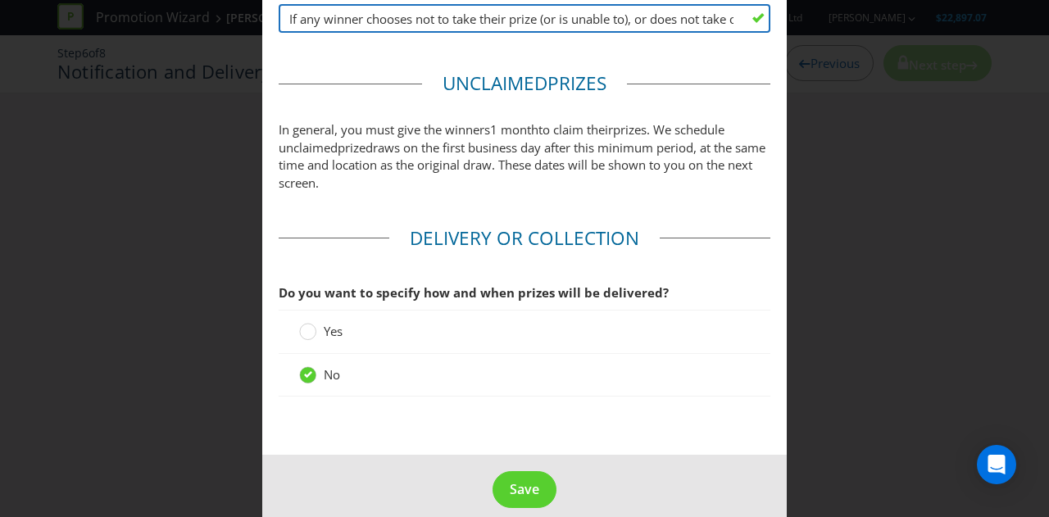
scroll to position [1147, 0]
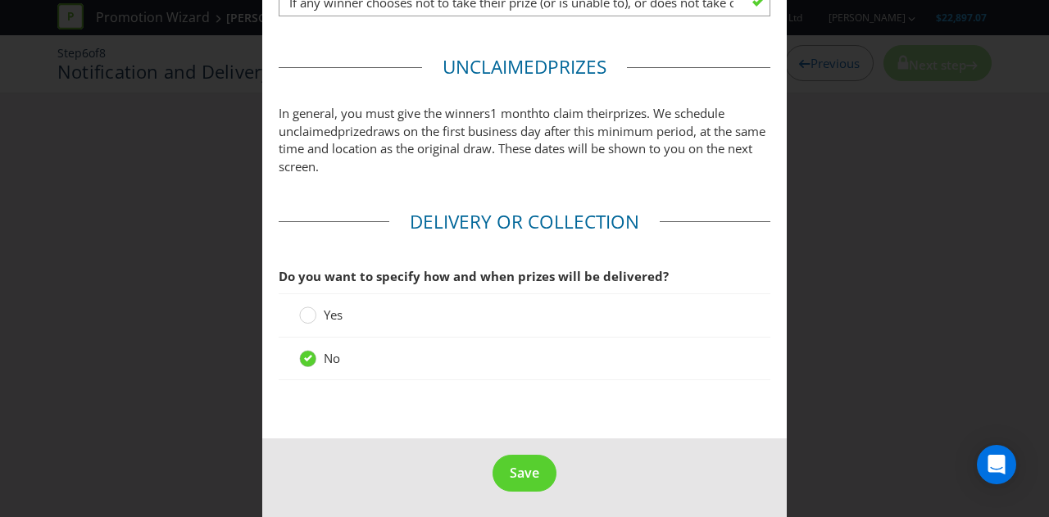
click at [515, 273] on span "Do you want to specify how and when prizes will be delivered?" at bounding box center [474, 276] width 390 height 16
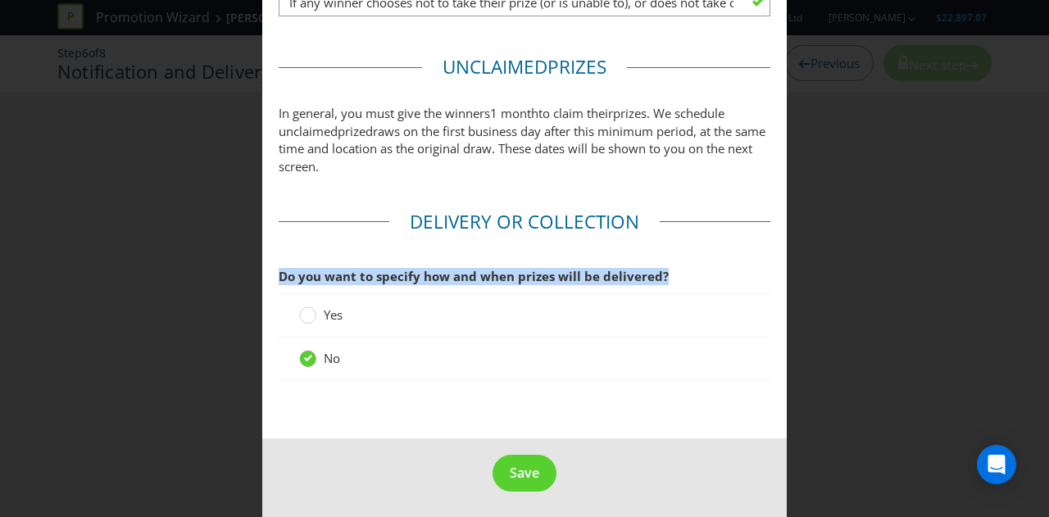
click at [515, 273] on span "Do you want to specify how and when prizes will be delivered?" at bounding box center [474, 276] width 390 height 16
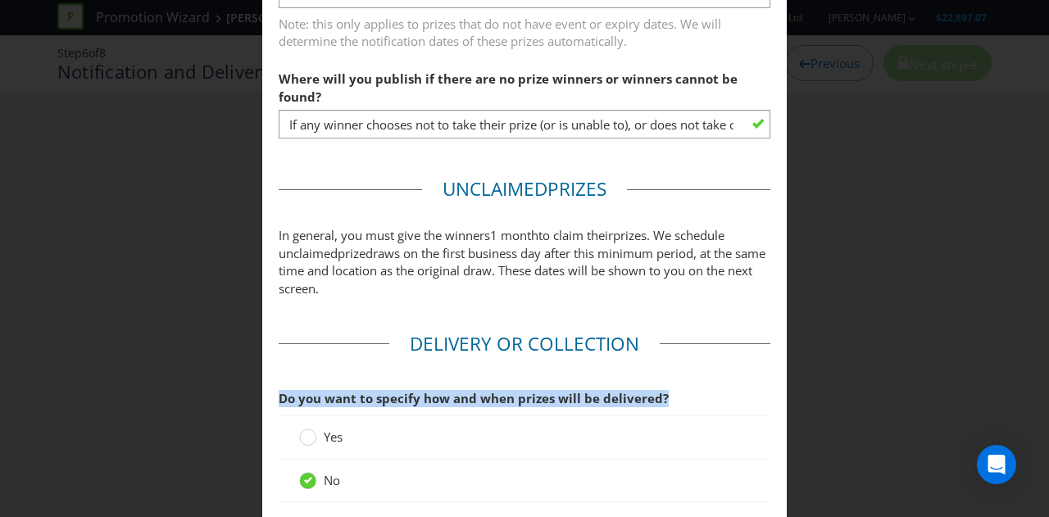
scroll to position [1021, 0]
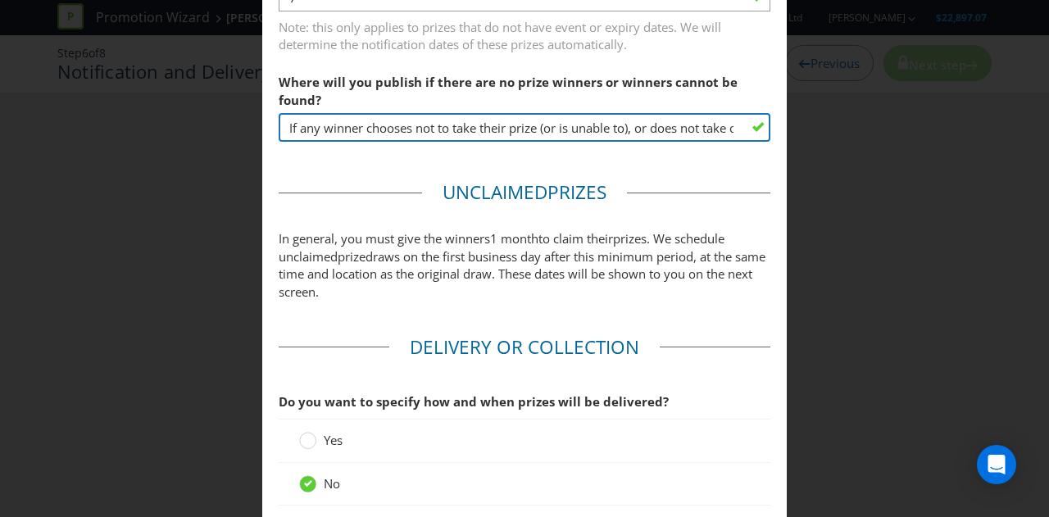
click at [356, 114] on input "If any winner chooses not to take their prize (or is unable to), or does not ta…" at bounding box center [525, 127] width 492 height 29
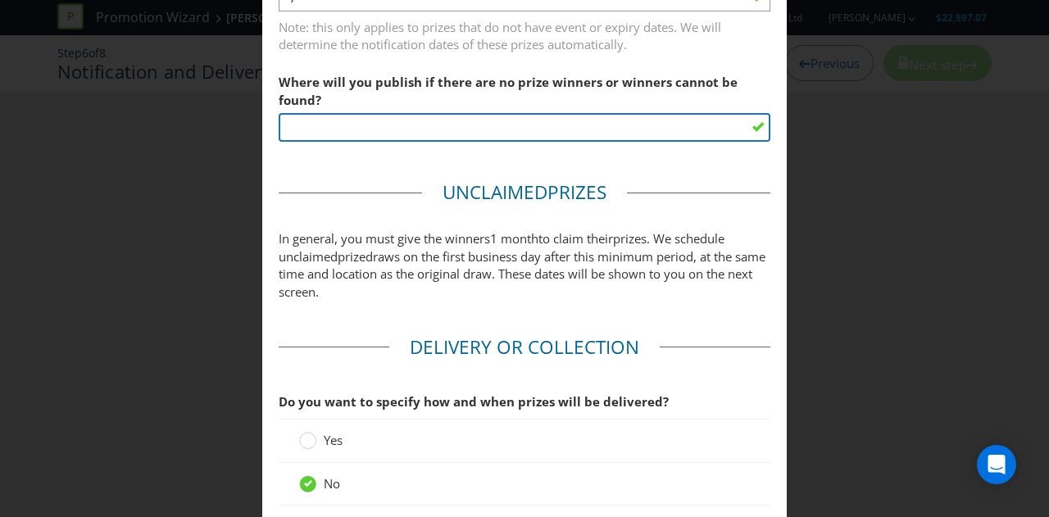
scroll to position [1147, 0]
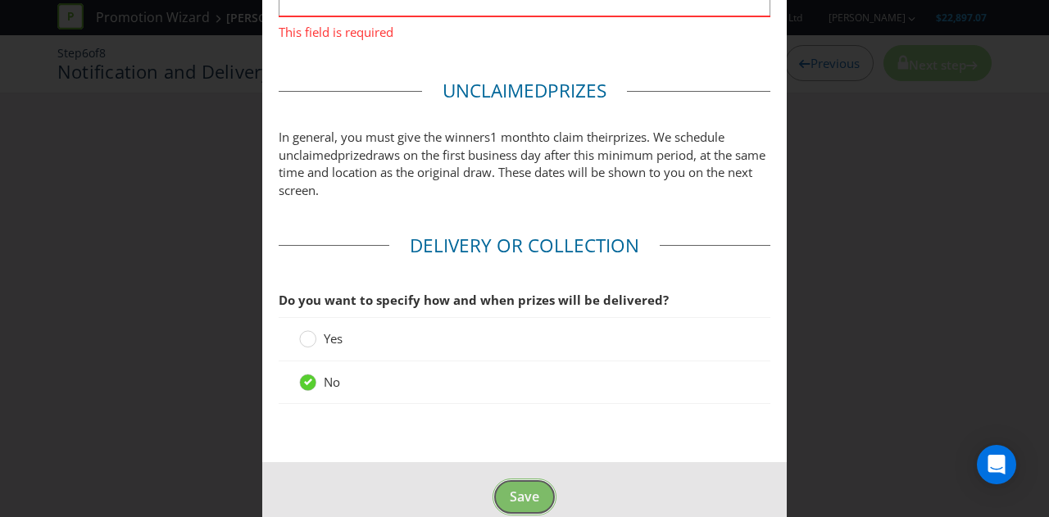
click at [516, 462] on footer "Save" at bounding box center [524, 503] width 525 height 83
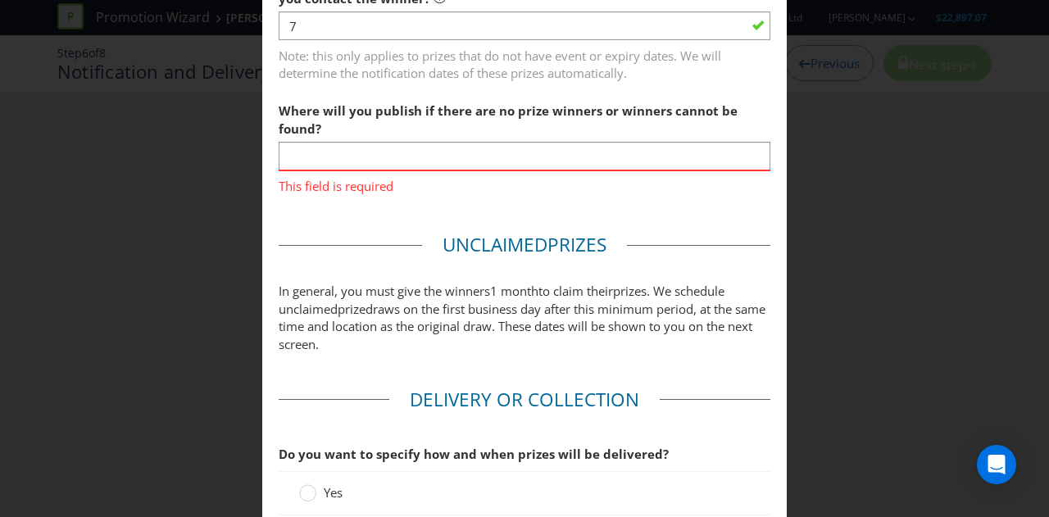
scroll to position [991, 0]
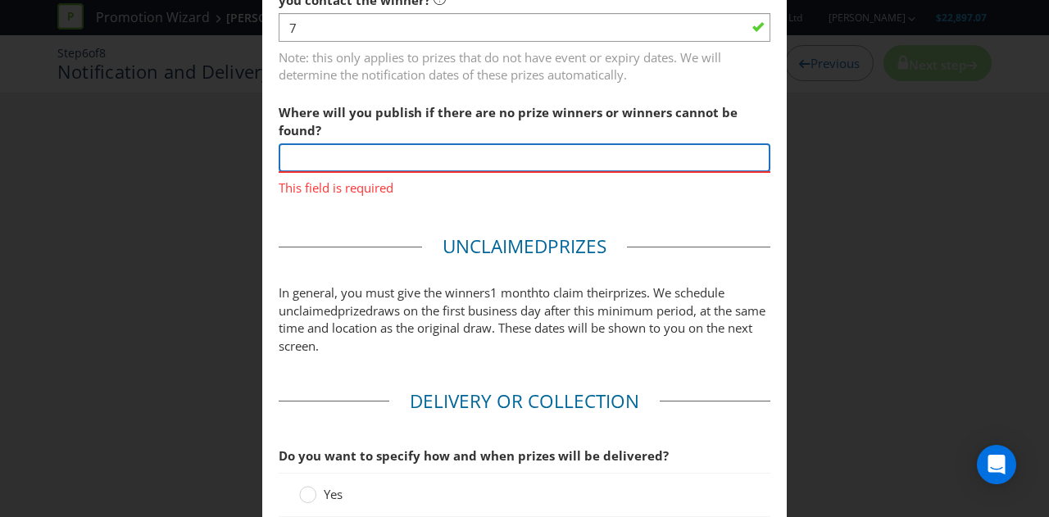
click at [426, 150] on input "text" at bounding box center [525, 157] width 492 height 29
click at [450, 149] on input "Terms and Conditions on Lancome Ebtq" at bounding box center [525, 157] width 492 height 29
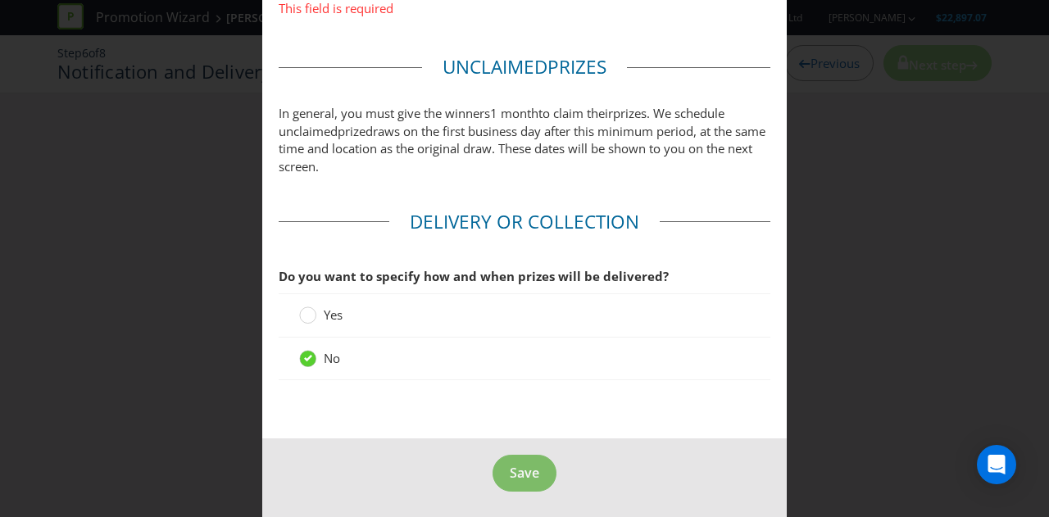
type input "Terms and Conditions on [PERSON_NAME] Posay Ebtq"
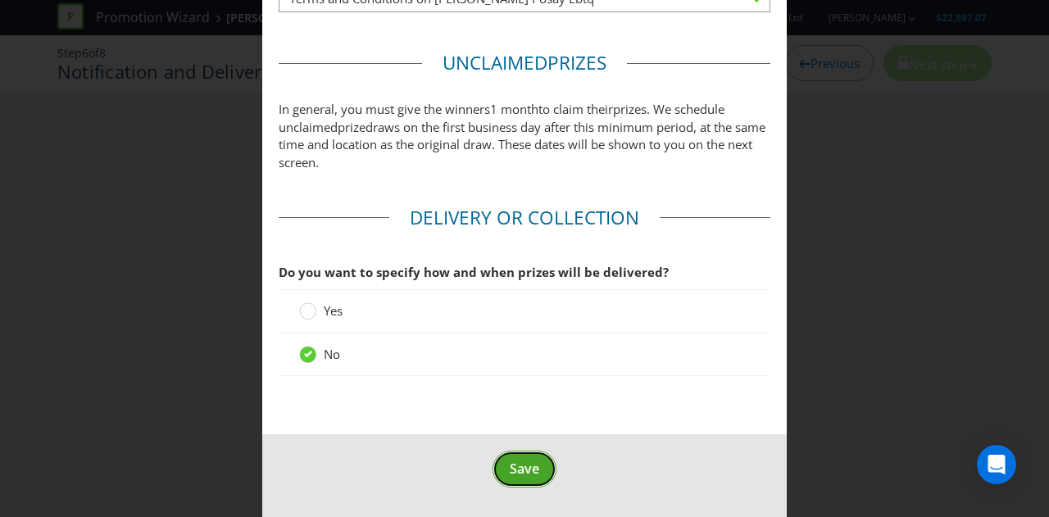
click at [516, 473] on span "Save" at bounding box center [525, 469] width 30 height 18
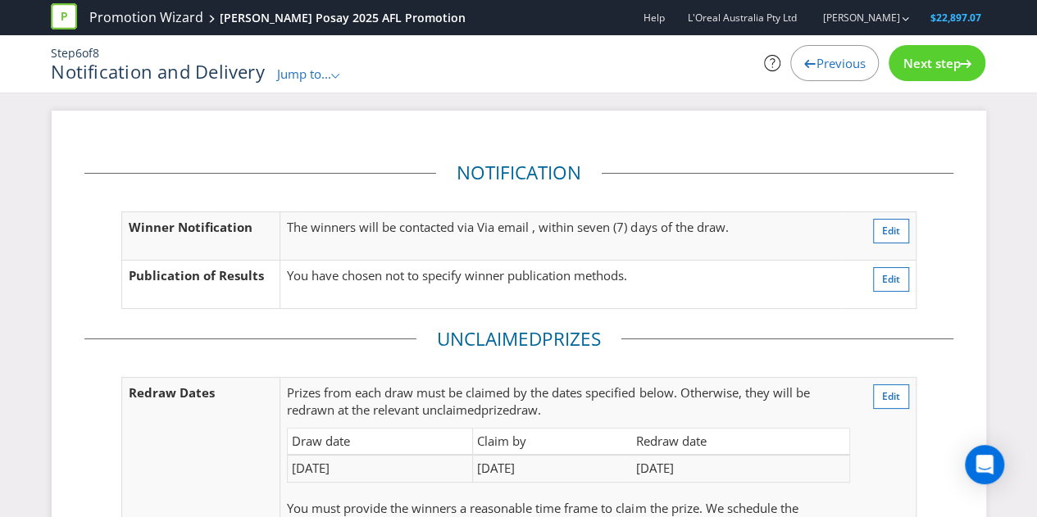
scroll to position [246, 0]
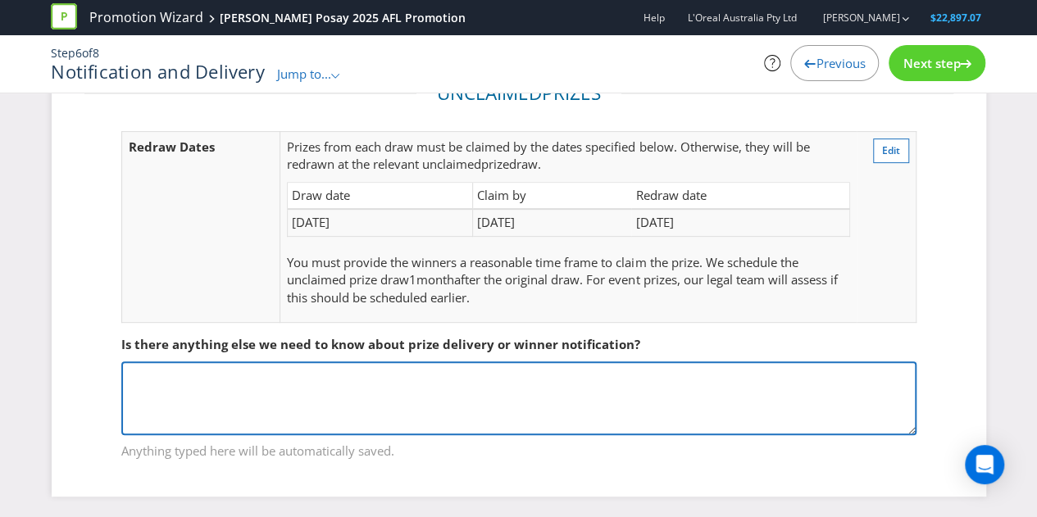
click at [431, 380] on textarea at bounding box center [518, 398] width 795 height 74
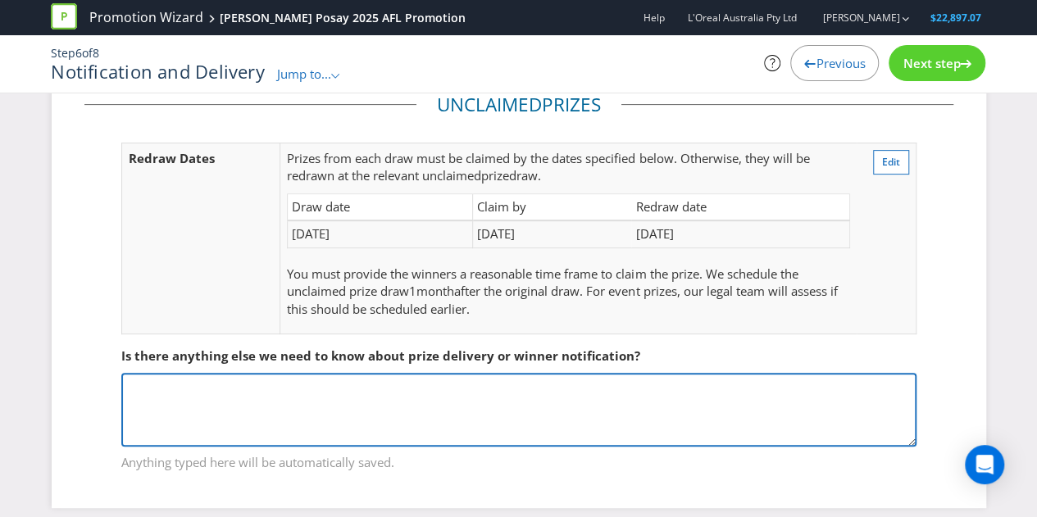
scroll to position [233, 0]
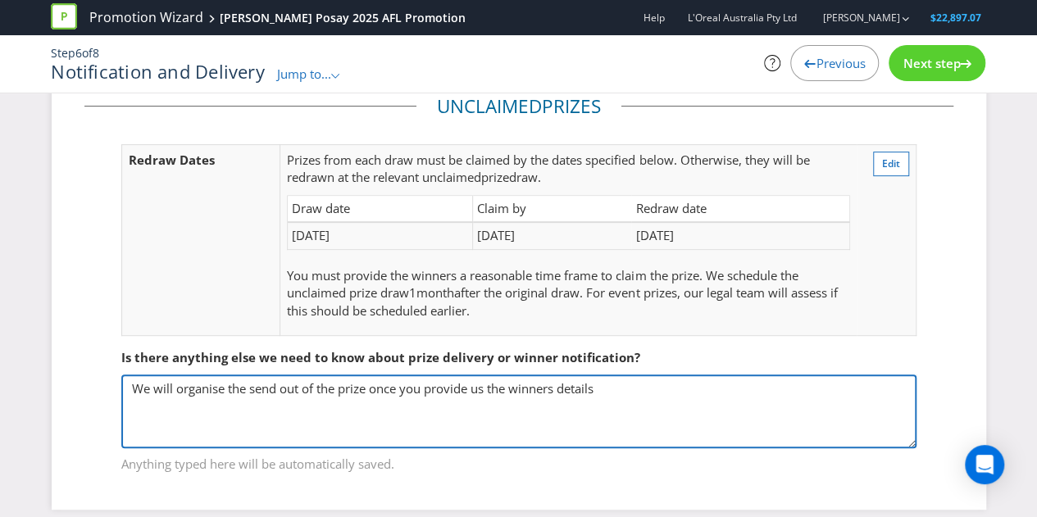
type textarea "We will organise the send out of the prize once you provide us the winners deta…"
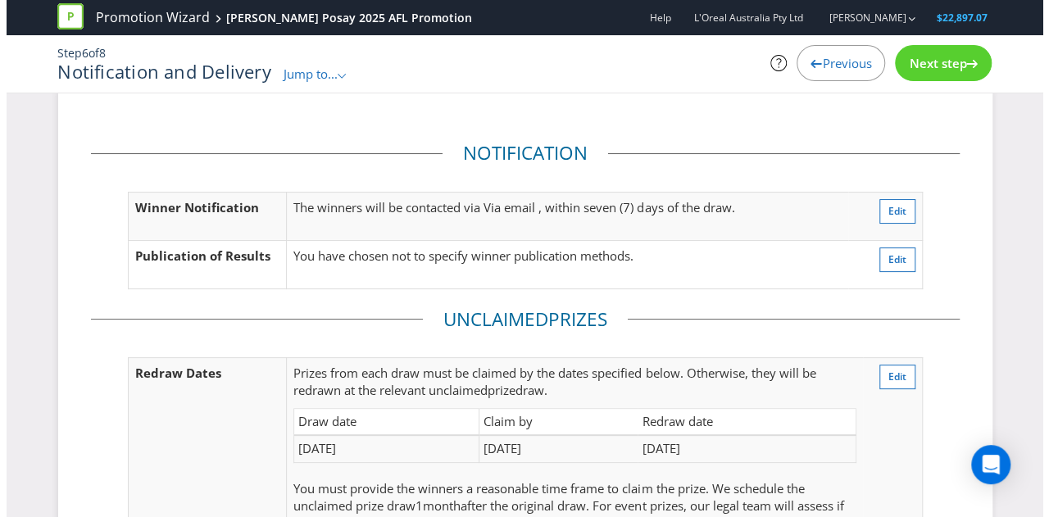
scroll to position [0, 0]
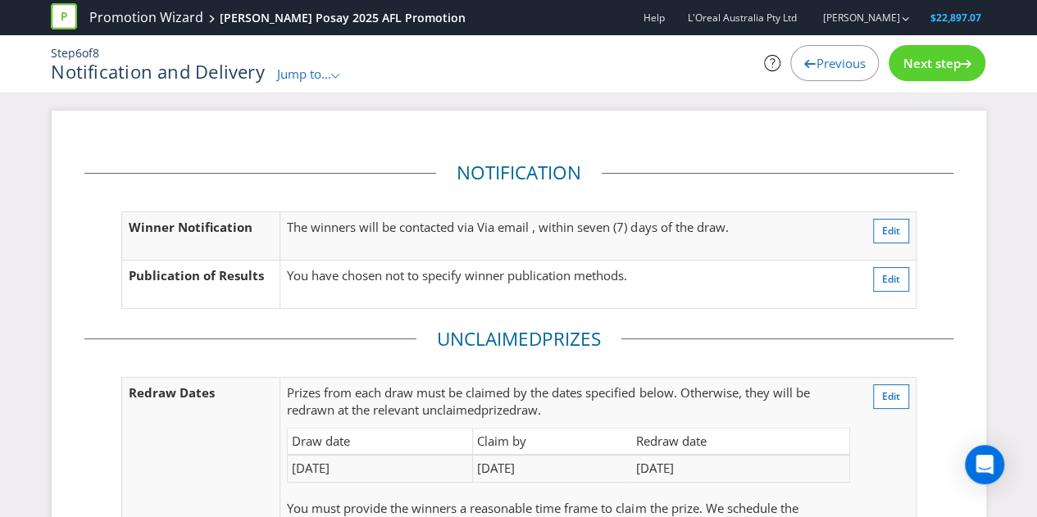
click at [963, 65] on icon at bounding box center [965, 64] width 11 height 8
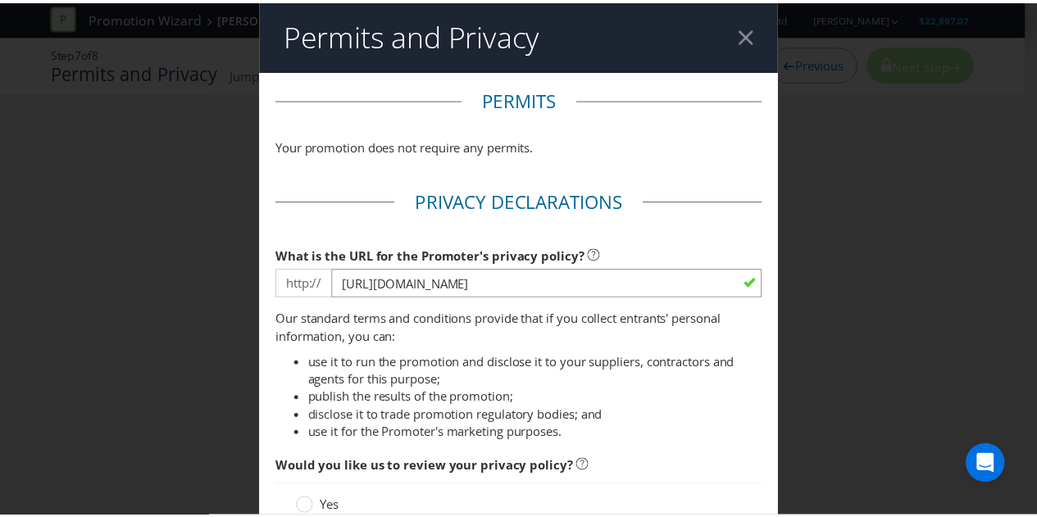
scroll to position [193, 0]
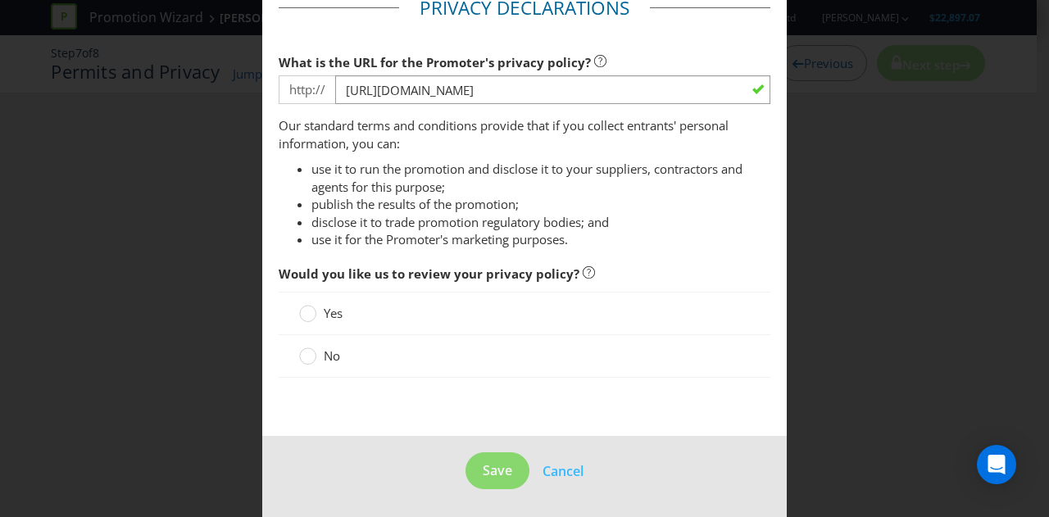
click at [324, 348] on span "No" at bounding box center [332, 355] width 16 height 16
click at [0, 0] on input "No" at bounding box center [0, 0] width 0 height 0
click at [483, 471] on span "Save" at bounding box center [498, 470] width 30 height 18
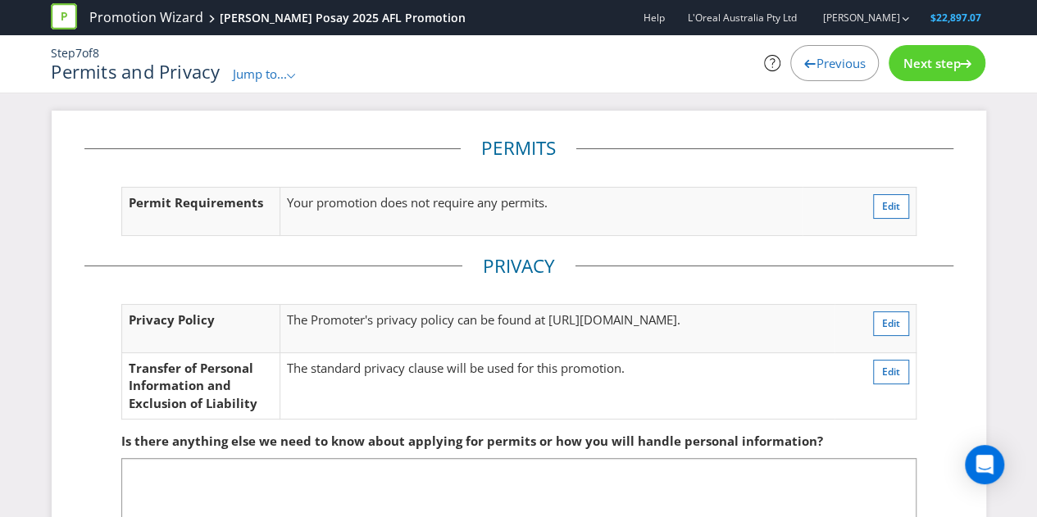
scroll to position [98, 0]
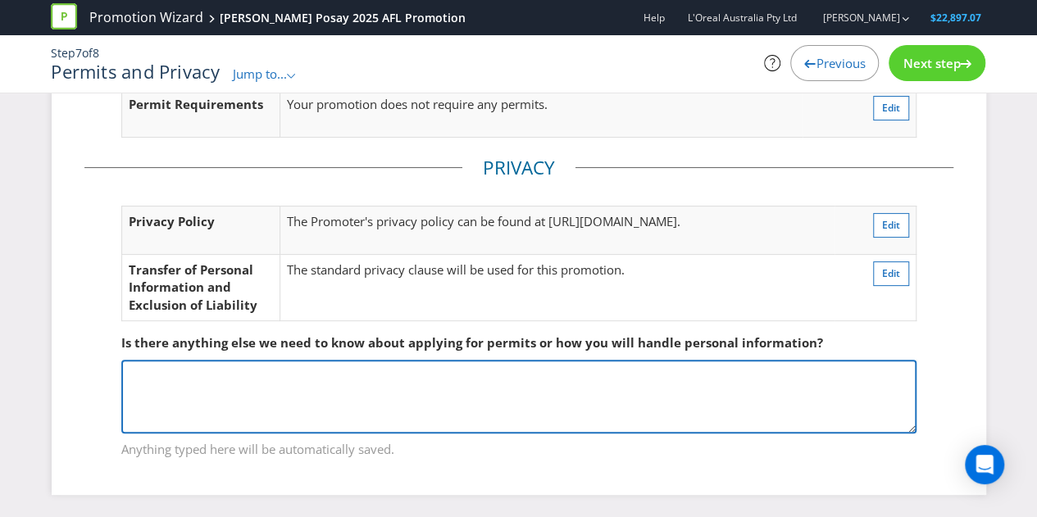
click at [623, 390] on textarea at bounding box center [518, 397] width 795 height 74
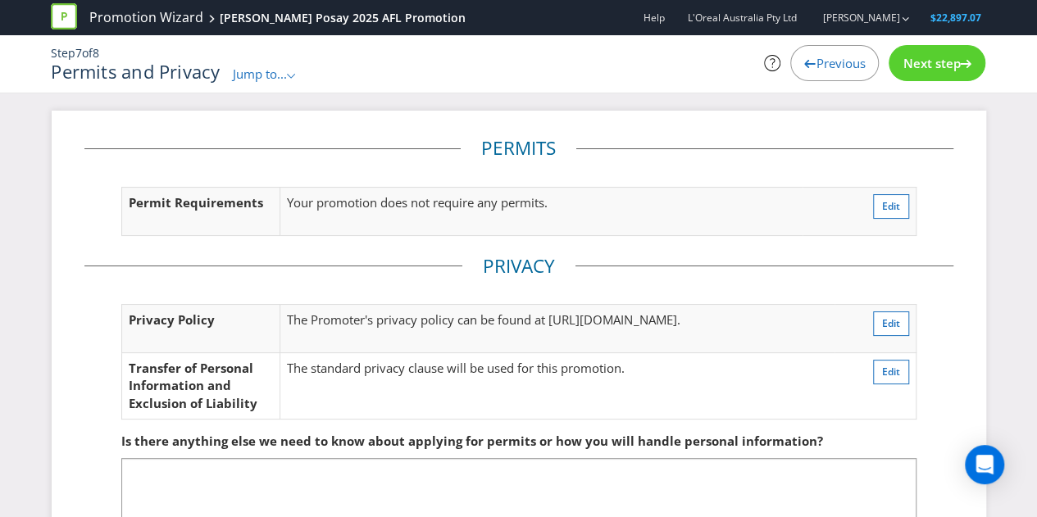
click at [961, 68] on div "Next step" at bounding box center [936, 63] width 97 height 36
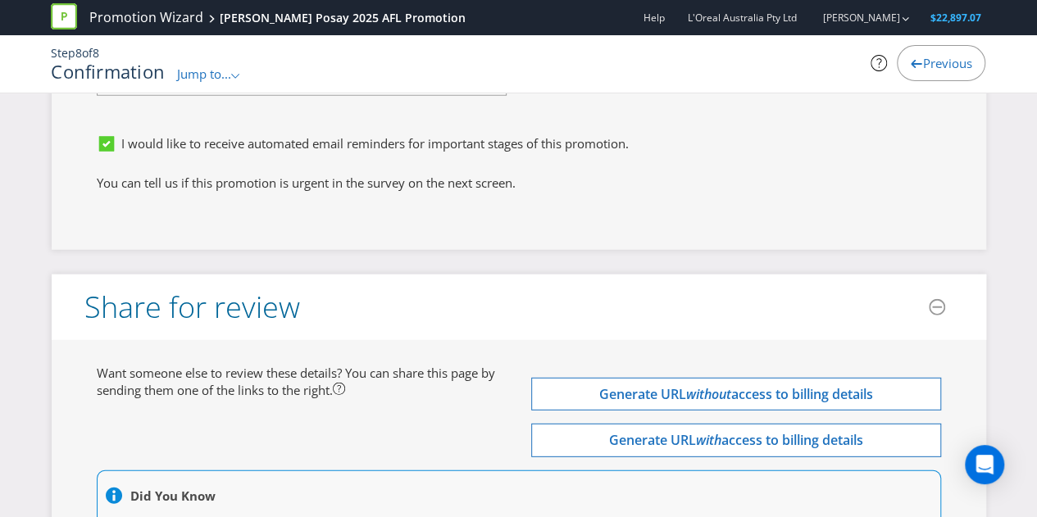
scroll to position [5388, 0]
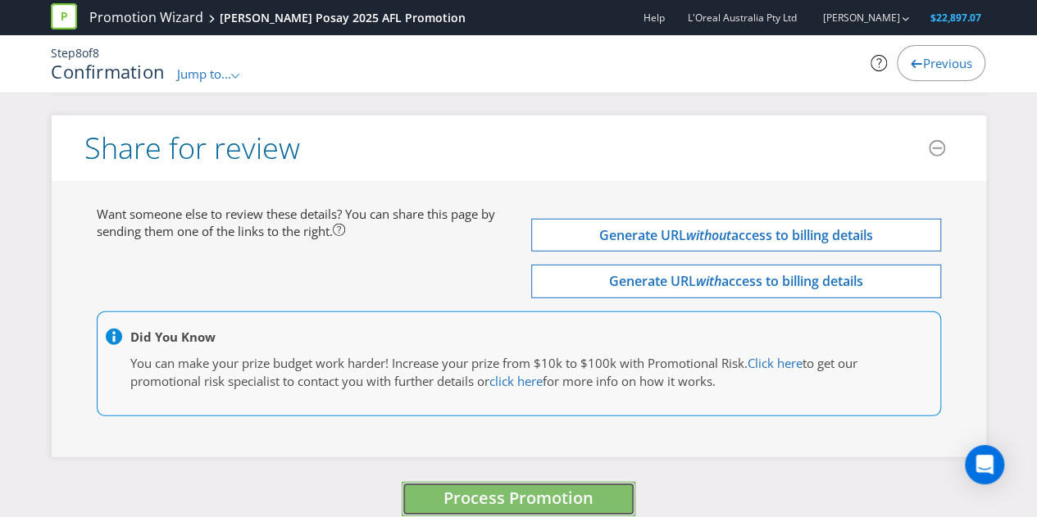
click at [420, 482] on button "Process Promotion" at bounding box center [519, 499] width 234 height 35
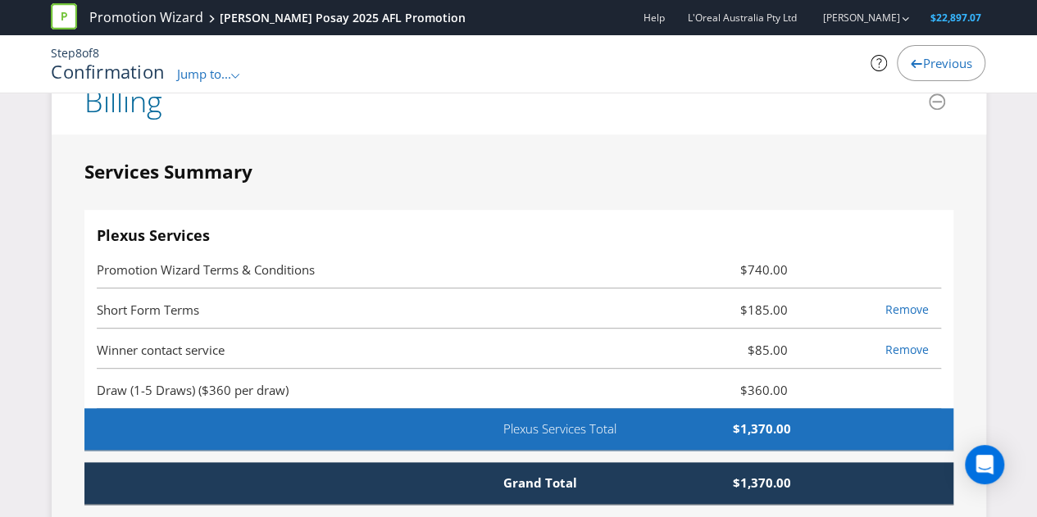
scroll to position [3904, 0]
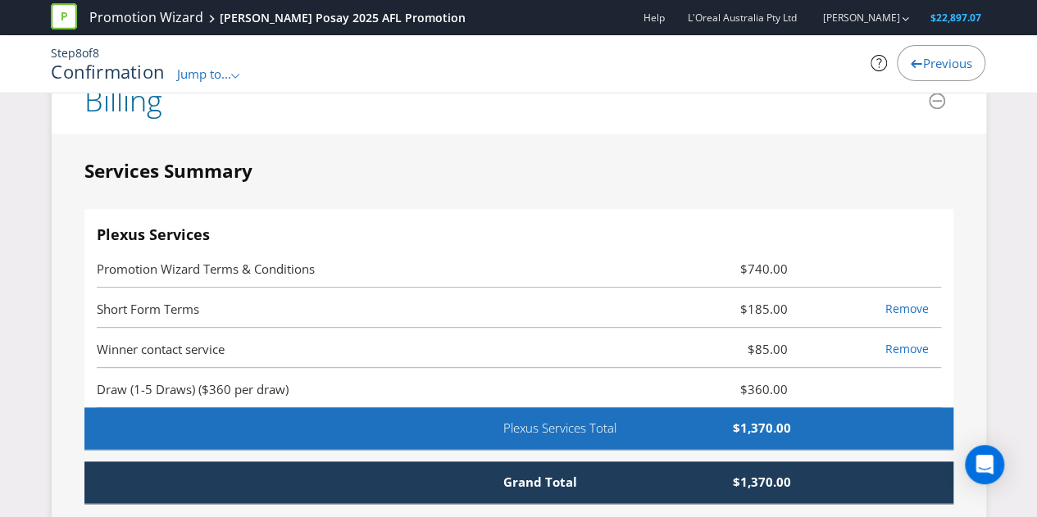
click at [808, 420] on div "Plexus Services Total $1,370.00" at bounding box center [553, 428] width 774 height 17
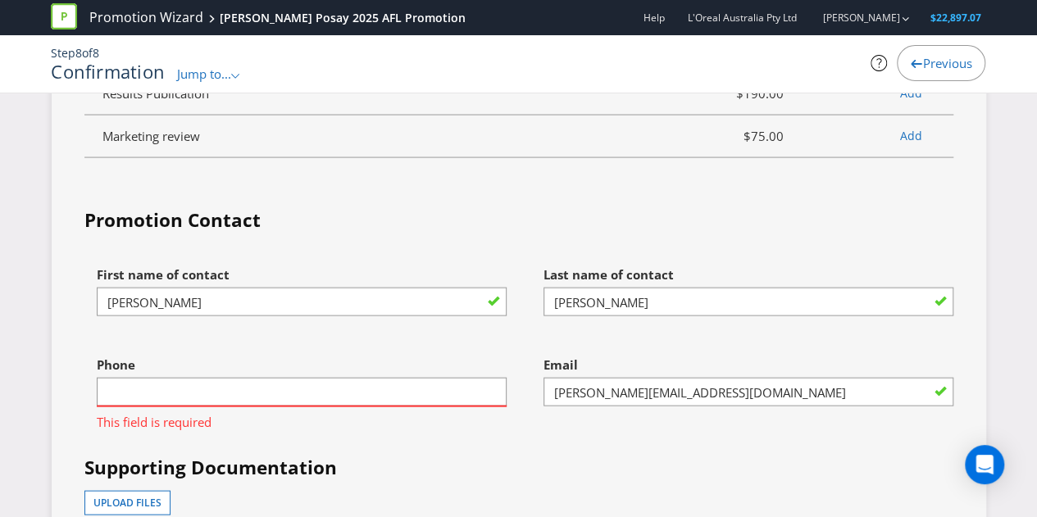
scroll to position [4644, 0]
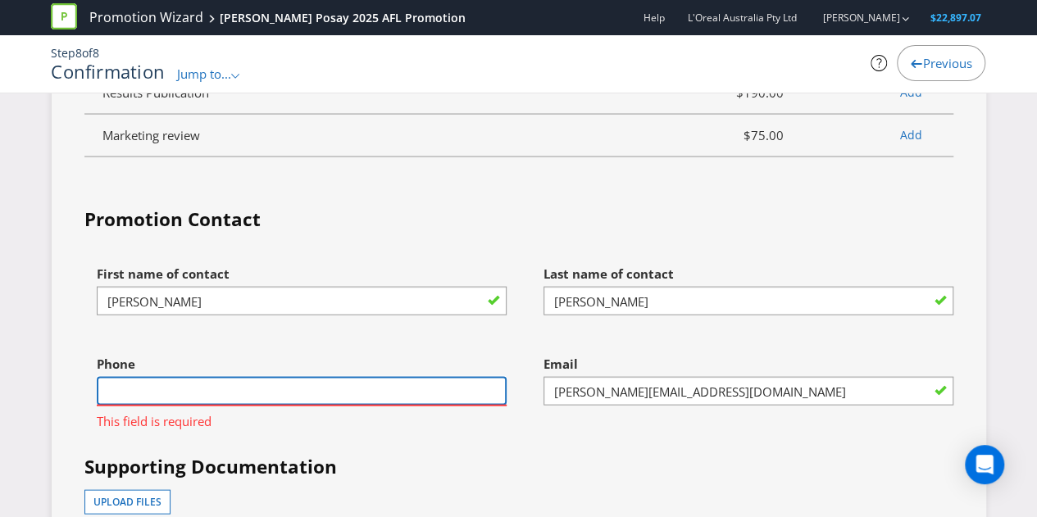
click at [338, 376] on input "text" at bounding box center [302, 390] width 410 height 29
type input "-"
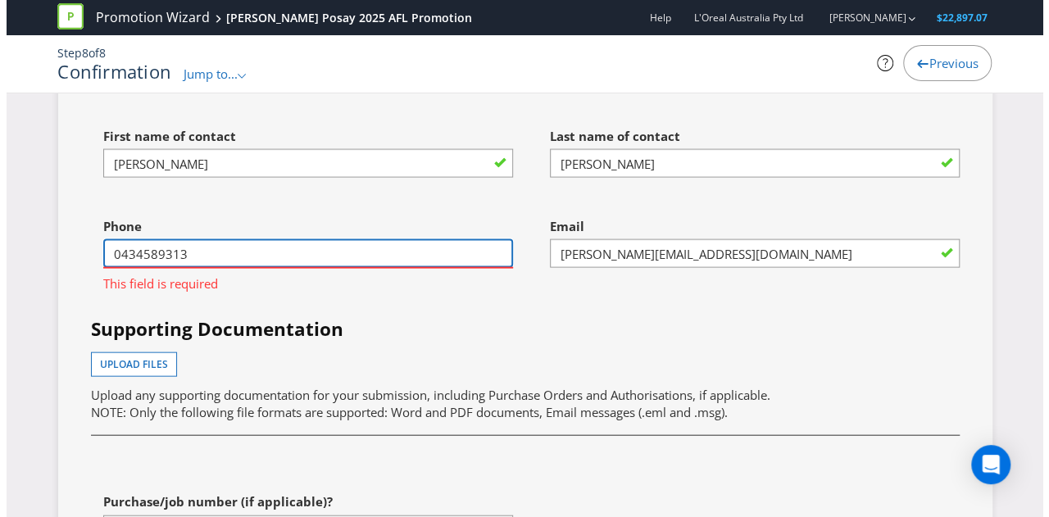
scroll to position [5388, 0]
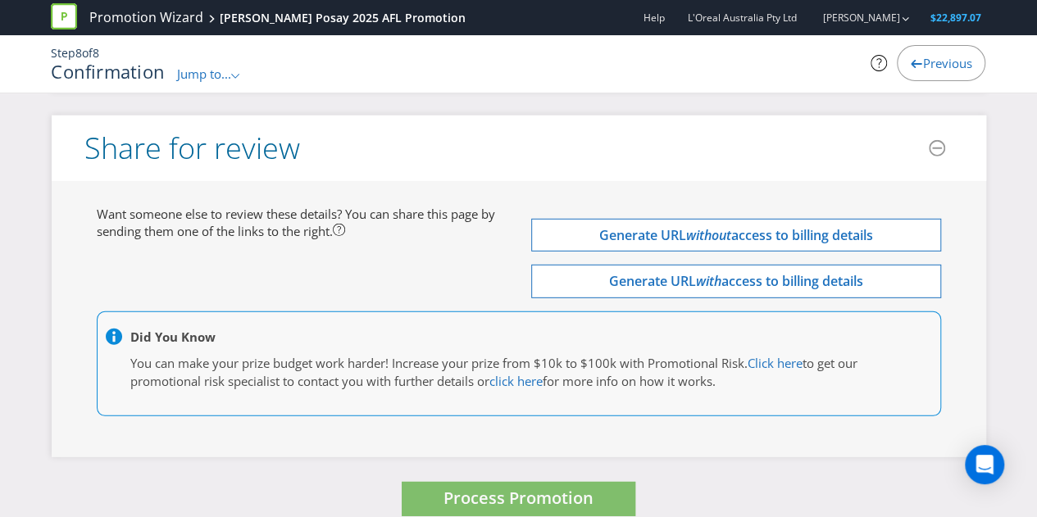
type input "0434589313"
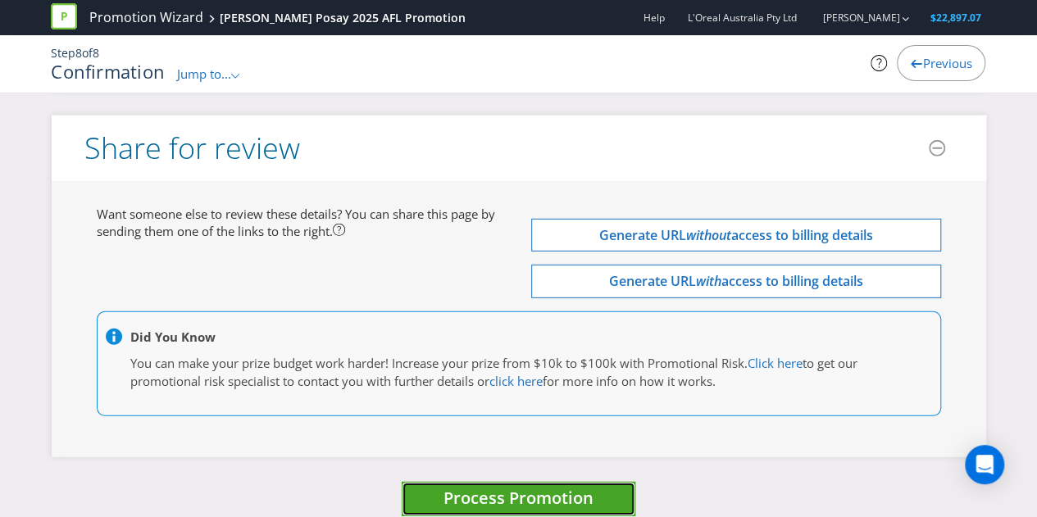
click at [486, 488] on button "Process Promotion" at bounding box center [519, 499] width 234 height 35
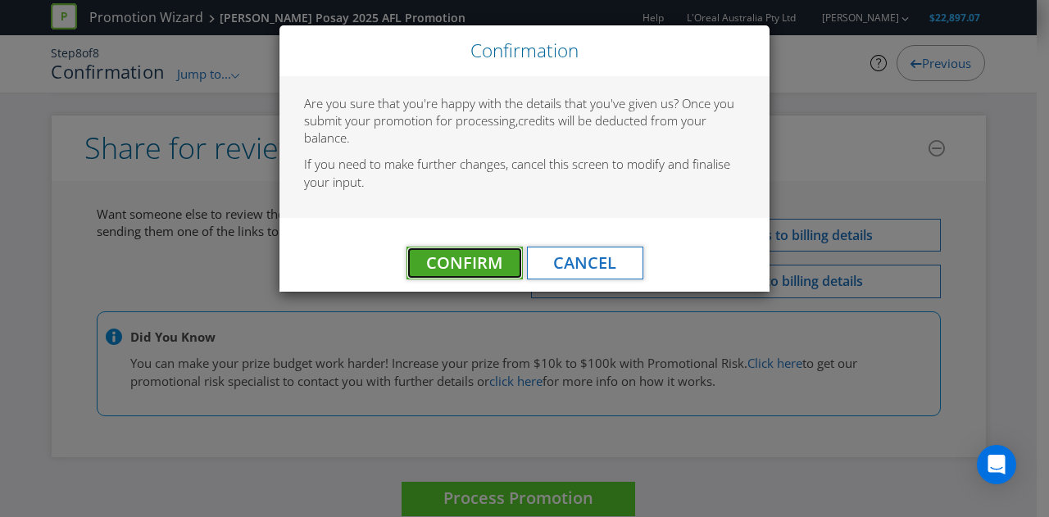
click at [479, 265] on span "Confirm" at bounding box center [464, 263] width 76 height 22
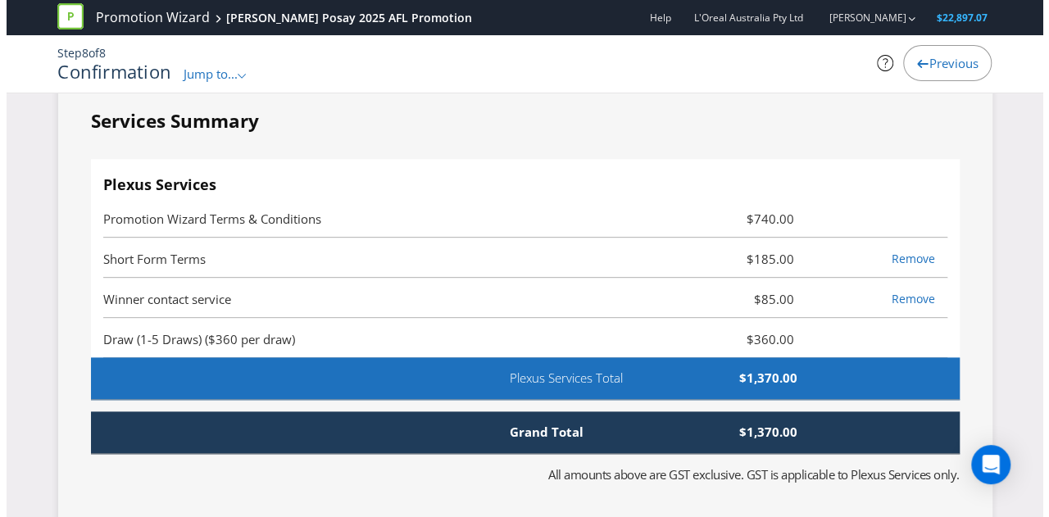
scroll to position [0, 0]
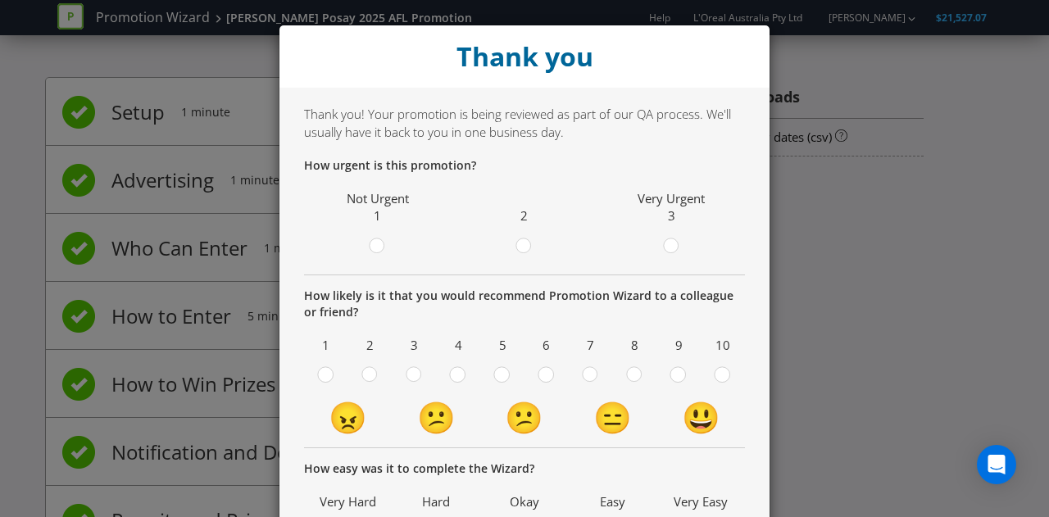
click at [777, 293] on div "Thank you Thank you! Your promotion is being reviewed as part of our QA process…" at bounding box center [524, 258] width 1049 height 517
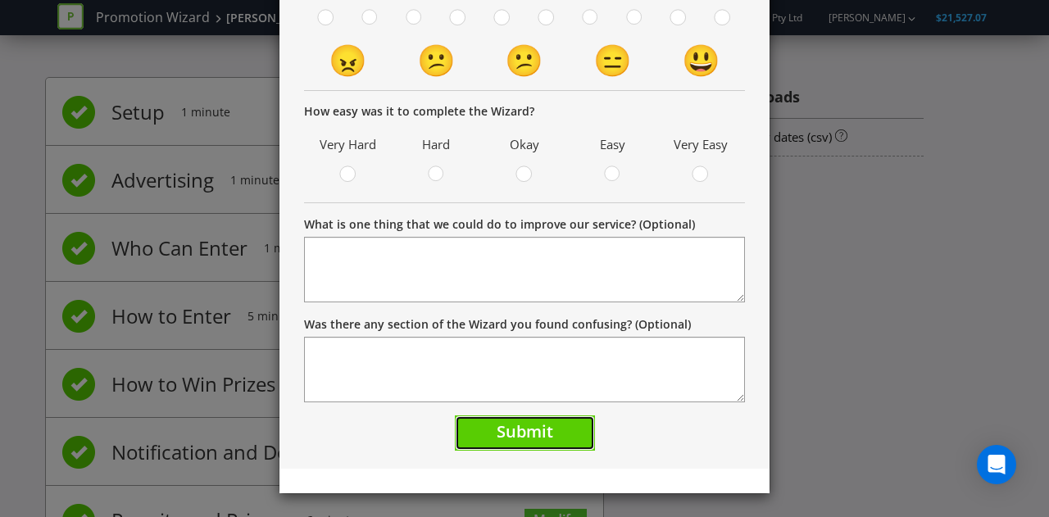
click at [525, 437] on span "Submit" at bounding box center [525, 431] width 57 height 22
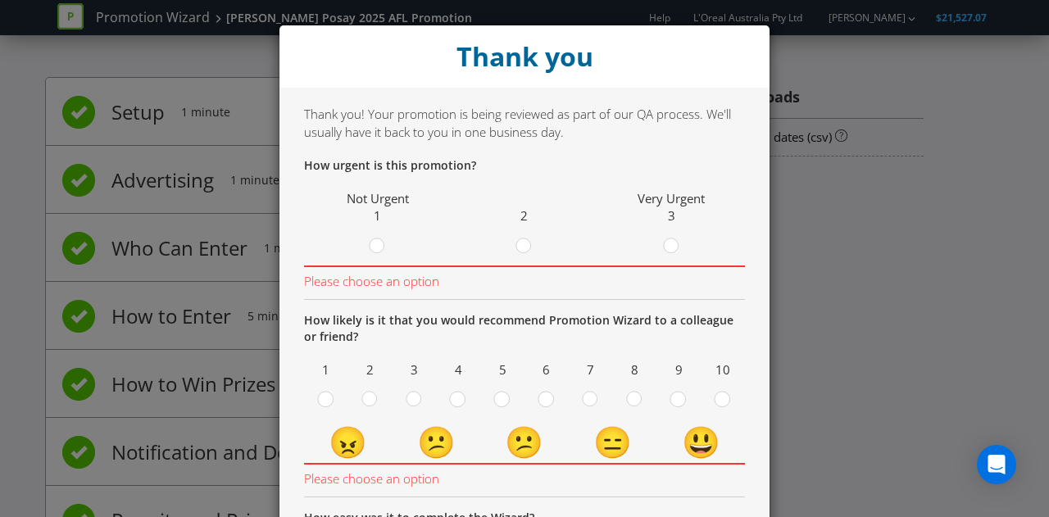
click at [867, 196] on div "Thank you Thank you! Your promotion is being reviewed as part of our QA process…" at bounding box center [524, 258] width 1049 height 517
click at [663, 247] on circle at bounding box center [670, 245] width 15 height 15
click at [0, 0] on input "radio" at bounding box center [0, 0] width 0 height 0
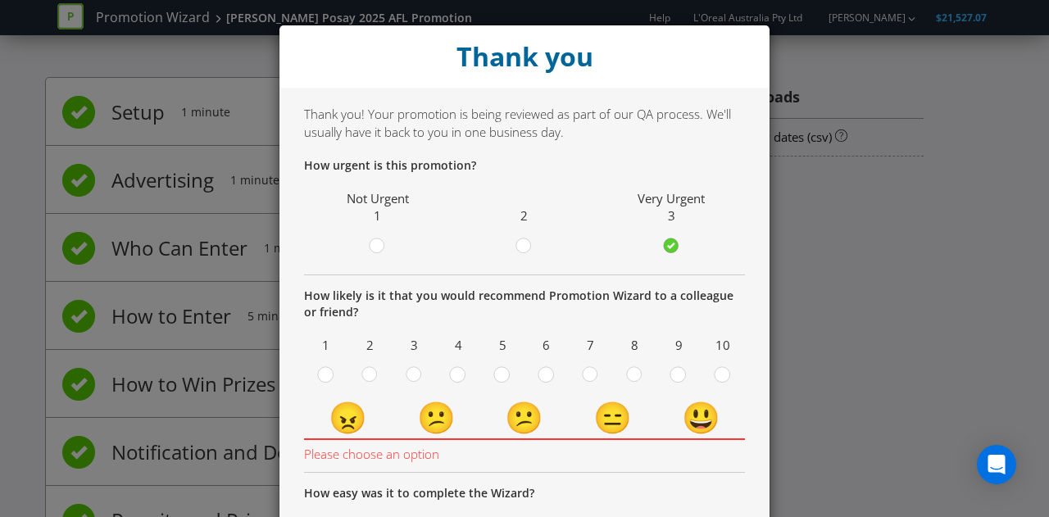
scroll to position [152, 0]
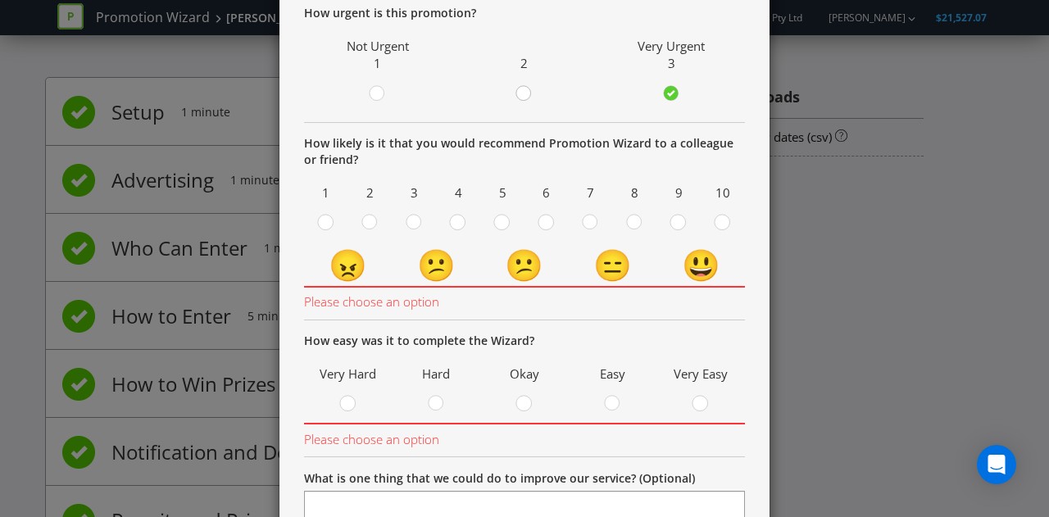
click at [525, 89] on icon at bounding box center [524, 93] width 16 height 16
click at [0, 0] on input "radio" at bounding box center [0, 0] width 0 height 0
click at [720, 233] on div at bounding box center [722, 224] width 16 height 20
click at [0, 0] on input "radio" at bounding box center [0, 0] width 0 height 0
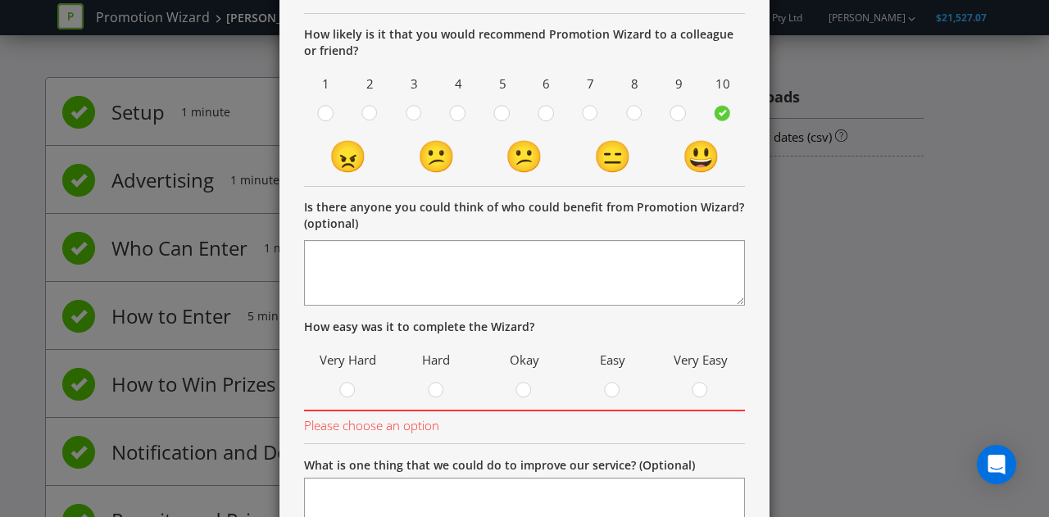
scroll to position [266, 0]
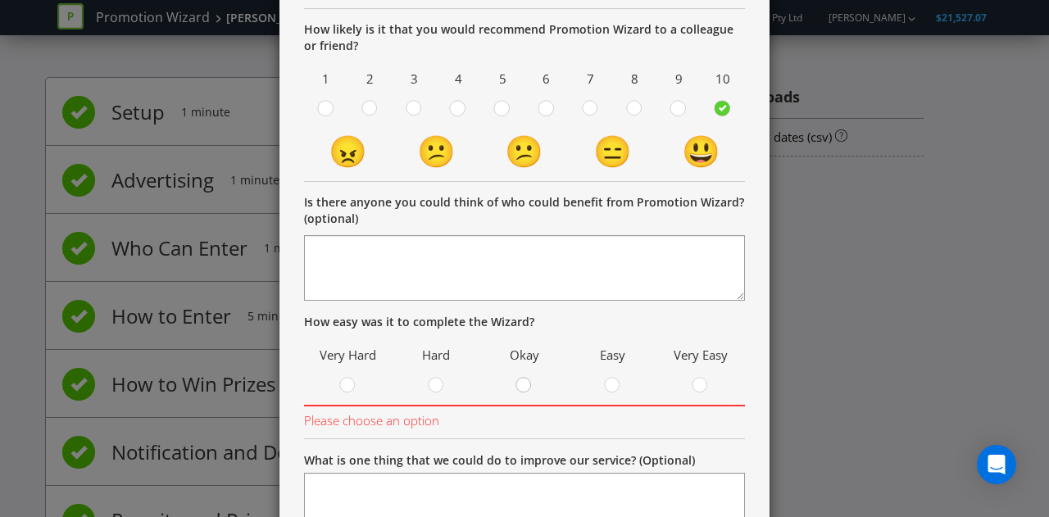
click at [520, 380] on div at bounding box center [524, 380] width 8 height 8
click at [0, 0] on input "radio" at bounding box center [0, 0] width 0 height 0
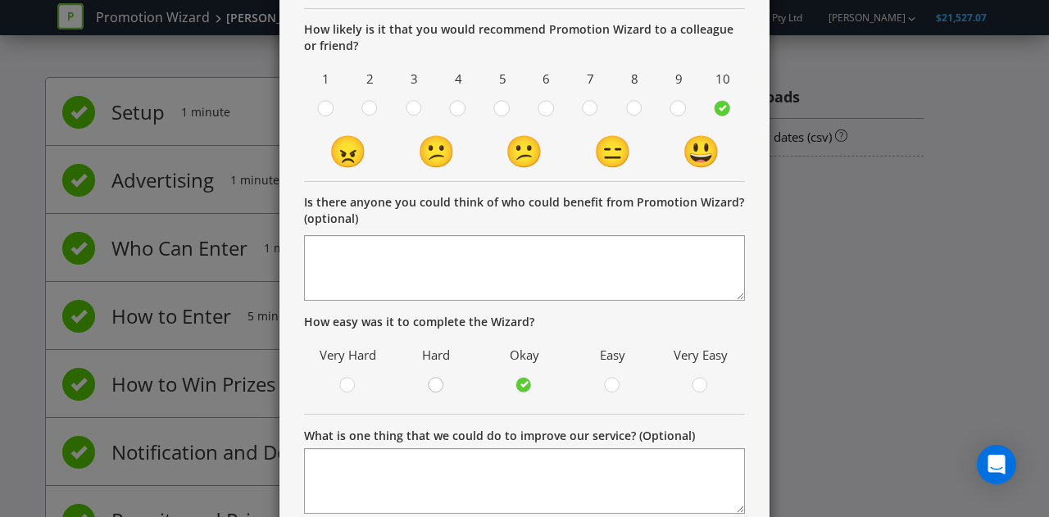
click at [436, 381] on circle at bounding box center [435, 385] width 15 height 15
click at [0, 0] on input "radio" at bounding box center [0, 0] width 0 height 0
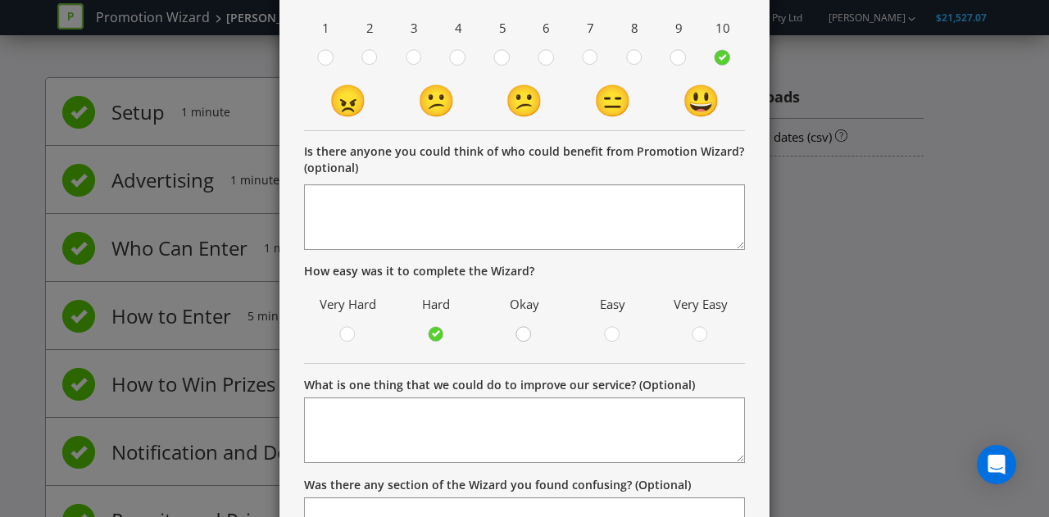
click at [522, 337] on circle at bounding box center [523, 334] width 15 height 15
click at [0, 0] on input "radio" at bounding box center [0, 0] width 0 height 0
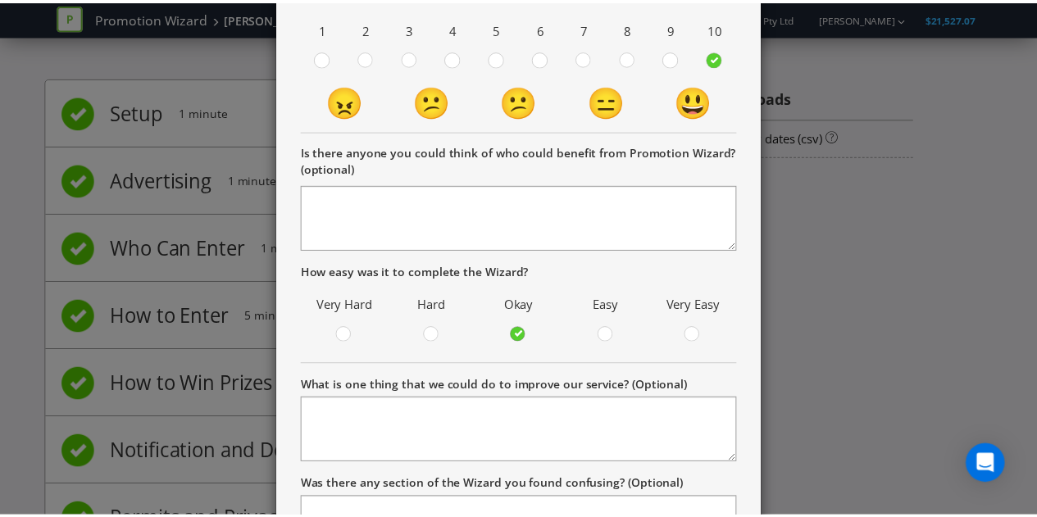
scroll to position [477, 0]
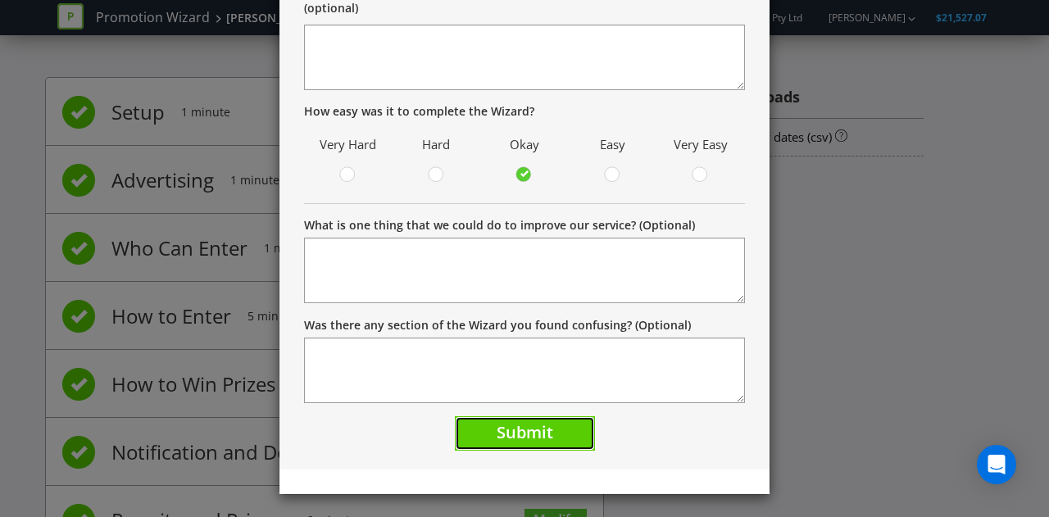
click at [500, 427] on span "Submit" at bounding box center [525, 432] width 57 height 22
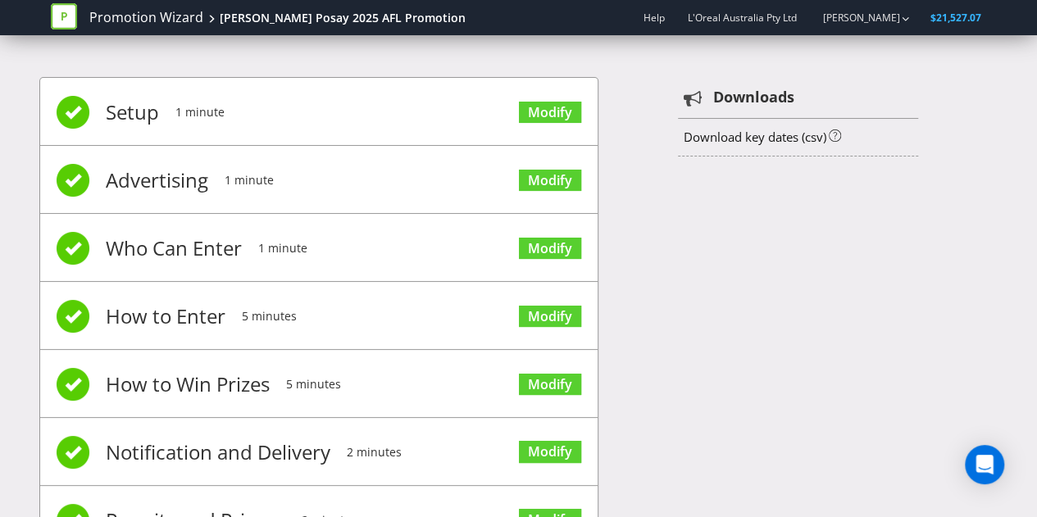
scroll to position [139, 0]
